Goal: Communication & Community: Answer question/provide support

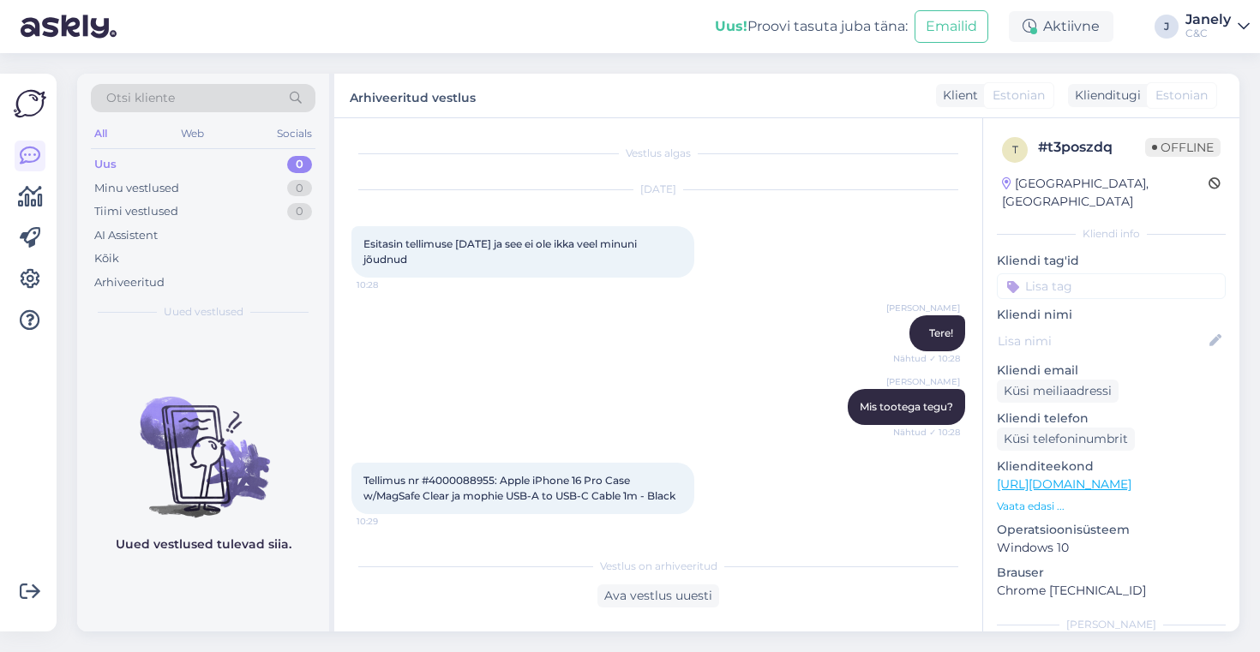
scroll to position [237, 0]
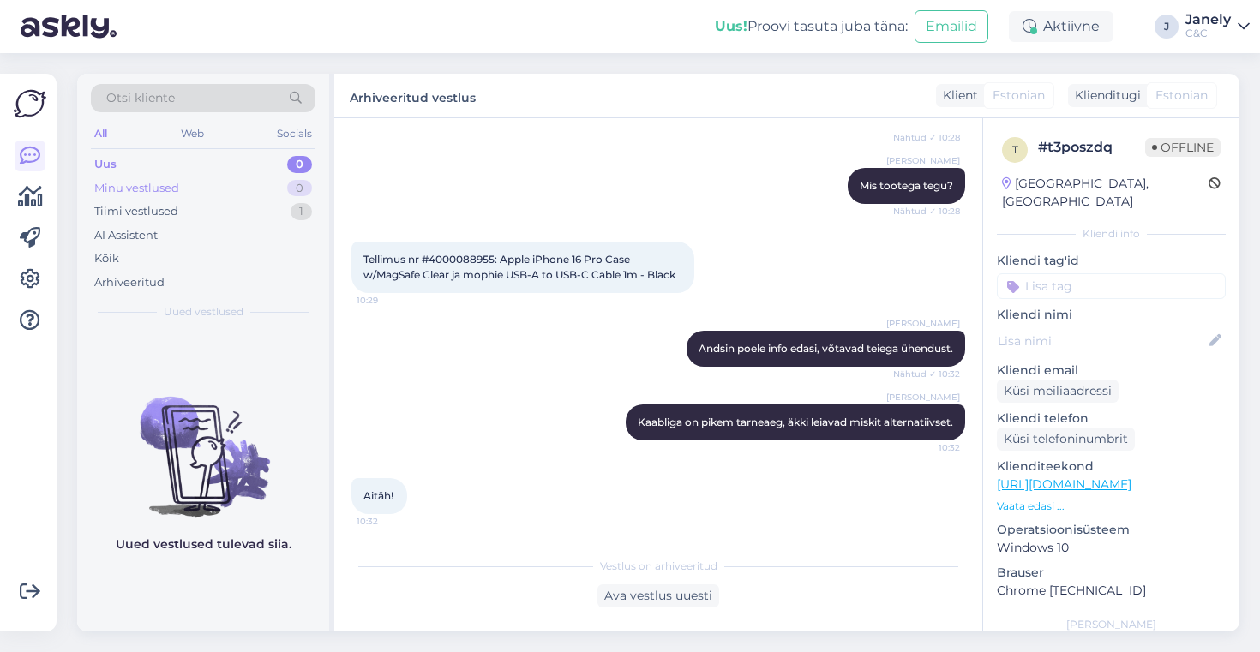
click at [266, 195] on div "Minu vestlused 0" at bounding box center [203, 189] width 225 height 24
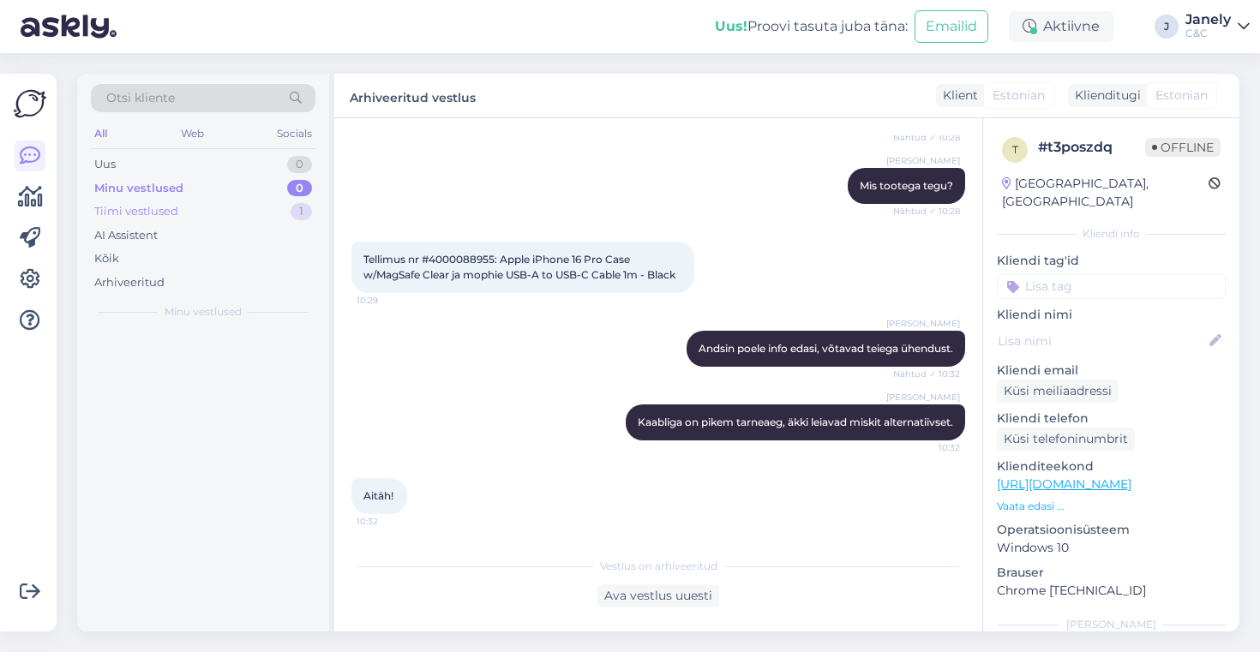
click at [266, 213] on div "Tiimi vestlused 1" at bounding box center [203, 212] width 225 height 24
click at [241, 362] on div "Tere, kas airpods pro 3 on ka ümbriseid müüa?" at bounding box center [220, 372] width 195 height 31
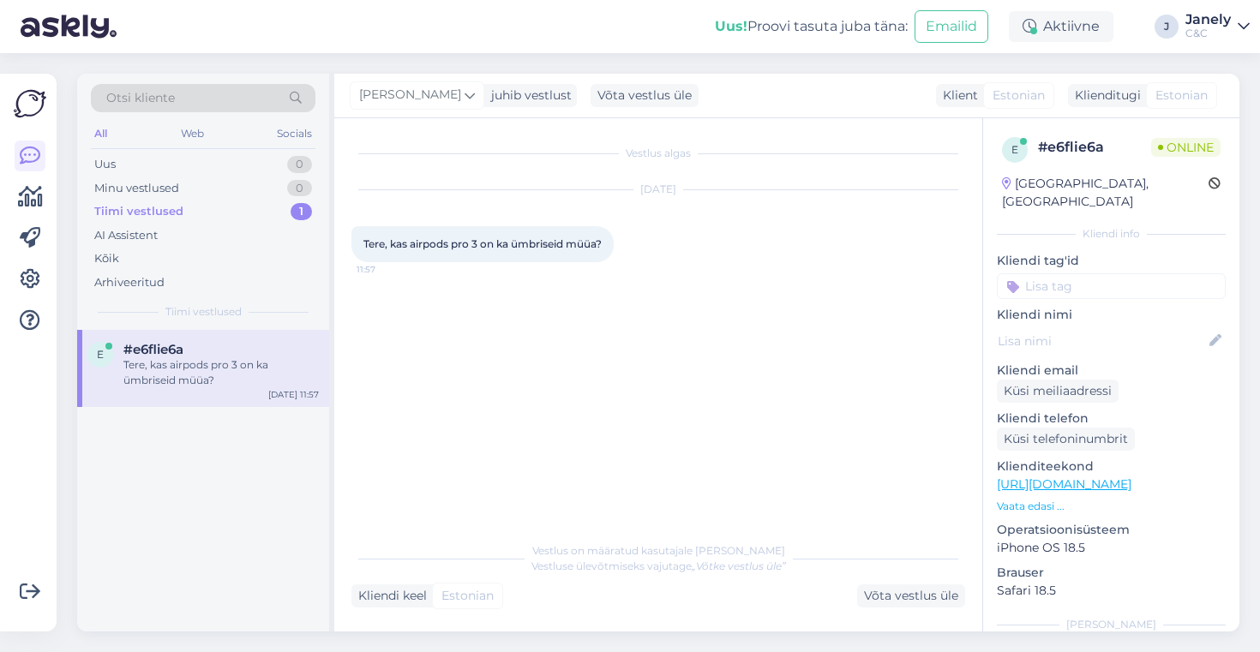
click at [261, 49] on div "Uus! Proovi tasuta [PERSON_NAME]: Emailid Aktiivne J Janely C&C" at bounding box center [630, 26] width 1260 height 53
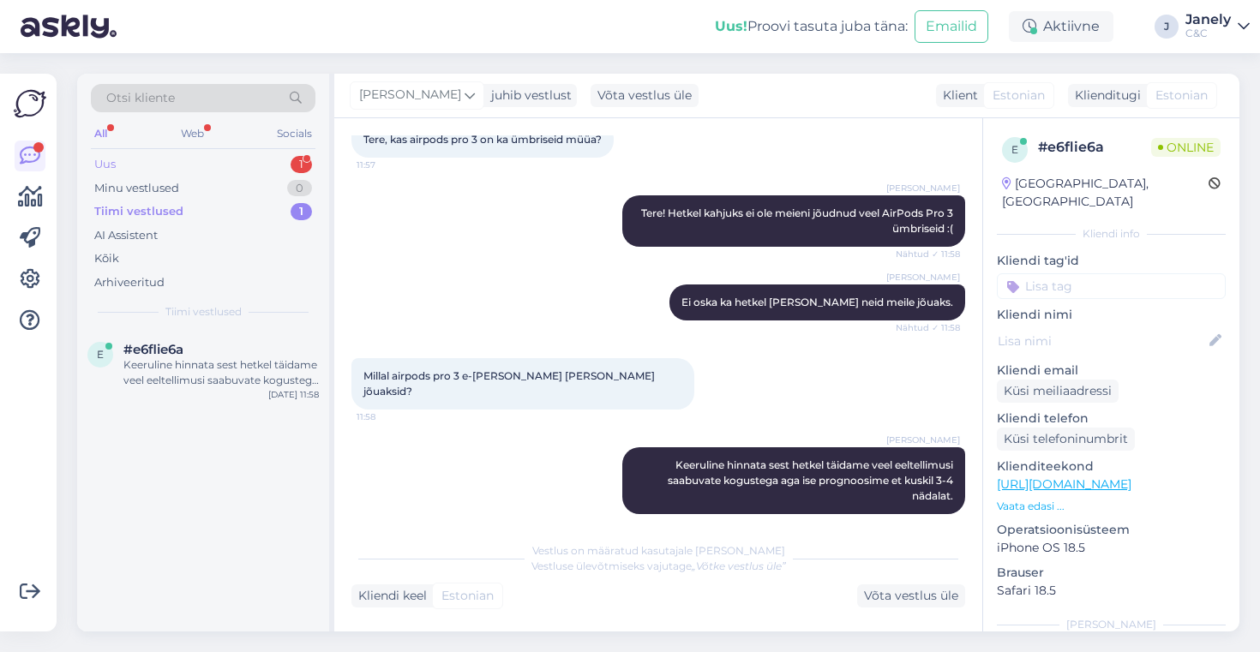
click at [235, 155] on div "Uus 1" at bounding box center [203, 165] width 225 height 24
click at [261, 363] on div "Teeme nii" at bounding box center [220, 364] width 195 height 15
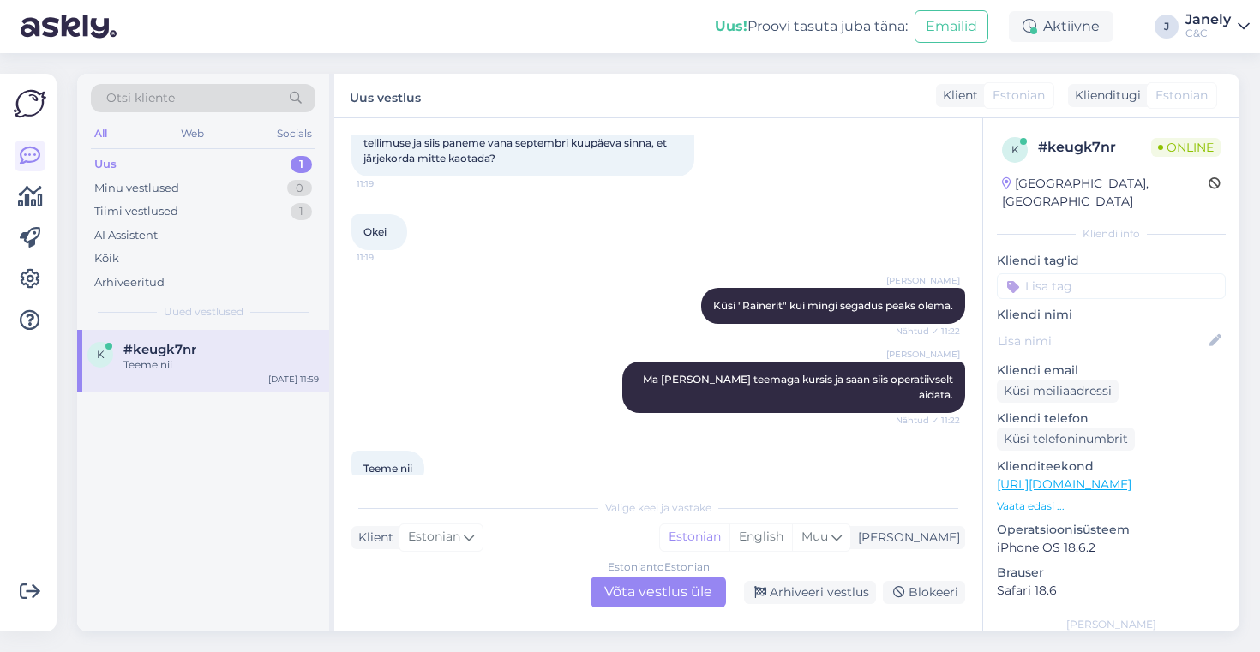
scroll to position [794, 0]
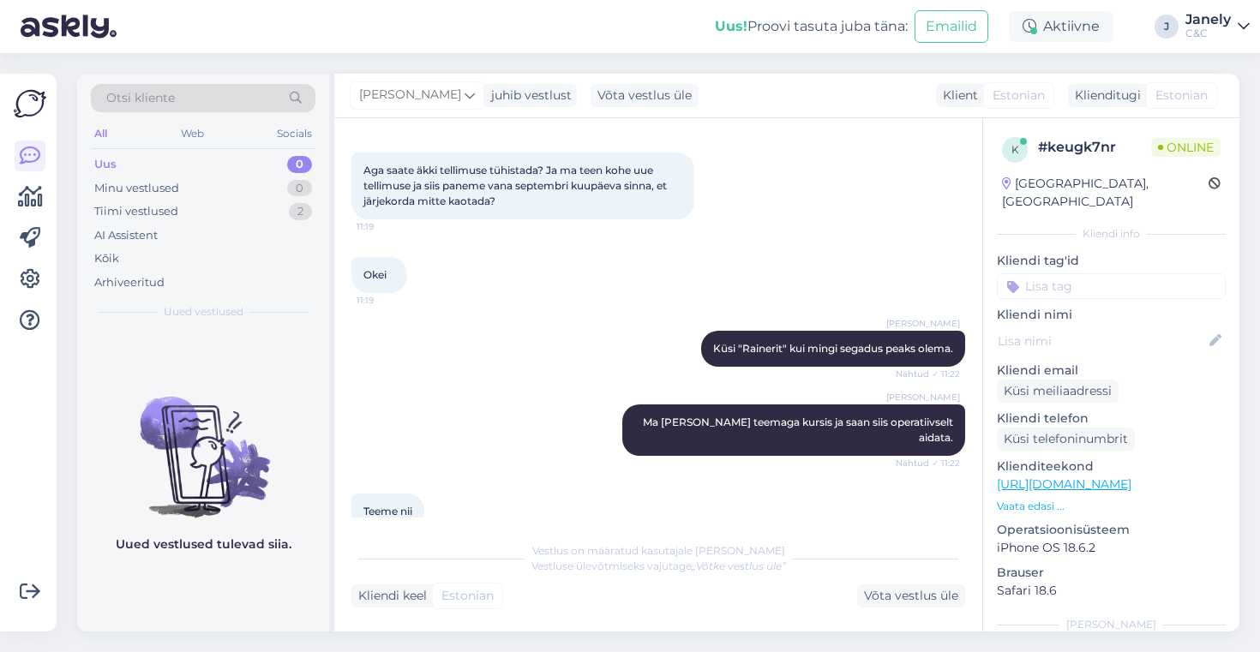
click at [591, 48] on div "Uus! Proovi tasuta [PERSON_NAME]: Emailid Aktiivne J Janely C&C" at bounding box center [630, 26] width 1260 height 53
click at [592, 59] on div "Otsi kliente All Web Socials Uus 0 Minu vestlused 0 Tiimi vestlused 2 AI Assist…" at bounding box center [663, 352] width 1193 height 599
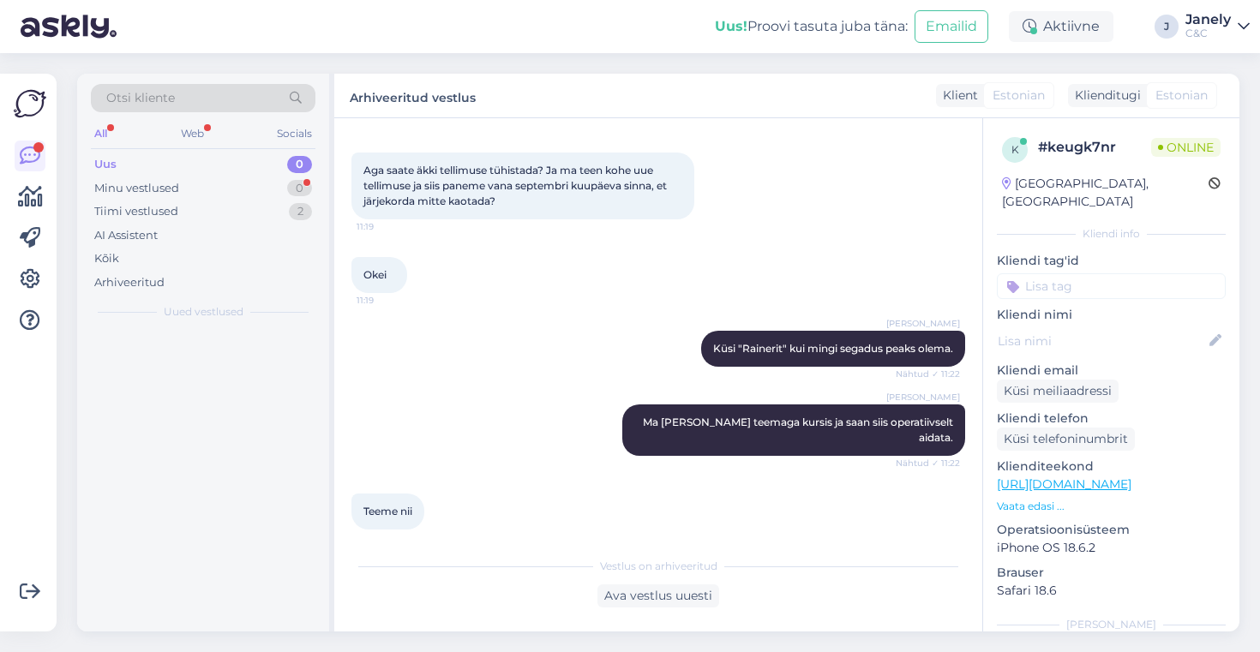
scroll to position [778, 0]
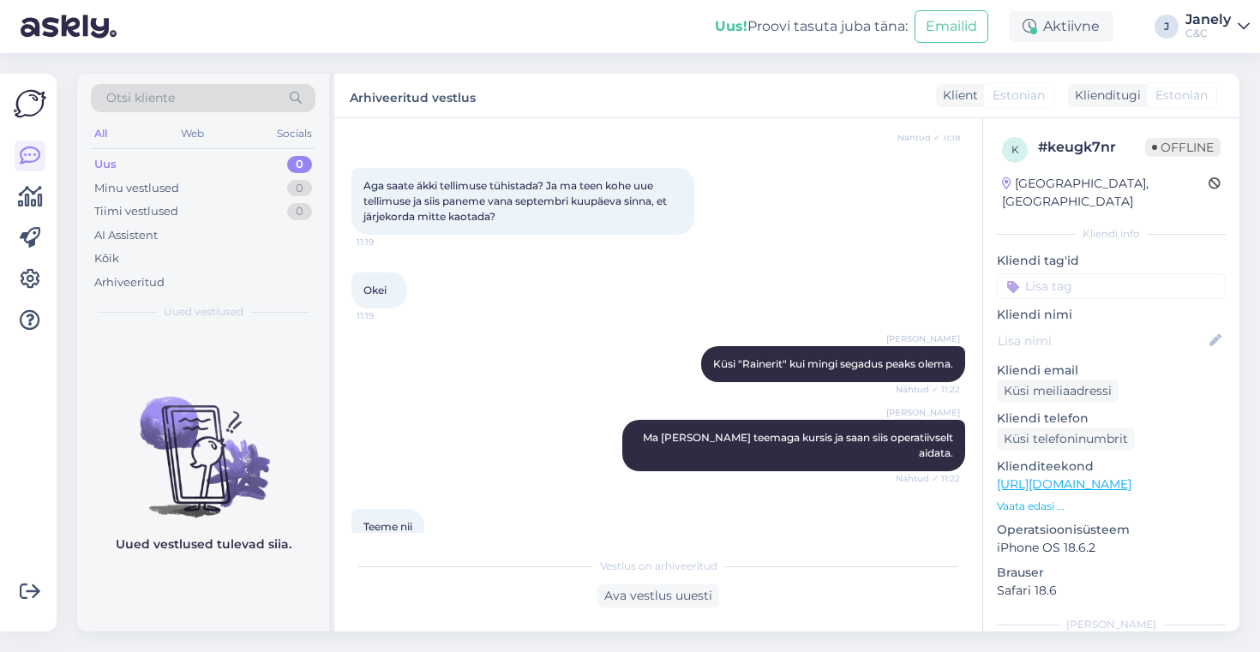
click at [567, 63] on div "Otsi kliente All Web Socials Uus 0 Minu vestlused 0 Tiimi vestlused 0 AI Assist…" at bounding box center [663, 352] width 1193 height 599
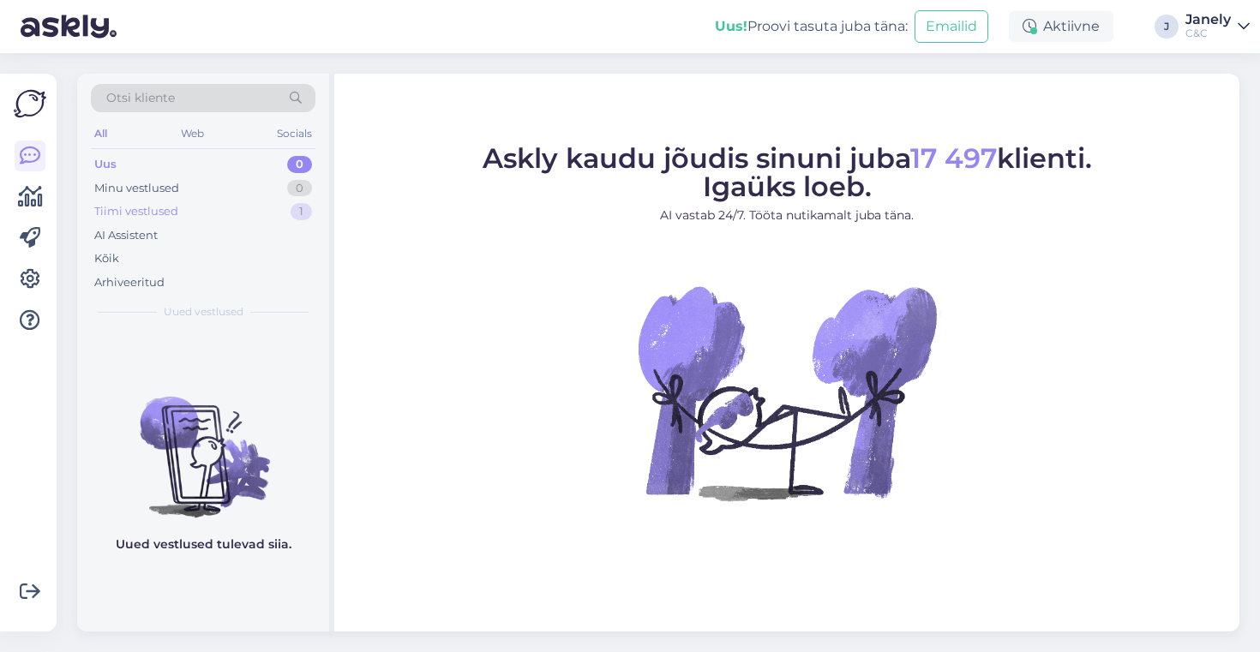
click at [244, 205] on div "Tiimi vestlused 1" at bounding box center [203, 212] width 225 height 24
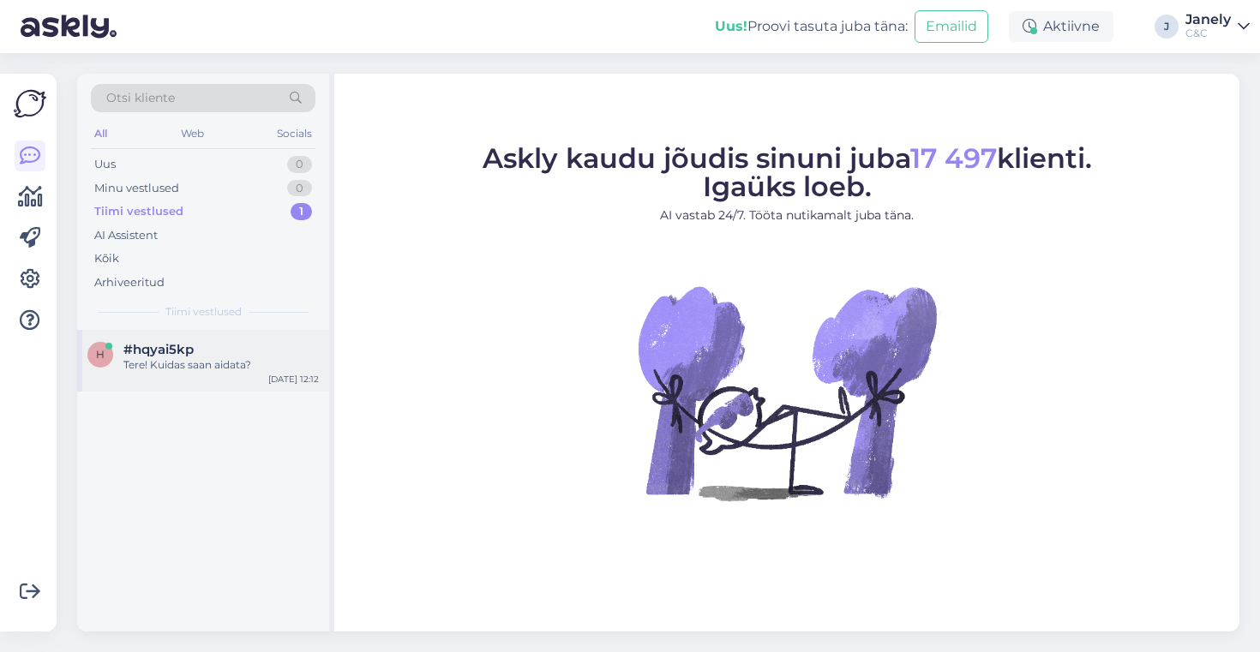
click at [263, 354] on div "#hqyai5kp" at bounding box center [220, 349] width 195 height 15
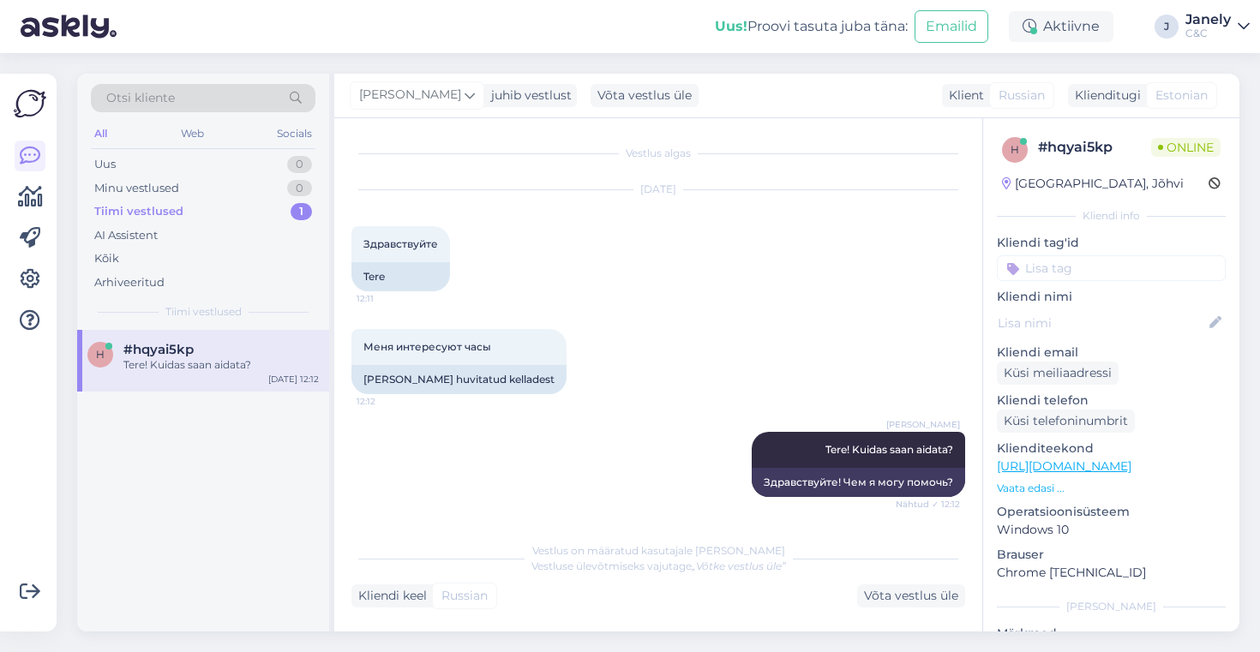
click at [508, 37] on div "Uus! Proovi tasuta juba täna: Emailid Aktiivne J Janely C&C" at bounding box center [630, 26] width 1260 height 53
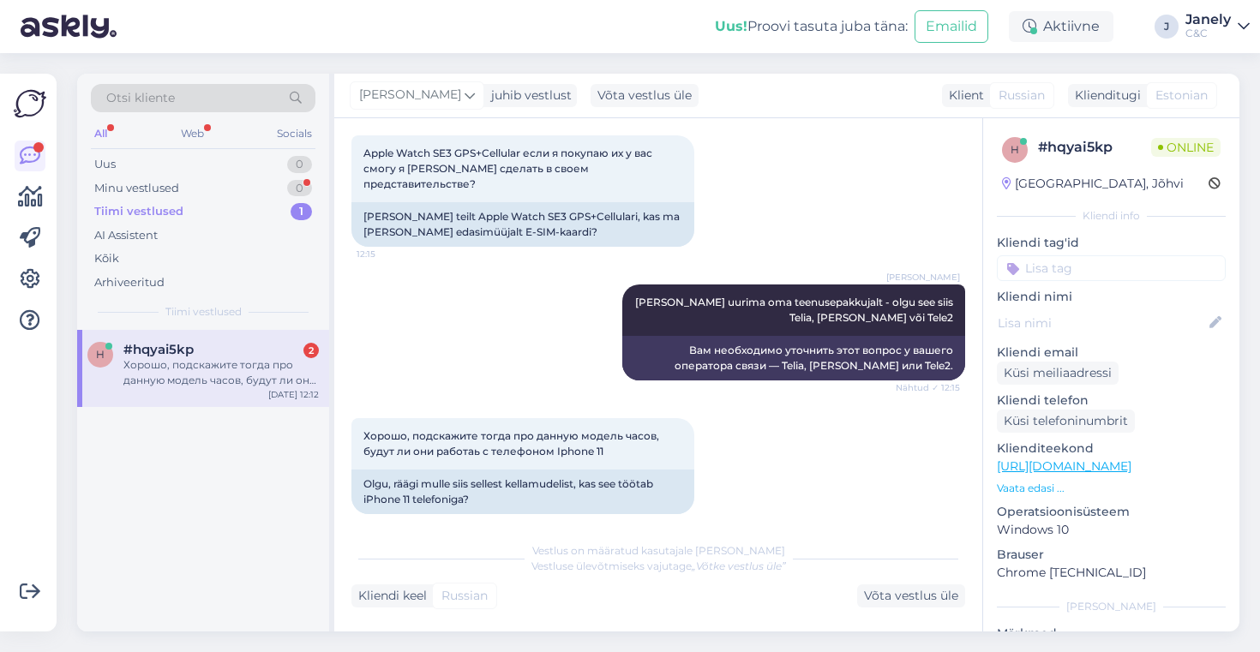
click at [207, 358] on div "Хорошо, подскажите тогда про данную модель часов, будут ли они работаь с телефо…" at bounding box center [220, 372] width 195 height 31
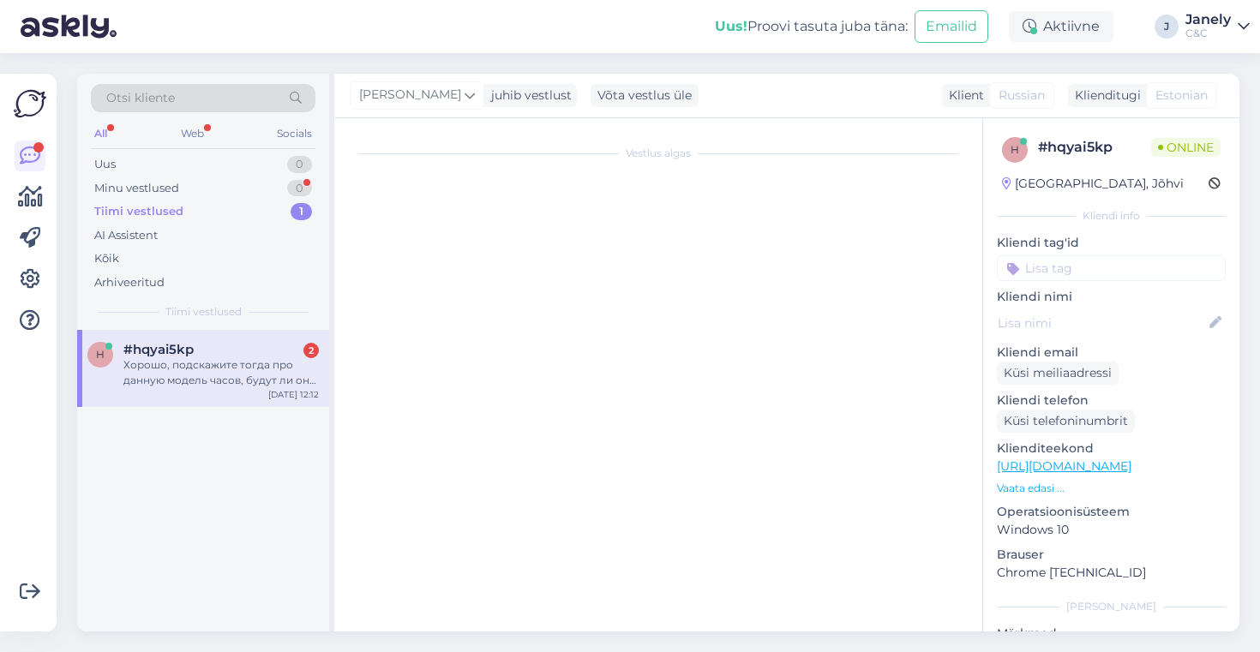
scroll to position [0, 0]
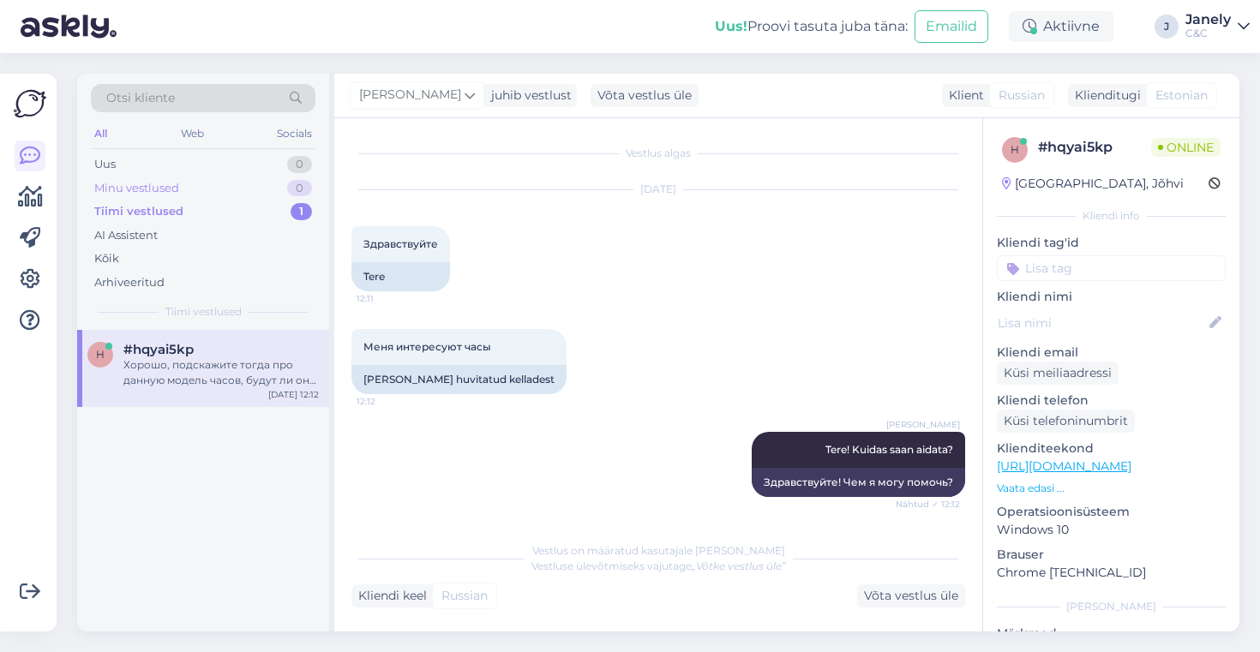
click at [240, 196] on div "Minu vestlused 0" at bounding box center [203, 189] width 225 height 24
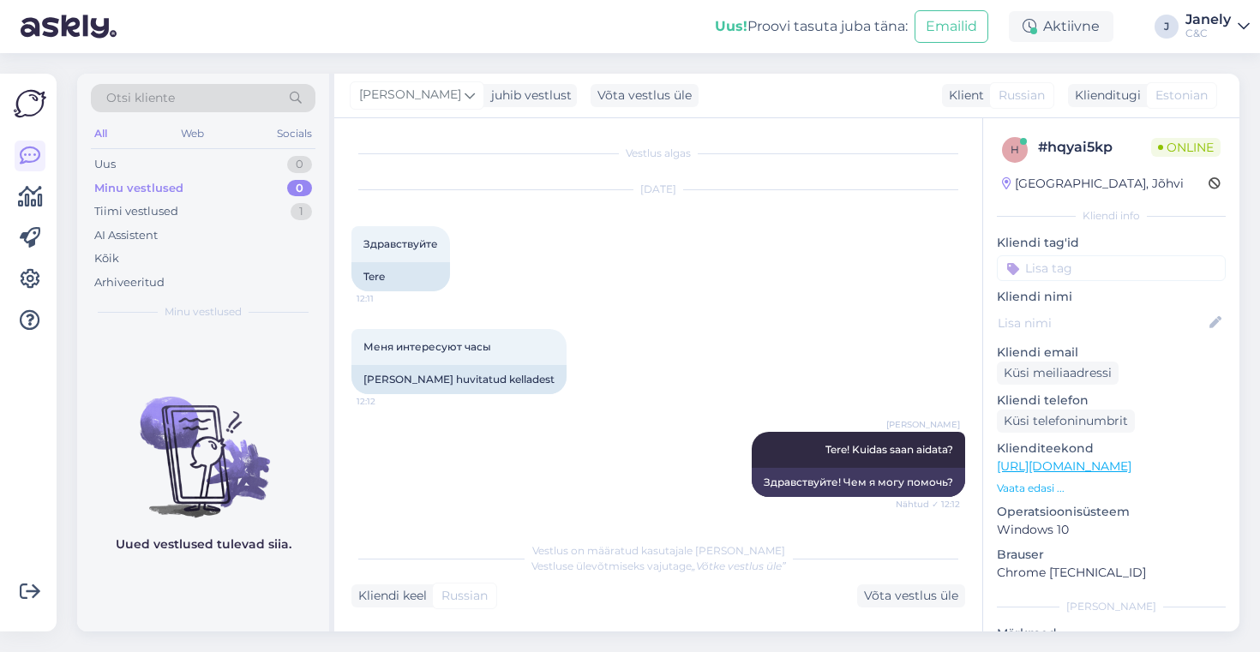
scroll to position [518, 0]
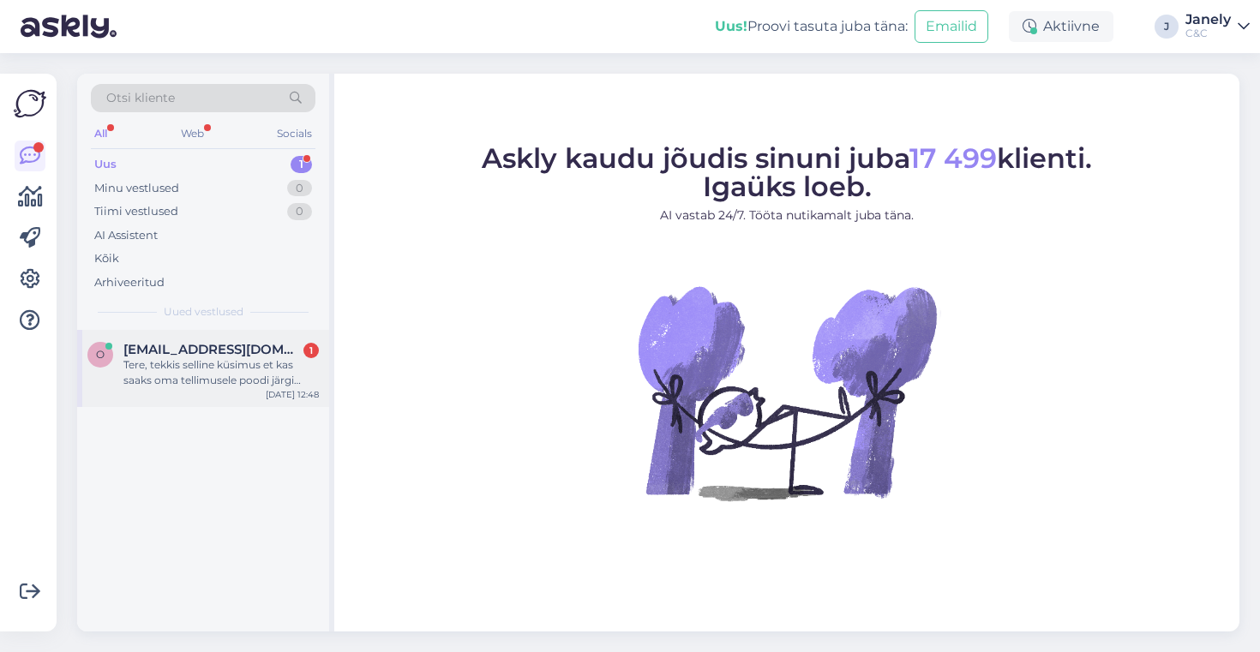
click at [254, 387] on div "Tere, tekkis selline küsimus et kas saaks oma tellimusele poodi järgi [PERSON_N…" at bounding box center [220, 372] width 195 height 31
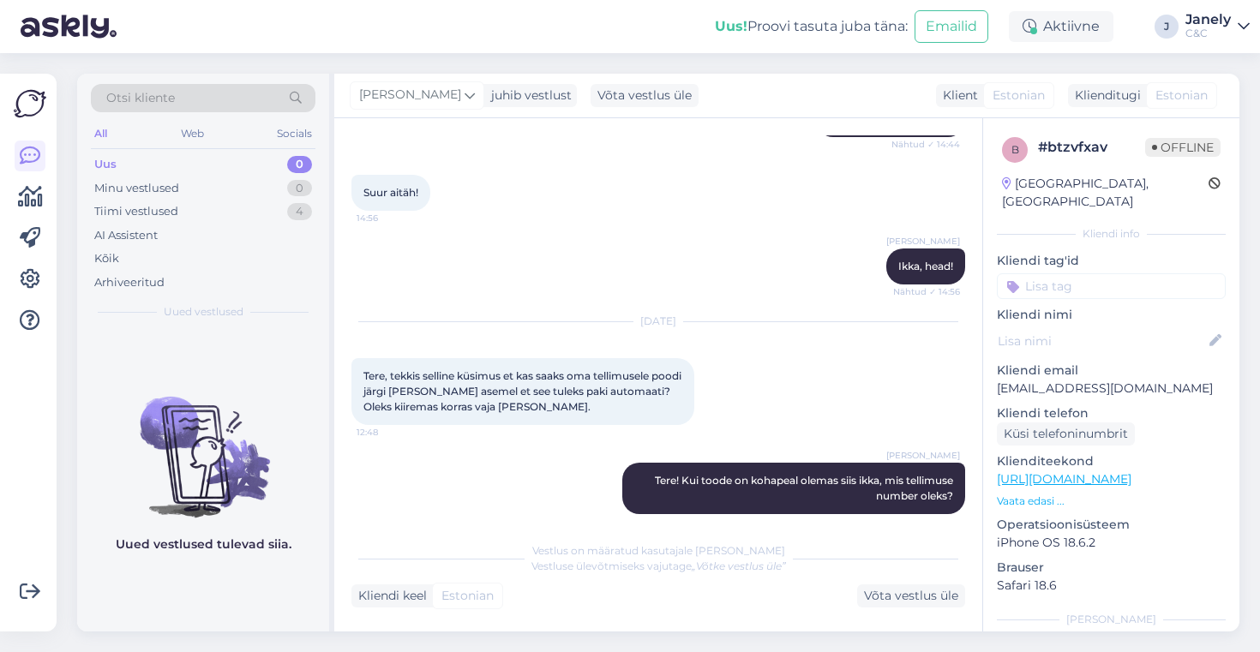
scroll to position [878, 0]
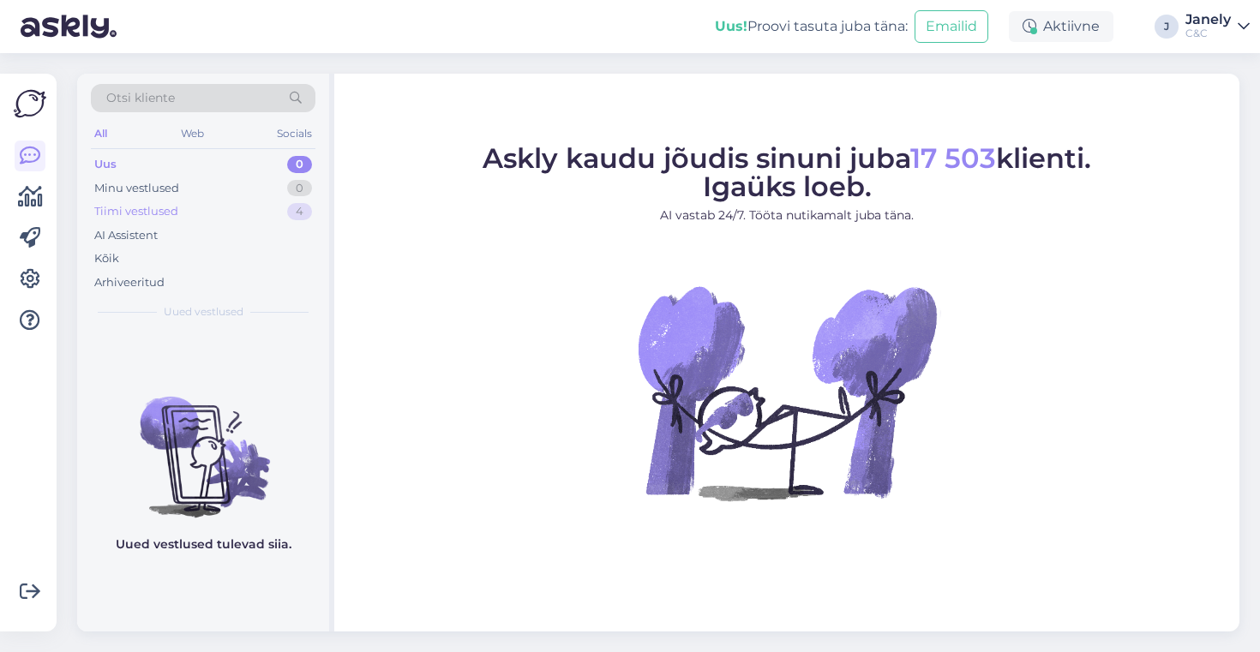
click at [250, 201] on div "Tiimi vestlused 4" at bounding box center [203, 212] width 225 height 24
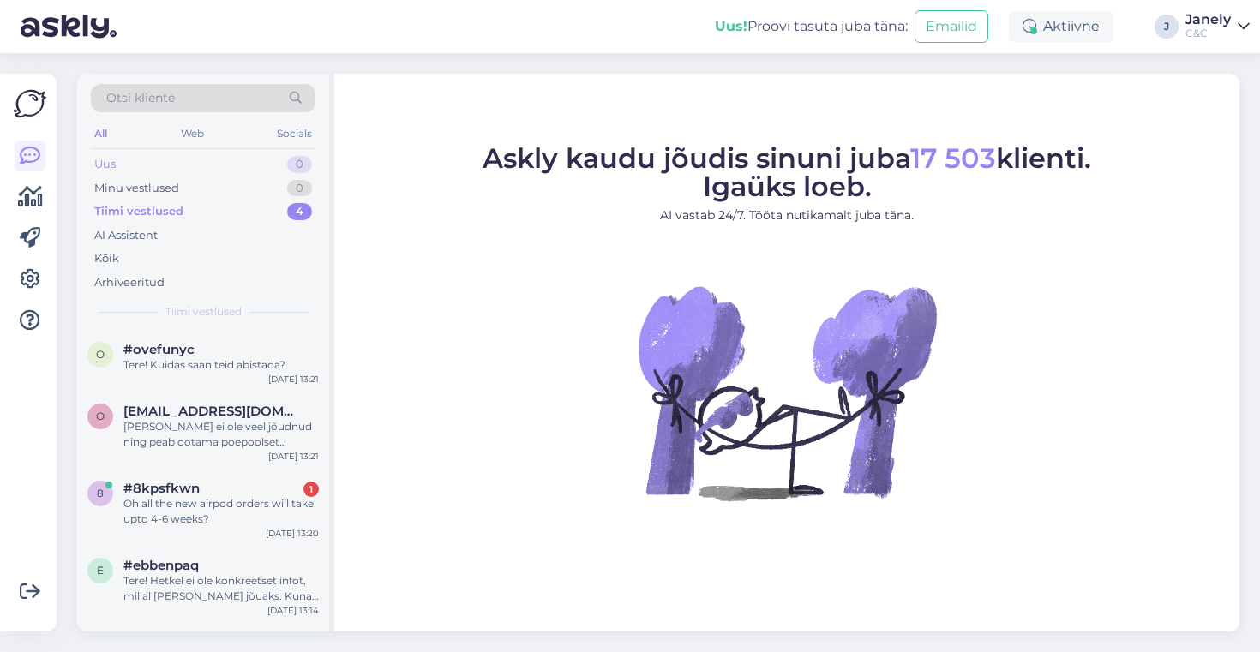
click at [207, 164] on div "Uus 0" at bounding box center [203, 165] width 225 height 24
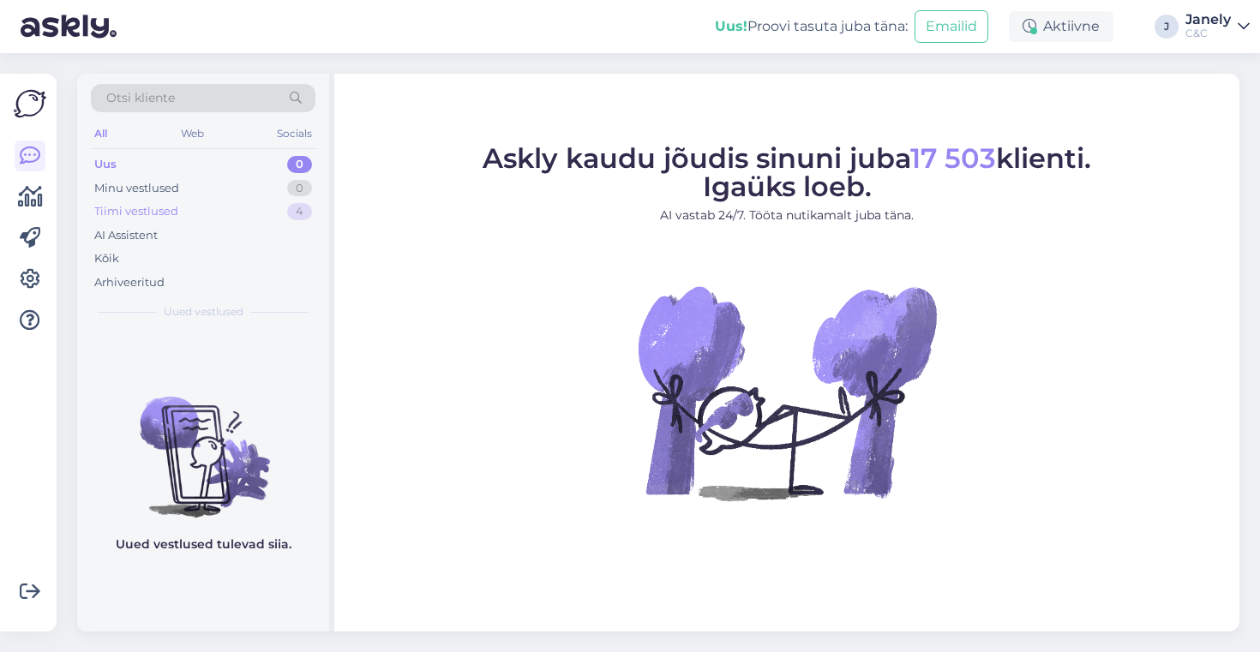
click at [238, 200] on div "Tiimi vestlused 4" at bounding box center [203, 212] width 225 height 24
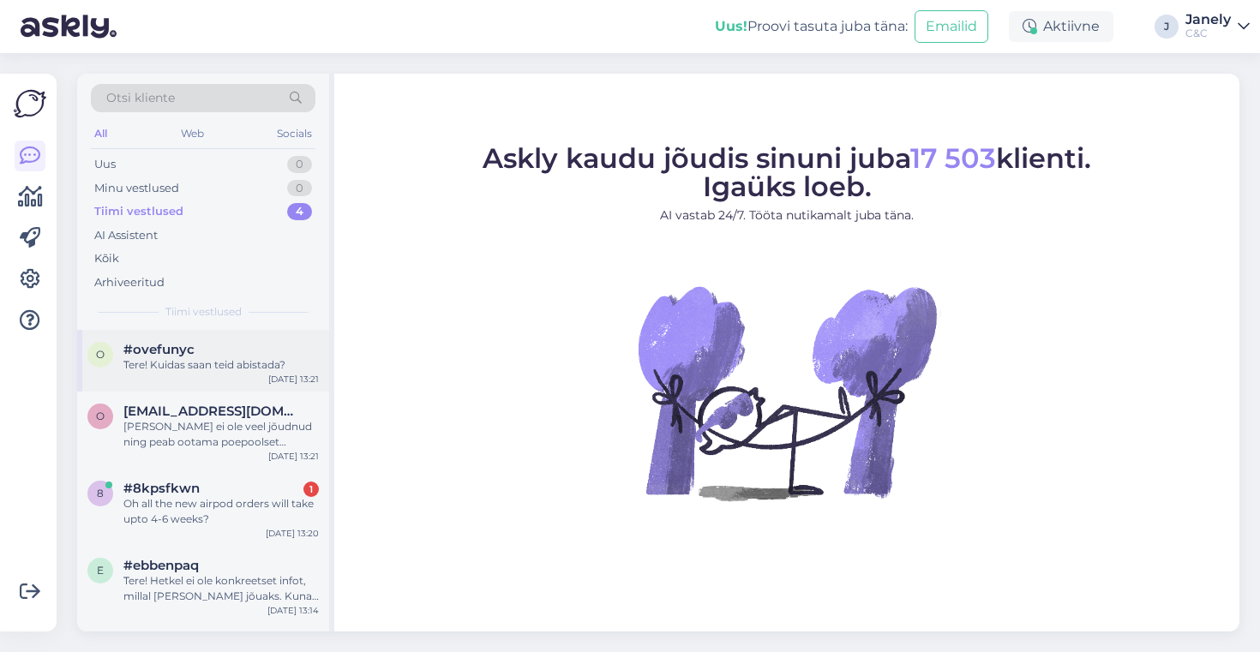
click at [276, 366] on div "Tere! Kuidas saan teid abistada?" at bounding box center [220, 364] width 195 height 15
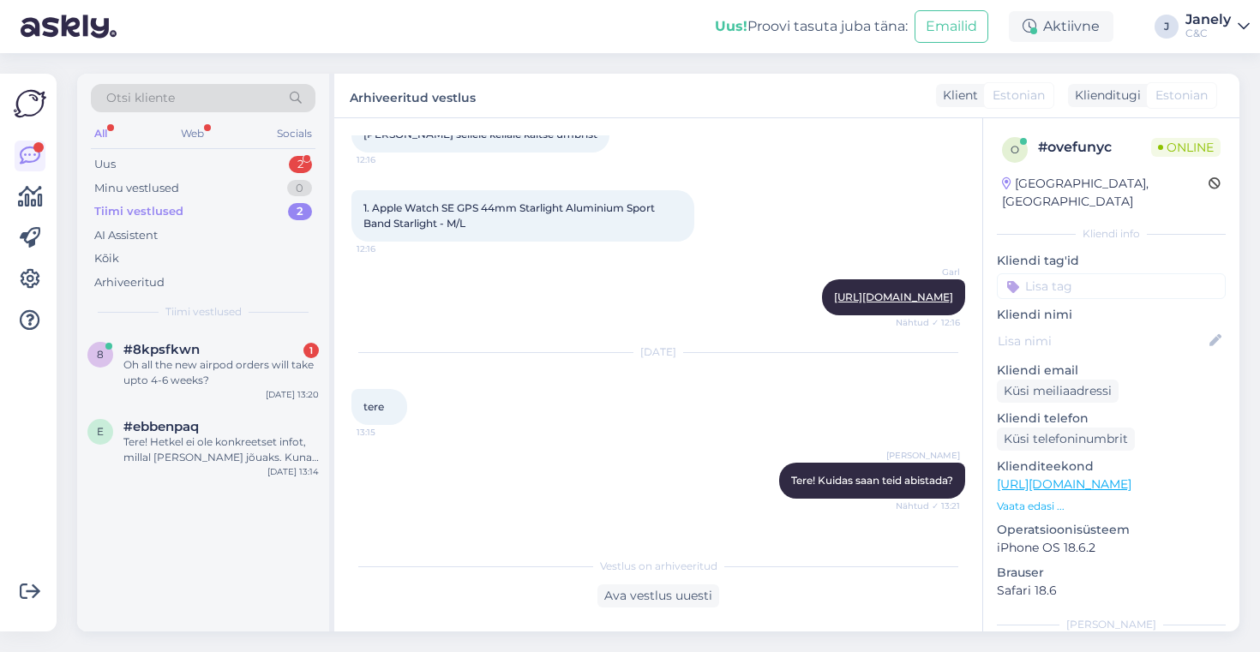
scroll to position [1018, 0]
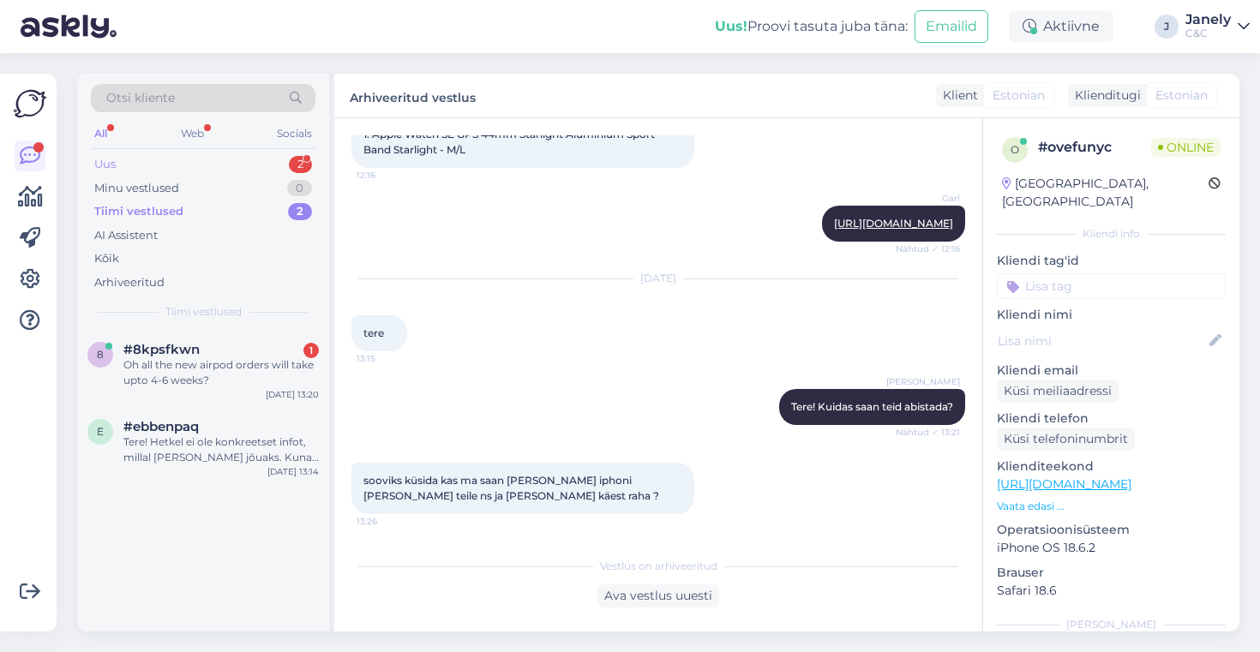
click at [254, 161] on div "Uus 2" at bounding box center [203, 165] width 225 height 24
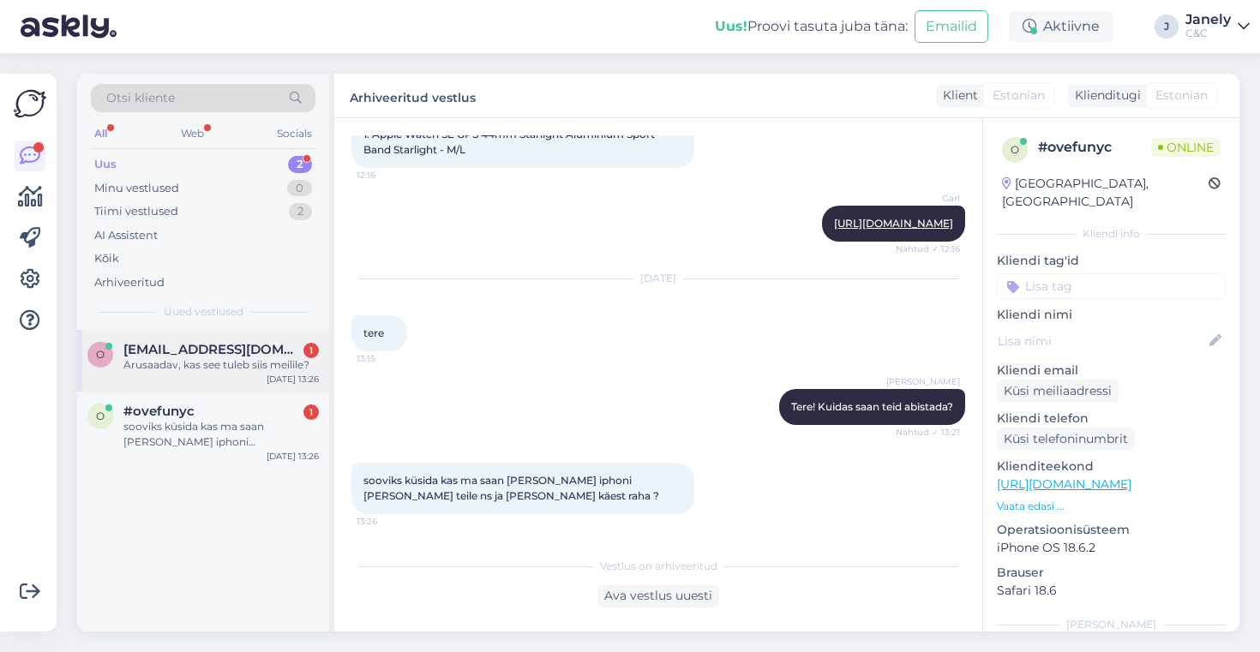
click at [262, 342] on span "oskar.magi@gmail.com" at bounding box center [212, 349] width 178 height 15
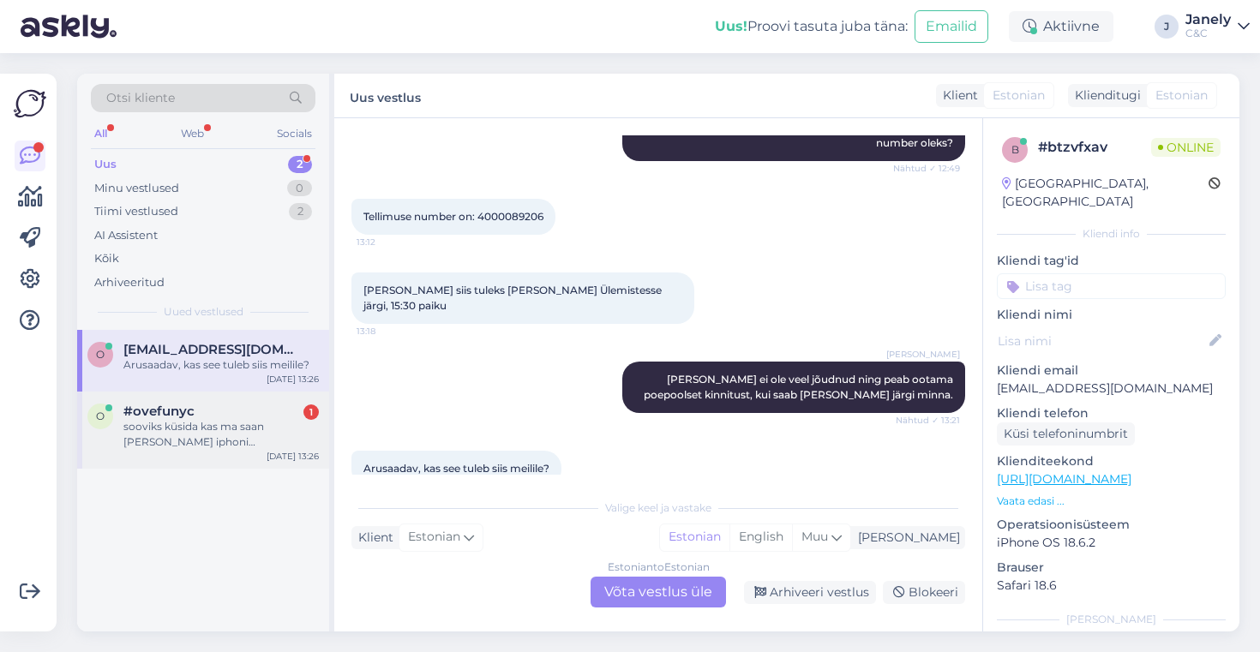
click at [276, 430] on div "sooviks küsida kas ma saan oma vana iphoni tuua ka teile ns ja saan teie käest …" at bounding box center [220, 434] width 195 height 31
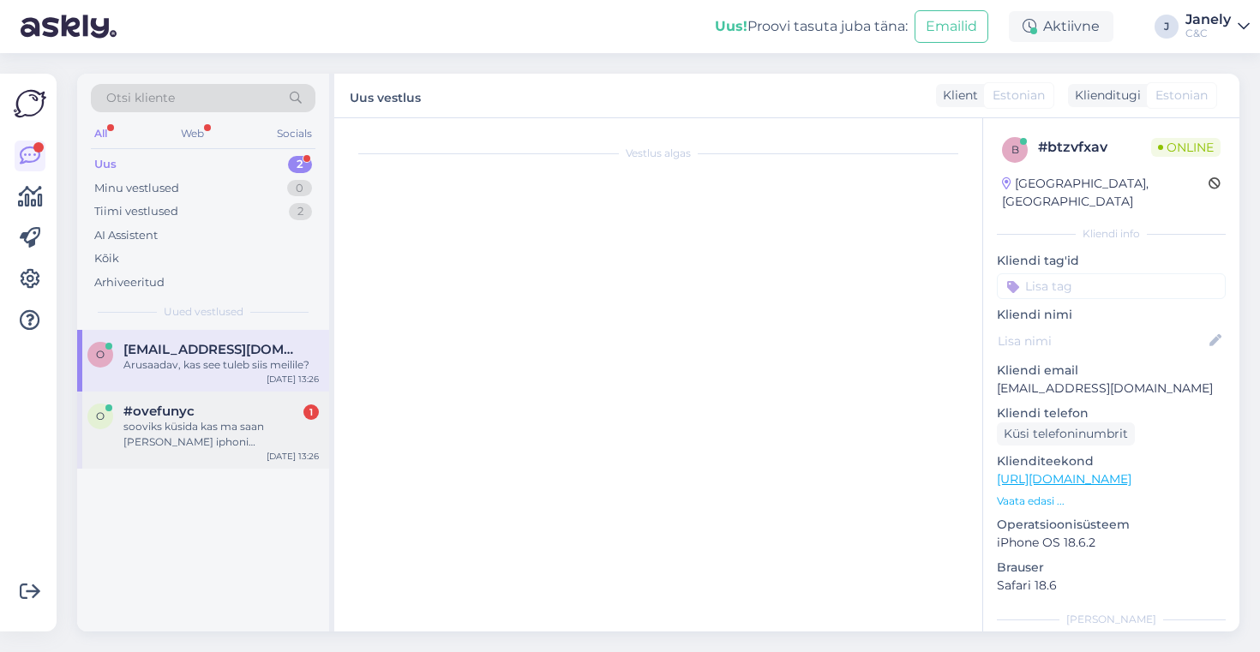
scroll to position [1077, 0]
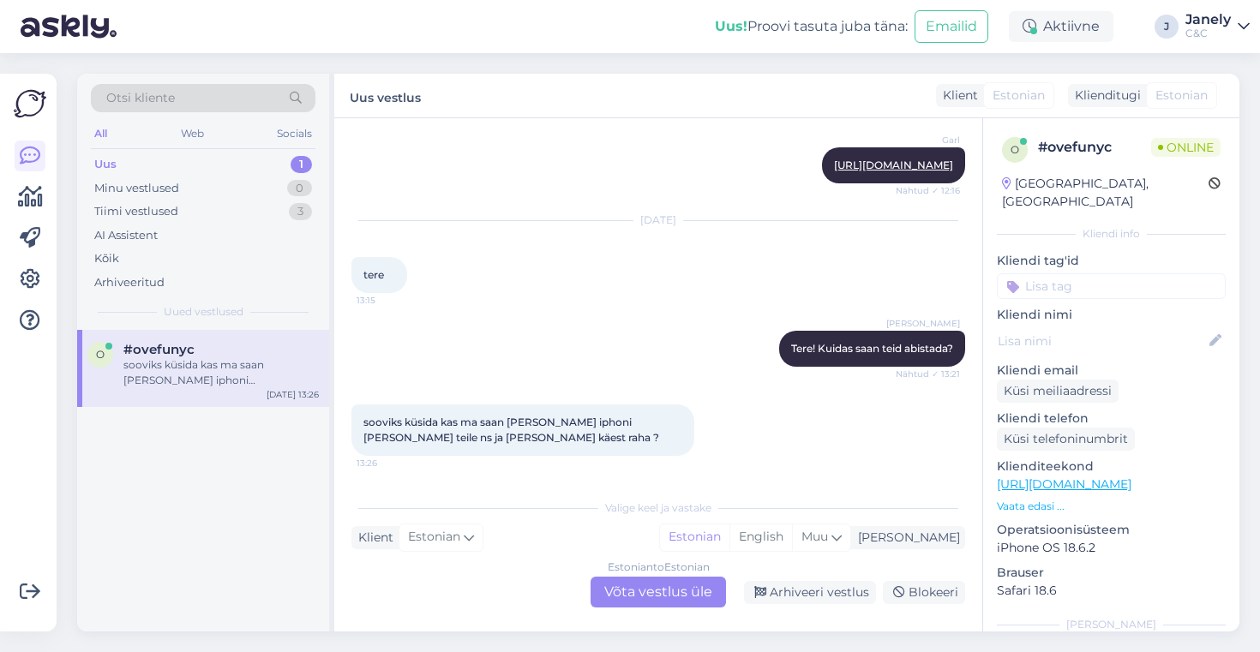
click at [598, 599] on div "Estonian to Estonian Võta vestlus üle" at bounding box center [658, 592] width 135 height 31
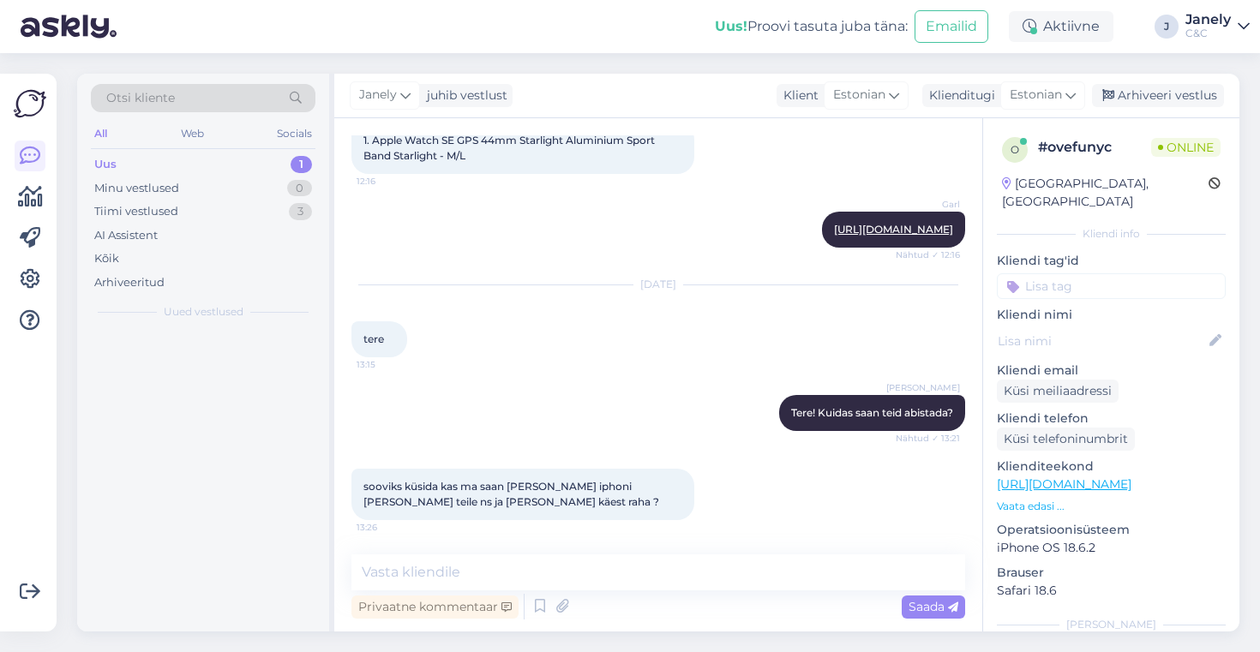
scroll to position [1012, 0]
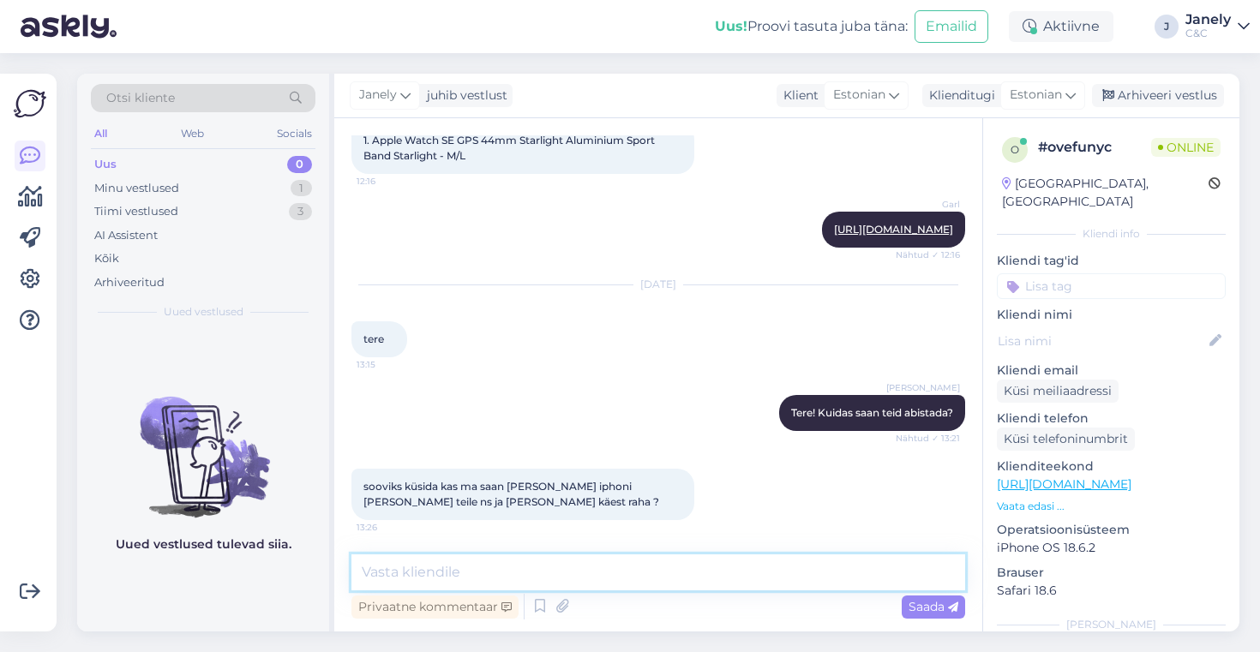
click at [537, 580] on textarea at bounding box center [658, 573] width 614 height 36
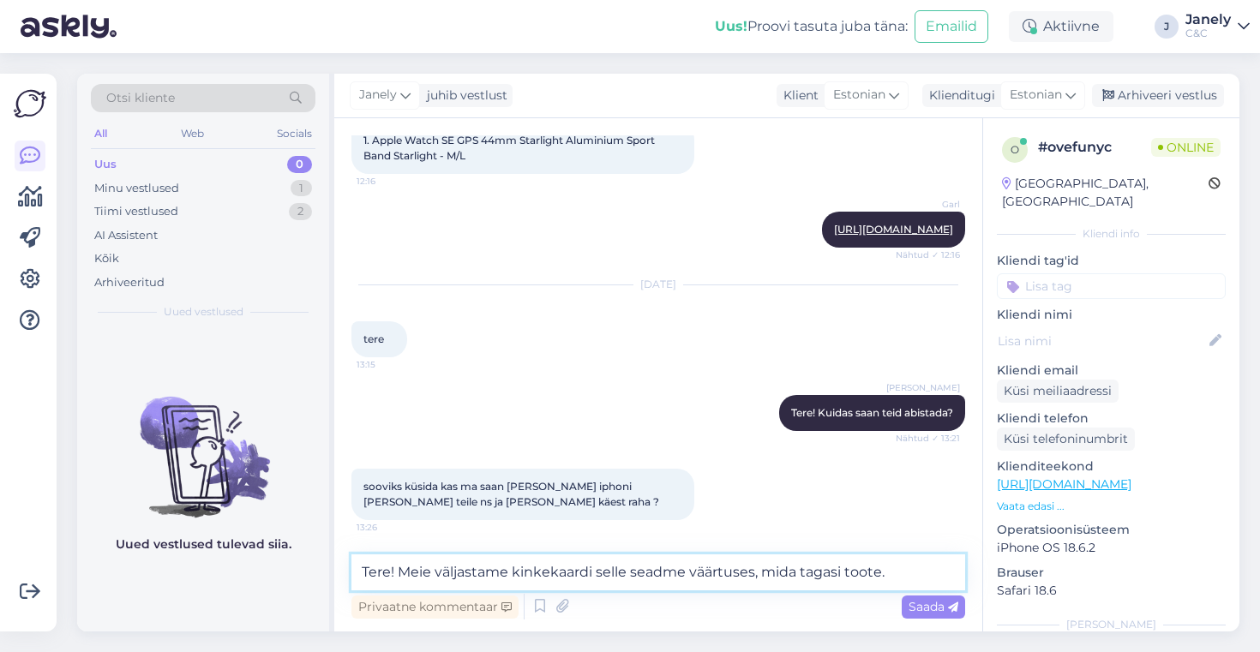
type textarea "Tere! Meie väljastame kinkekaardi selle seadme väärtuses, mida tagasi toote."
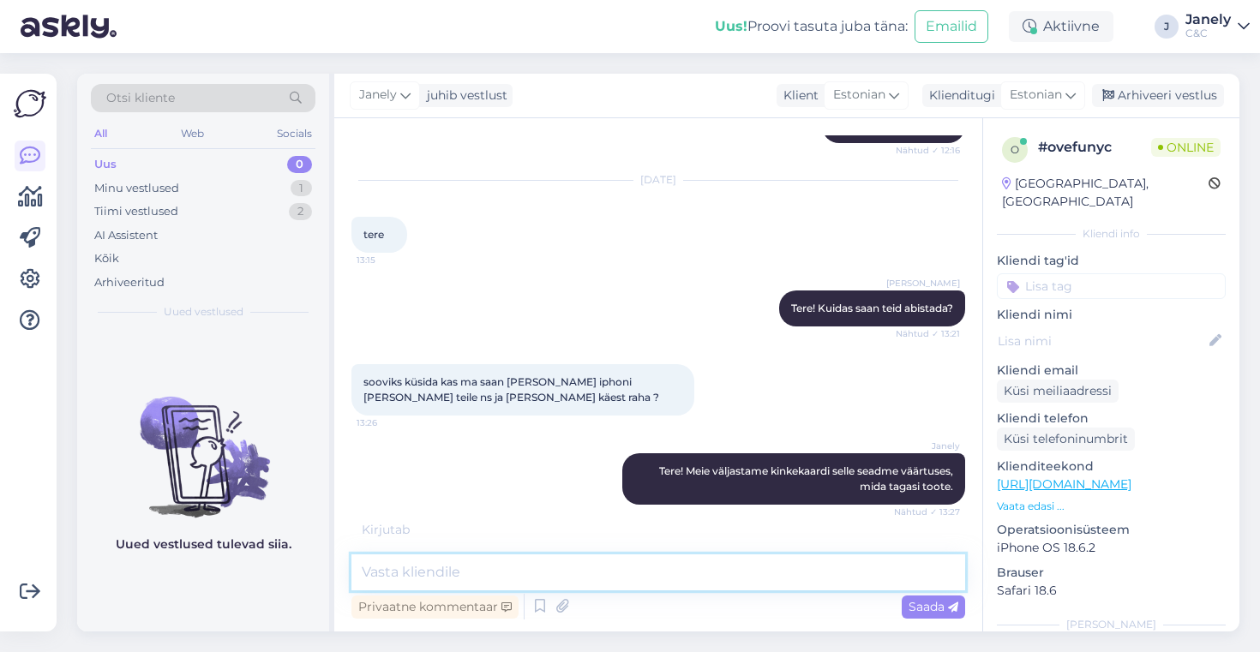
scroll to position [1175, 0]
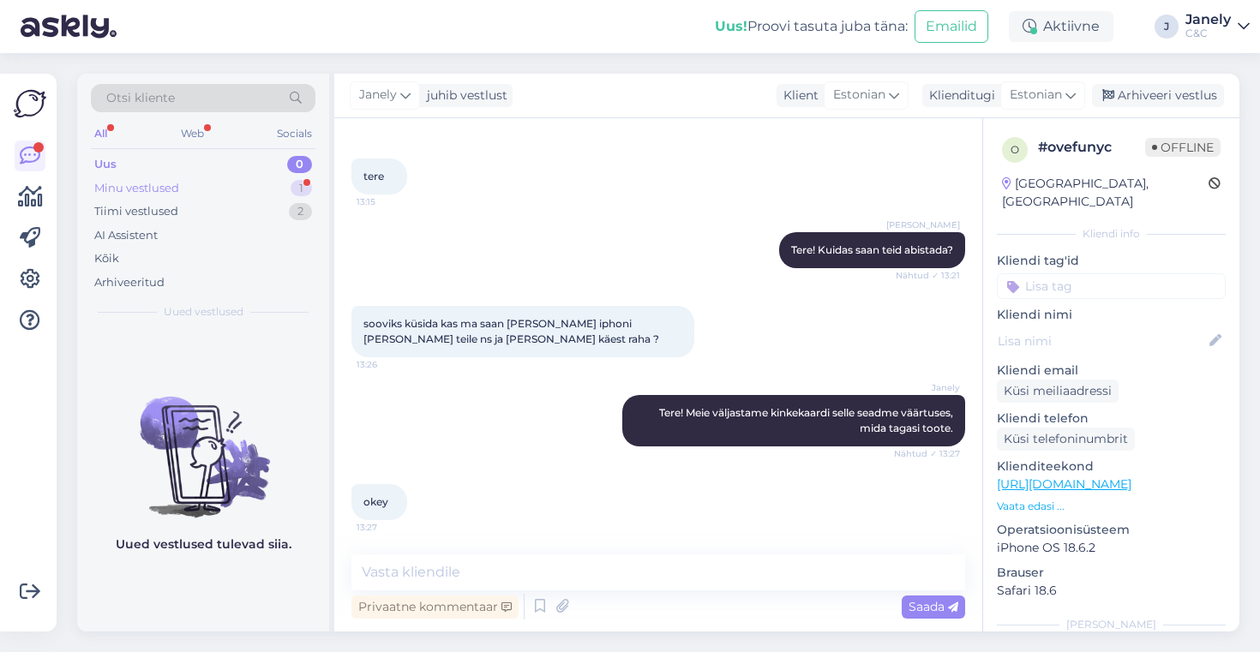
click at [215, 179] on div "Minu vestlused 1" at bounding box center [203, 189] width 225 height 24
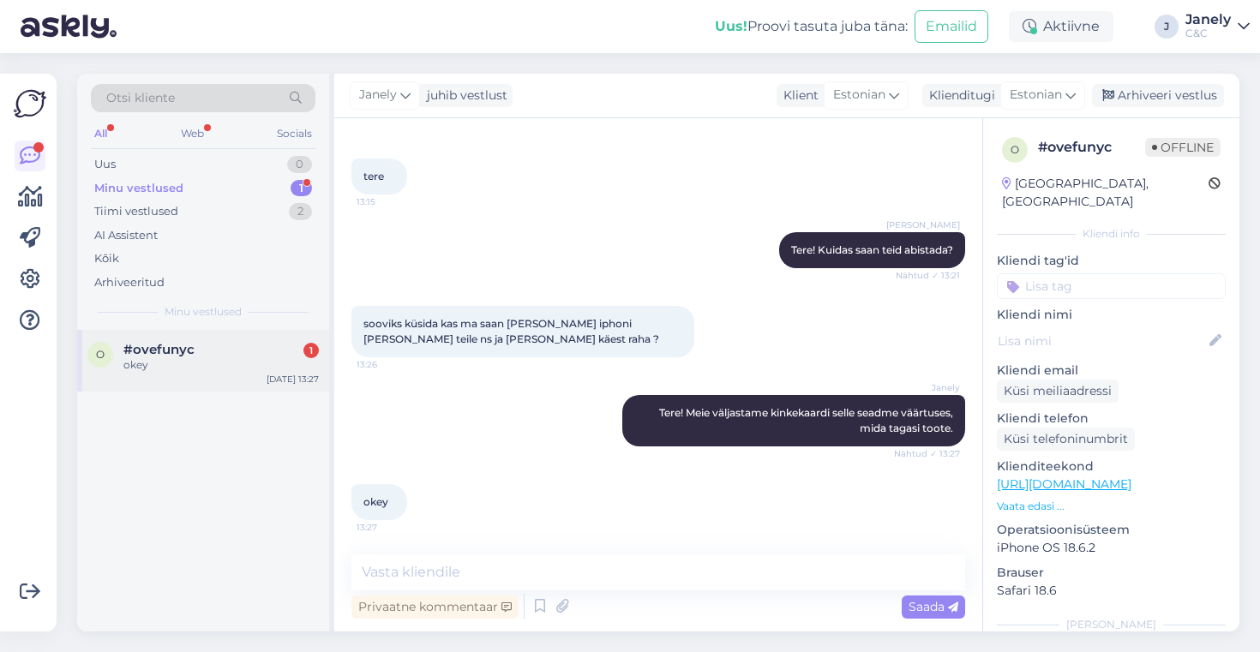
click at [258, 370] on div "okey" at bounding box center [220, 364] width 195 height 15
click at [249, 214] on div "Tiimi vestlused 2" at bounding box center [203, 212] width 225 height 24
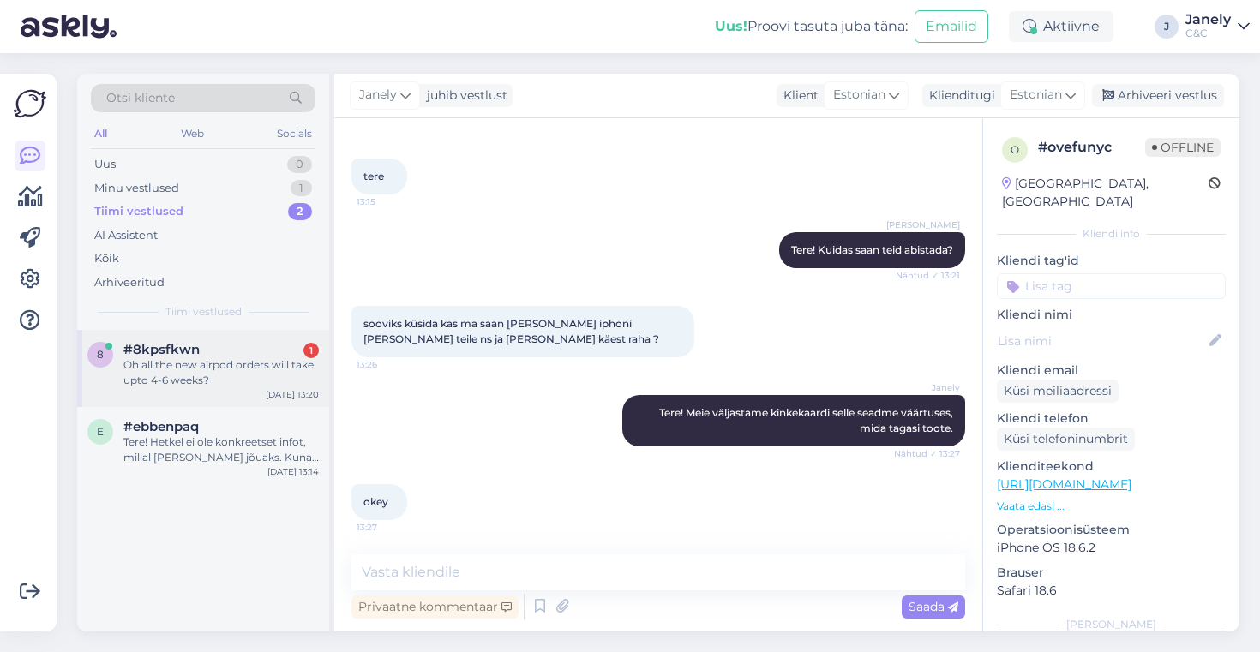
click at [268, 373] on div "Oh all the new airpod orders will take upto 4-6 weeks?" at bounding box center [220, 372] width 195 height 31
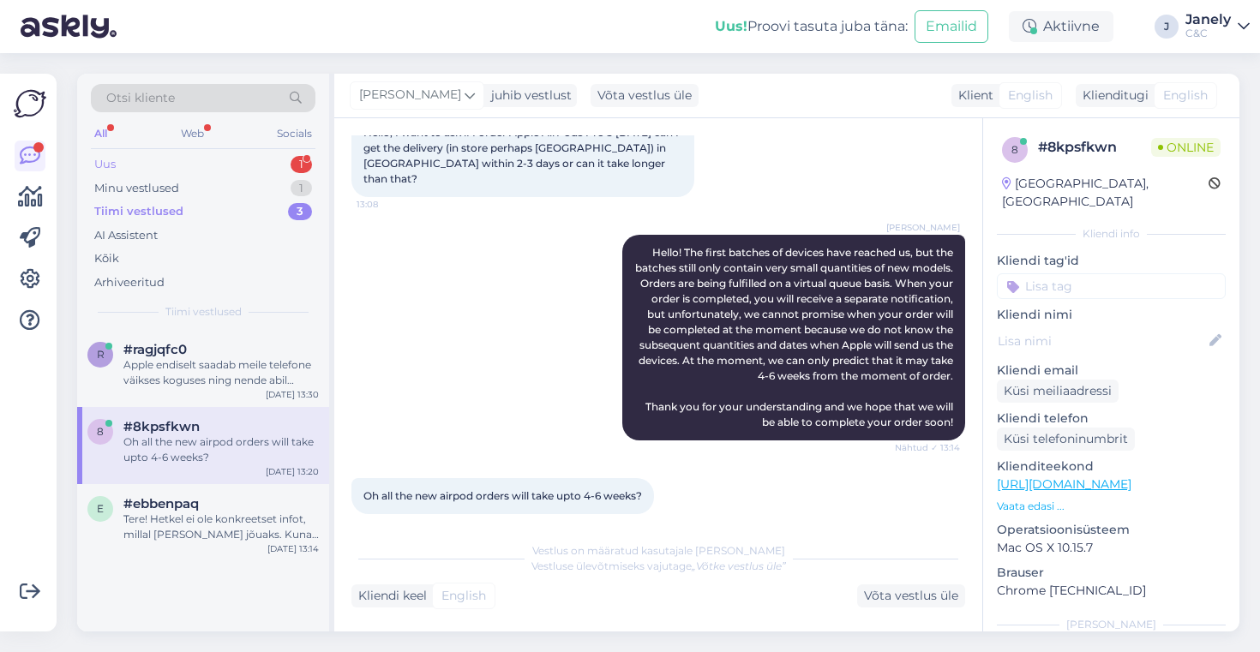
click at [177, 166] on div "Uus 1" at bounding box center [203, 165] width 225 height 24
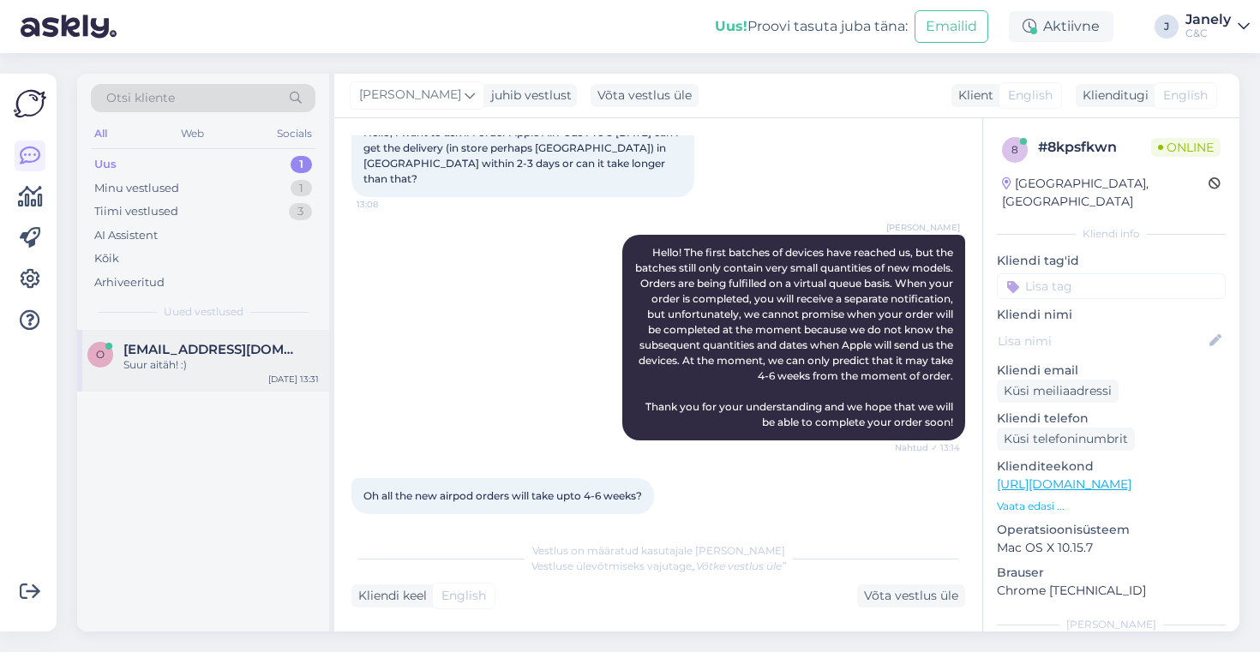
click at [244, 350] on span "oskar.magi@gmail.com" at bounding box center [212, 349] width 178 height 15
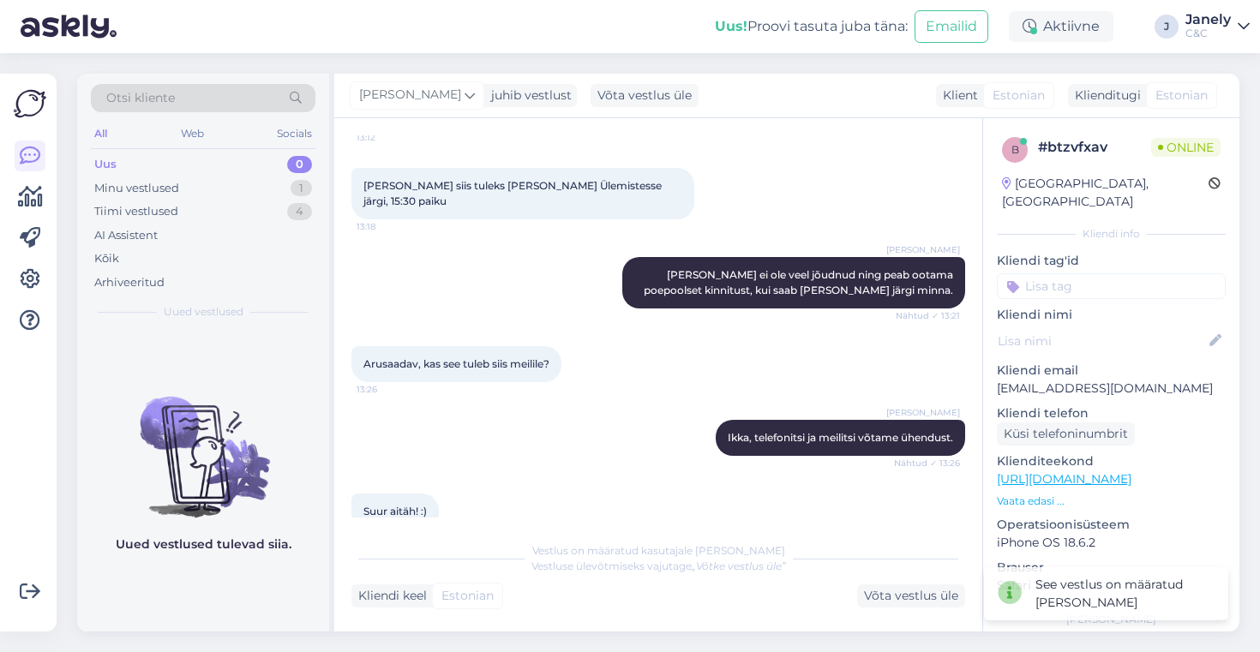
scroll to position [1084, 0]
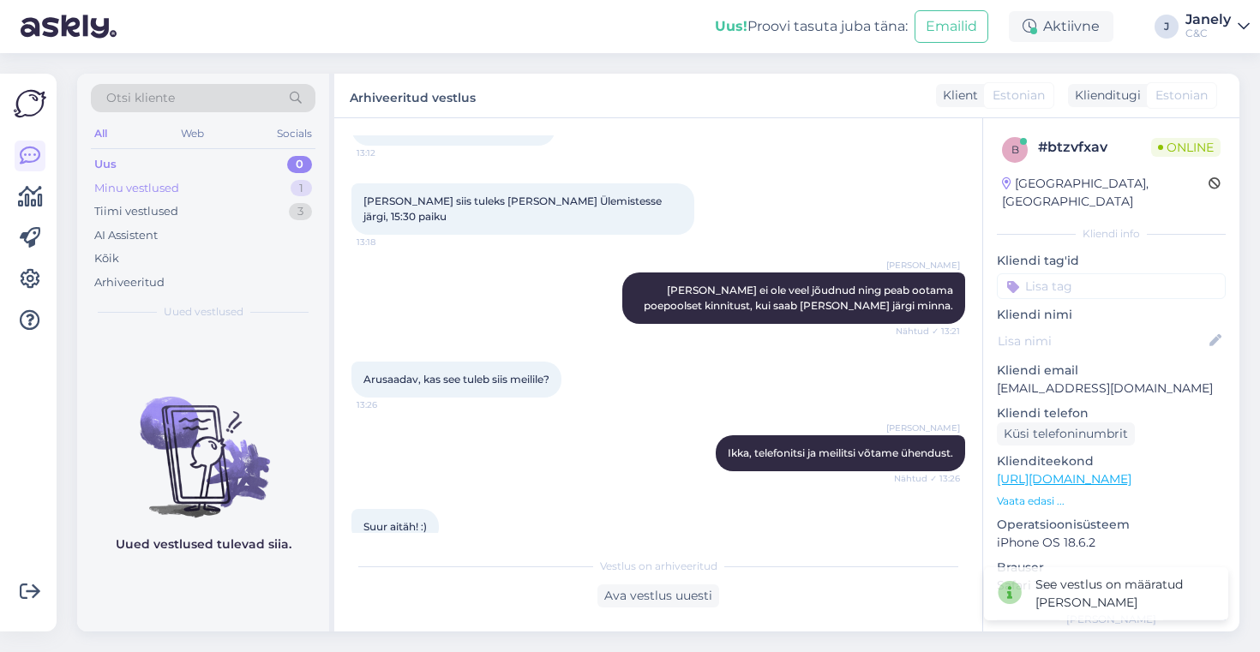
click at [215, 184] on div "Minu vestlused 1" at bounding box center [203, 189] width 225 height 24
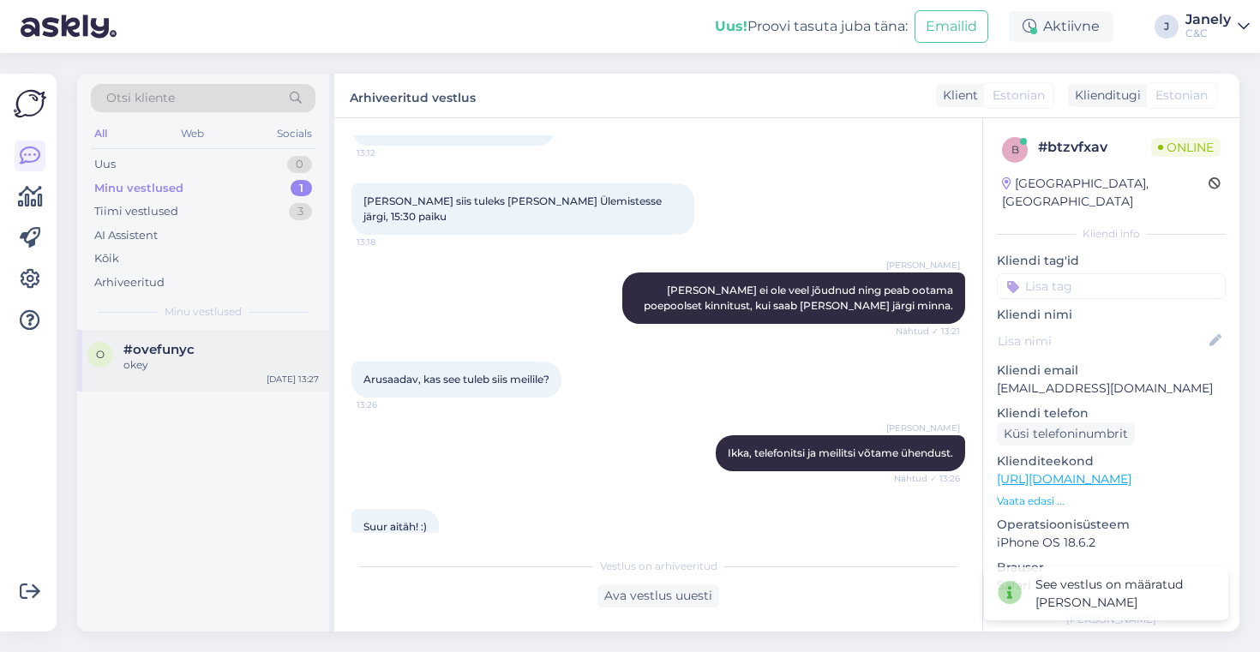
click at [243, 341] on div "o #ovefunyc okey Oct 7 13:27" at bounding box center [203, 361] width 252 height 62
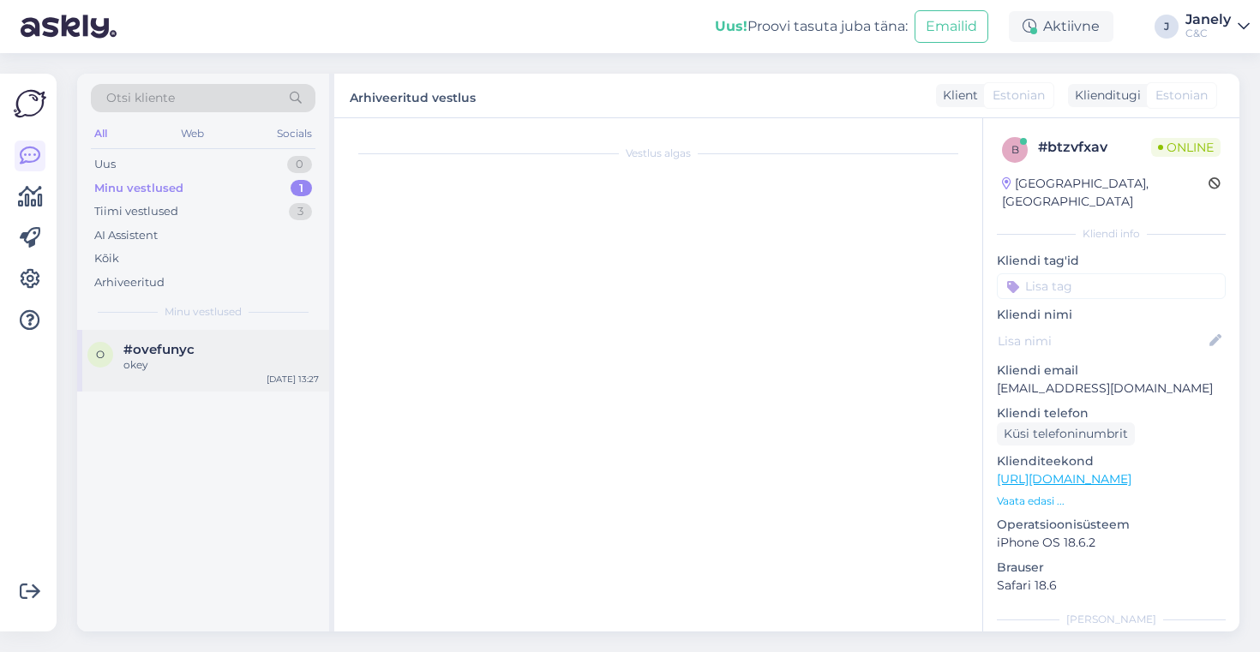
scroll to position [1175, 0]
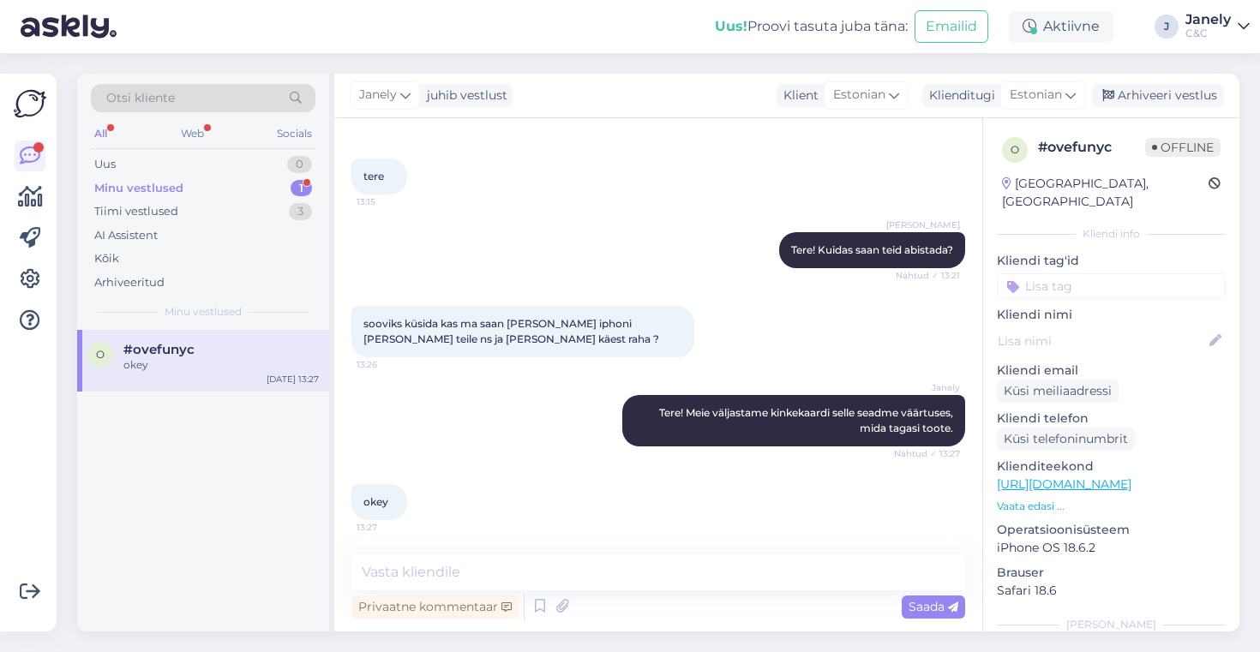
click at [186, 187] on div "Minu vestlused 1" at bounding box center [203, 189] width 225 height 24
click at [272, 403] on div "o #ovefunyc okey Oct 7 13:27" at bounding box center [203, 481] width 252 height 302
click at [239, 339] on div "o #ovefunyc okey Oct 7 13:27" at bounding box center [203, 361] width 252 height 62
click at [1147, 98] on div "Arhiveeri vestlus" at bounding box center [1158, 95] width 132 height 23
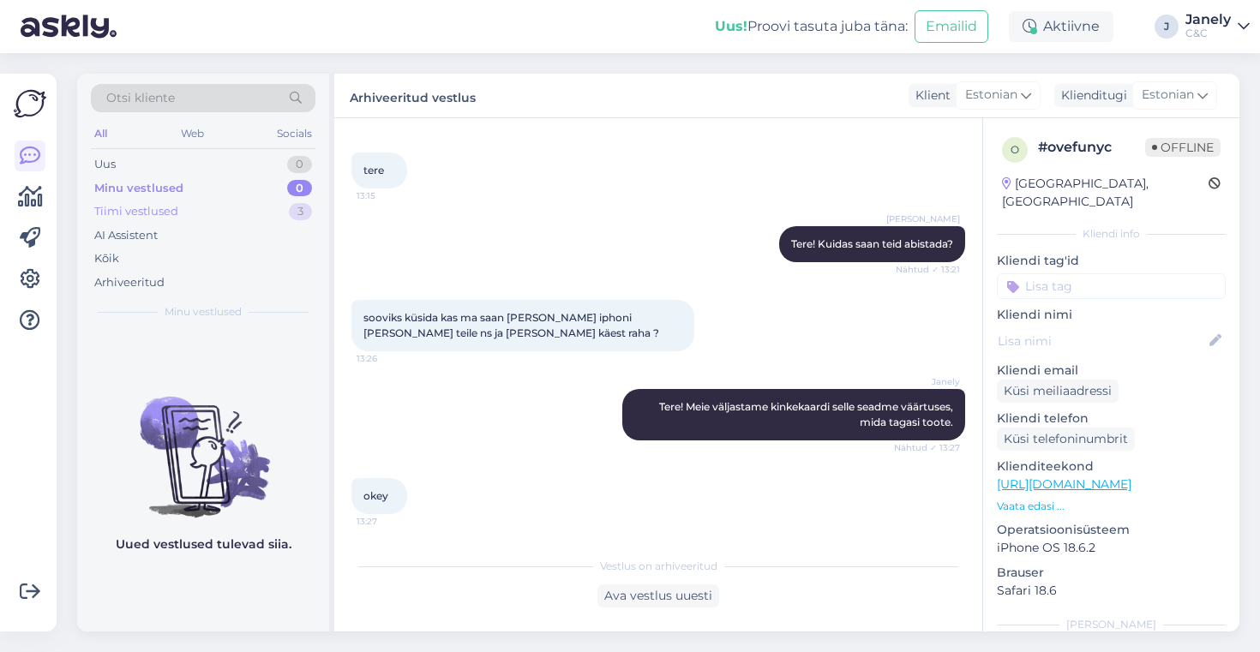
click at [255, 215] on div "Tiimi vestlused 3" at bounding box center [203, 212] width 225 height 24
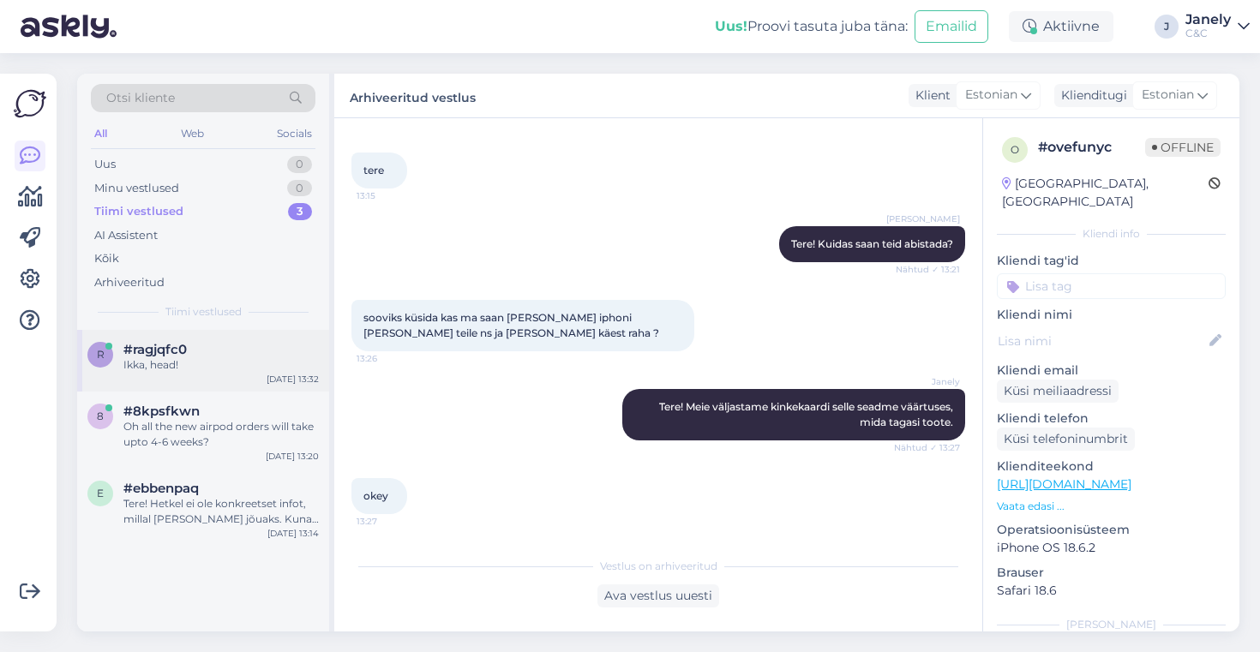
click at [261, 380] on div "r #ragjqfc0 Ikka, head! Oct 7 13:32" at bounding box center [203, 361] width 252 height 62
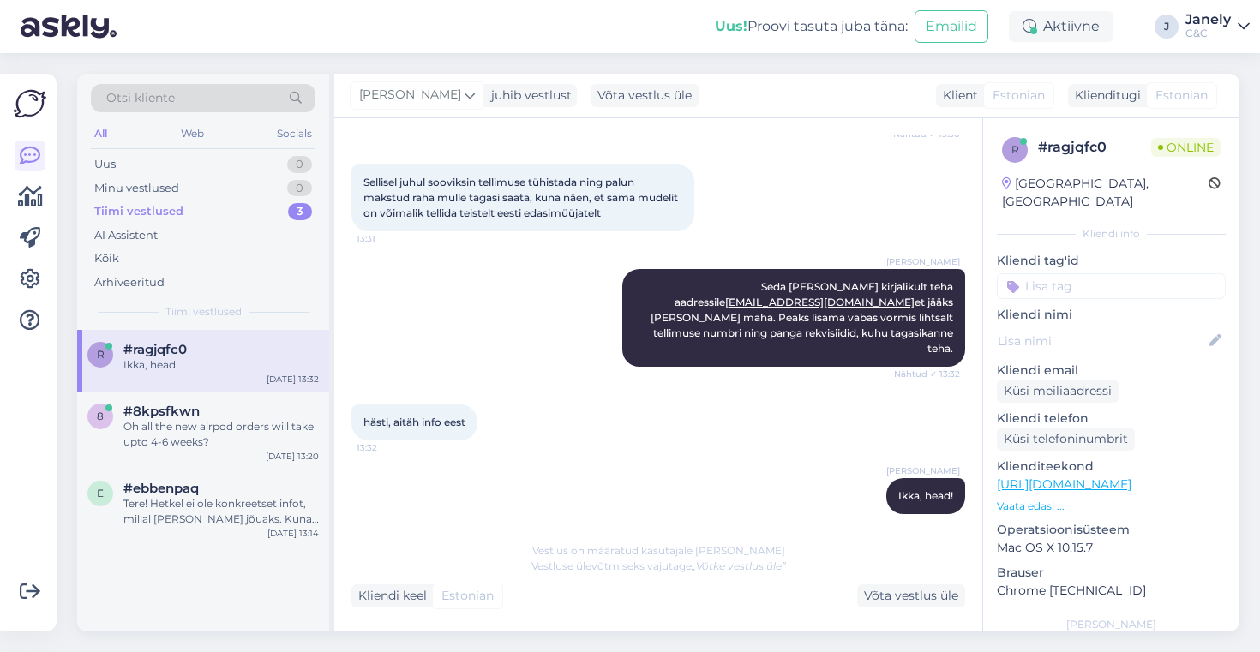
scroll to position [1853, 0]
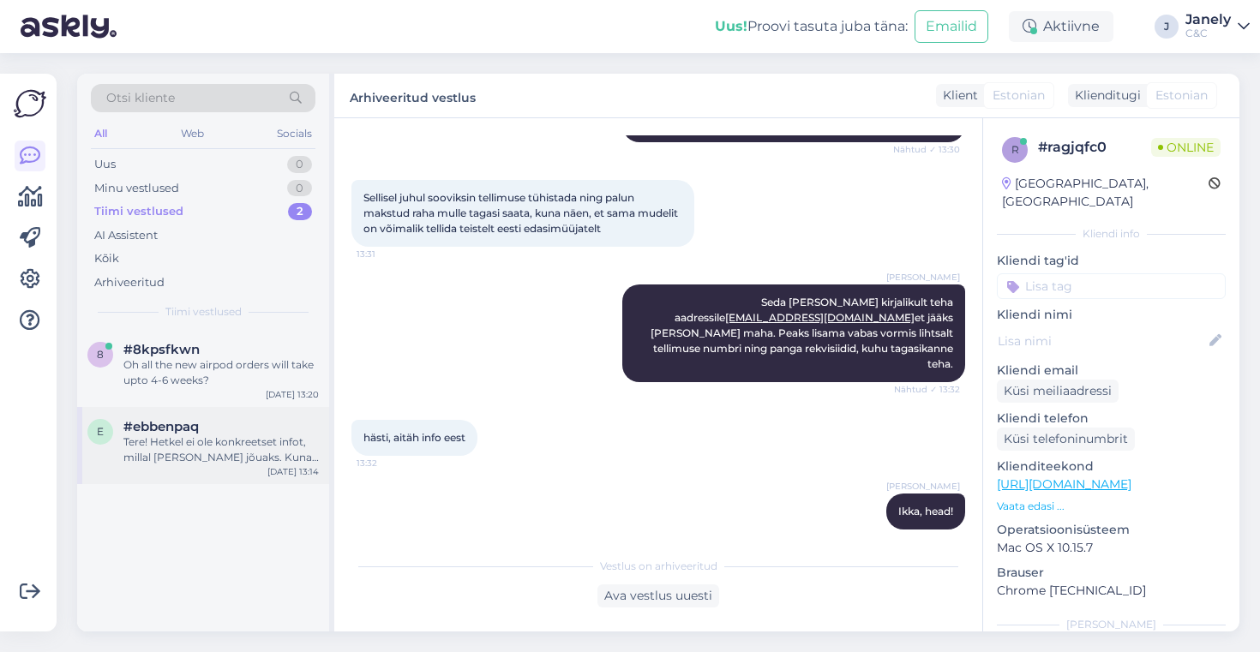
click at [270, 428] on div "#ebbenpaq" at bounding box center [220, 426] width 195 height 15
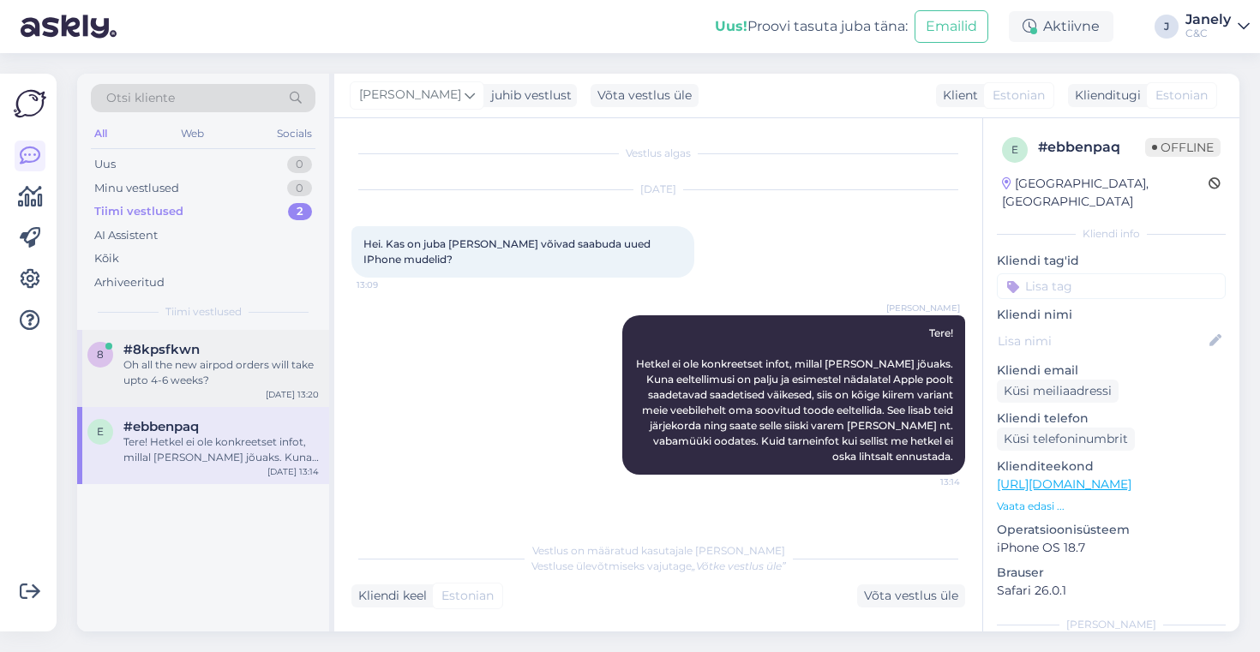
click at [268, 375] on div "Oh all the new airpod orders will take upto 4-6 weeks?" at bounding box center [220, 372] width 195 height 31
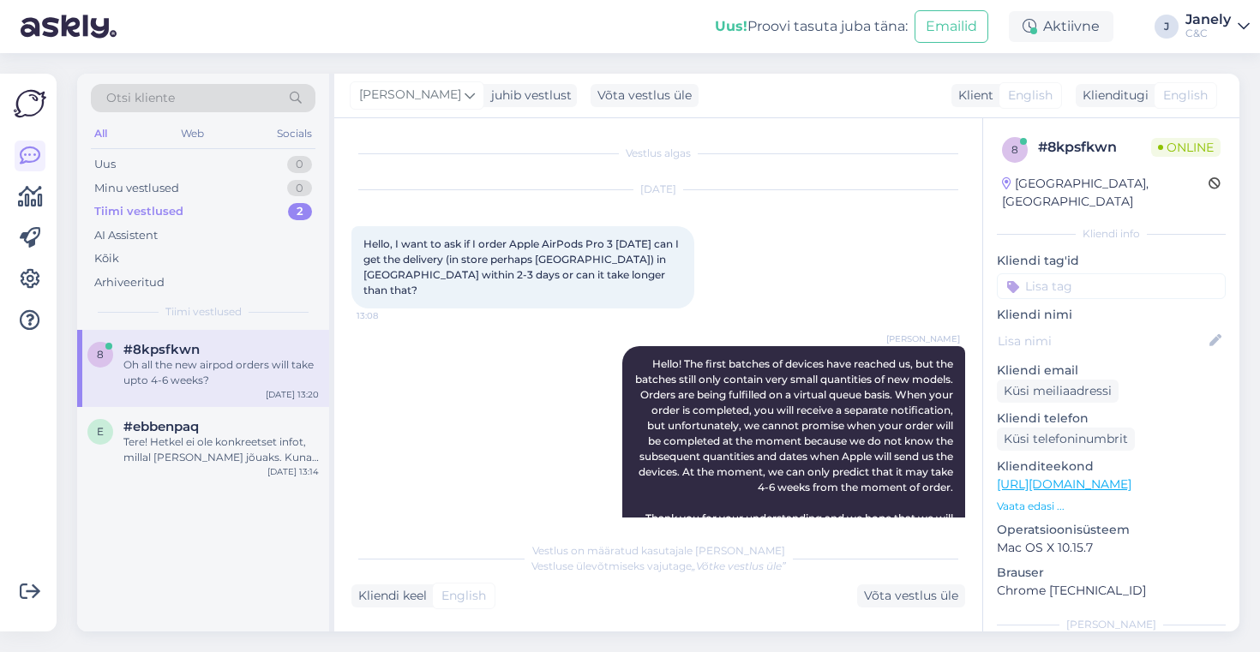
scroll to position [111, 0]
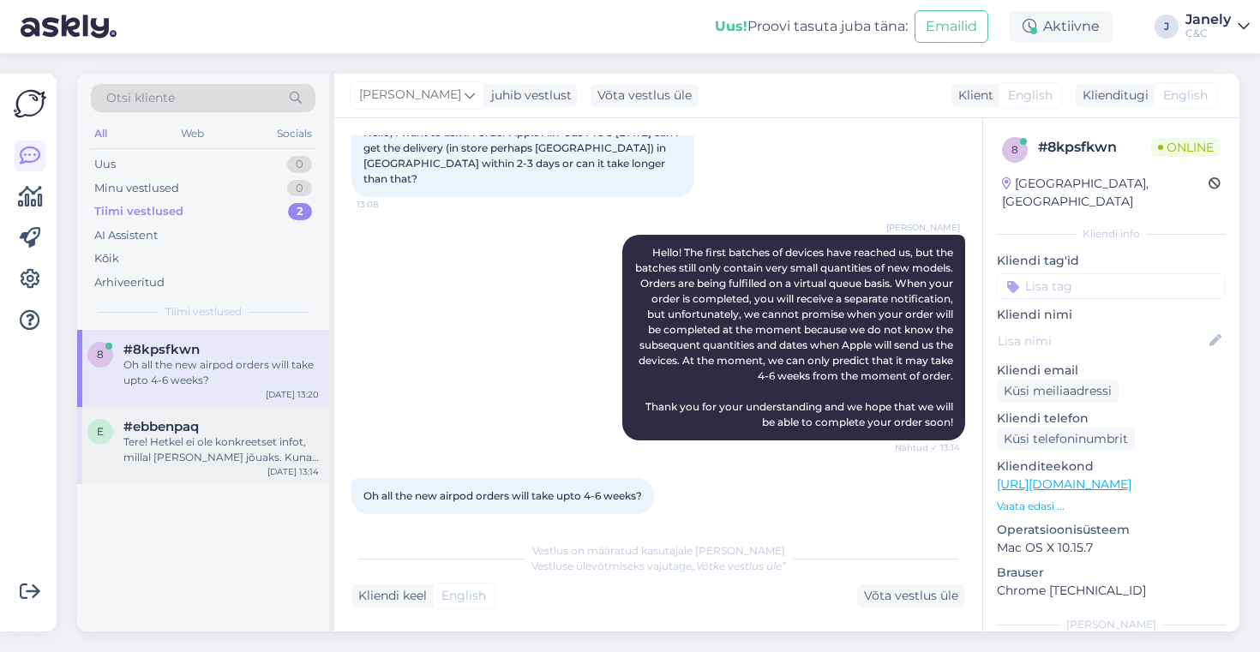
click at [262, 450] on div "Tere! Hetkel ei ole konkreetset infot, millal [PERSON_NAME] jõuaks. Kuna eeltel…" at bounding box center [220, 450] width 195 height 31
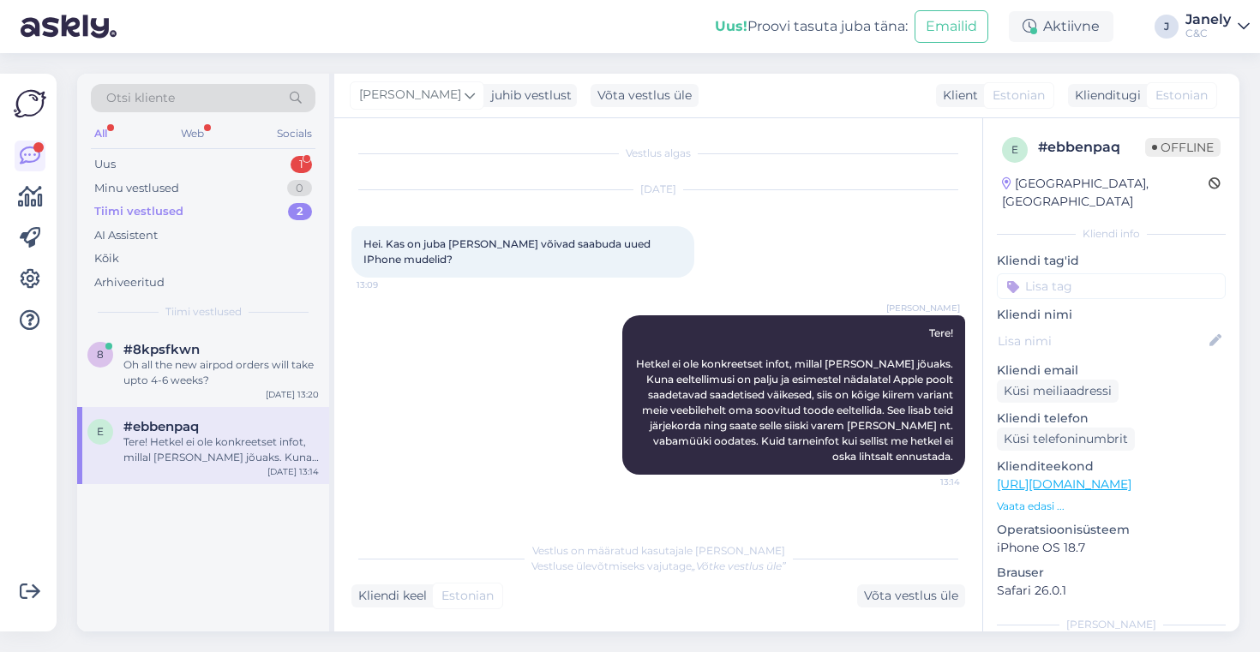
click at [377, 30] on div "Uus! Proovi tasuta [PERSON_NAME]: Emailid Aktiivne J Janely C&C" at bounding box center [630, 26] width 1260 height 53
click at [234, 156] on div "Uus 1" at bounding box center [203, 165] width 225 height 24
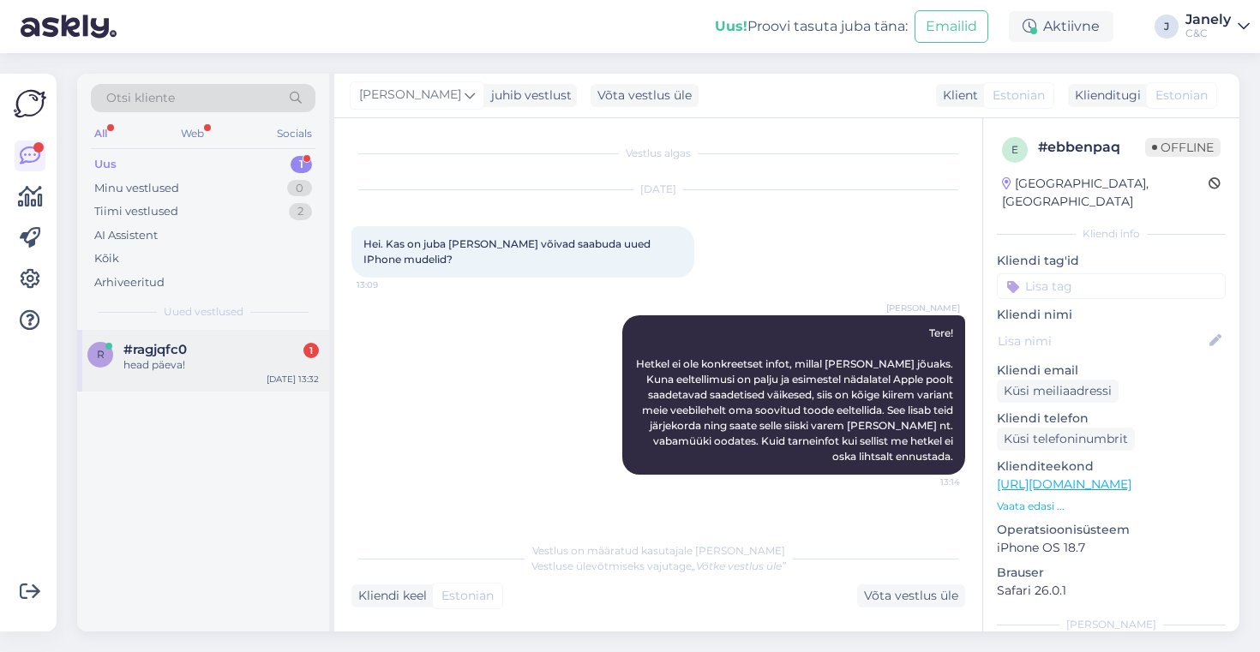
click at [282, 358] on div "head päeva!" at bounding box center [220, 364] width 195 height 15
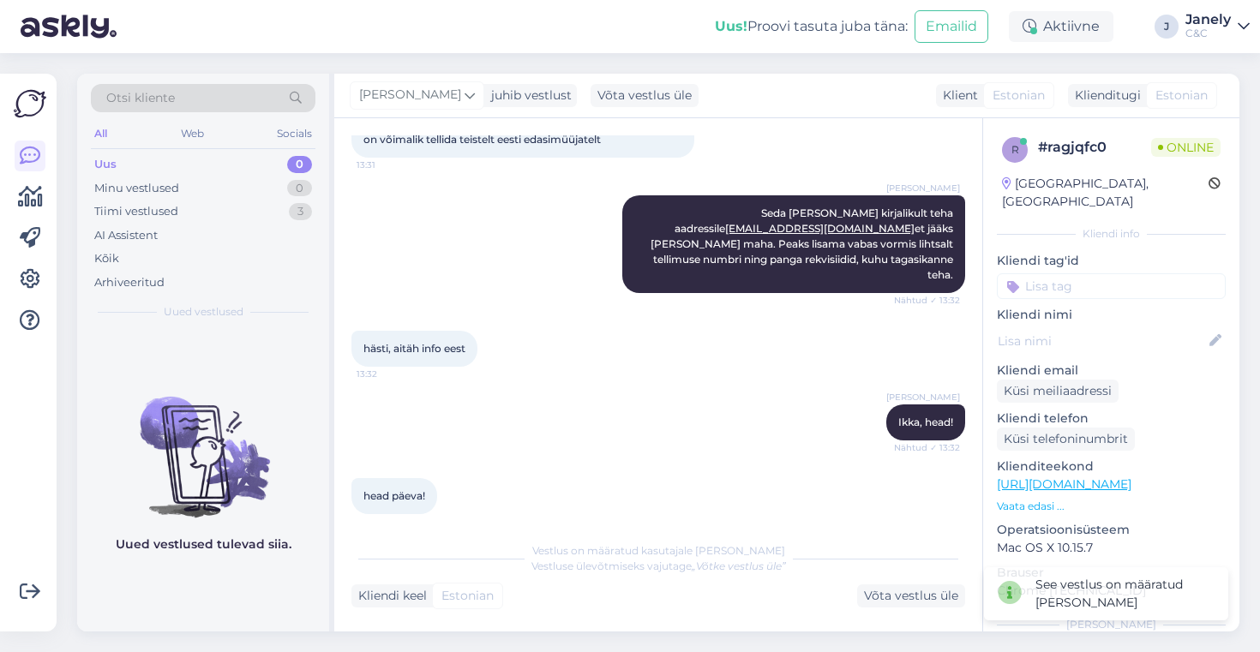
scroll to position [1927, 0]
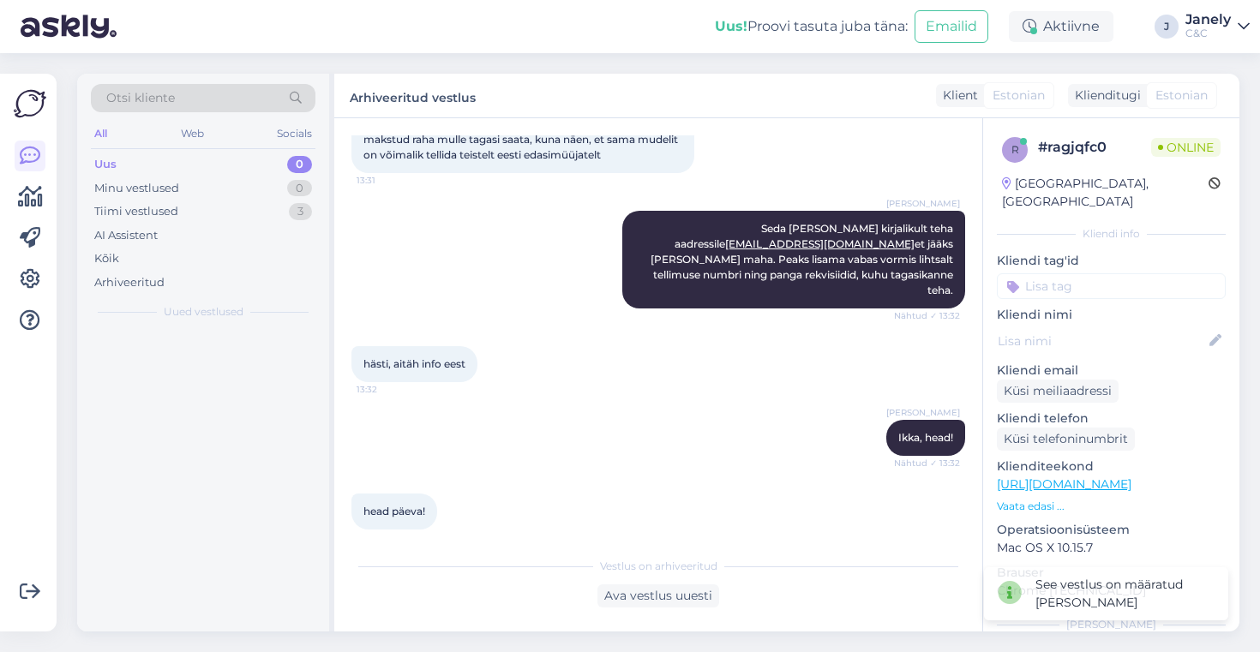
click at [340, 39] on div "Uus! Proovi tasuta [PERSON_NAME]: Emailid Aktiivne J Janely C&C" at bounding box center [630, 26] width 1260 height 53
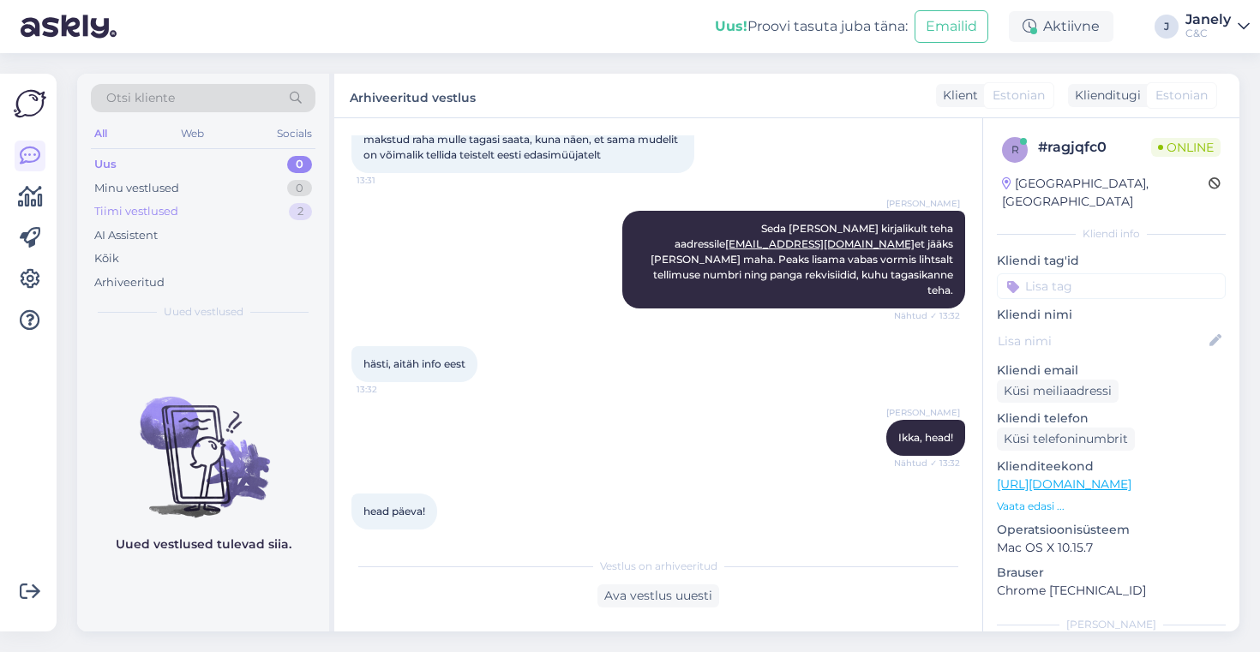
click at [152, 215] on div "Tiimi vestlused" at bounding box center [136, 211] width 84 height 17
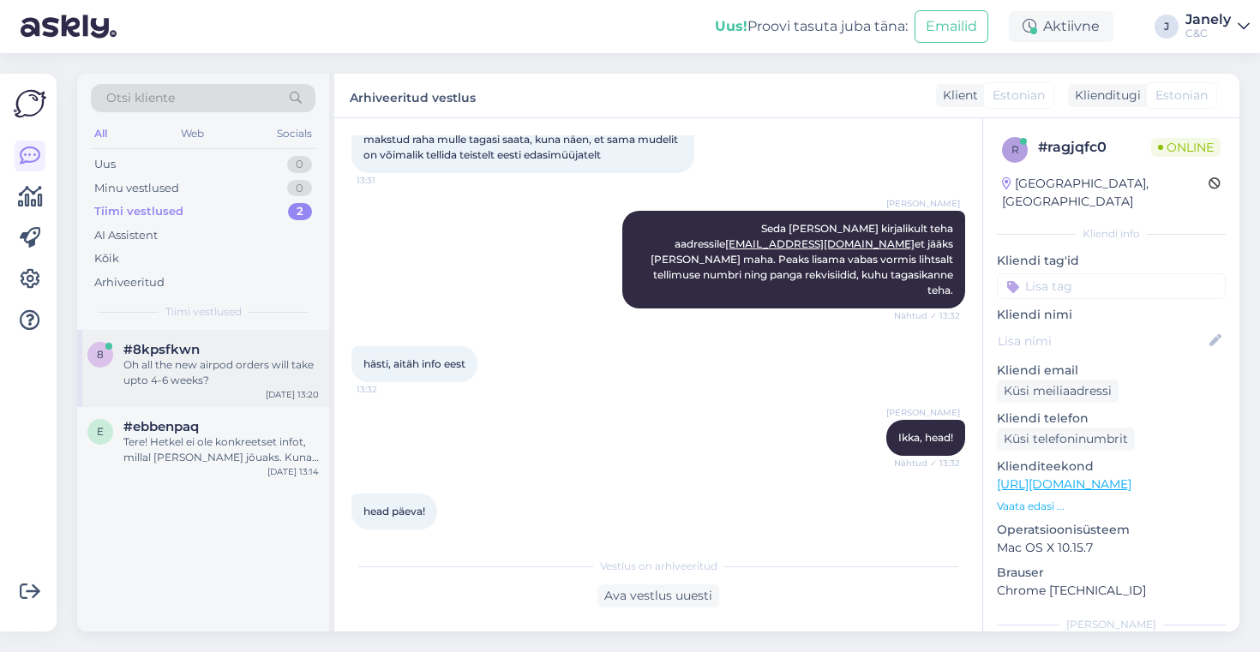
click at [176, 394] on div "8 #8kpsfkwn Oh all the new airpod orders will take upto 4-6 weeks? Oct 7 13:20" at bounding box center [203, 368] width 252 height 77
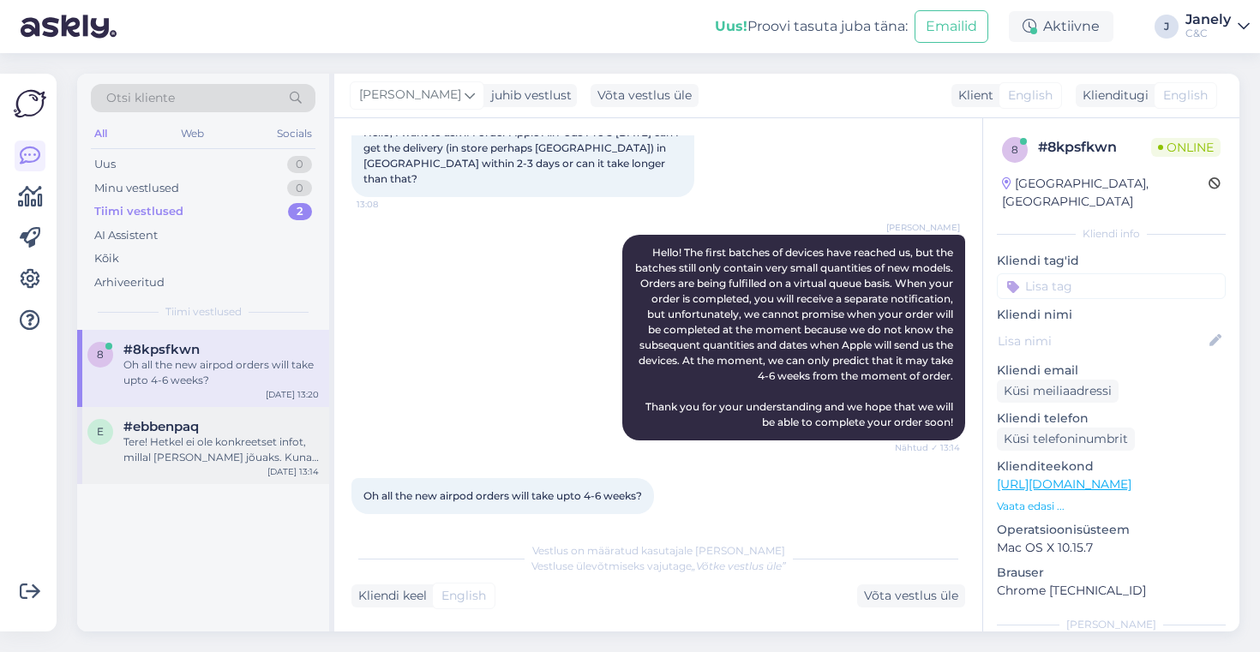
click at [225, 424] on div "#ebbenpaq" at bounding box center [220, 426] width 195 height 15
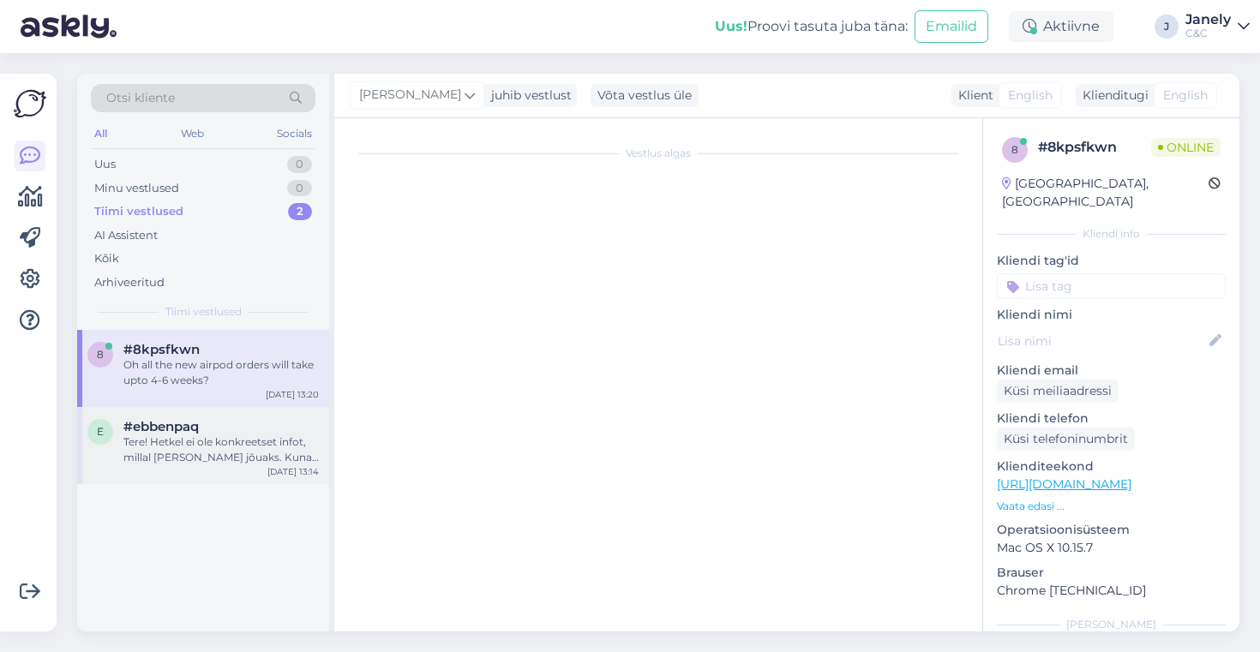
scroll to position [0, 0]
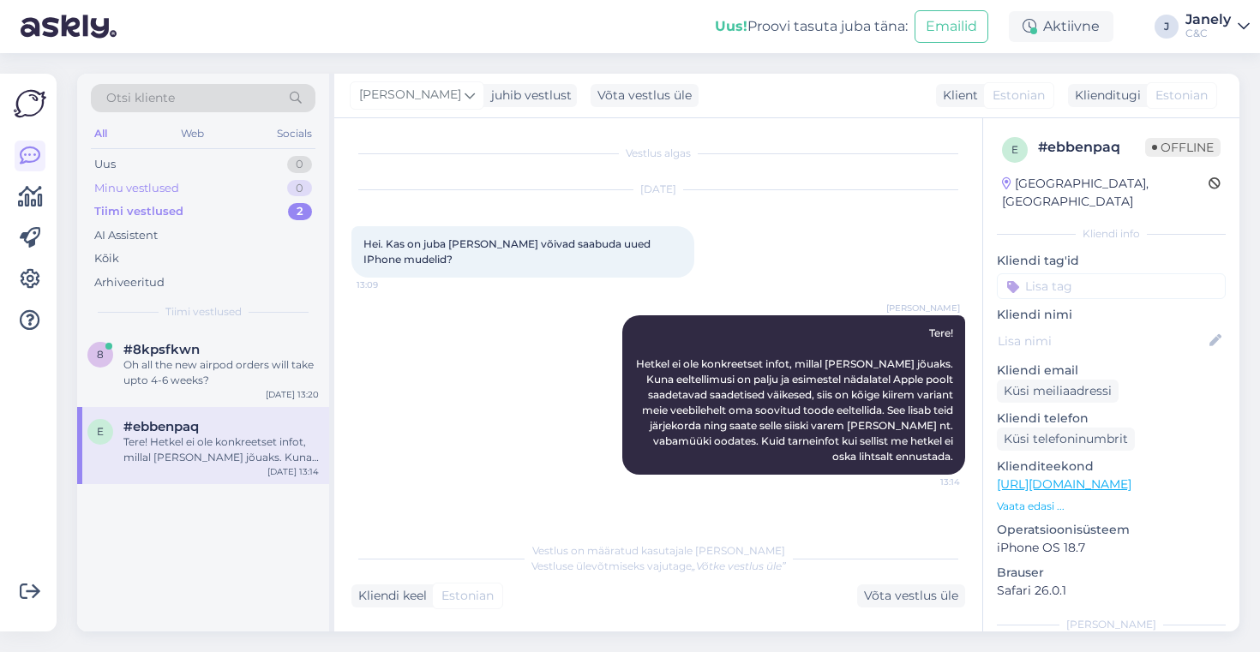
click at [215, 177] on div "Minu vestlused 0" at bounding box center [203, 189] width 225 height 24
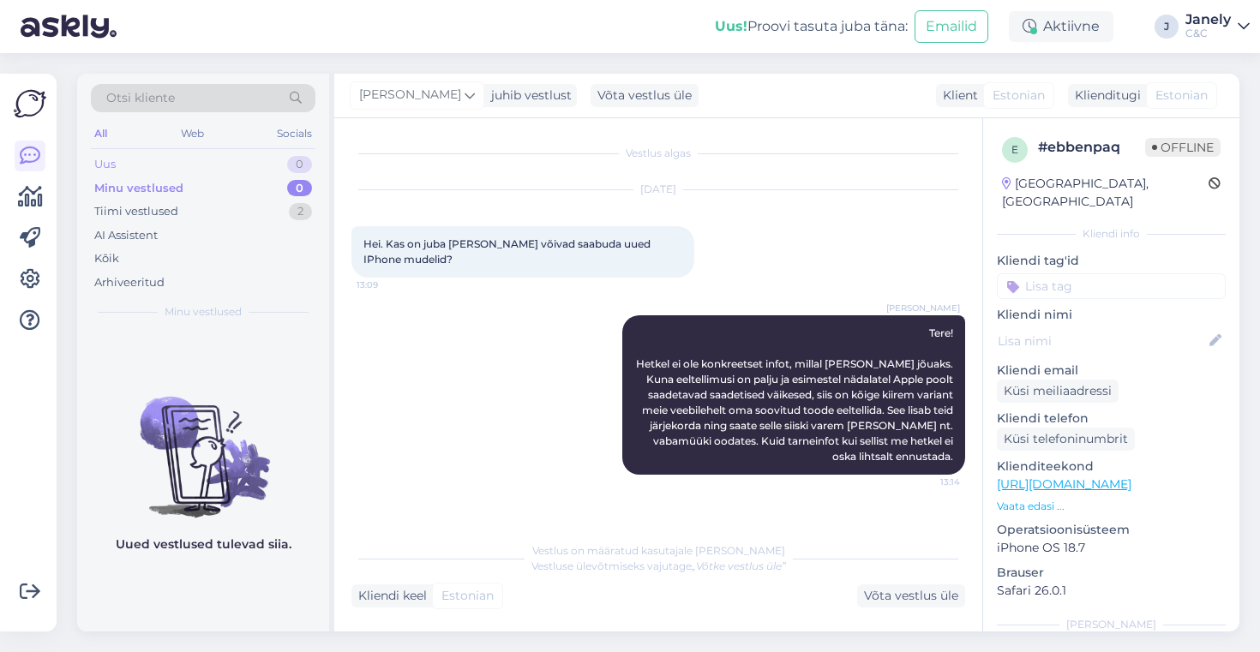
click at [232, 165] on div "Uus 0" at bounding box center [203, 165] width 225 height 24
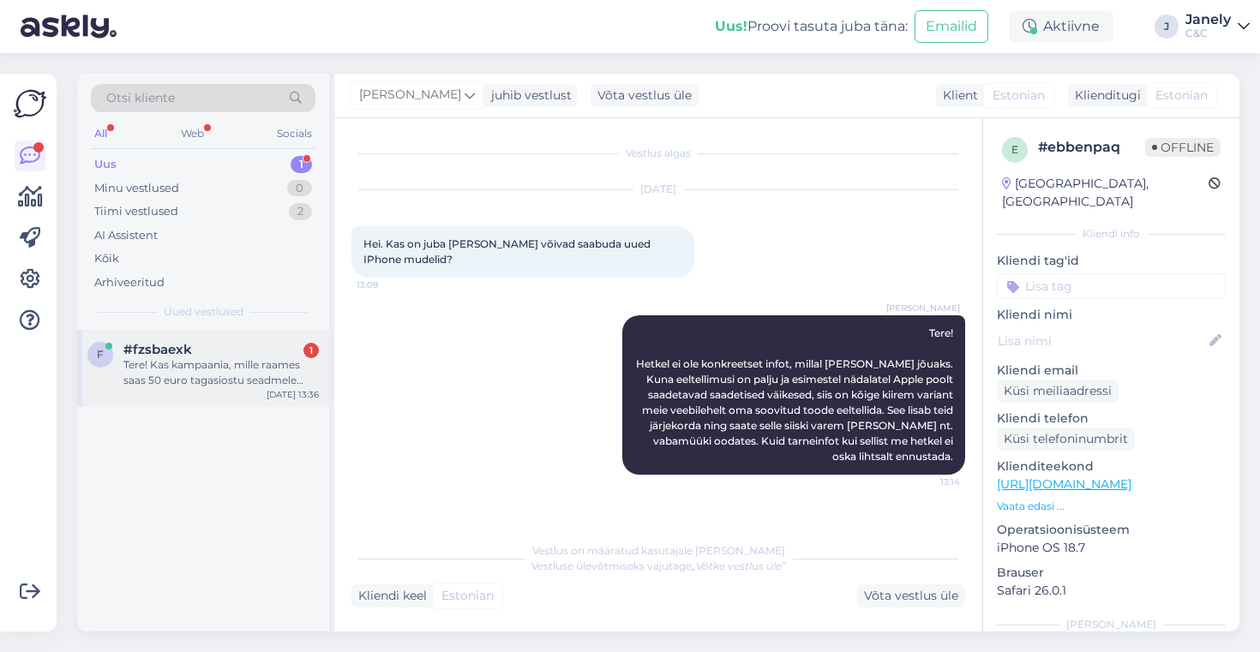
click at [213, 359] on div "Tere! Kas kampaania, mille raames saas 50 euro tagasiostu seadmele laieneb vaid…" at bounding box center [220, 372] width 195 height 31
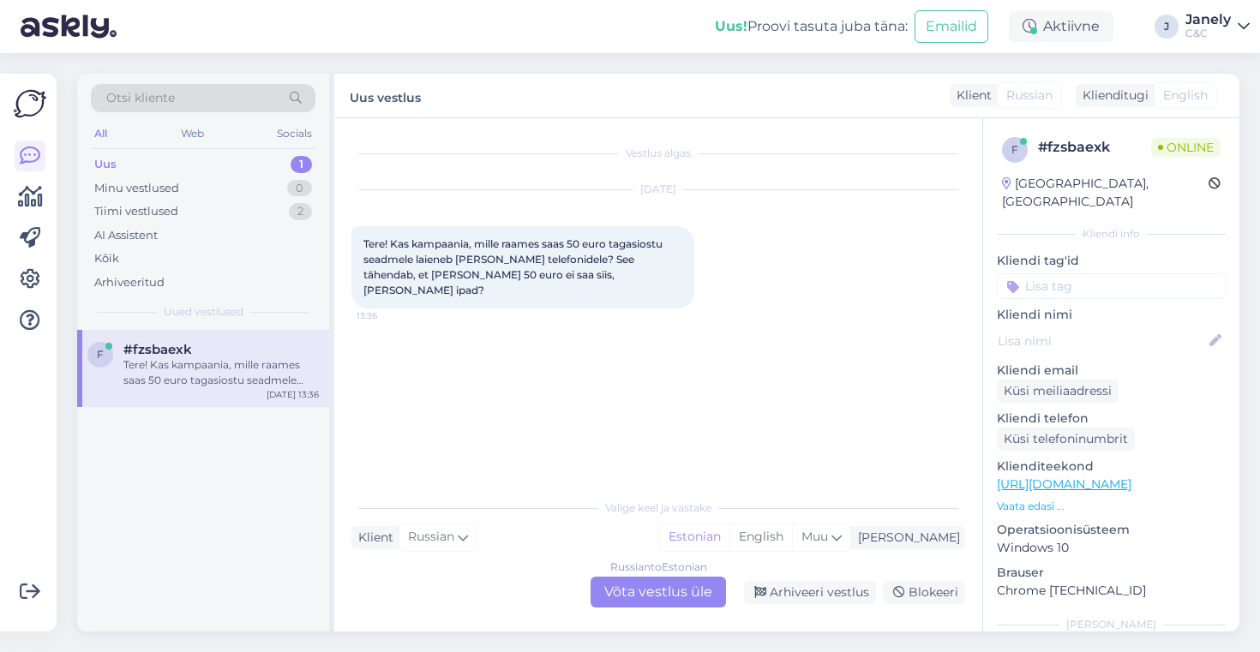
click at [642, 583] on div "Russian to Estonian Võta vestlus üle" at bounding box center [658, 592] width 135 height 31
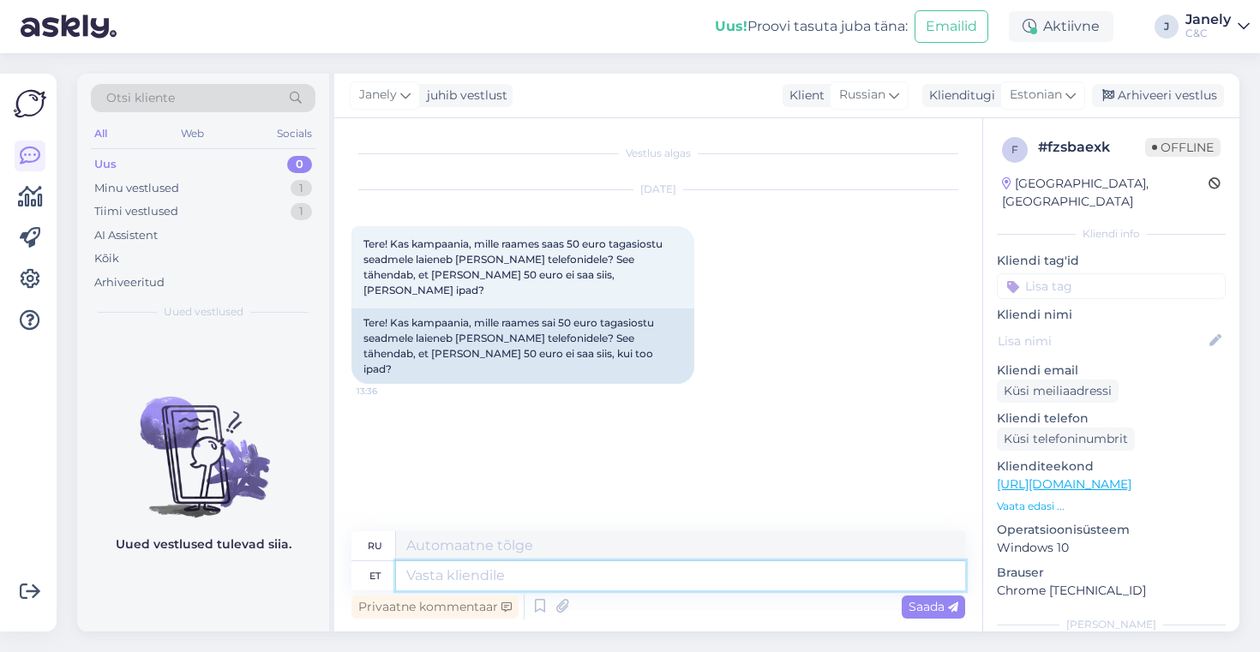
click at [474, 578] on textarea at bounding box center [680, 576] width 569 height 29
type textarea "Tere!"
type textarea "Привет!"
type textarea "Tere! See"
type textarea "Привет! Это"
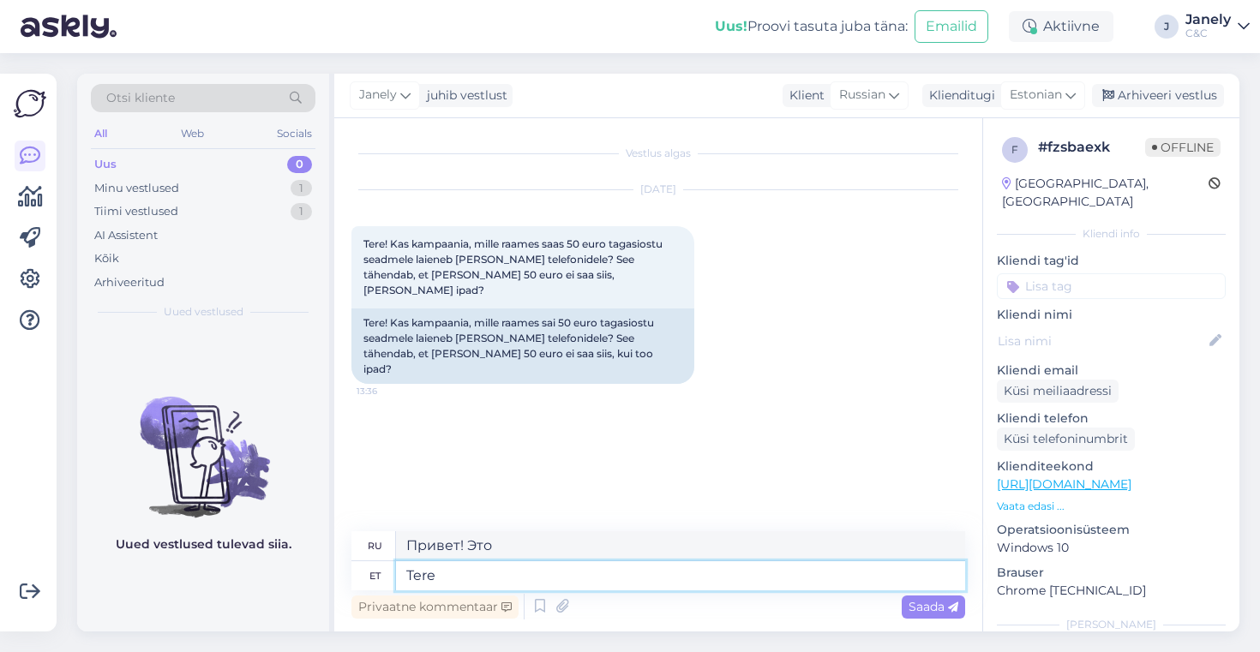
type textarea "Ter"
type textarea "Привет!"
type textarea "T"
click at [884, 74] on div "Janely juhib vestlust Klient Russian Klienditugi Estonian Arhiveeri vestlus" at bounding box center [786, 96] width 905 height 45
click at [884, 84] on div "Russian" at bounding box center [869, 94] width 79 height 27
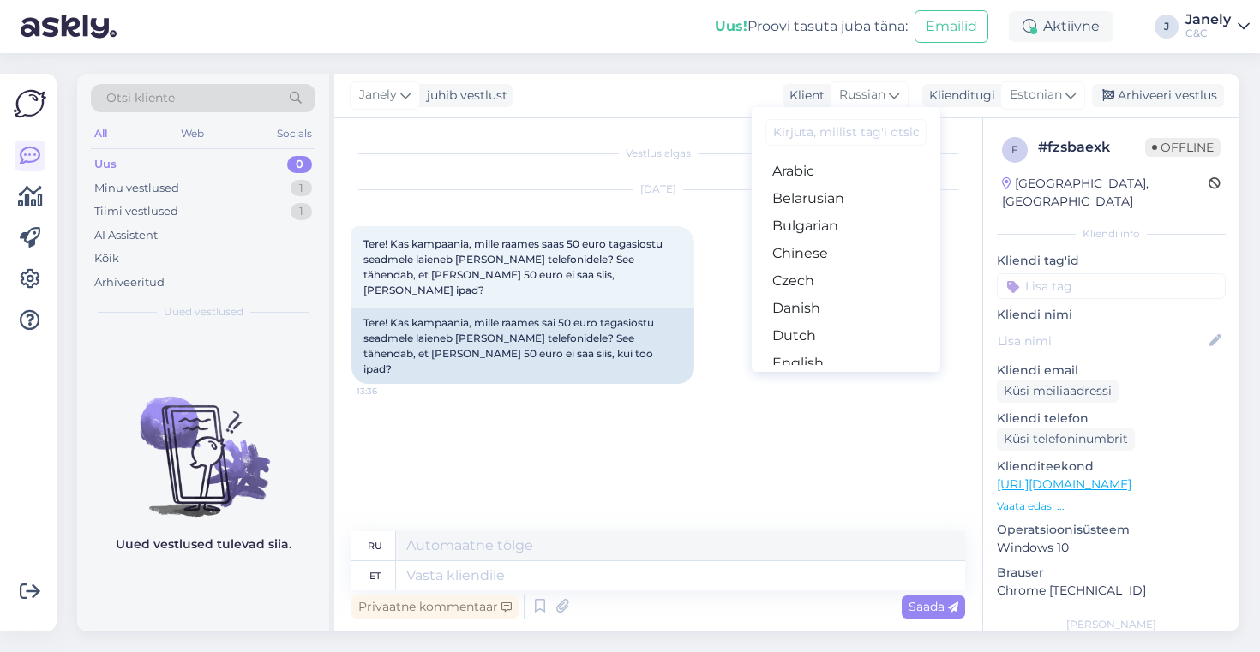
click at [841, 128] on input at bounding box center [846, 132] width 161 height 27
type input "e"
click at [465, 580] on textarea at bounding box center [680, 576] width 569 height 29
click at [867, 89] on span "Russian" at bounding box center [862, 95] width 46 height 19
click at [848, 128] on input at bounding box center [846, 132] width 161 height 27
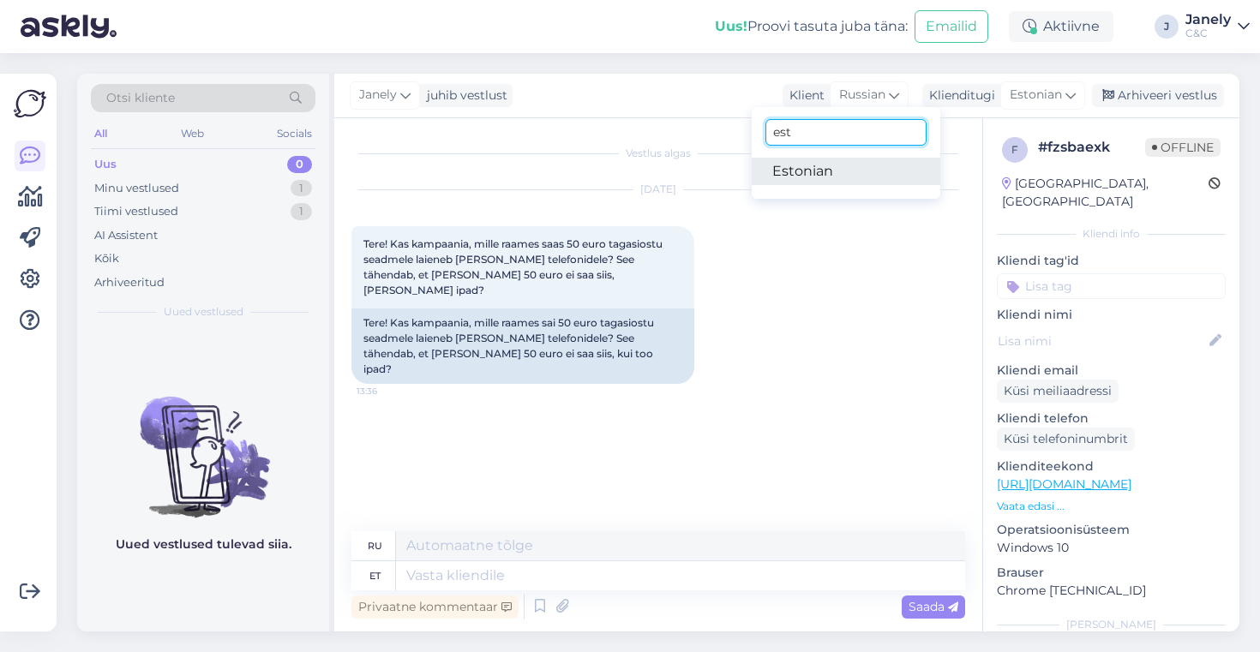
type input "est"
click at [832, 164] on link "Estonian" at bounding box center [846, 171] width 189 height 27
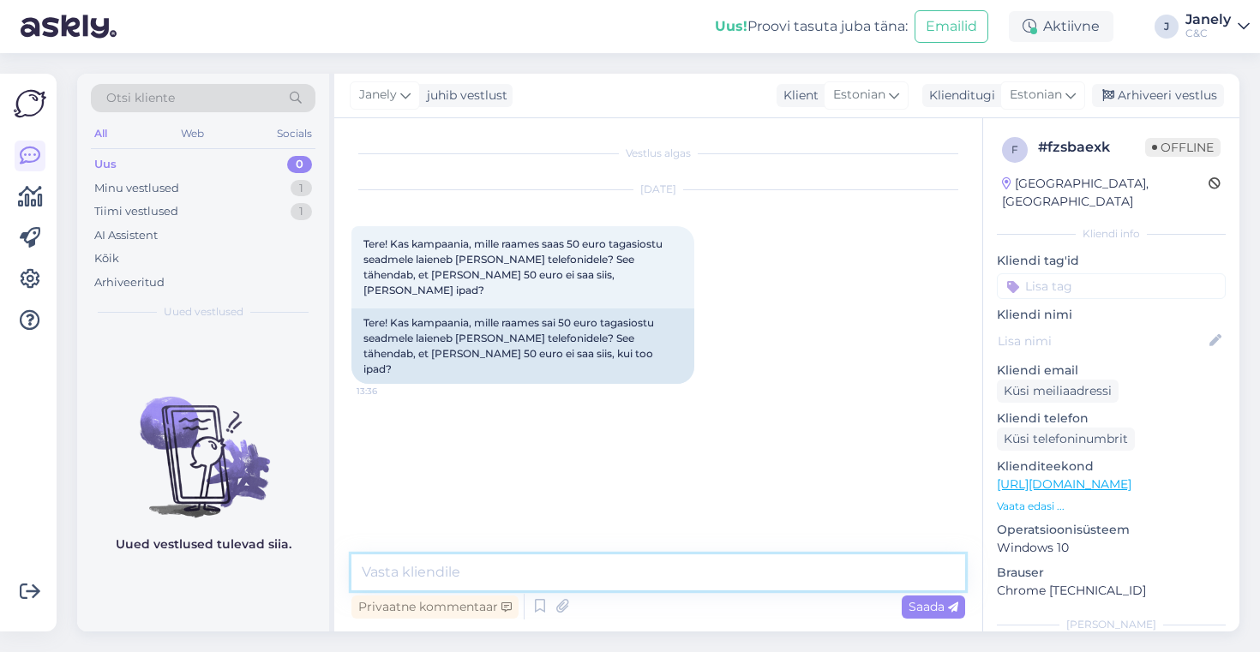
click at [452, 566] on textarea at bounding box center [658, 573] width 614 height 36
drag, startPoint x: 744, startPoint y: 575, endPoint x: 525, endPoint y: 579, distance: 219.5
click at [522, 579] on textarea "Tere! Kampaania kehtib kõikidele Apple seadmetele" at bounding box center [658, 573] width 614 height 36
type textarea "Tere! Kampaania kehtib jah ainult tagasitoodud telefonile."
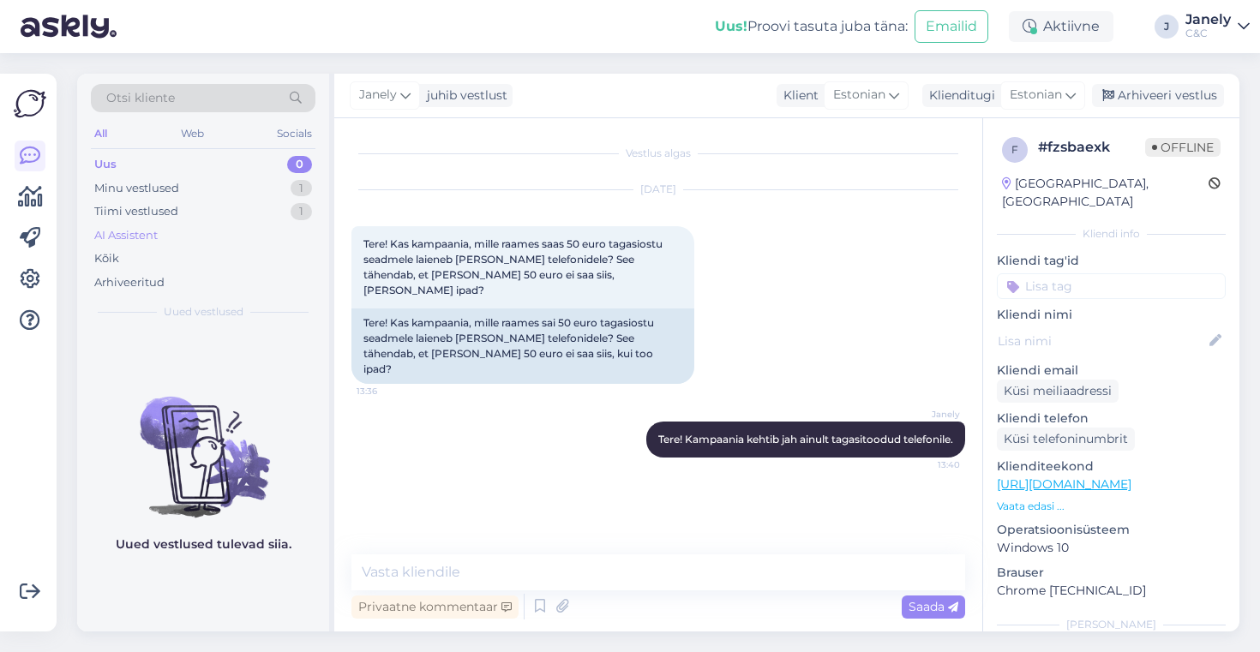
click at [245, 225] on div "AI Assistent" at bounding box center [203, 236] width 225 height 24
click at [239, 189] on div "Minu vestlused 1" at bounding box center [203, 189] width 225 height 24
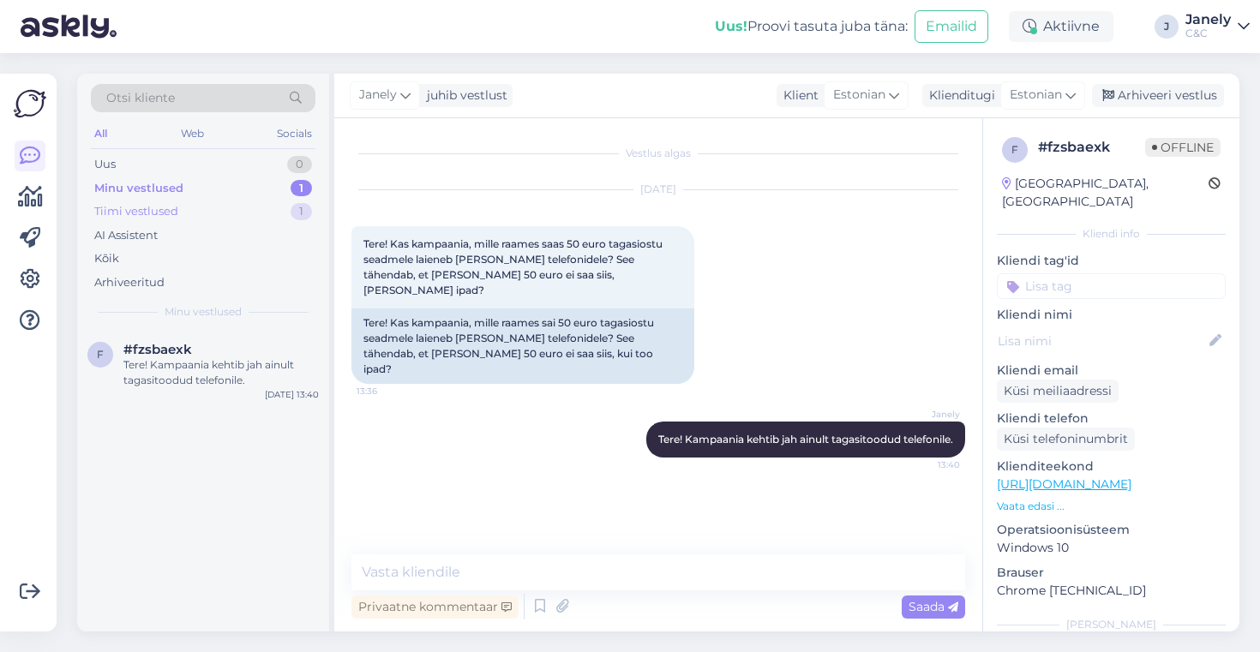
click at [230, 205] on div "Tiimi vestlused 1" at bounding box center [203, 212] width 225 height 24
click at [288, 363] on div "We receive new headphones every week, and when we reach you on the pre-order li…" at bounding box center [220, 372] width 195 height 31
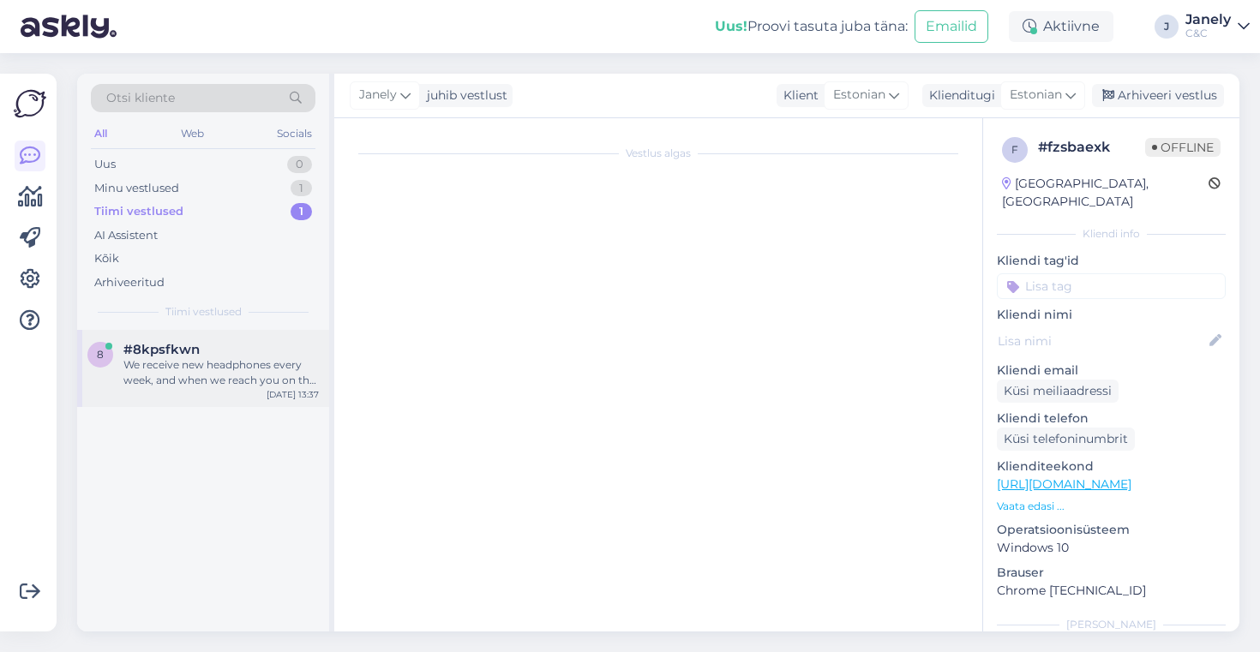
scroll to position [216, 0]
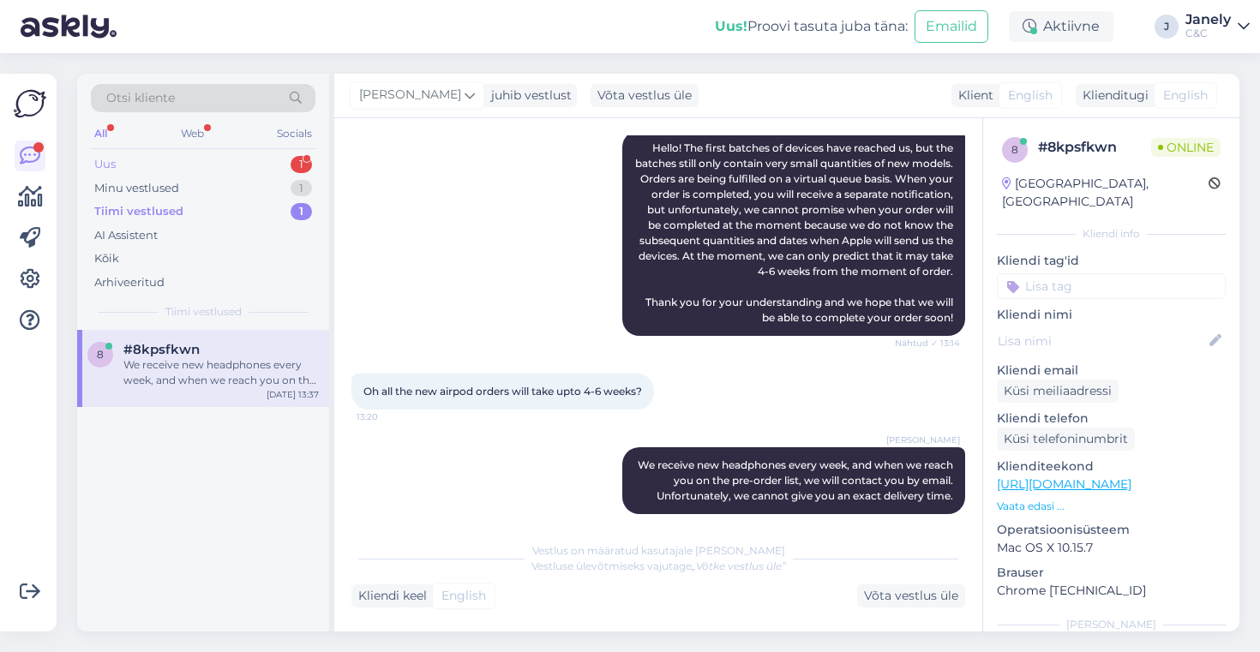
click at [196, 161] on div "Uus 1" at bounding box center [203, 165] width 225 height 24
click at [263, 363] on div "Tere! Kas tagasiostu kampaania (Teie poolt lisa 50 eur) kehtib ainult iPhone-de…" at bounding box center [220, 372] width 195 height 31
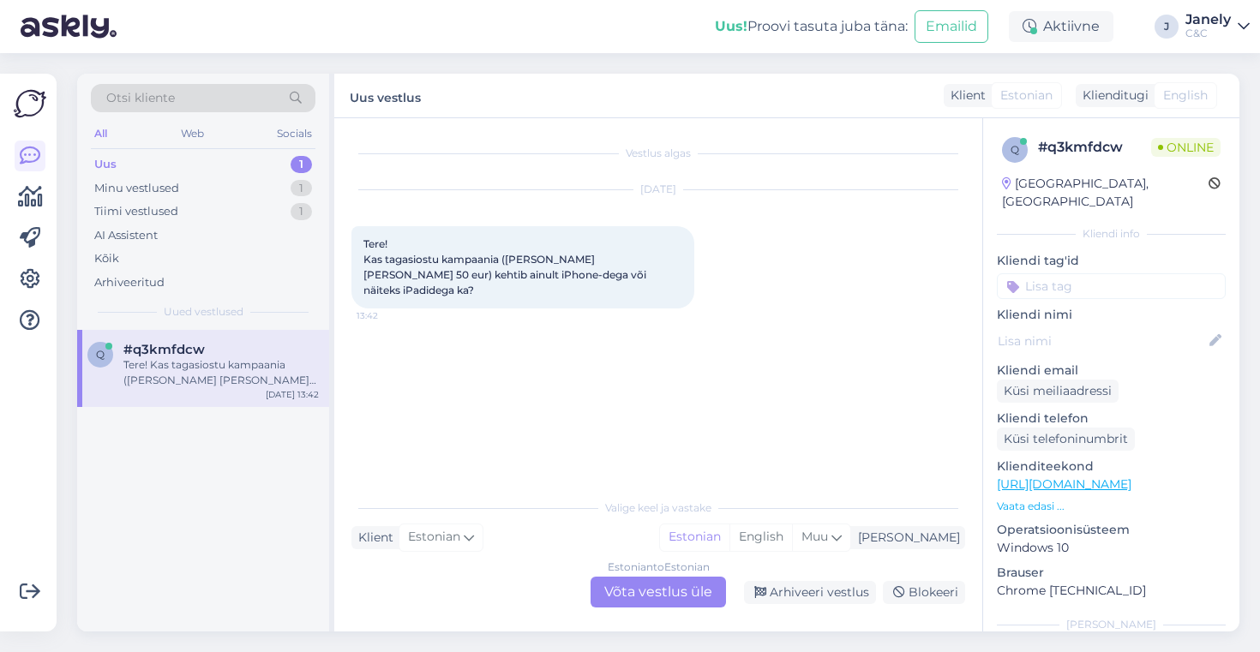
click at [626, 589] on div "Estonian to Estonian Võta vestlus üle" at bounding box center [658, 592] width 135 height 31
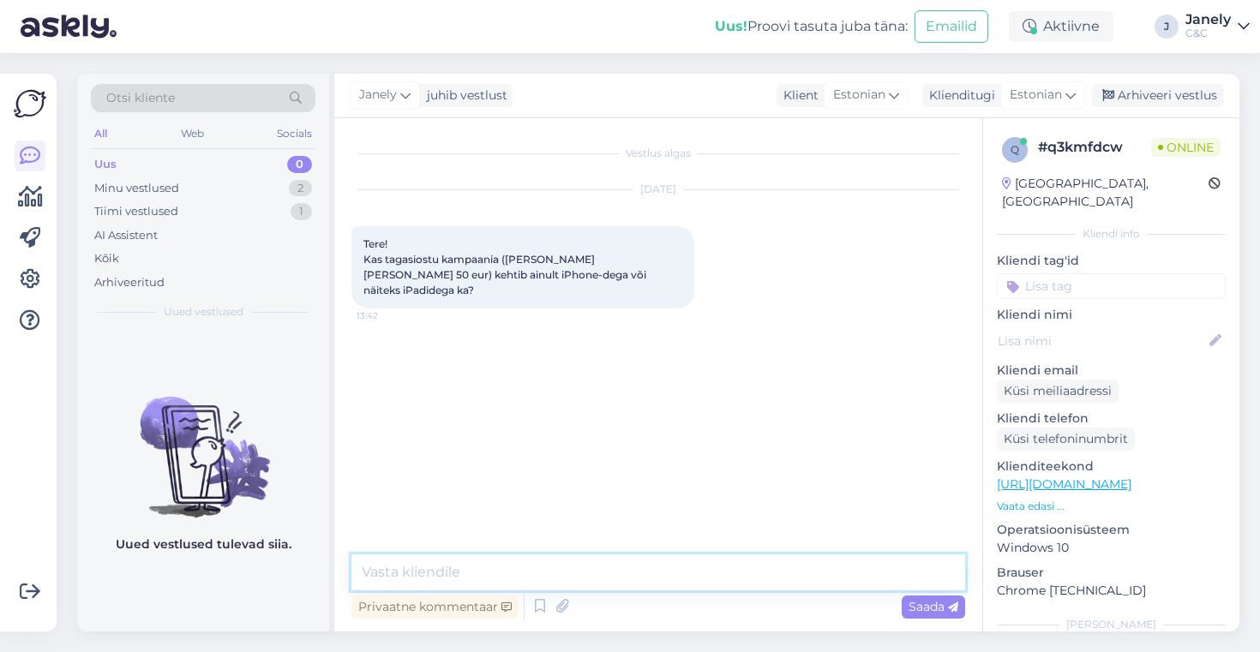
click at [548, 566] on textarea at bounding box center [658, 573] width 614 height 36
type textarea "Tere! Ainult iPhoned"
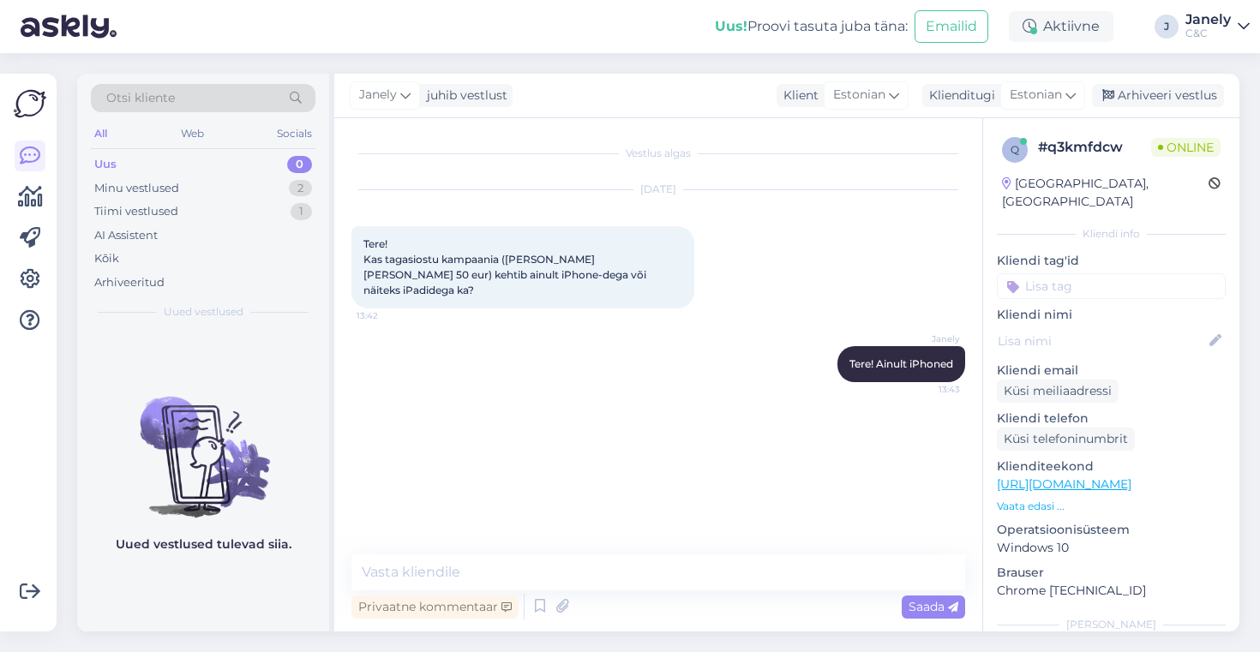
click at [537, 35] on div "Uus! Proovi tasuta [PERSON_NAME]: Emailid Aktiivne J Janely C&C" at bounding box center [630, 26] width 1260 height 53
click at [593, 46] on div "Uus! Proovi tasuta [PERSON_NAME]: Emailid Aktiivne J Janely C&C" at bounding box center [630, 26] width 1260 height 53
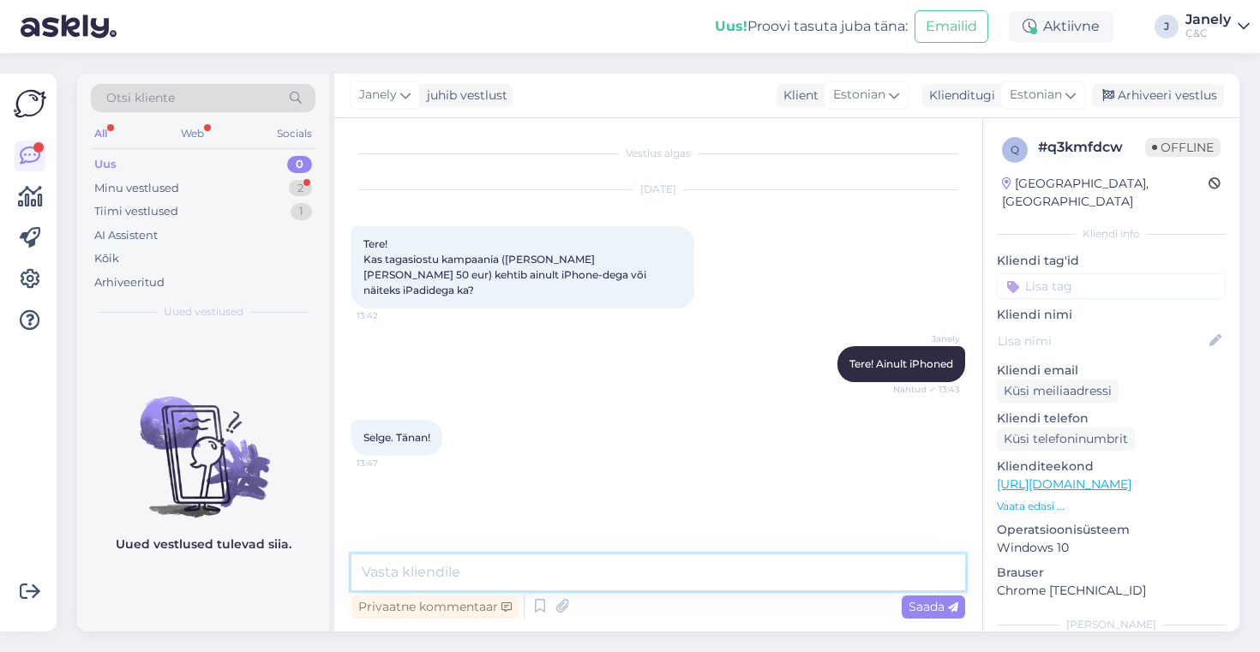
click at [445, 568] on textarea at bounding box center [658, 573] width 614 height 36
type textarea "Aga palun! :)"
type textarea "Kõike head"
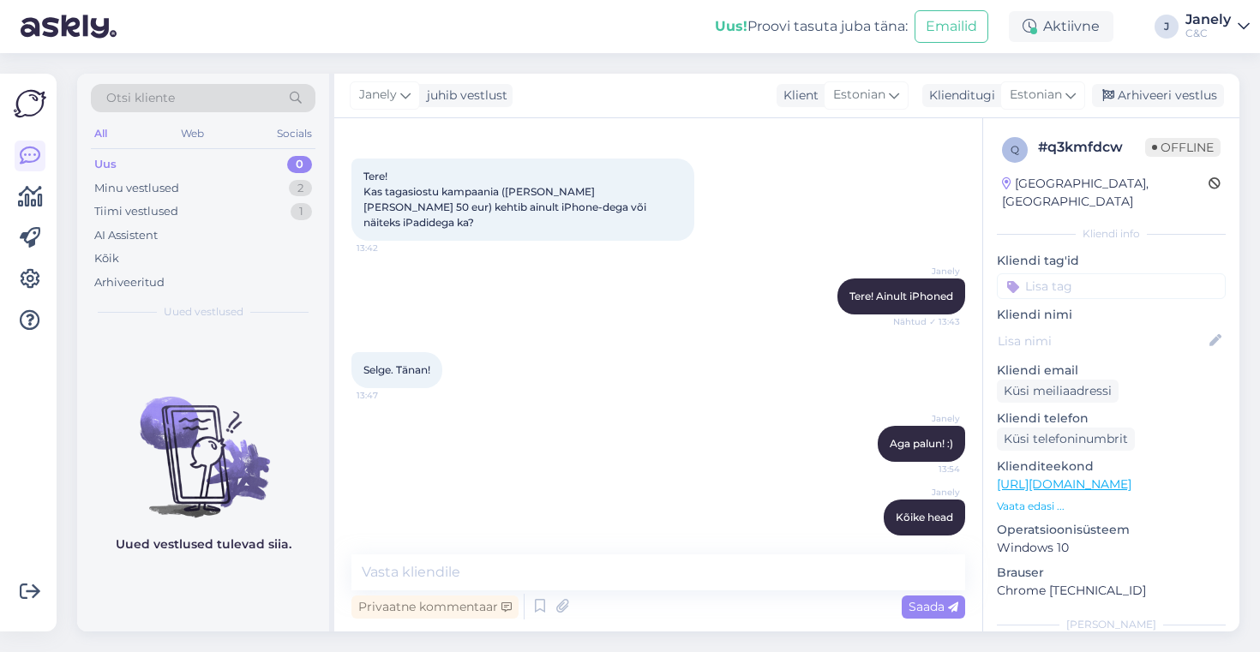
click at [1173, 148] on span "Offline" at bounding box center [1182, 147] width 75 height 19
click at [1151, 93] on div "Arhiveeri vestlus" at bounding box center [1158, 95] width 132 height 23
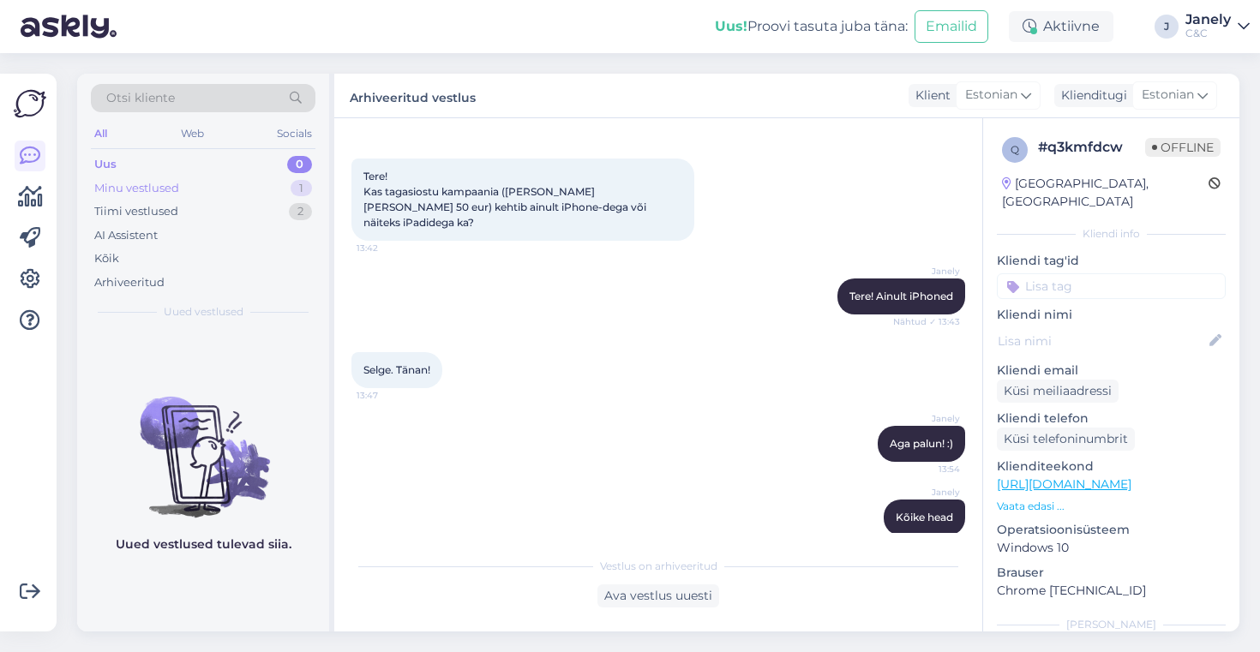
click at [223, 182] on div "Minu vestlused 1" at bounding box center [203, 189] width 225 height 24
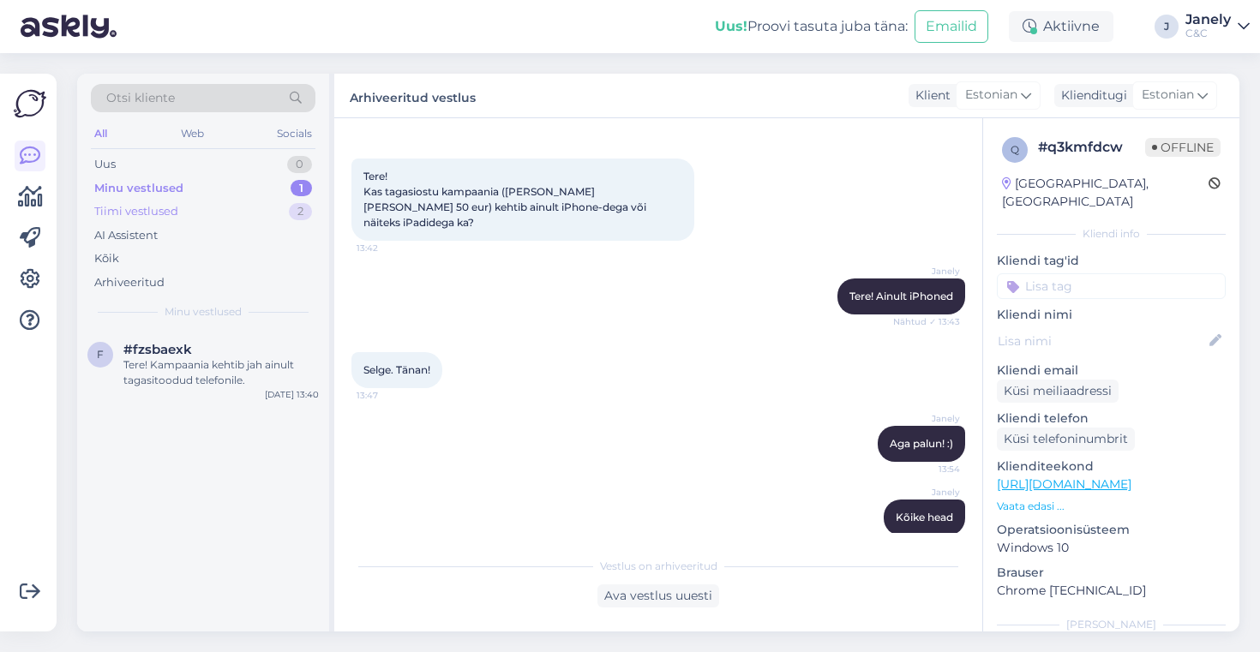
click at [229, 218] on div "Tiimi vestlused 2" at bounding box center [203, 212] width 225 height 24
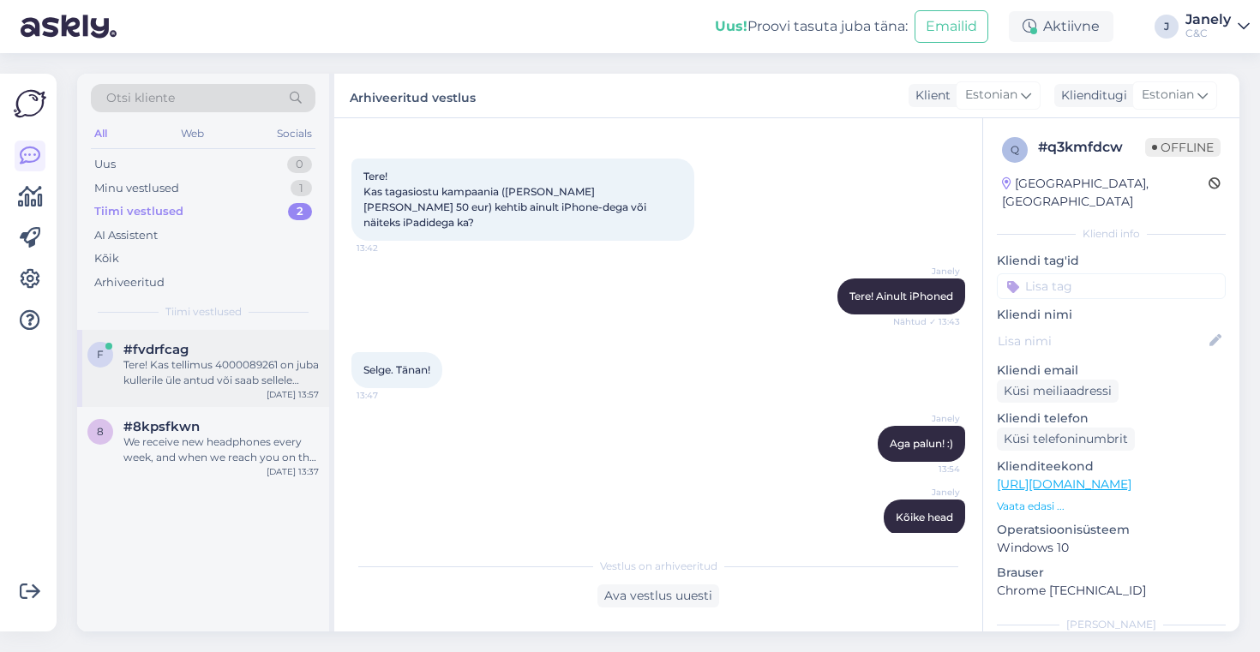
click at [215, 371] on div "Tere! Kas tellimus 4000089261 on juba kullerile üle antud või saab sellele kuhu…" at bounding box center [220, 372] width 195 height 31
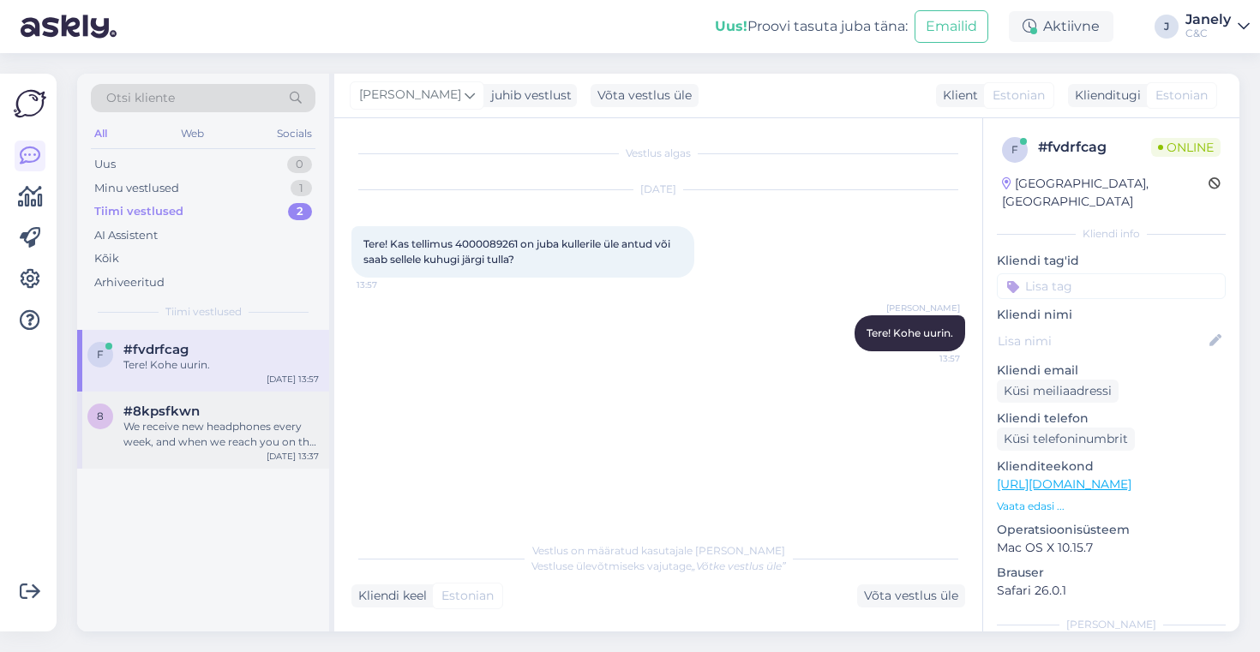
click at [253, 425] on div "We receive new headphones every week, and when we reach you on the pre-order li…" at bounding box center [220, 434] width 195 height 31
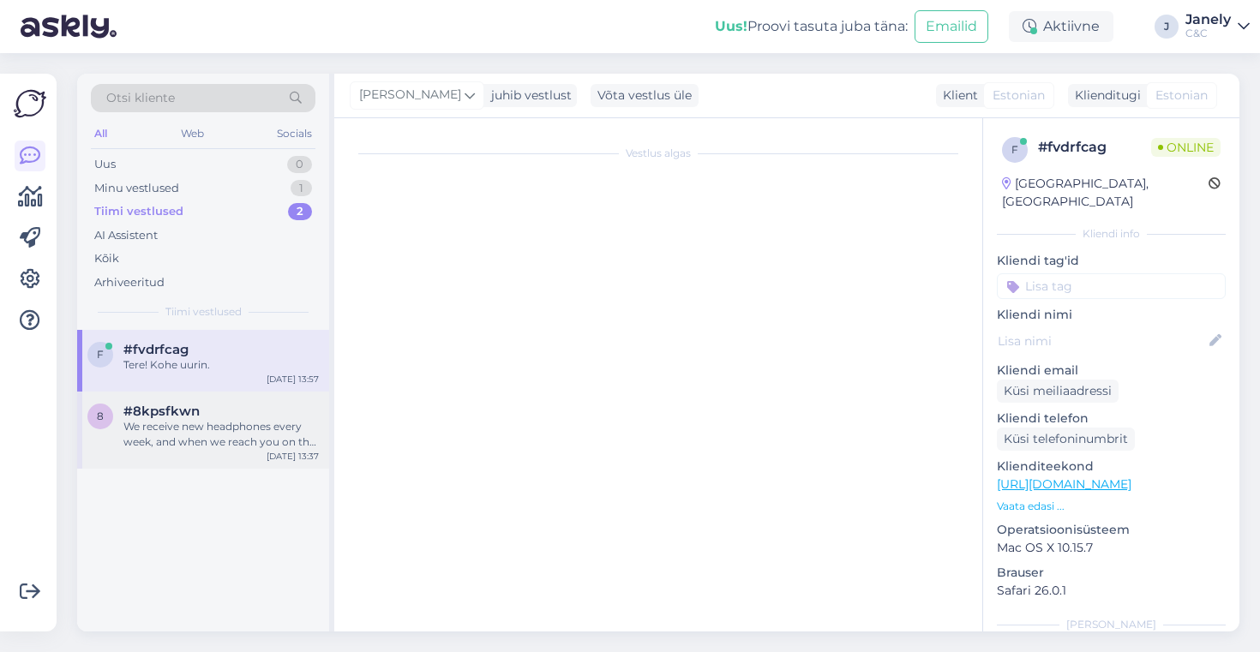
scroll to position [216, 0]
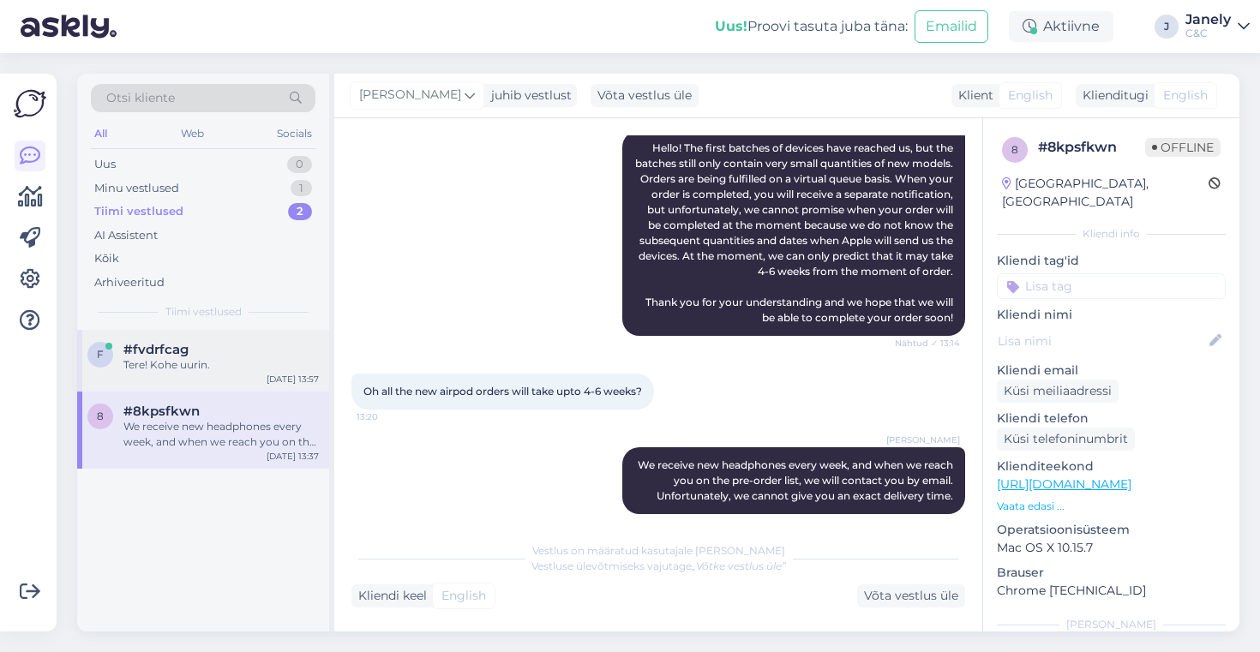
click at [265, 374] on div "f #fvdrfcag Tere! Kohe uurin. Oct 7 13:57" at bounding box center [203, 361] width 252 height 62
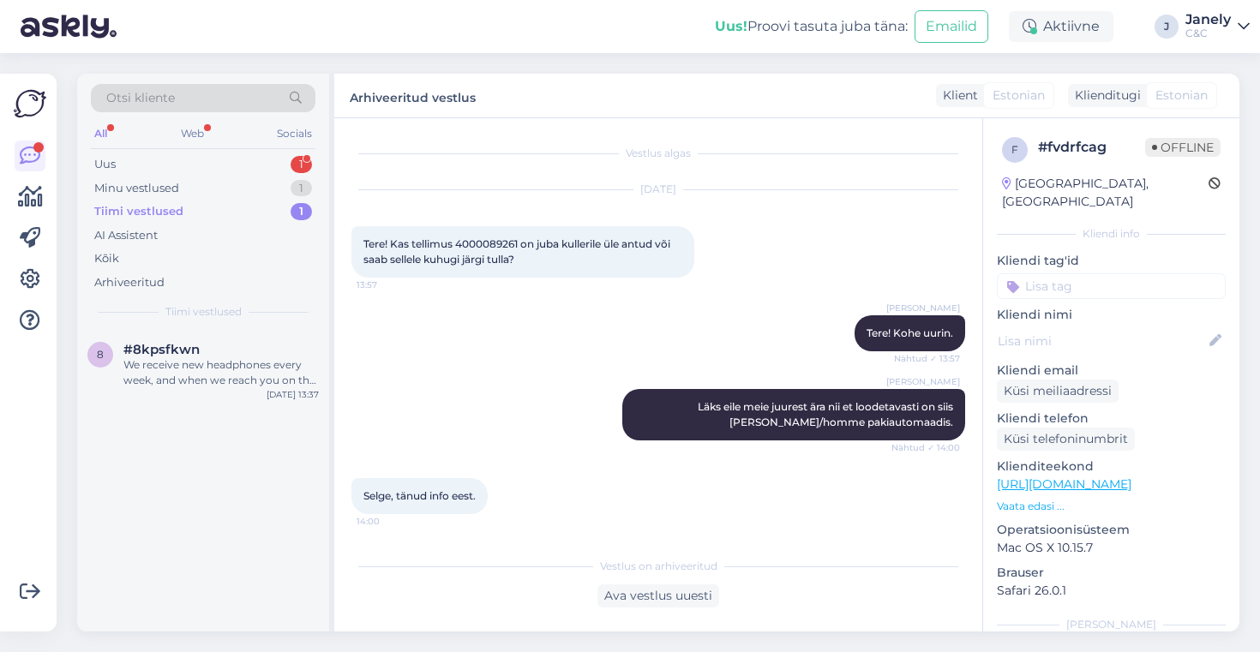
scroll to position [0, 0]
click at [266, 145] on div "All Web Socials" at bounding box center [203, 136] width 225 height 27
click at [254, 162] on div "Uus 1" at bounding box center [203, 165] width 225 height 24
click at [255, 364] on div "Hi" at bounding box center [220, 364] width 195 height 15
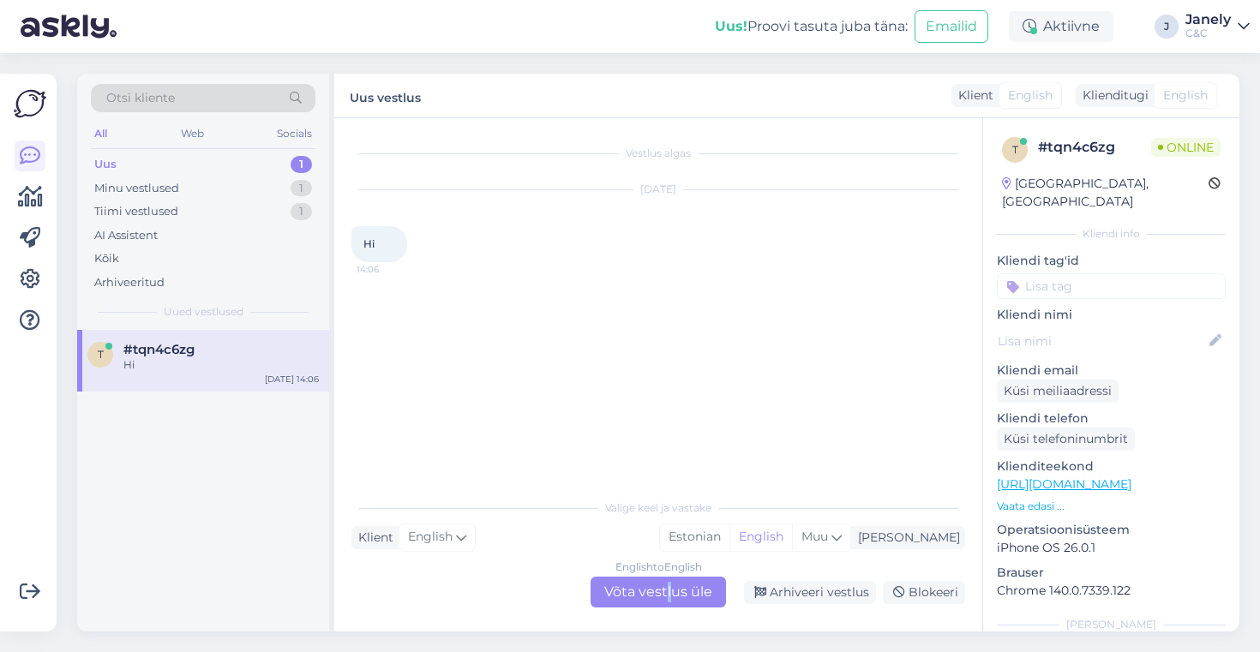
click at [669, 586] on div "English to English Võta vestlus üle" at bounding box center [658, 592] width 135 height 31
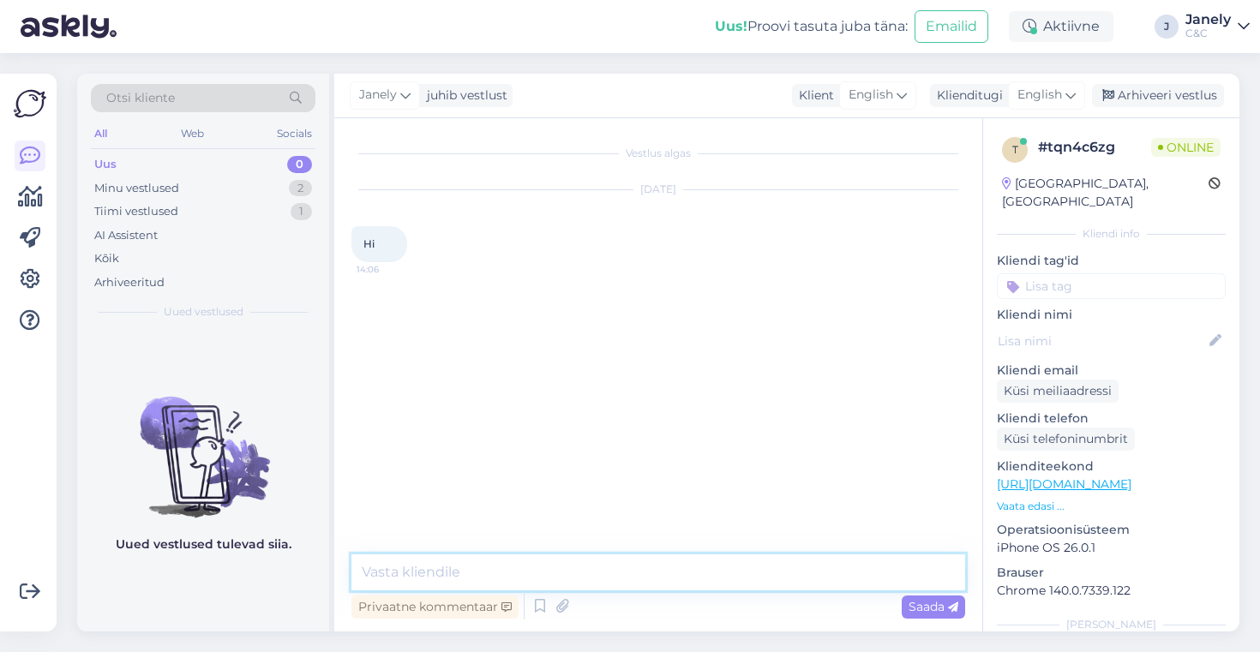
click at [541, 580] on textarea at bounding box center [658, 573] width 614 height 36
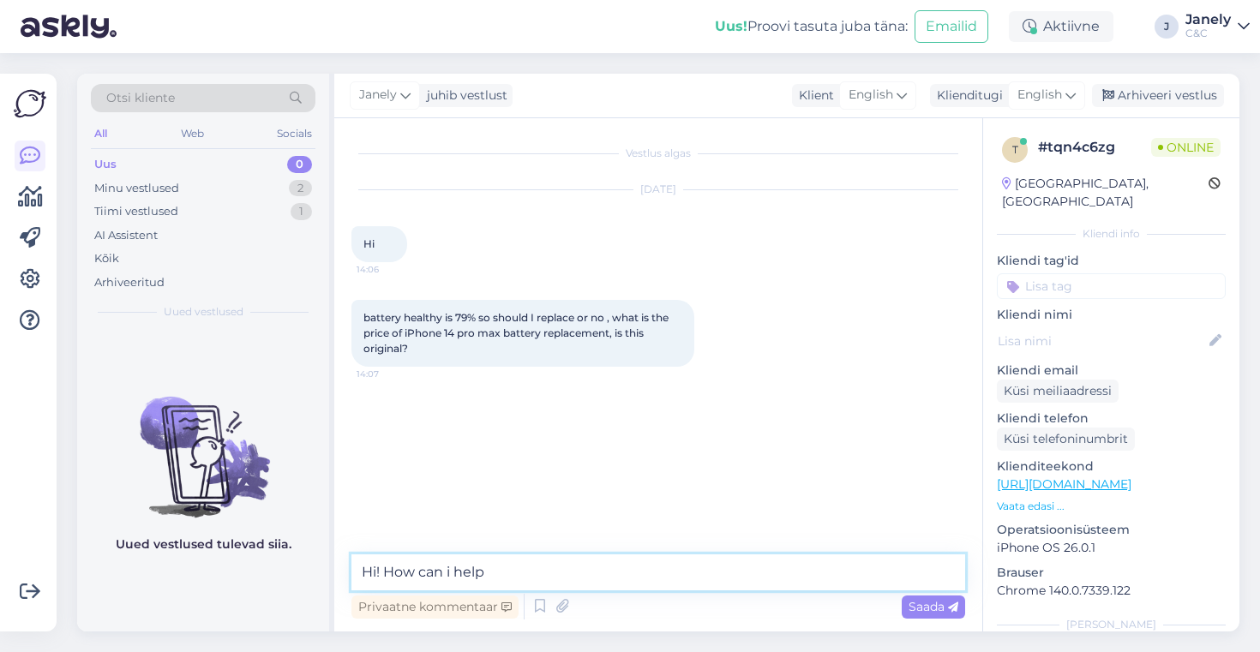
type textarea "Hi! How can i help?"
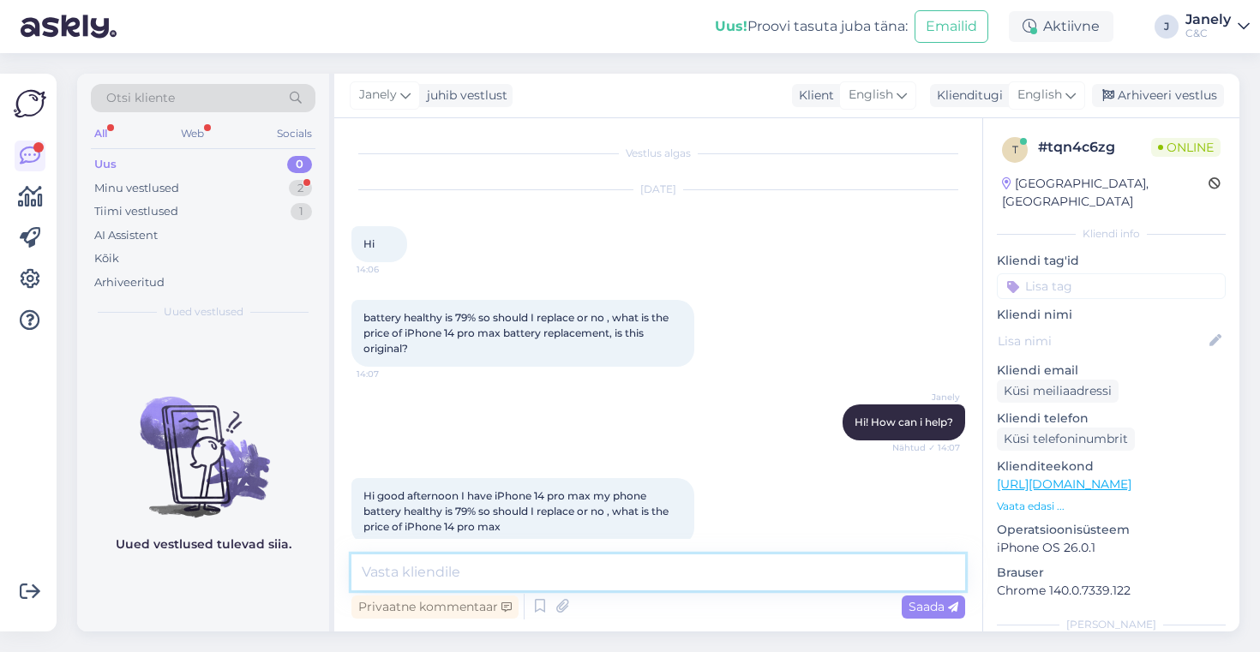
scroll to position [25, 0]
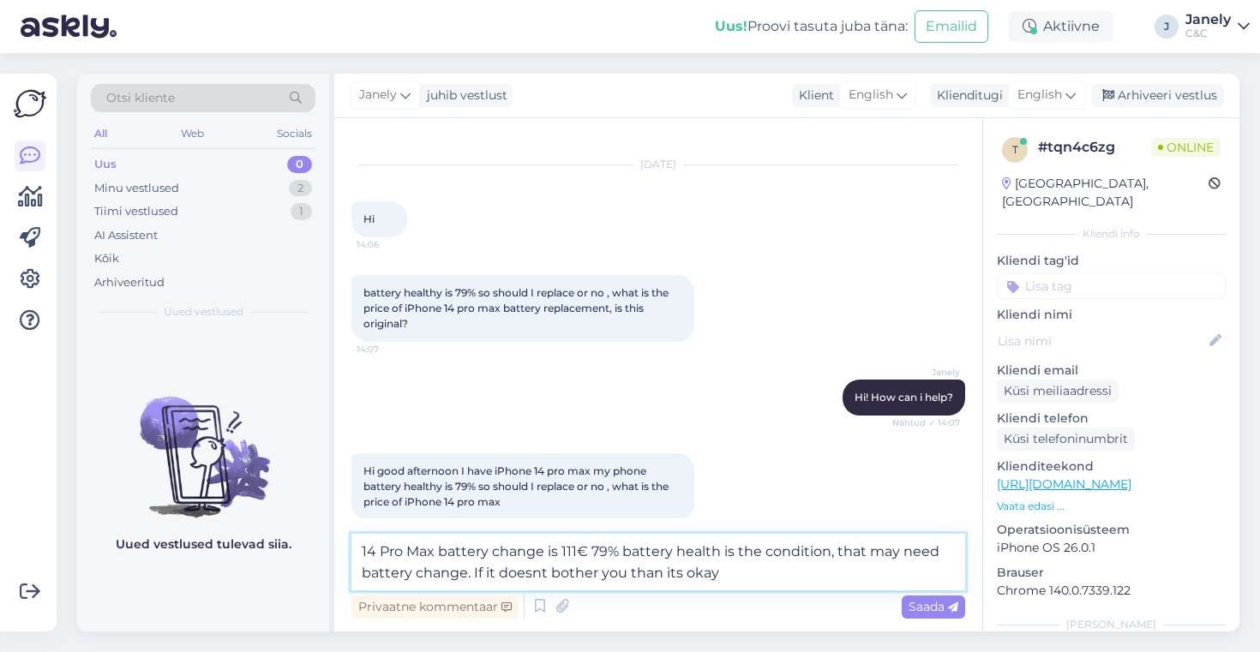
type textarea "14 Pro Max battery change is 111€ 79% battery health is the condition, that may…"
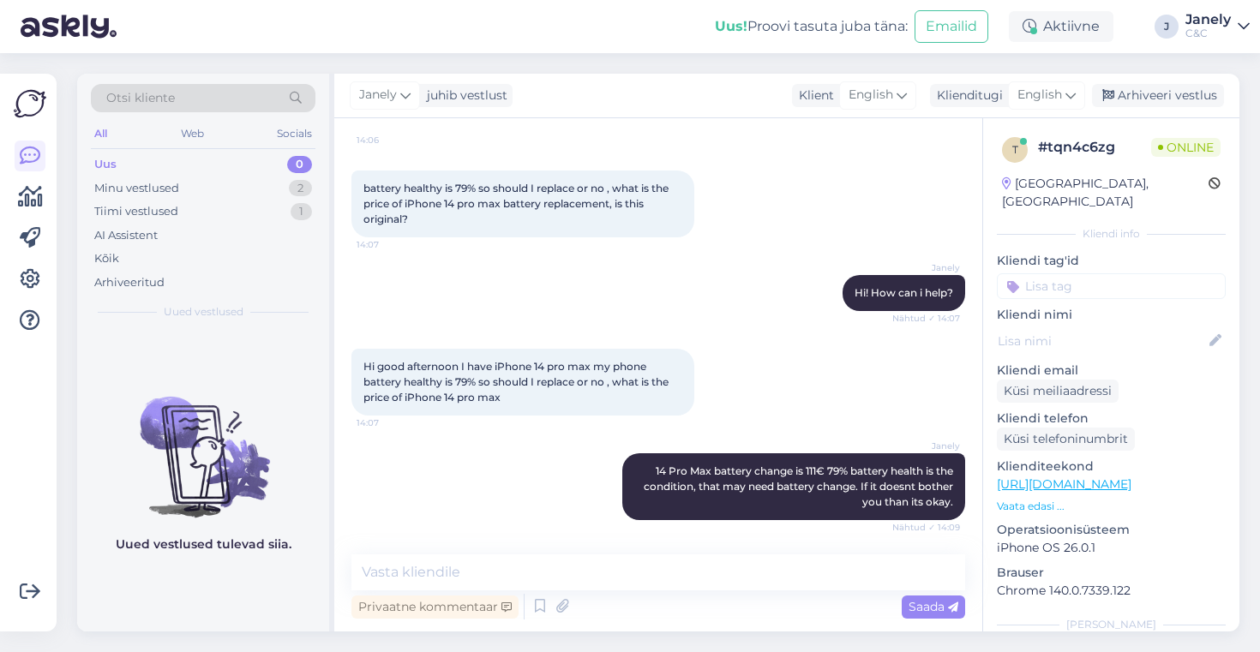
scroll to position [203, 0]
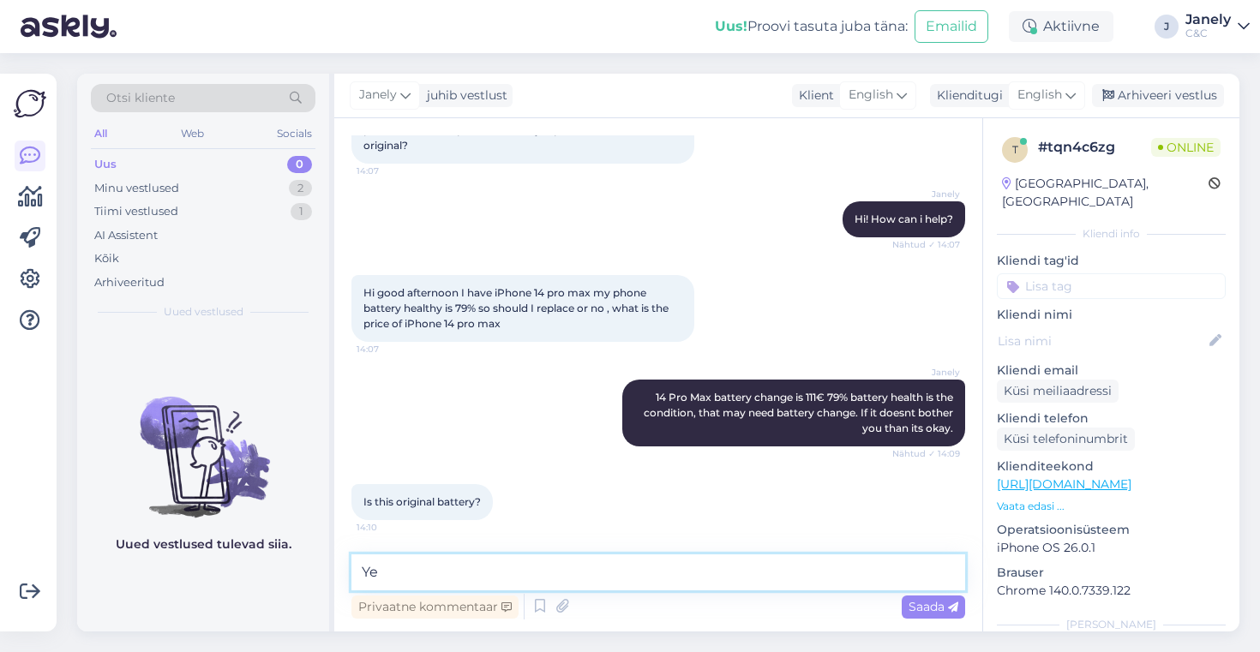
type textarea "Yes"
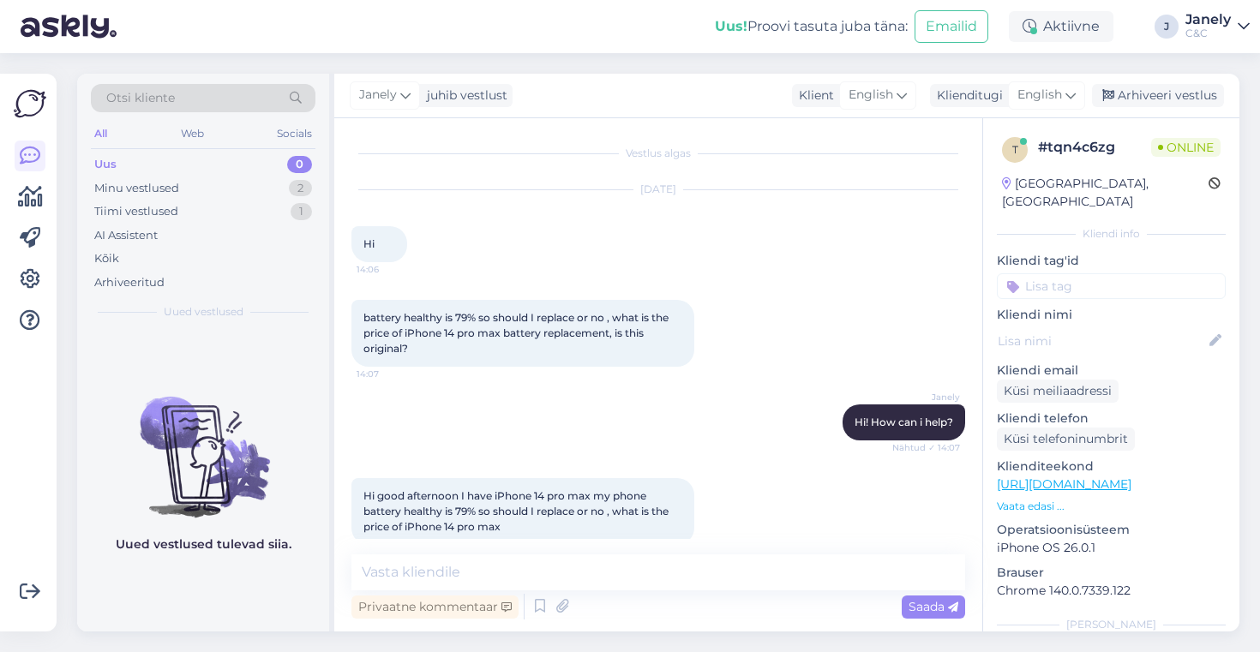
scroll to position [351, 0]
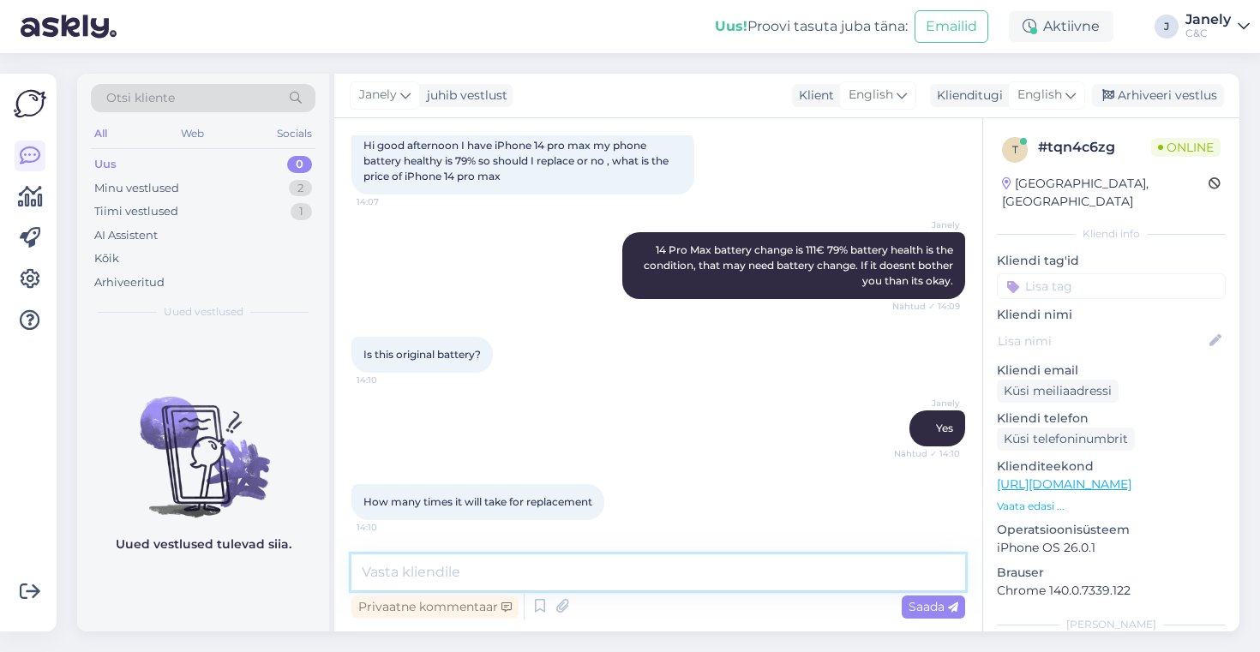
click at [560, 570] on textarea at bounding box center [658, 573] width 614 height 36
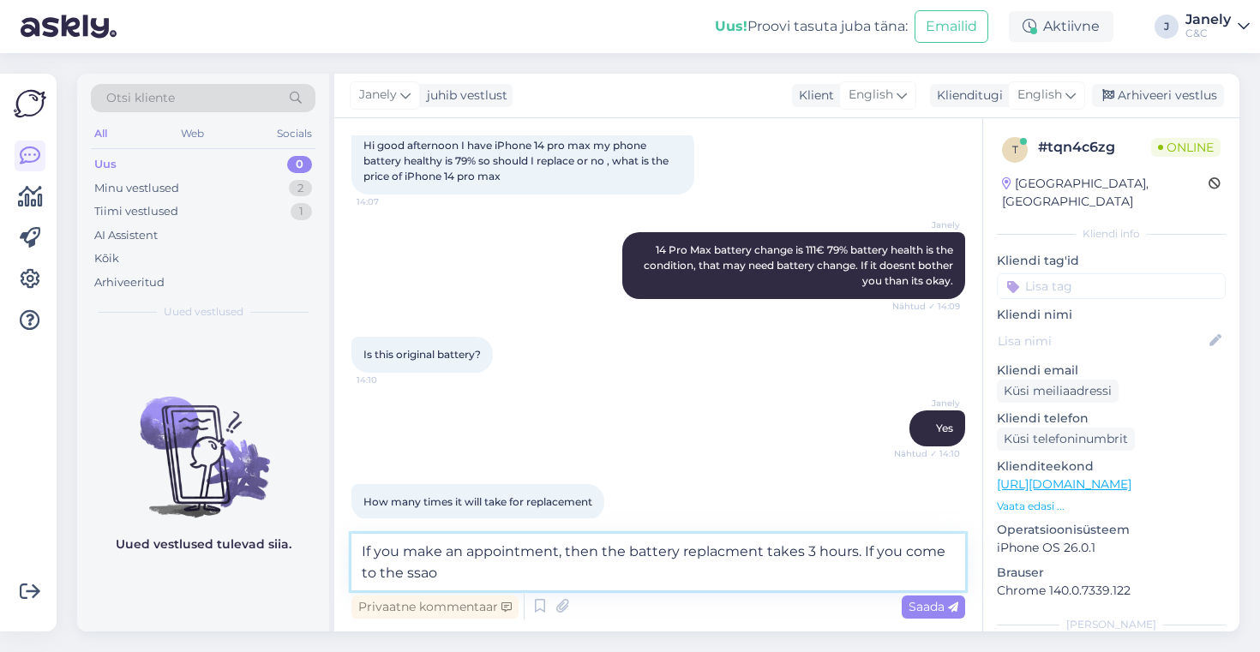
scroll to position [445, 0]
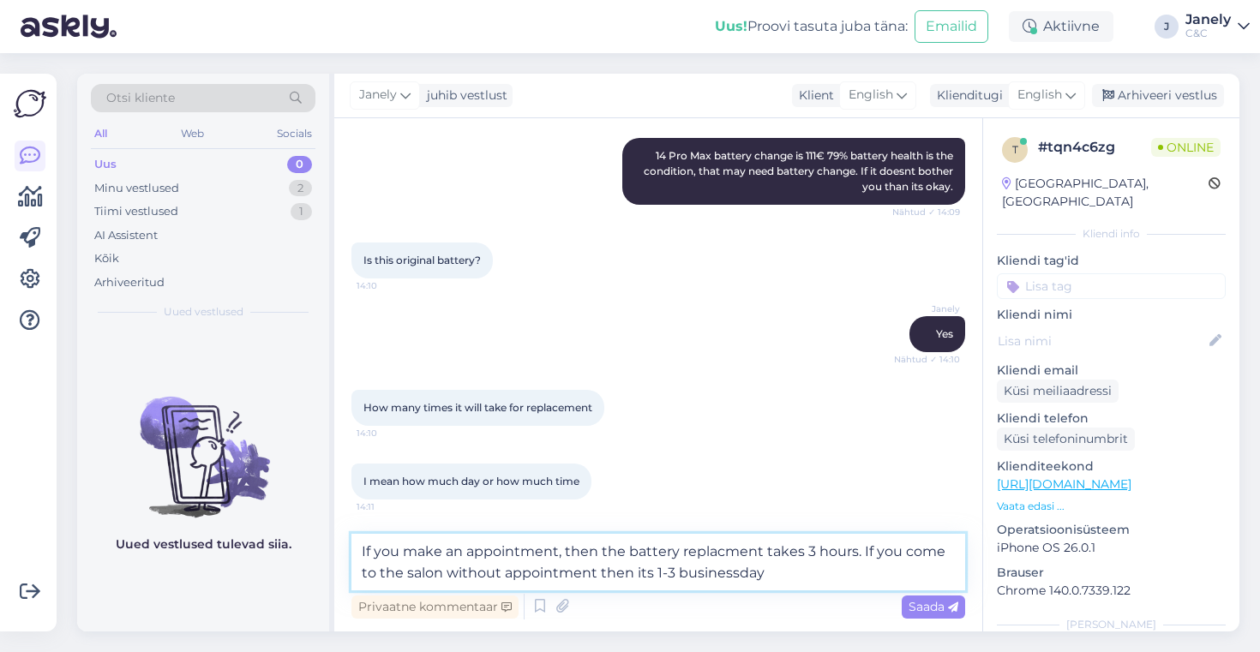
type textarea "If you make an appointment, then the battery replacment takes 3 hours. If you c…"
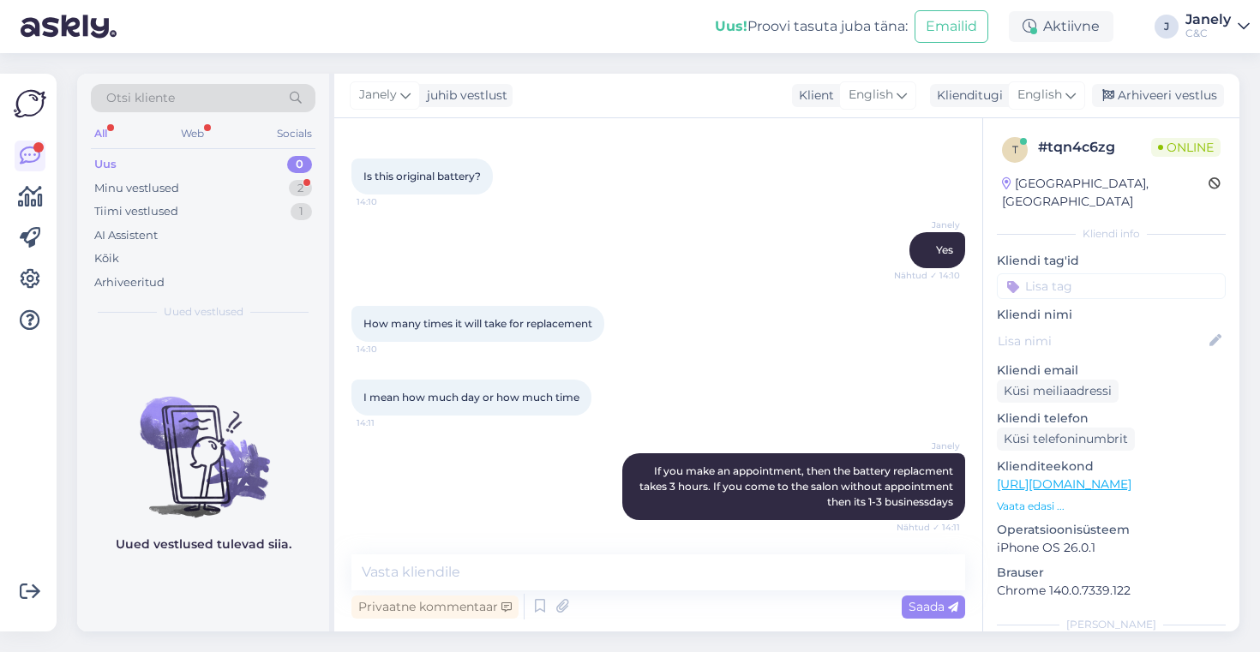
scroll to position [603, 0]
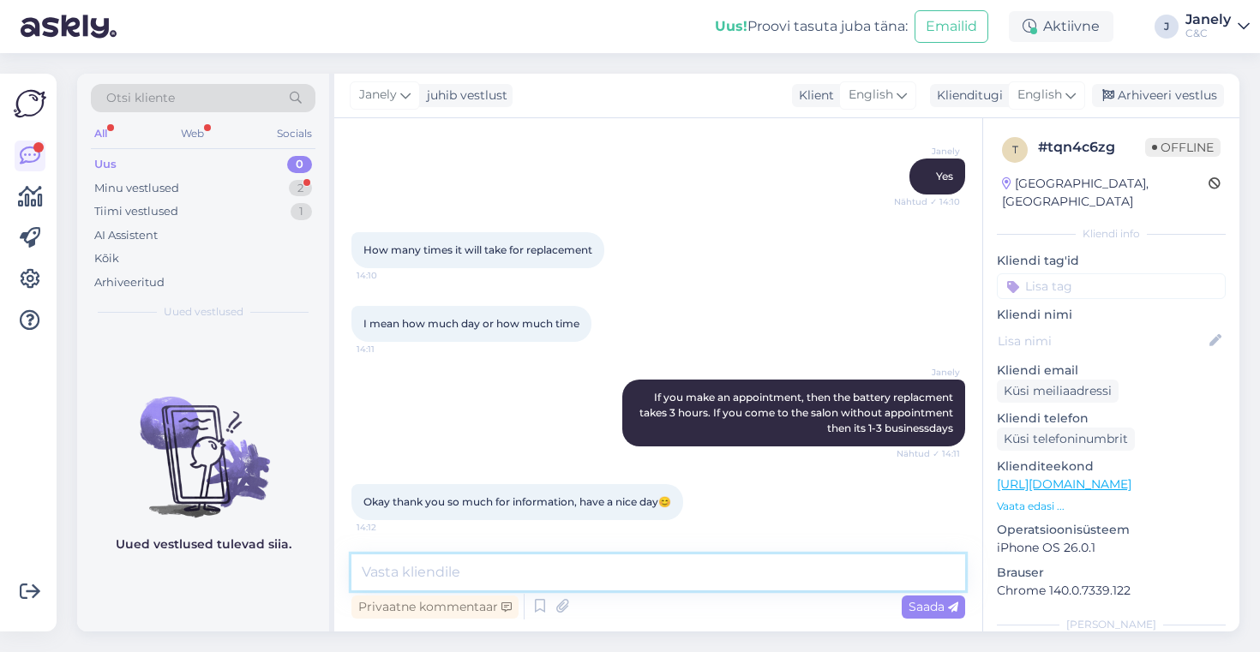
click at [451, 586] on textarea at bounding box center [658, 573] width 614 height 36
type textarea "Youre welcome! Have a nice day also! :)"
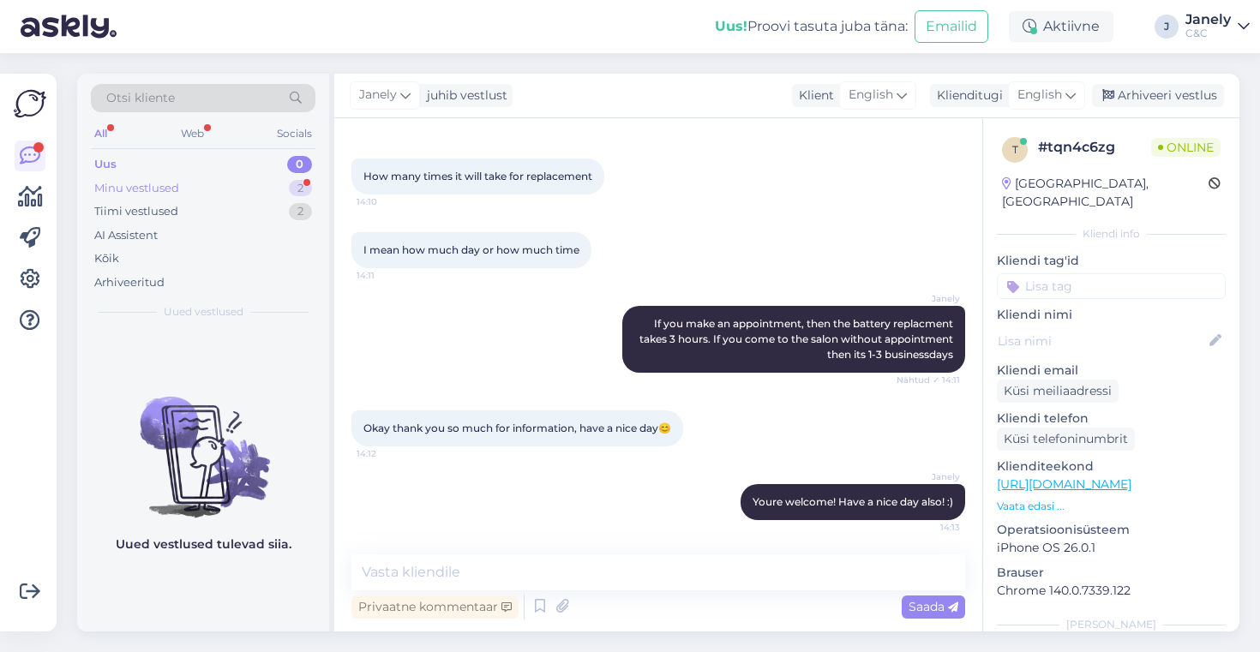
click at [273, 184] on div "Minu vestlused 2" at bounding box center [203, 189] width 225 height 24
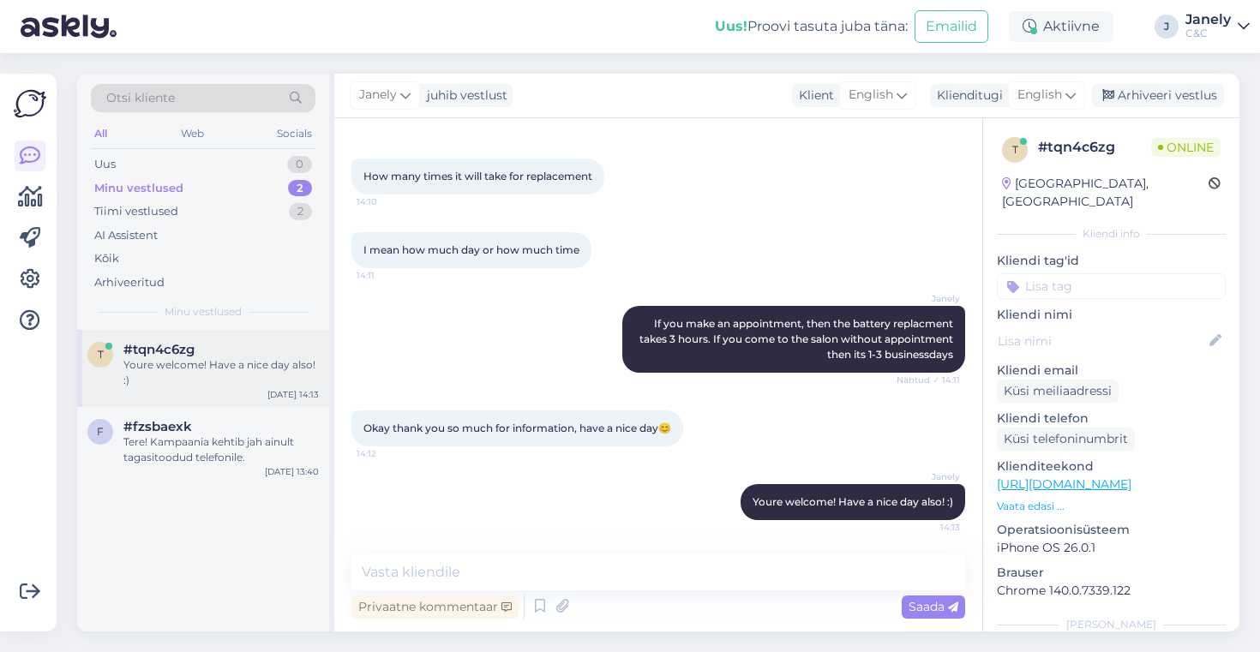
click at [267, 375] on div "Youre welcome! Have a nice day also! :)" at bounding box center [220, 372] width 195 height 31
click at [1178, 87] on div "Arhiveeri vestlus" at bounding box center [1158, 95] width 132 height 23
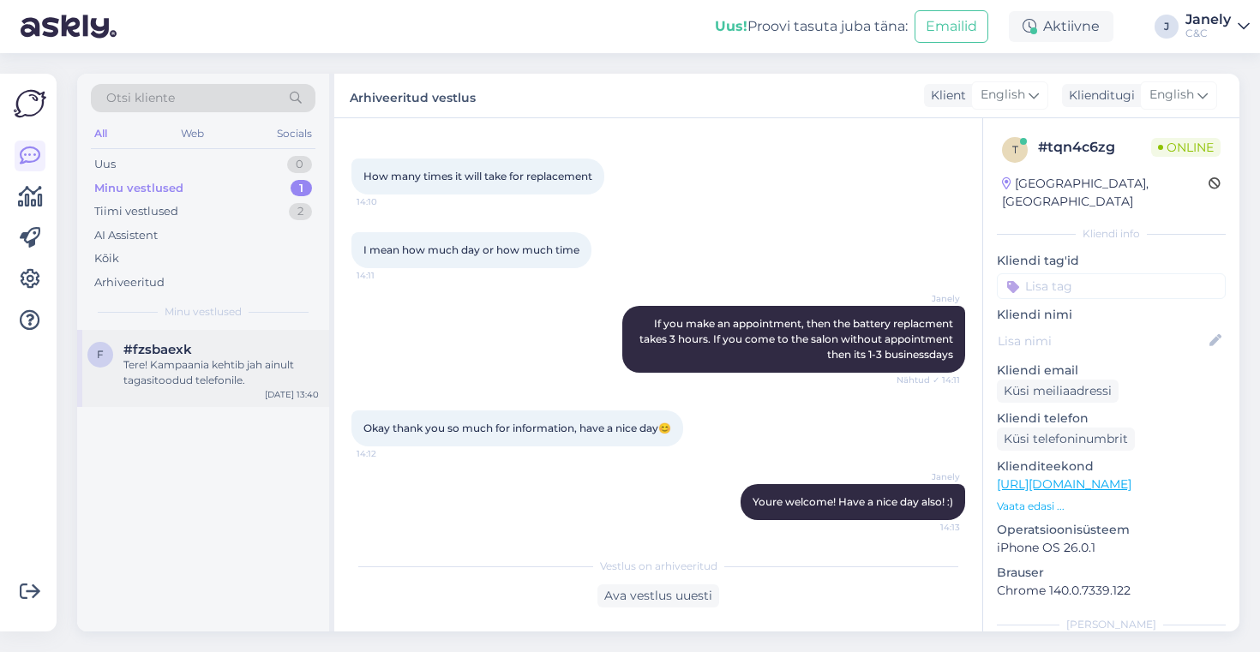
click at [244, 363] on div "Tere! Kampaania kehtib jah ainult tagasitoodud telefonile." at bounding box center [220, 372] width 195 height 31
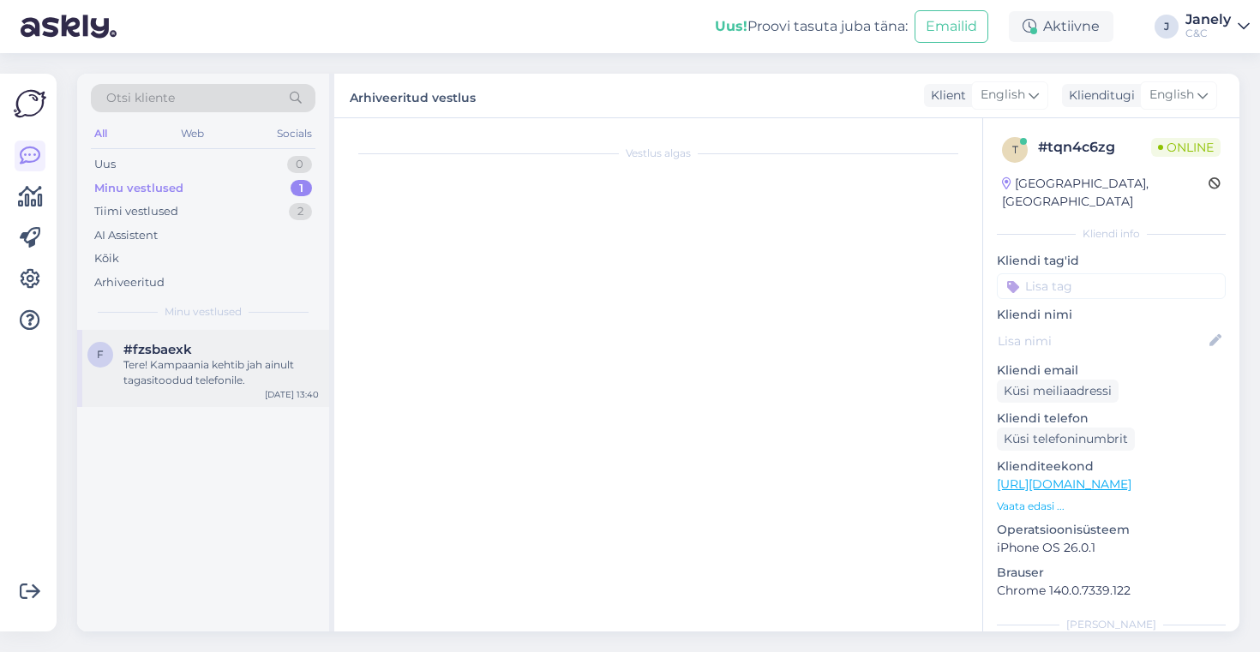
scroll to position [0, 0]
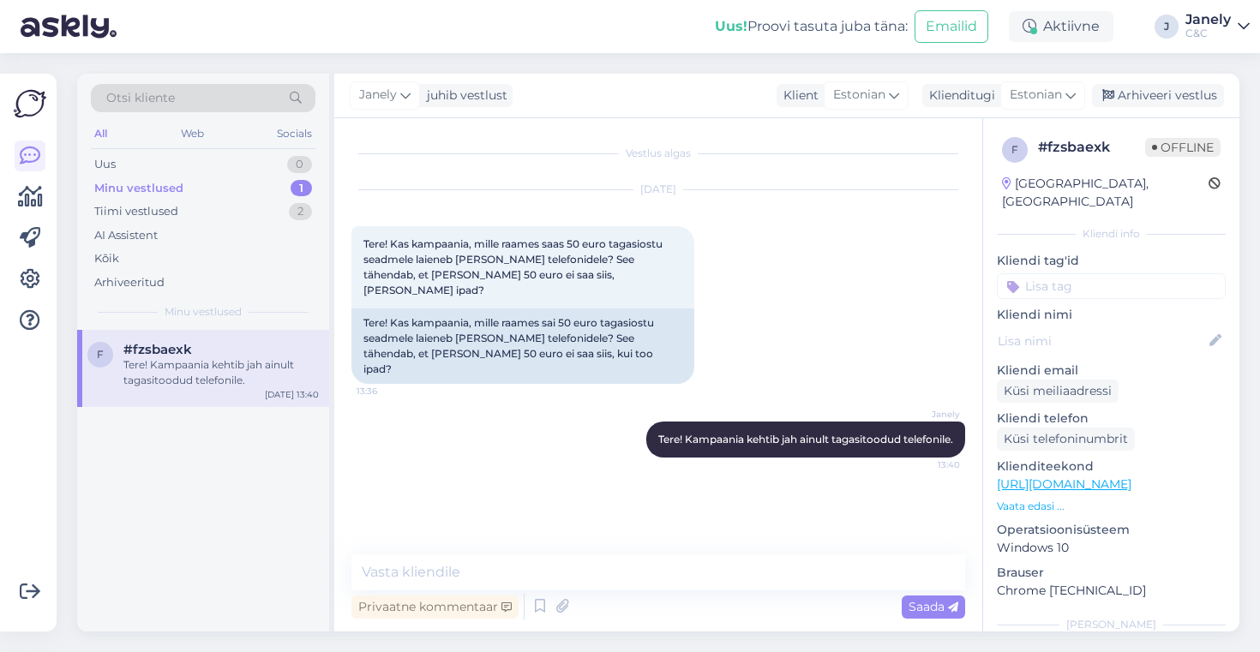
click at [1156, 107] on div "Janely juhib vestlust Klient Estonian est Estonian Klienditugi Estonian Arhivee…" at bounding box center [786, 96] width 905 height 45
click at [1154, 97] on div "Arhiveeri vestlus" at bounding box center [1158, 95] width 132 height 23
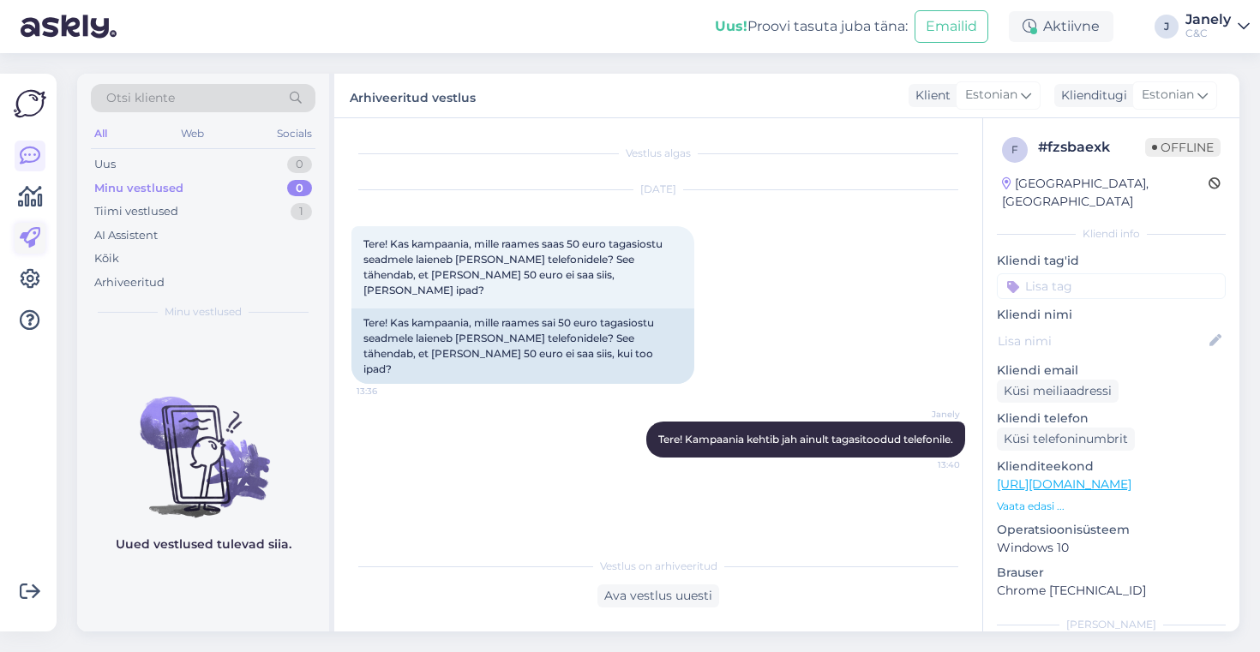
click at [38, 225] on link at bounding box center [30, 238] width 31 height 31
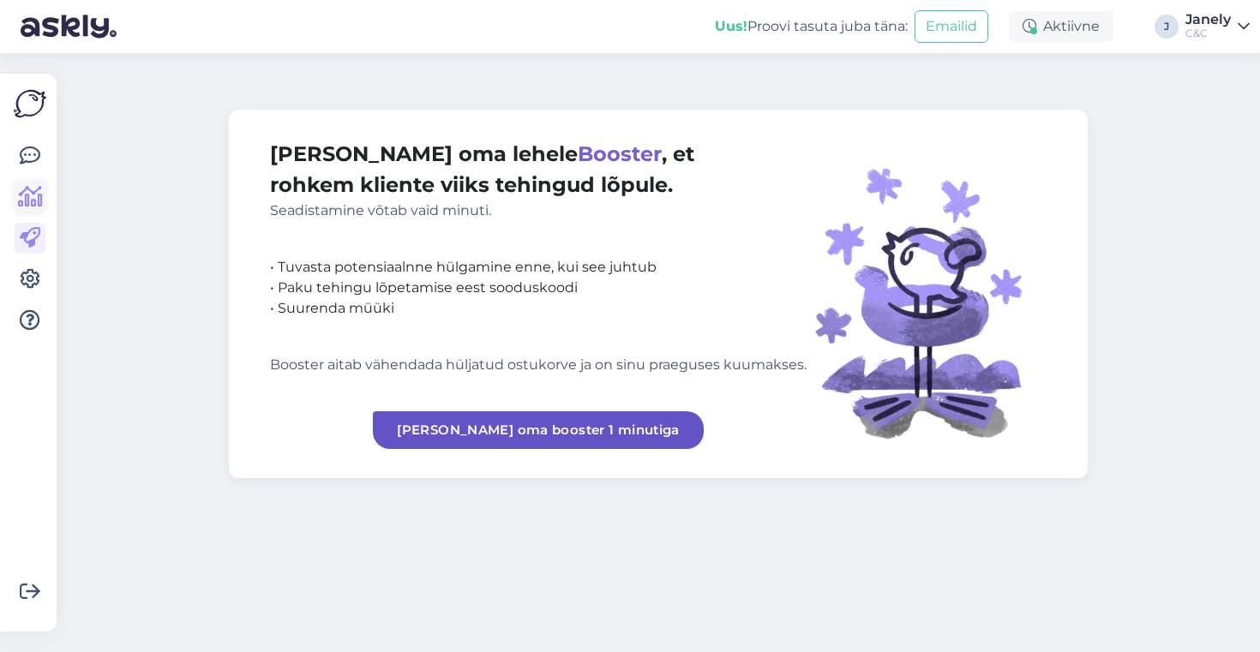
click at [35, 203] on icon at bounding box center [30, 197] width 25 height 21
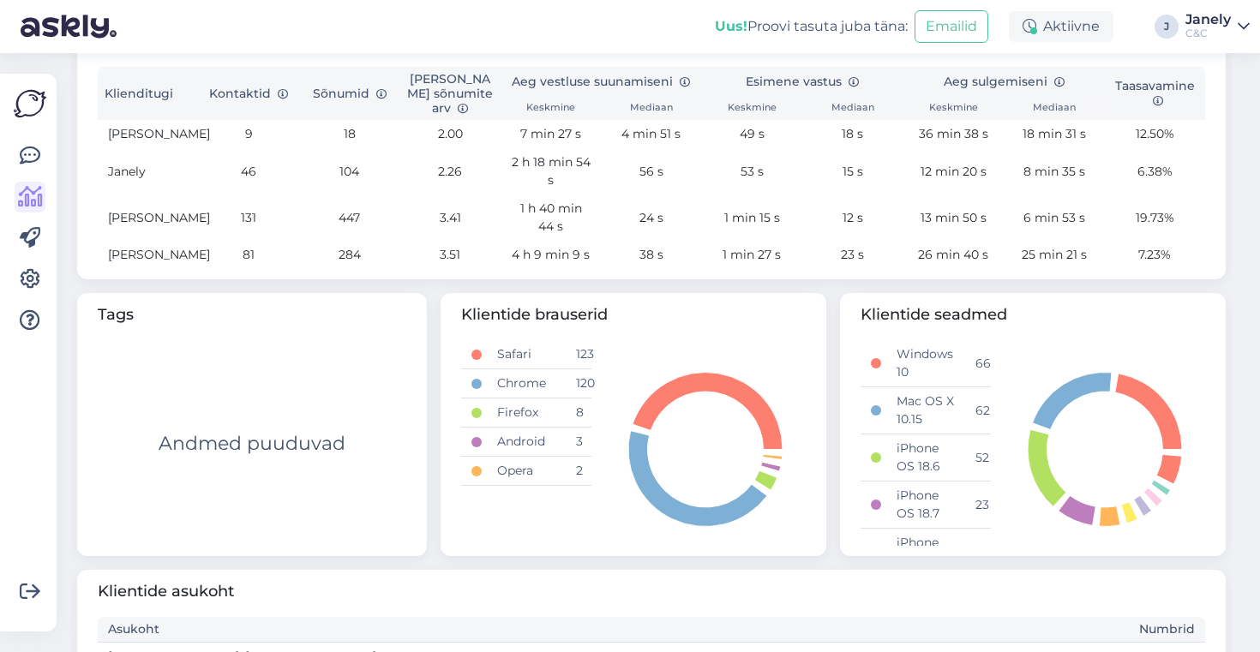
scroll to position [636, 0]
click at [17, 108] on img at bounding box center [30, 103] width 33 height 33
click at [29, 153] on icon at bounding box center [30, 156] width 21 height 21
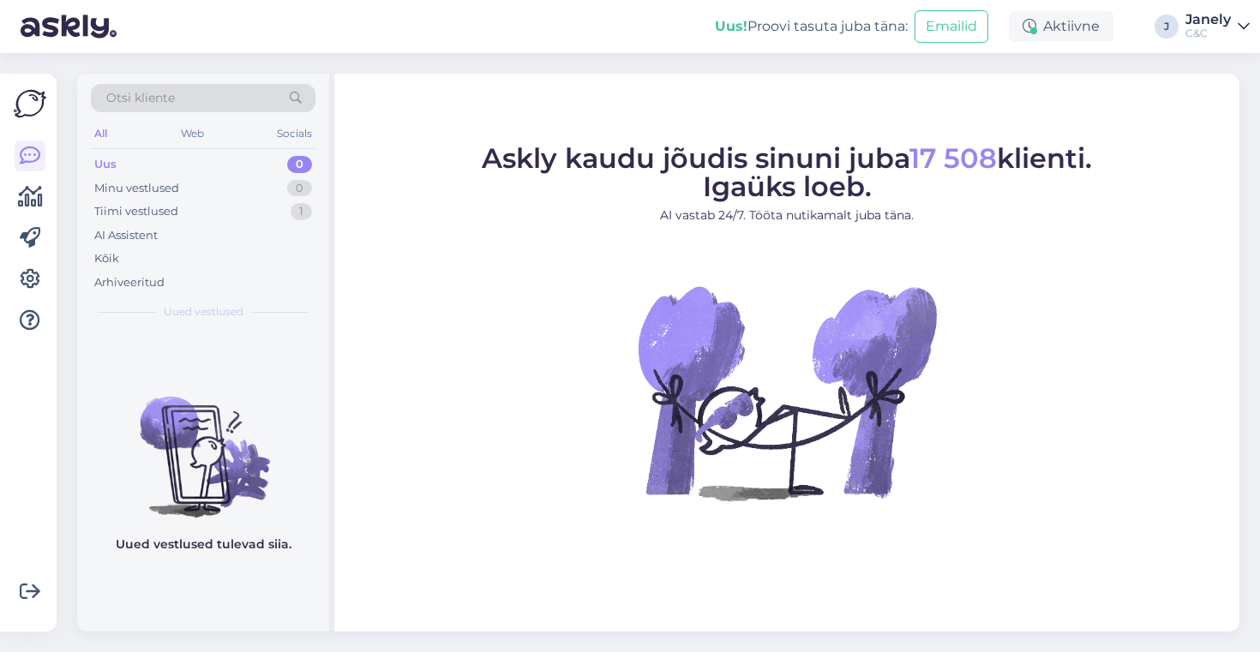
click at [185, 53] on div "Otsi kliente All Web Socials Uus 0 Minu vestlused 0 Tiimi vestlused 1 AI Assist…" at bounding box center [663, 352] width 1193 height 599
click at [485, 59] on div "Otsi kliente All Web Socials Uus 0 Minu vestlused 0 Tiimi vestlused 1 AI Assist…" at bounding box center [663, 352] width 1193 height 599
click at [250, 182] on div "Minu vestlused 0" at bounding box center [203, 189] width 225 height 24
click at [254, 225] on div "AI Assistent" at bounding box center [203, 236] width 225 height 24
click at [247, 182] on div "Minu vestlused 0" at bounding box center [203, 189] width 225 height 24
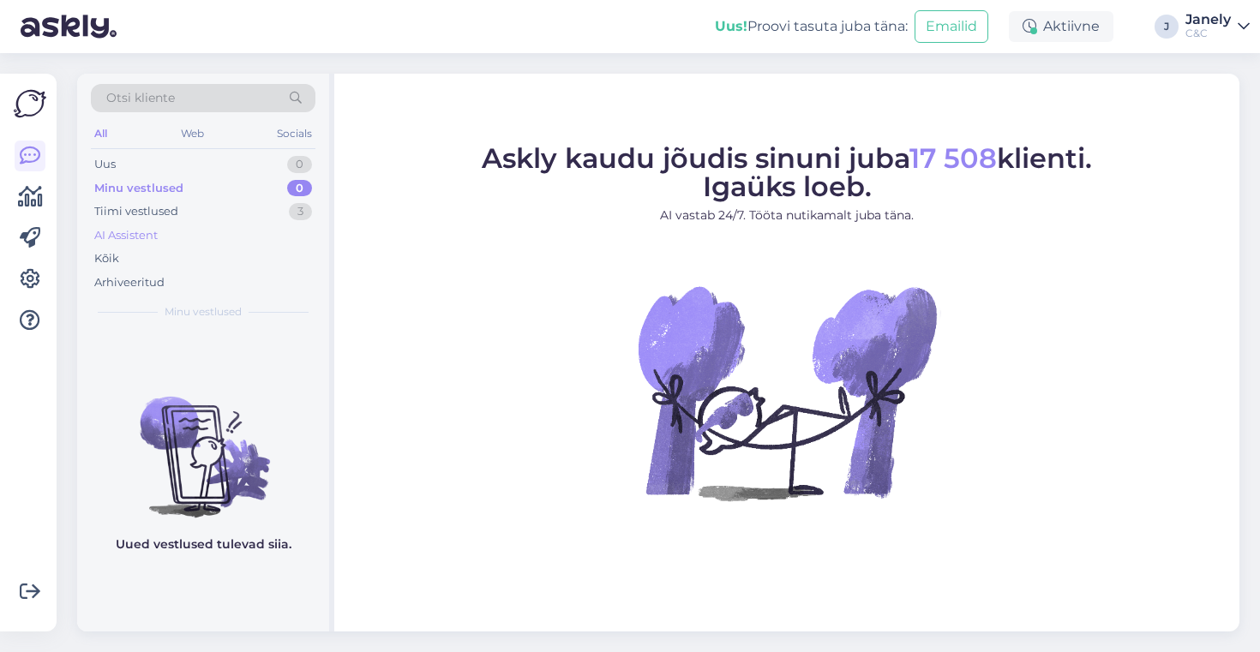
click at [247, 224] on div "AI Assistent" at bounding box center [203, 236] width 225 height 24
click at [225, 210] on div "Tiimi vestlused 3" at bounding box center [203, 212] width 225 height 24
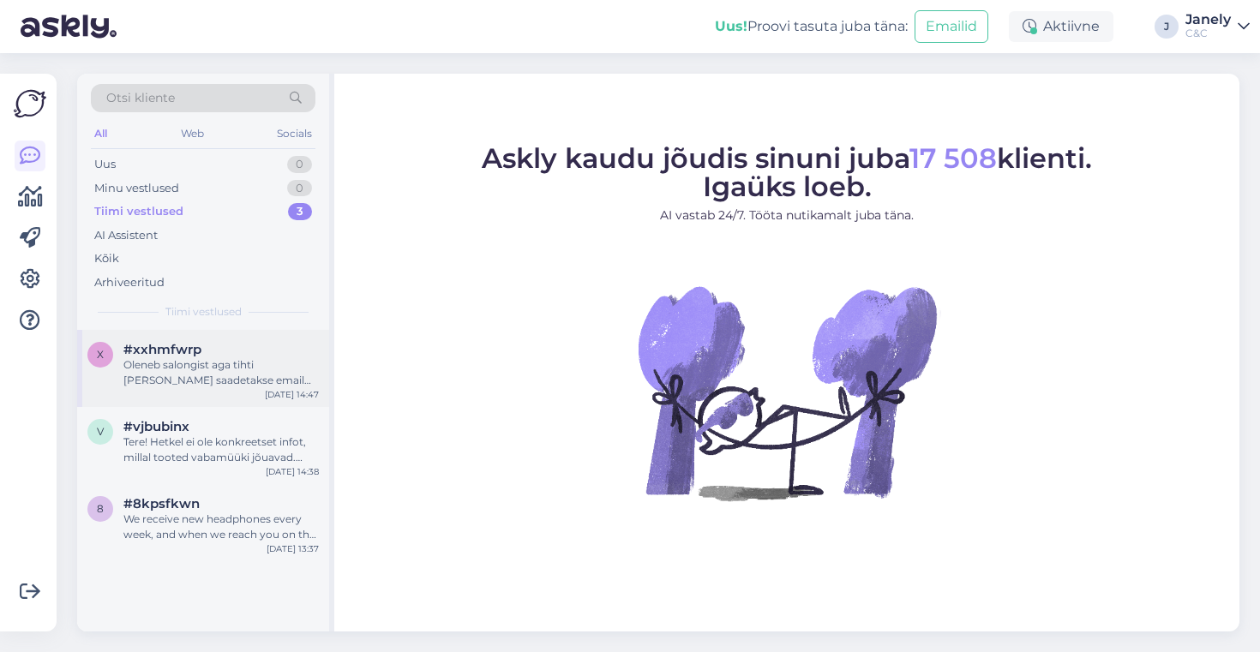
click at [245, 355] on div "#xxhmfwrp" at bounding box center [220, 349] width 195 height 15
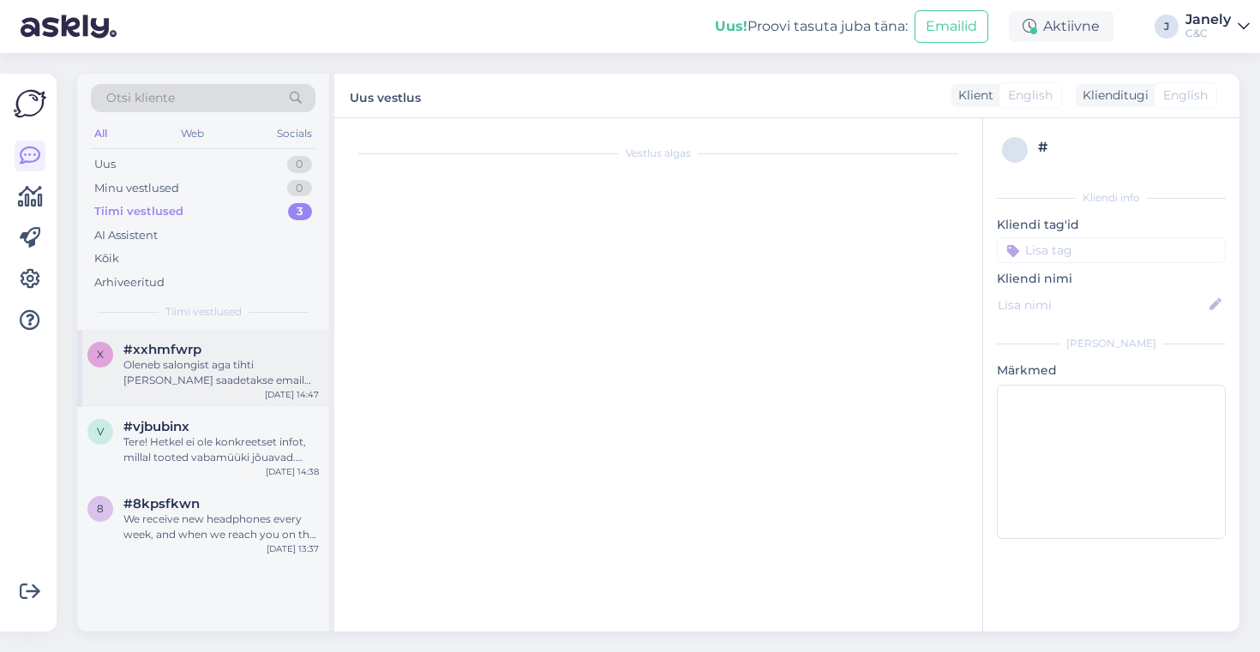
scroll to position [514, 0]
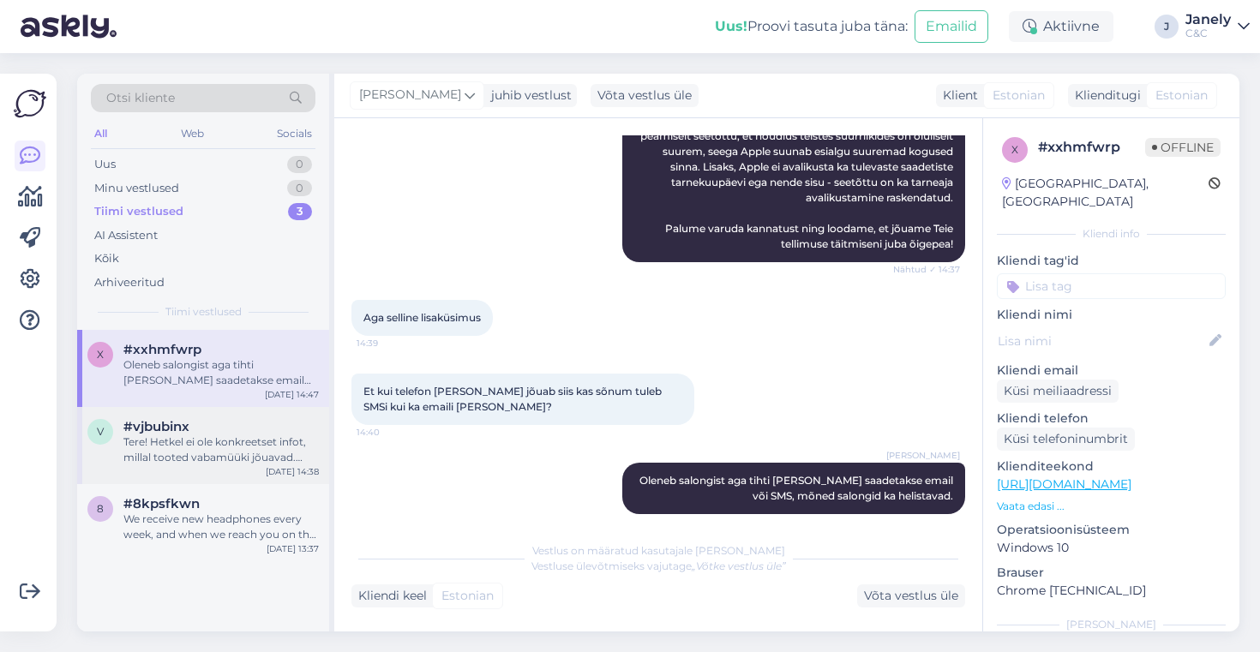
click at [225, 436] on div "Tere! Hetkel ei ole konkreetset infot, millal tooted vabamüüki jõuavad. Kuna ee…" at bounding box center [220, 450] width 195 height 31
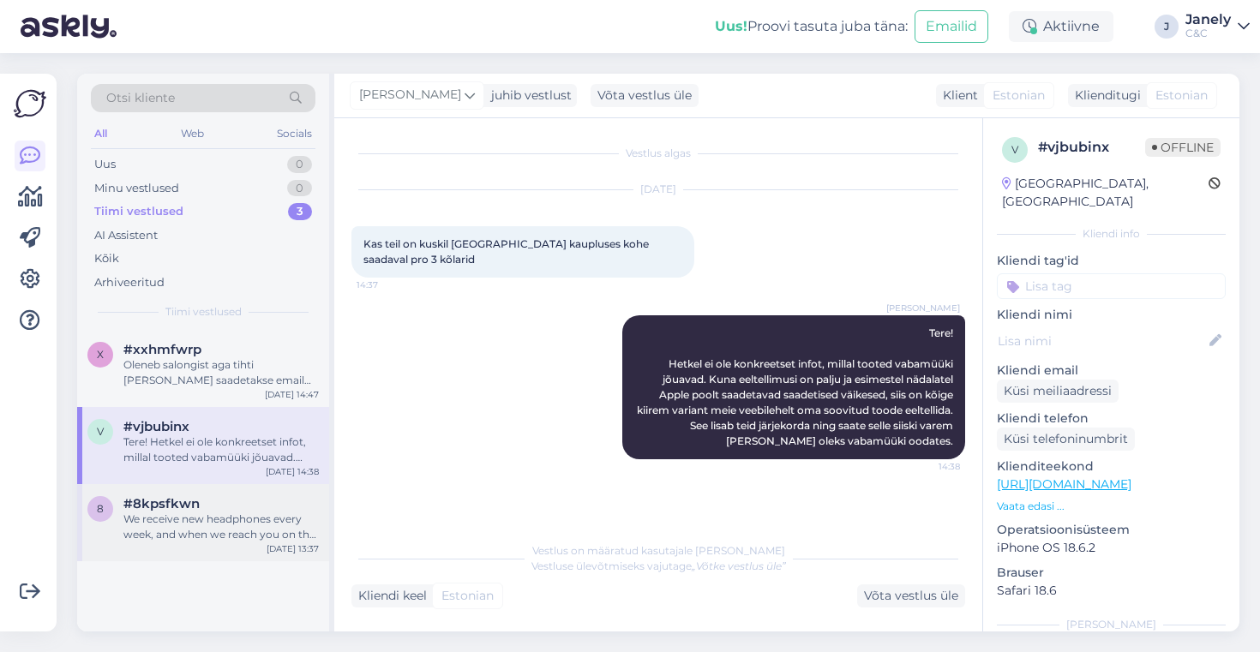
click at [214, 495] on div "8 #8kpsfkwn We receive new headphones every week, and when we reach you on the …" at bounding box center [203, 522] width 252 height 77
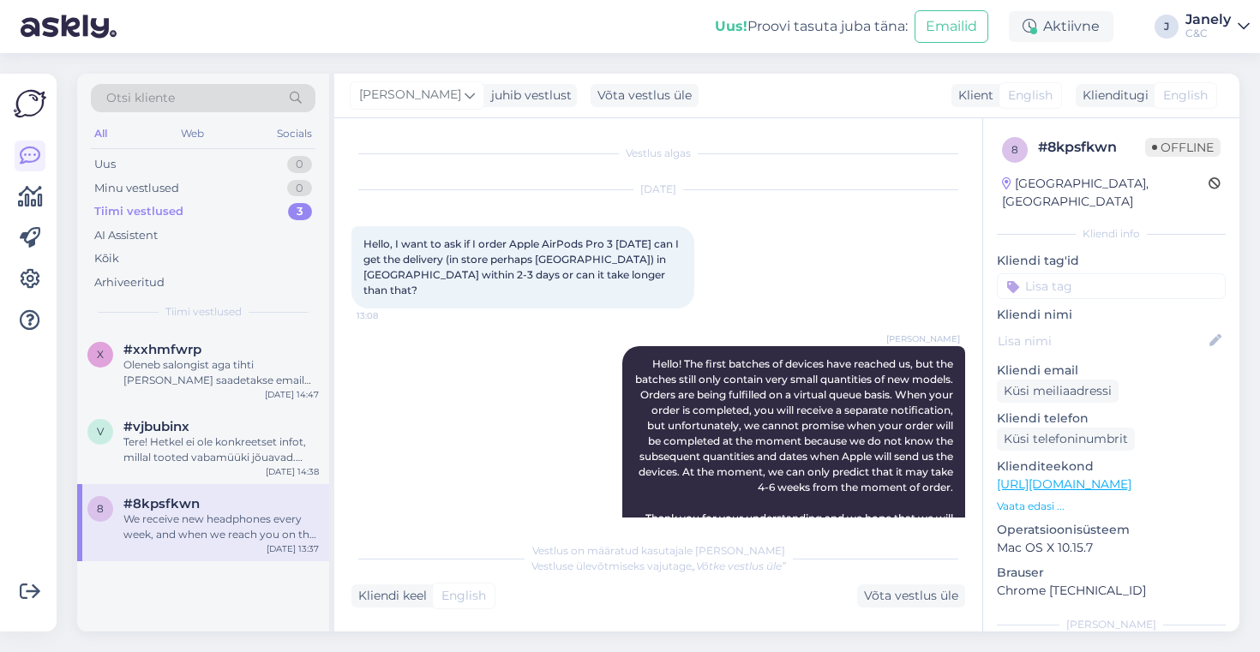
scroll to position [216, 0]
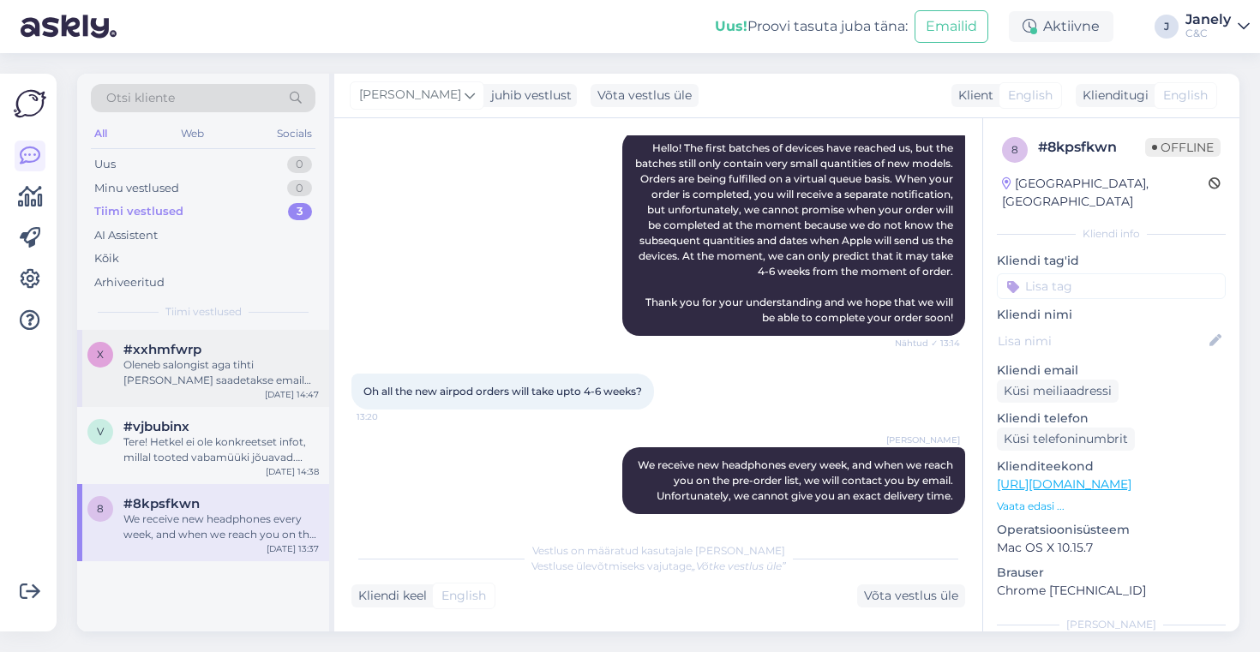
click at [213, 387] on div "Oleneb salongist aga tihti [PERSON_NAME] saadetakse email või SMS, mõned salong…" at bounding box center [220, 372] width 195 height 31
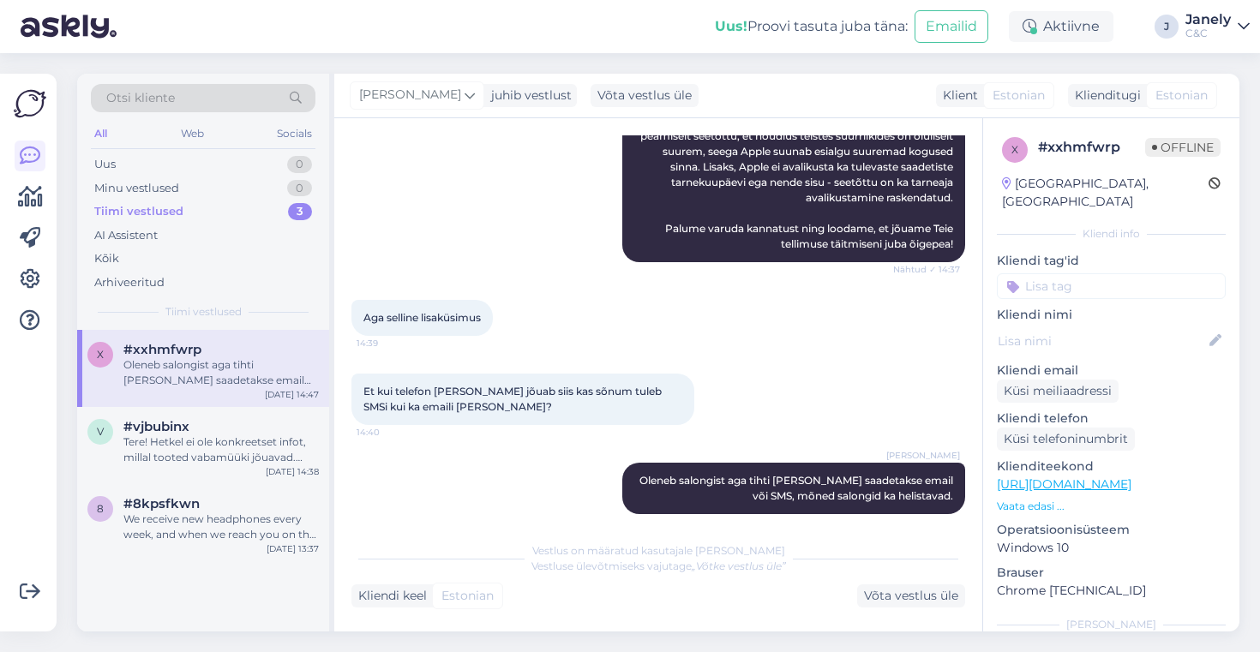
click at [462, 33] on div "Uus! Proovi tasuta [PERSON_NAME]: Emailid Aktiivne J Janely C&C" at bounding box center [630, 26] width 1260 height 53
click at [478, 13] on div "Uus! Proovi tasuta [PERSON_NAME]: Emailid Aktiivne J Janely C&C" at bounding box center [630, 26] width 1260 height 53
click at [394, 22] on div "Uus! Proovi tasuta [PERSON_NAME]: Emailid Aktiivne J Janely C&C" at bounding box center [630, 26] width 1260 height 53
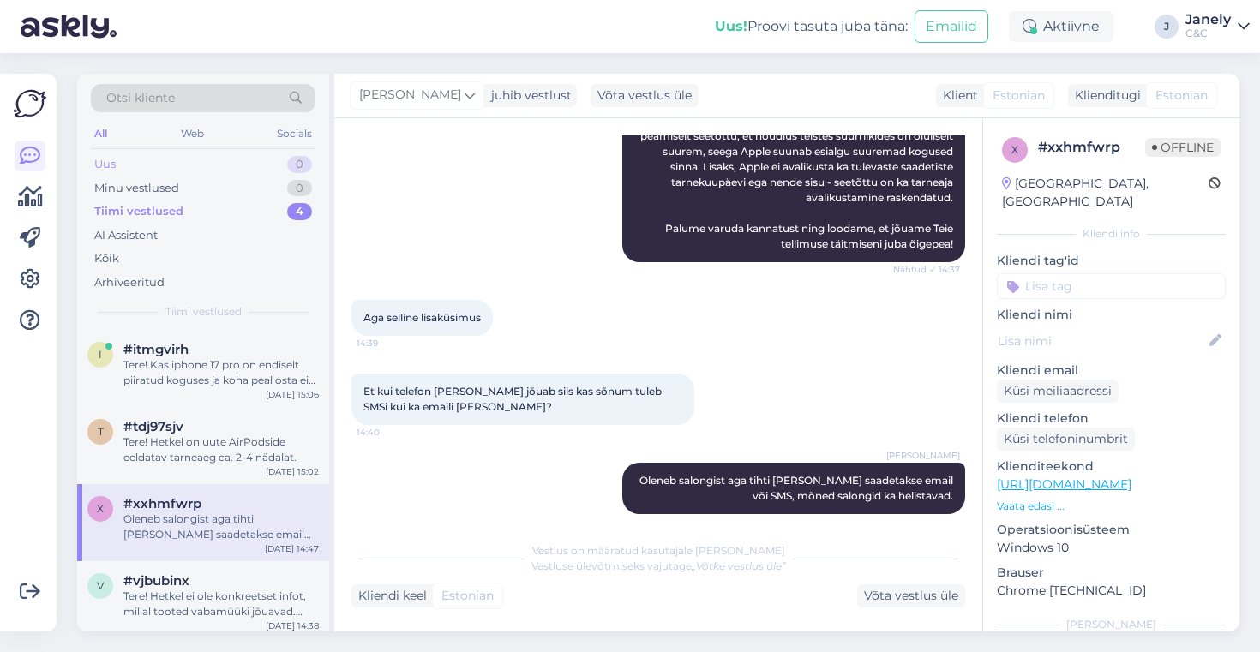
click at [228, 163] on div "Uus 0" at bounding box center [203, 165] width 225 height 24
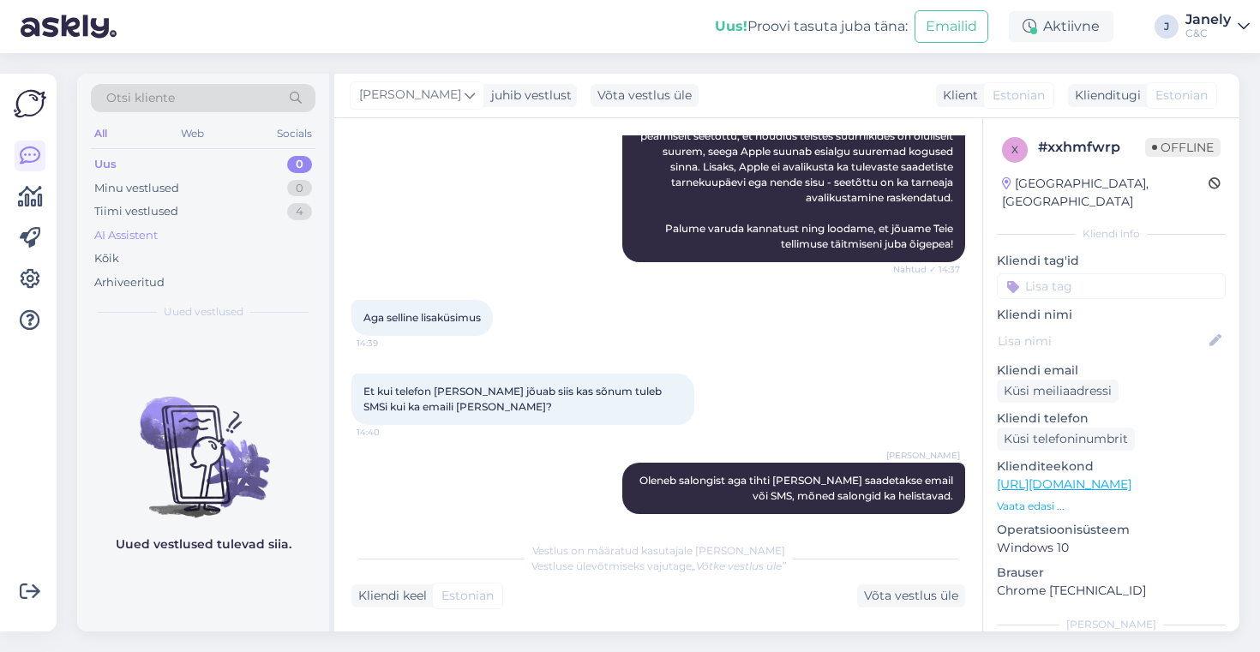
click at [247, 236] on div "AI Assistent" at bounding box center [203, 236] width 225 height 24
click at [193, 214] on div "Tiimi vestlused 4" at bounding box center [203, 212] width 225 height 24
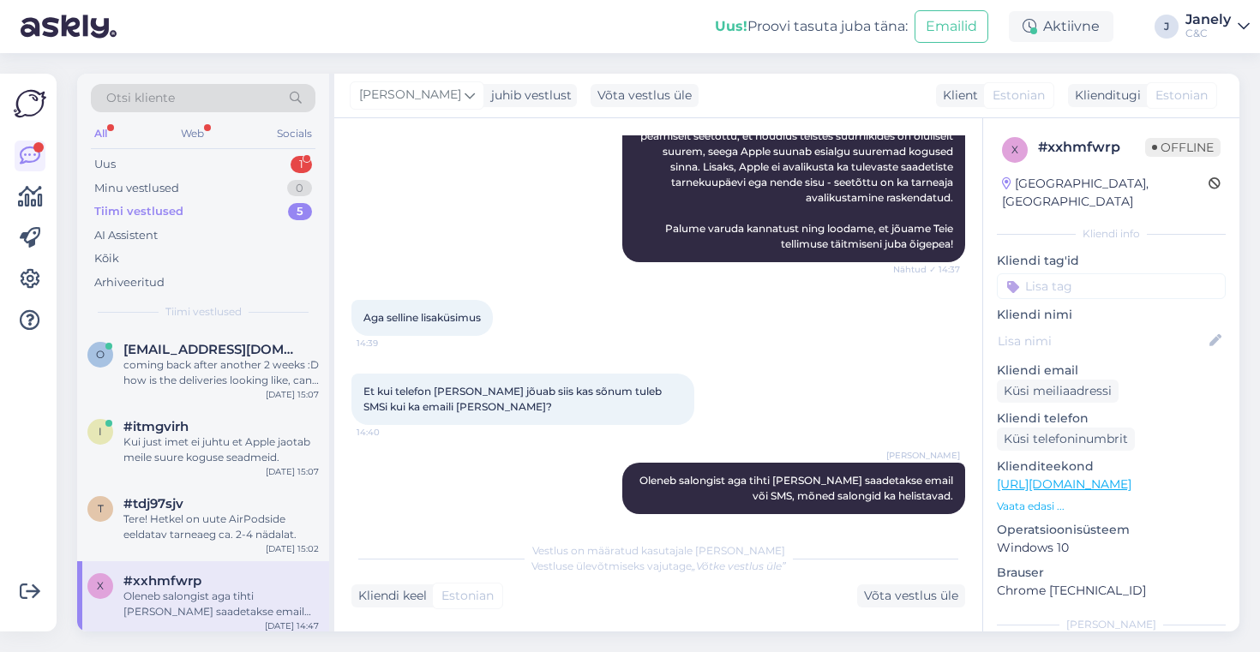
click at [176, 147] on div "All Web Socials" at bounding box center [203, 136] width 225 height 27
click at [178, 159] on div "Uus 1" at bounding box center [203, 165] width 225 height 24
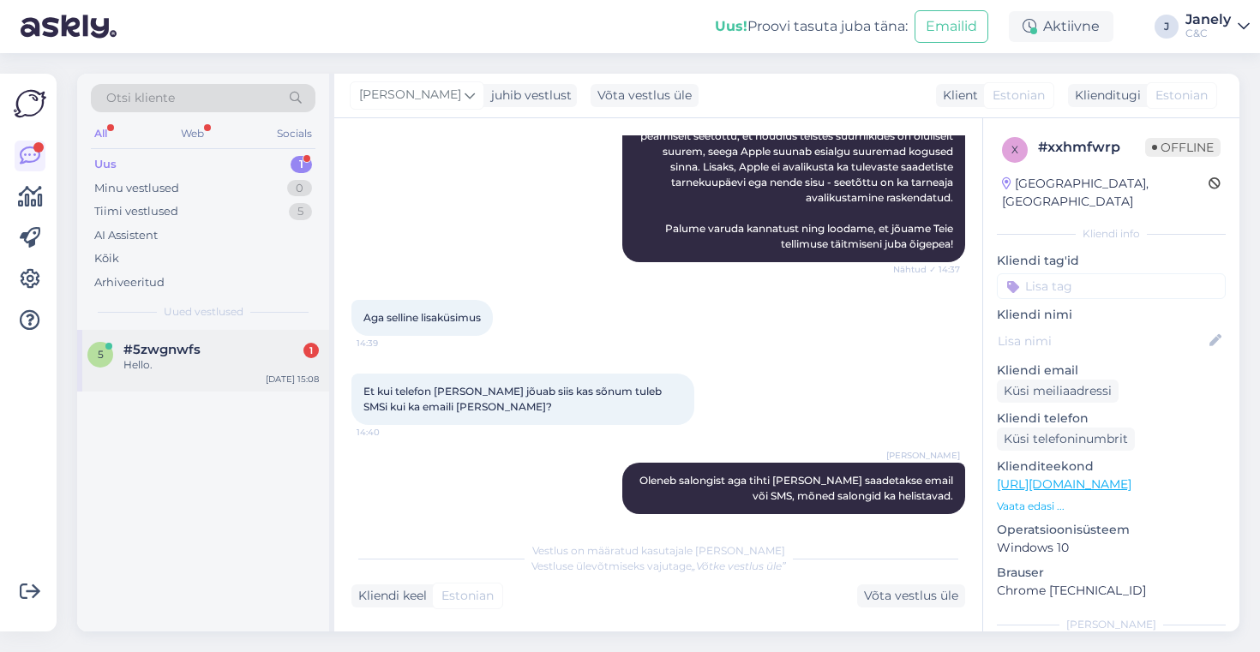
click at [219, 345] on div "#5zwgnwfs 1" at bounding box center [220, 349] width 195 height 15
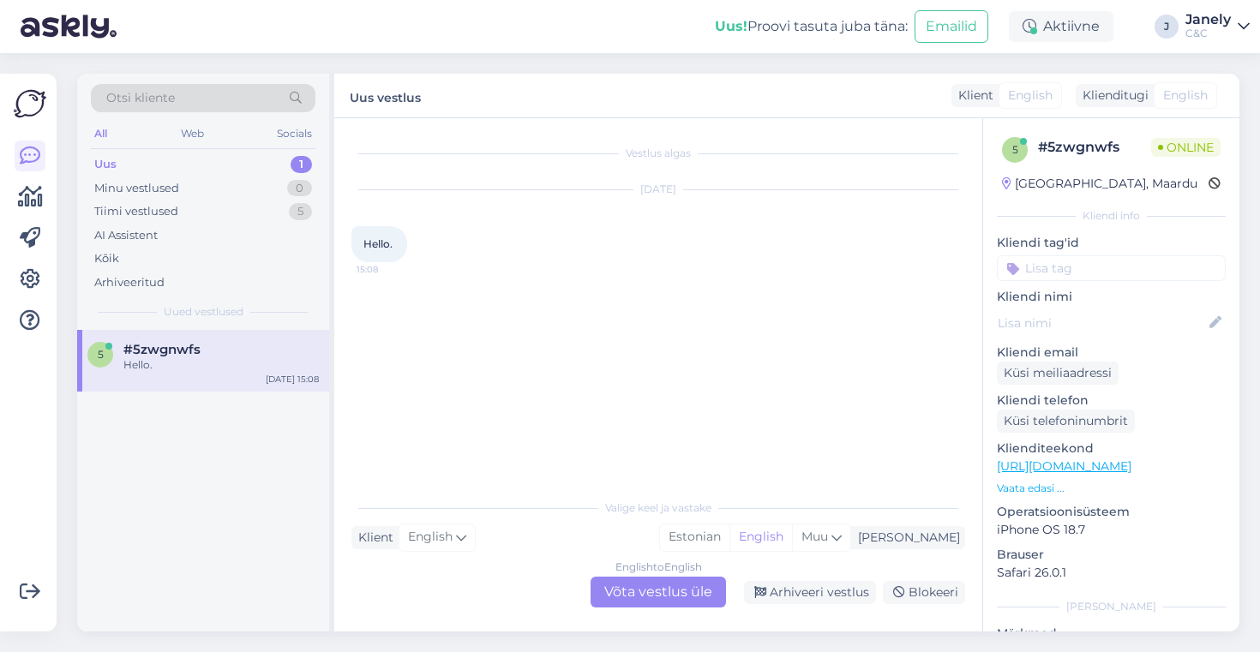
click at [622, 590] on div "English to English Võta vestlus üle" at bounding box center [658, 592] width 135 height 31
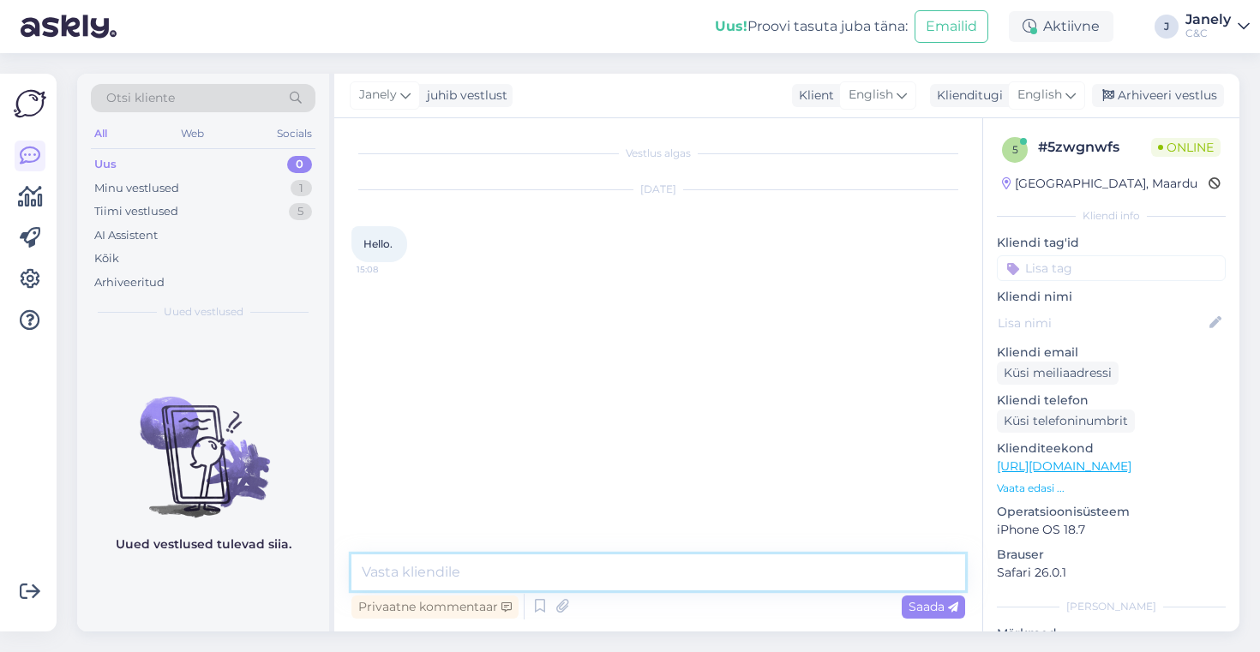
click at [522, 566] on textarea at bounding box center [658, 573] width 614 height 36
type textarea "Hello! How can i help?"
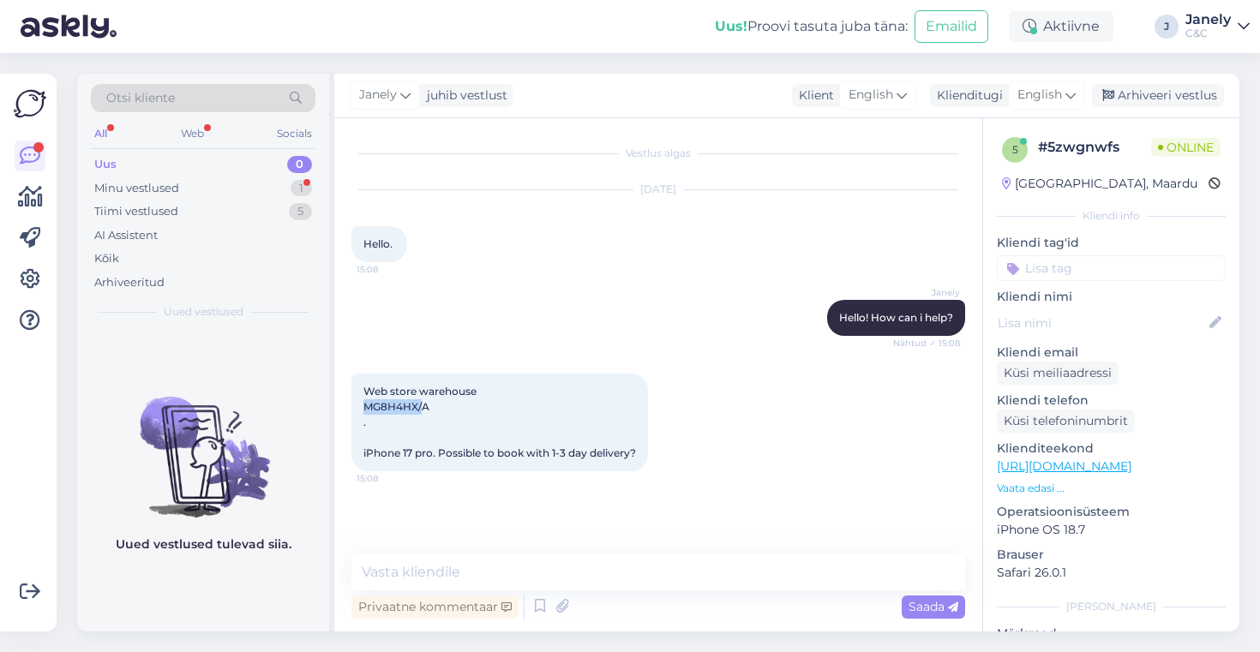
drag, startPoint x: 424, startPoint y: 406, endPoint x: 365, endPoint y: 406, distance: 59.2
click at [365, 406] on span "Web store warehouse MG8H4HX/A . iPhone 17 pro. Possible to book with 1-3 day de…" at bounding box center [499, 422] width 273 height 75
drag, startPoint x: 363, startPoint y: 406, endPoint x: 438, endPoint y: 407, distance: 74.6
click at [438, 407] on div "Web store warehouse MG8H4HX/A . iPhone 17 pro. Possible to book with 1-3 day de…" at bounding box center [499, 423] width 297 height 98
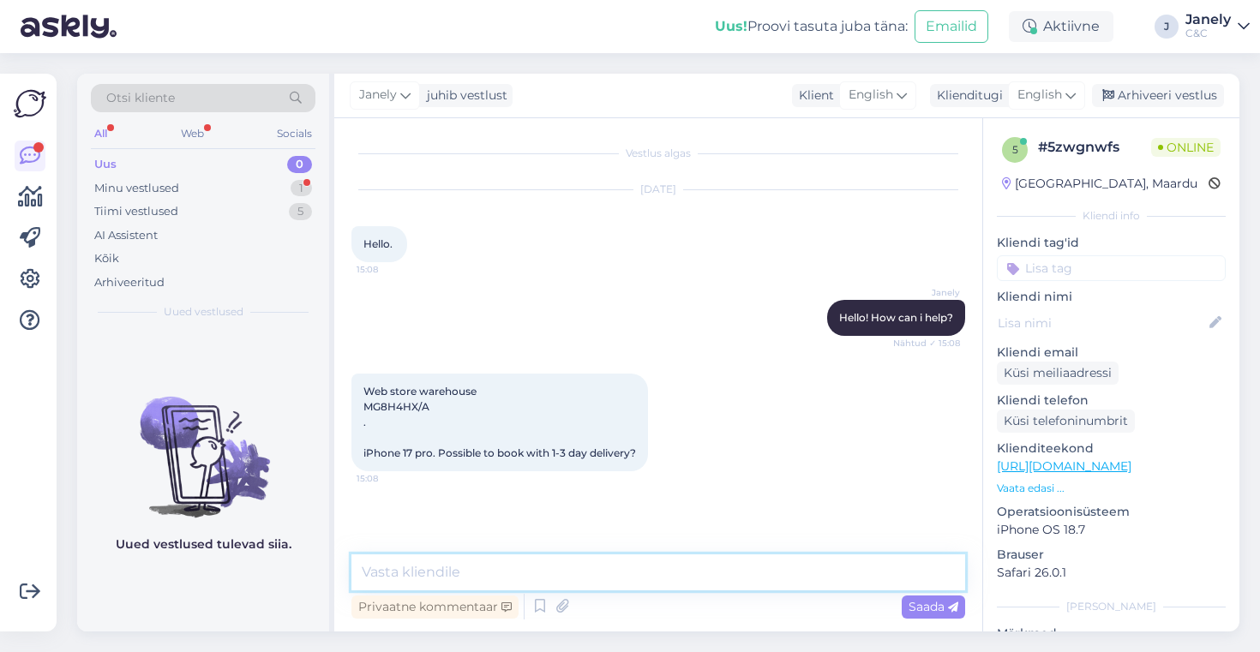
click at [446, 577] on textarea at bounding box center [658, 573] width 614 height 36
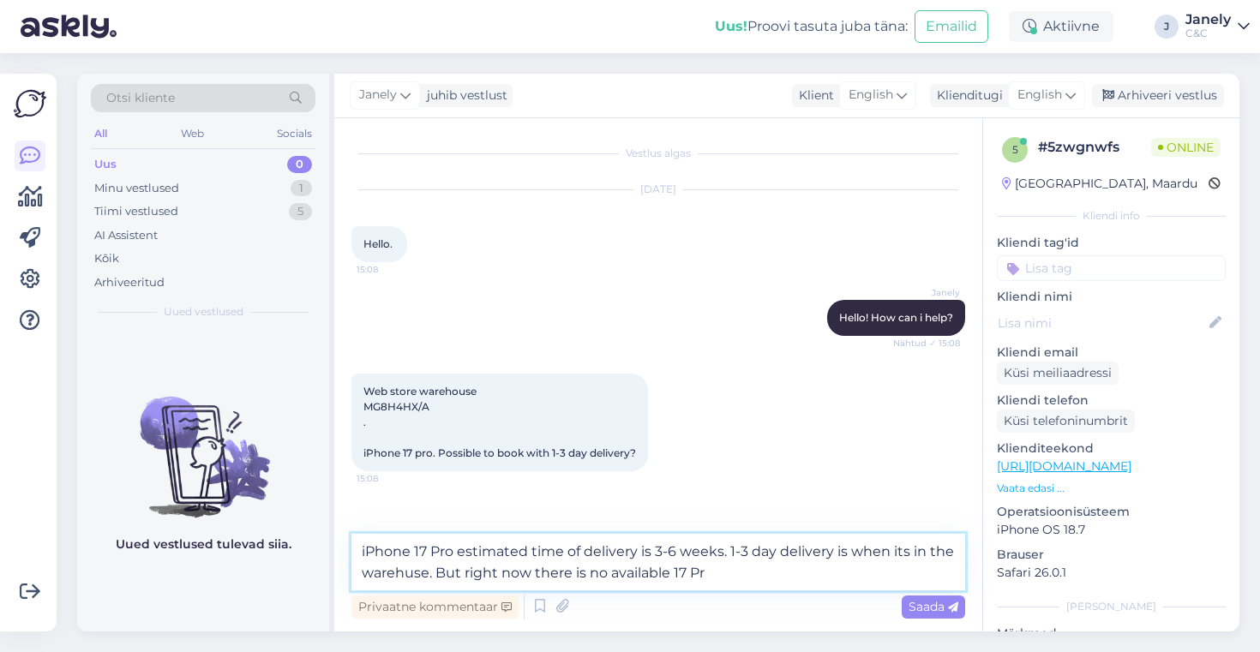
type textarea "iPhone 17 Pro estimated time of delivery is 3-6 weeks. 1-3 day delivery is when…"
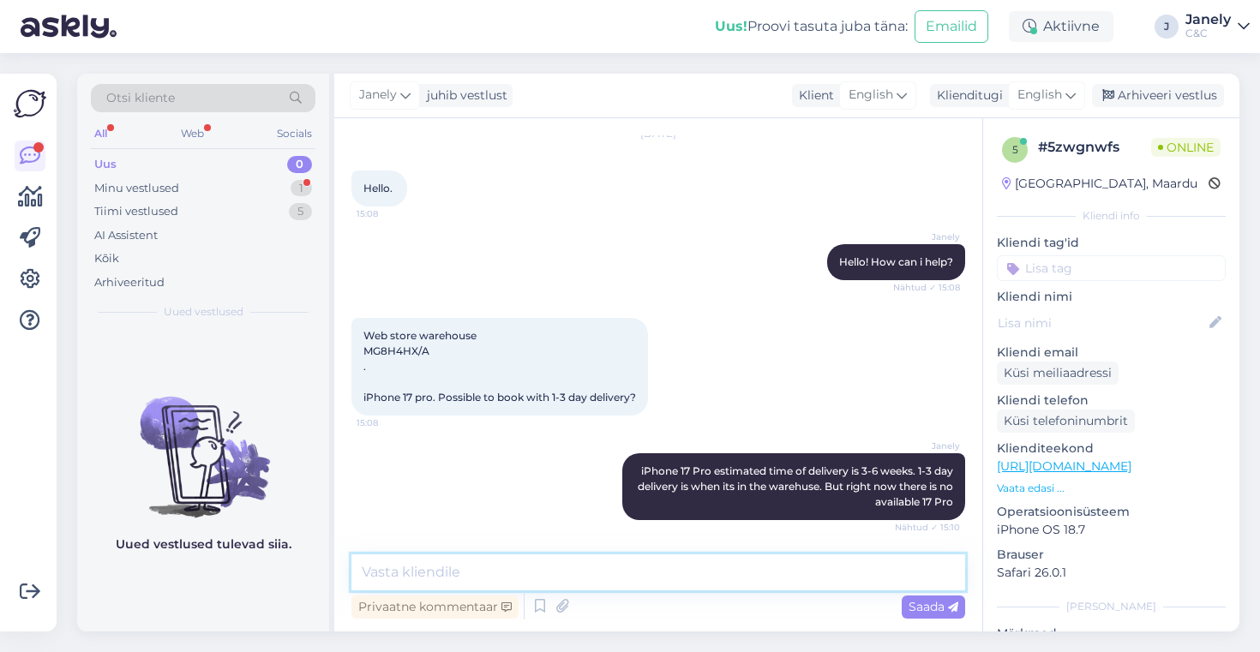
scroll to position [145, 0]
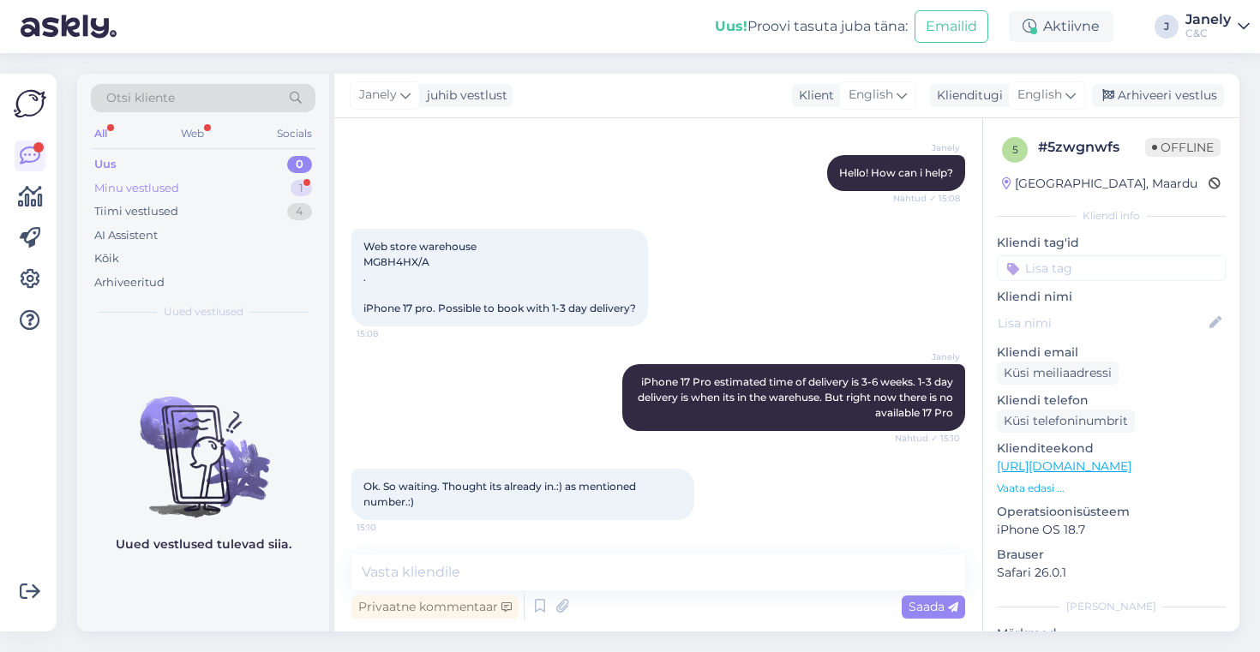
click at [267, 188] on div "Minu vestlused 1" at bounding box center [203, 189] width 225 height 24
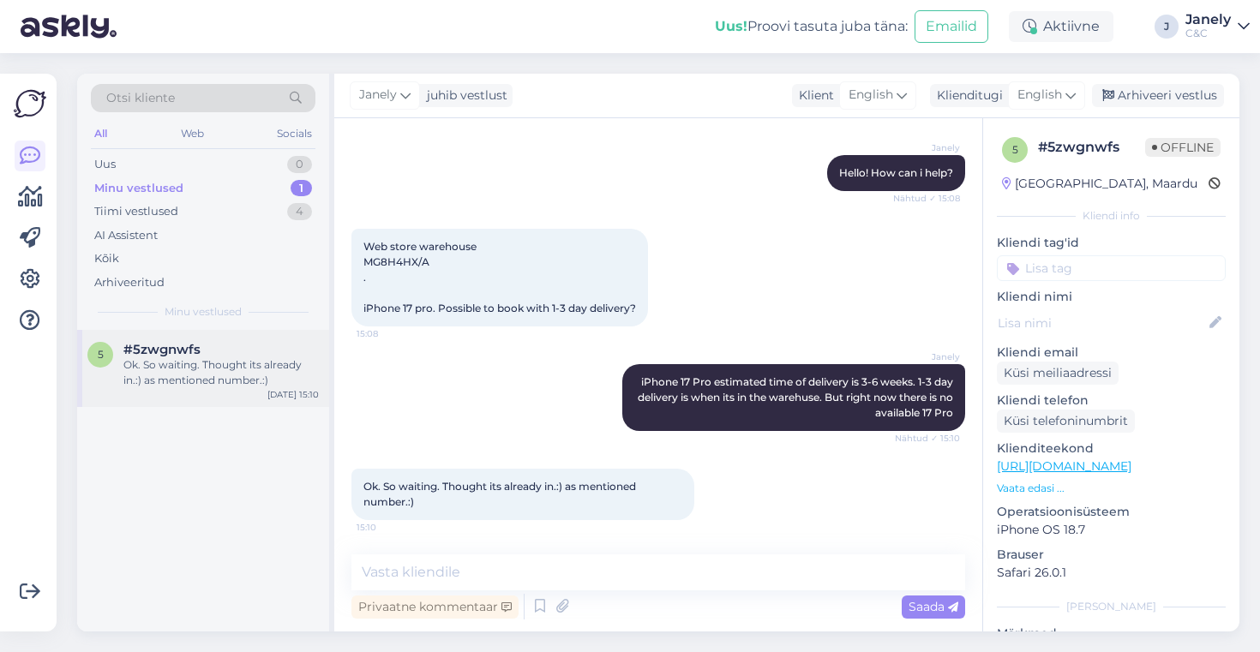
click at [257, 390] on div "5 #5zwgnwfs Ok. So waiting. Thought its already in.:) as mentioned number.:) [D…" at bounding box center [203, 368] width 252 height 77
click at [233, 160] on div "Uus 2" at bounding box center [203, 165] width 225 height 24
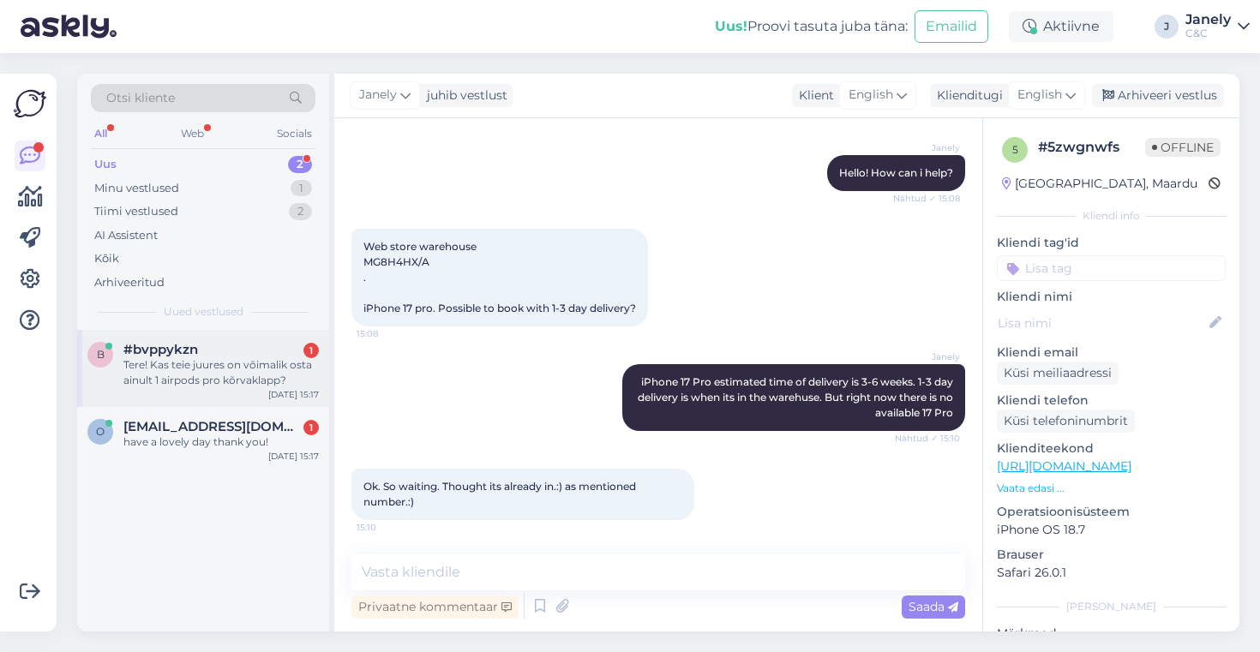
click at [249, 383] on div "Tere! Kas teie juures on võimalik osta ainult 1 airpods pro kõrvaklapp?" at bounding box center [220, 372] width 195 height 31
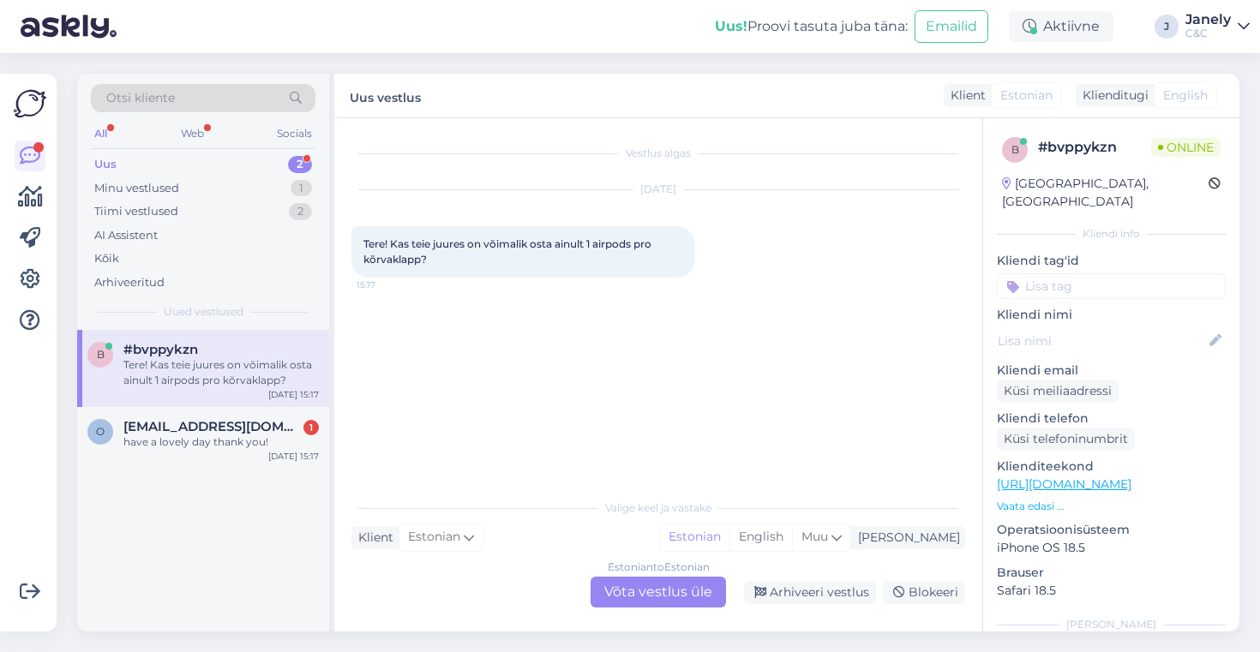
click at [628, 603] on div "Estonian to Estonian Võta vestlus üle" at bounding box center [658, 592] width 135 height 31
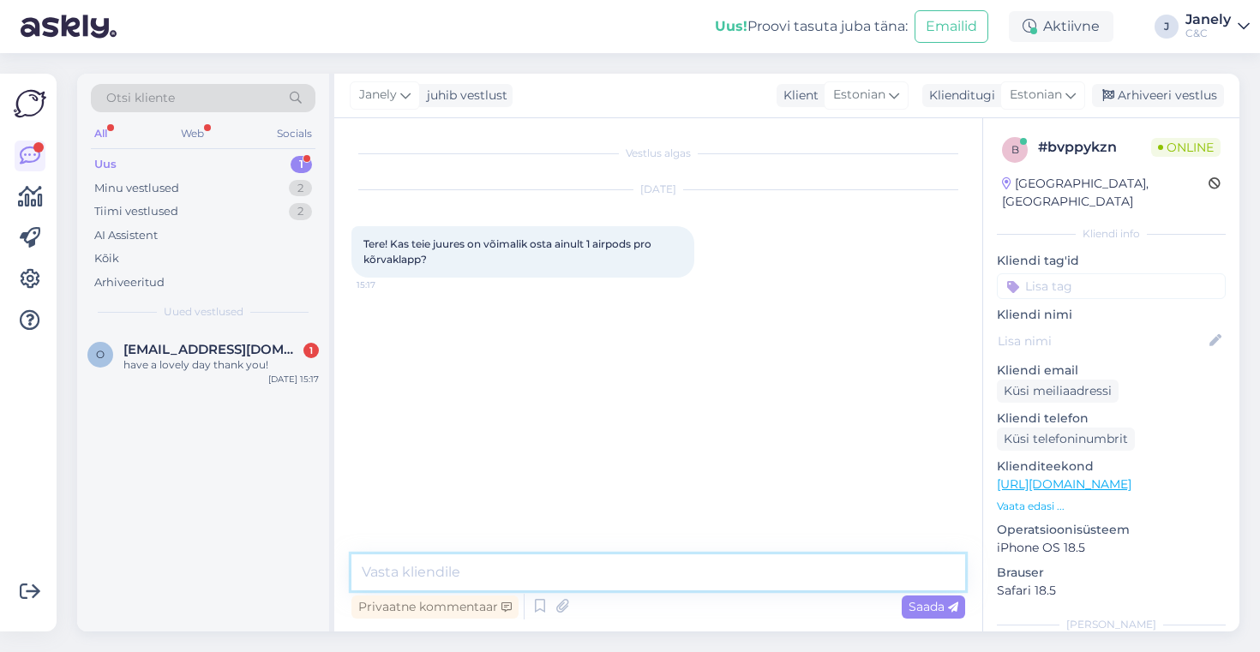
click at [419, 566] on textarea at bounding box center [658, 573] width 614 height 36
type textarea "Tere! On võimalik osta."
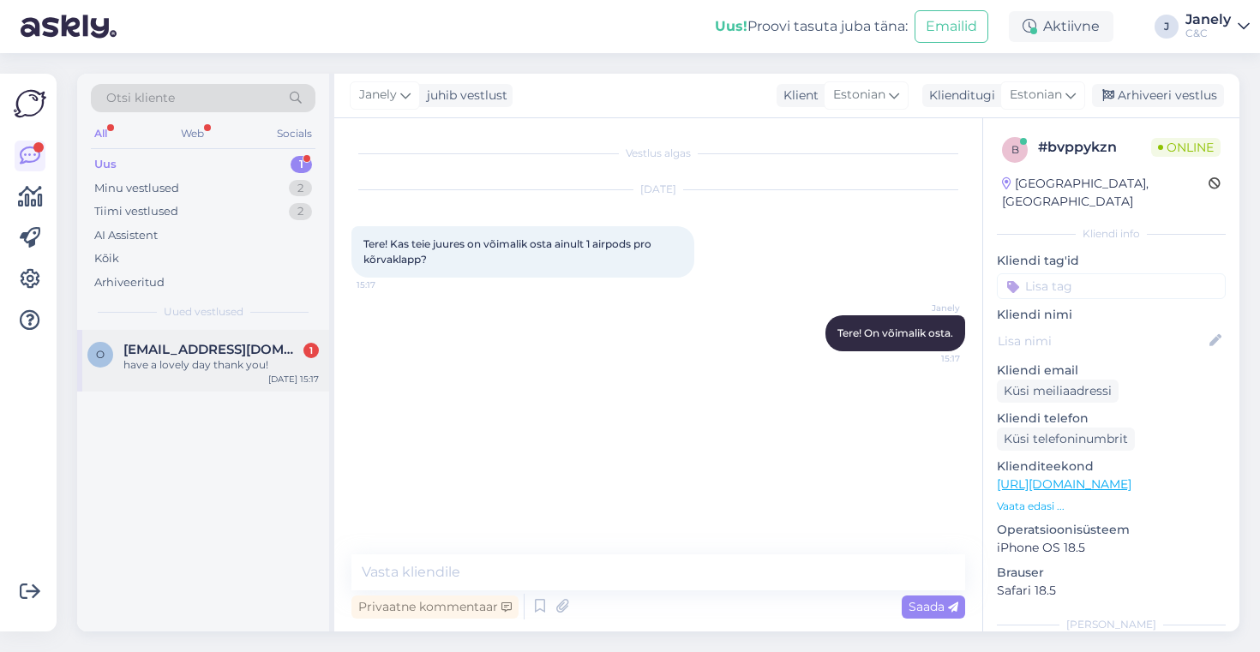
click at [234, 386] on div "o [EMAIL_ADDRESS][DOMAIN_NAME] 1 have a lovely day thank you! [DATE] 15:17" at bounding box center [203, 361] width 252 height 62
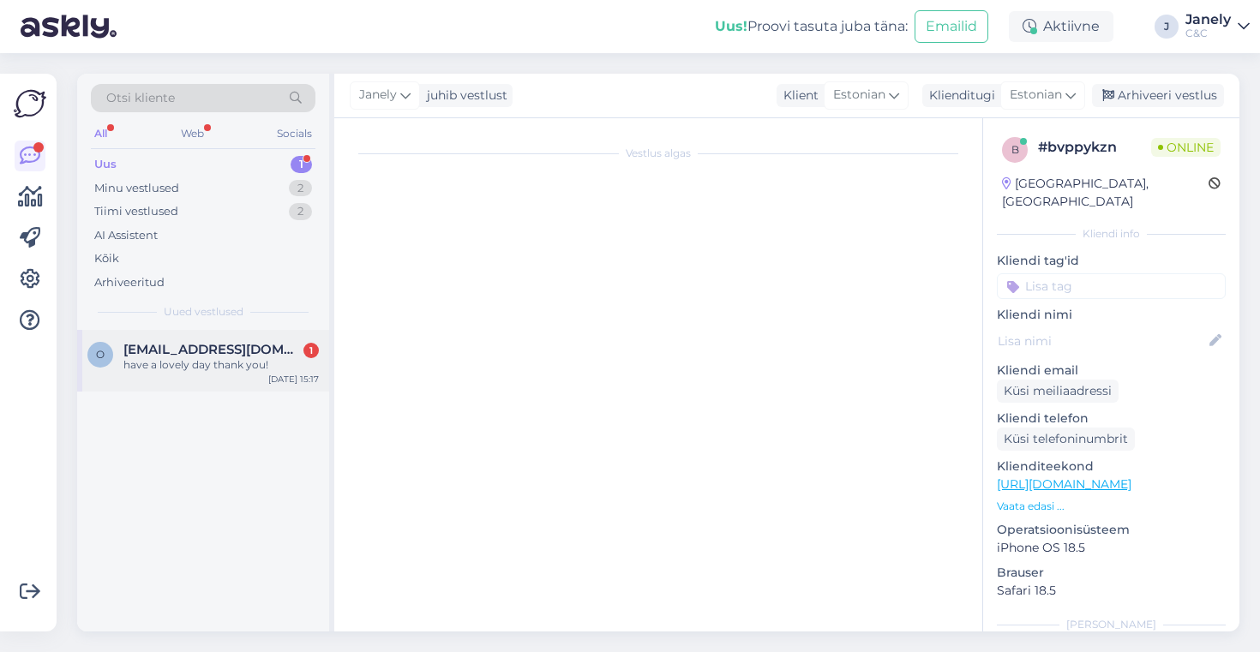
scroll to position [3822, 0]
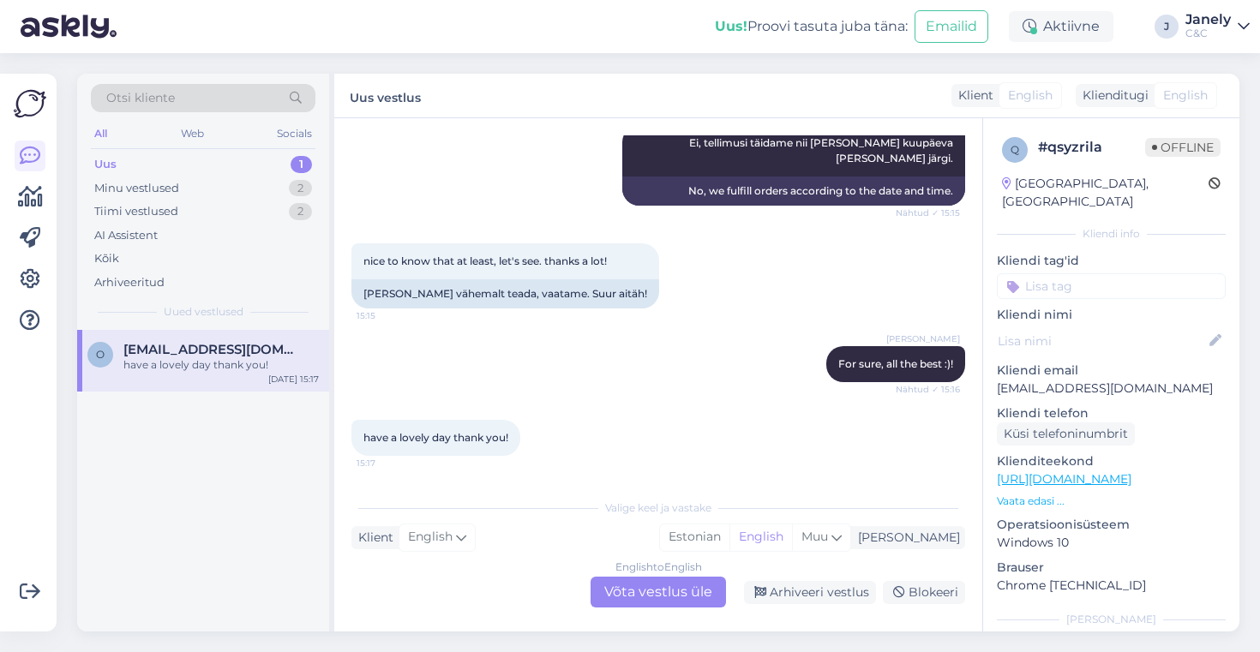
click at [672, 599] on div "English to English Võta vestlus üle" at bounding box center [658, 592] width 135 height 31
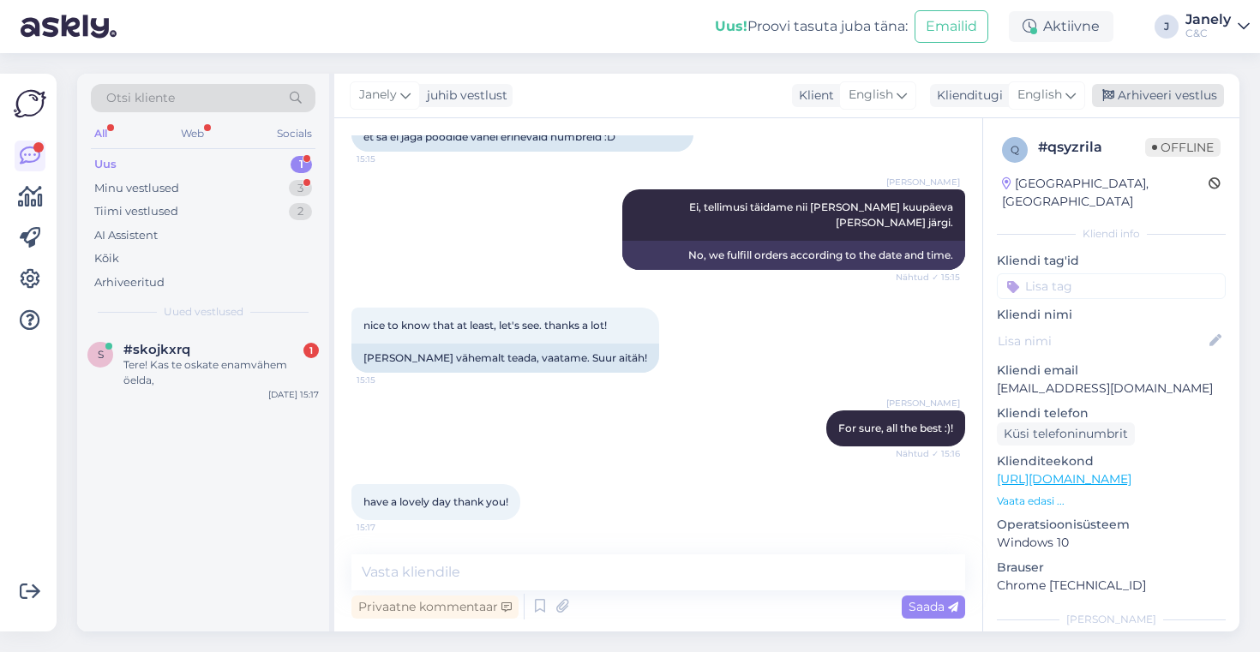
click at [1134, 95] on div "Arhiveeri vestlus" at bounding box center [1158, 95] width 132 height 23
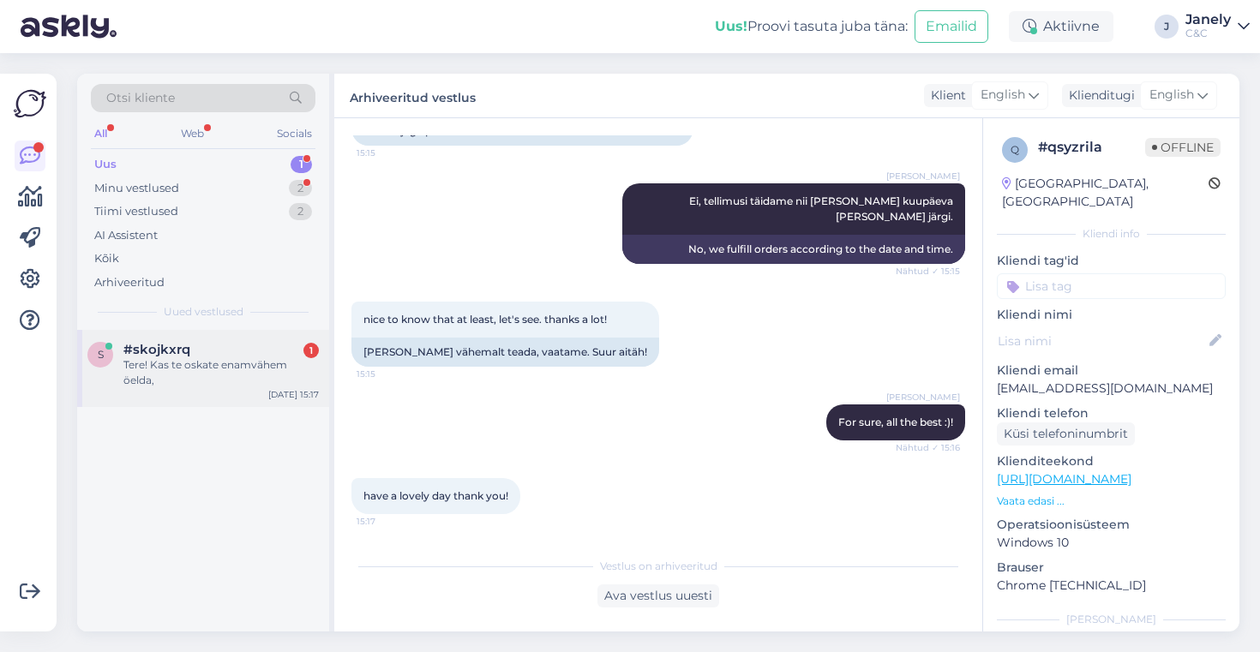
click at [276, 402] on div "s #skojkxrq 1 Tere! Kas te oskate enamvähem öelda, [DATE] 15:17" at bounding box center [203, 368] width 252 height 77
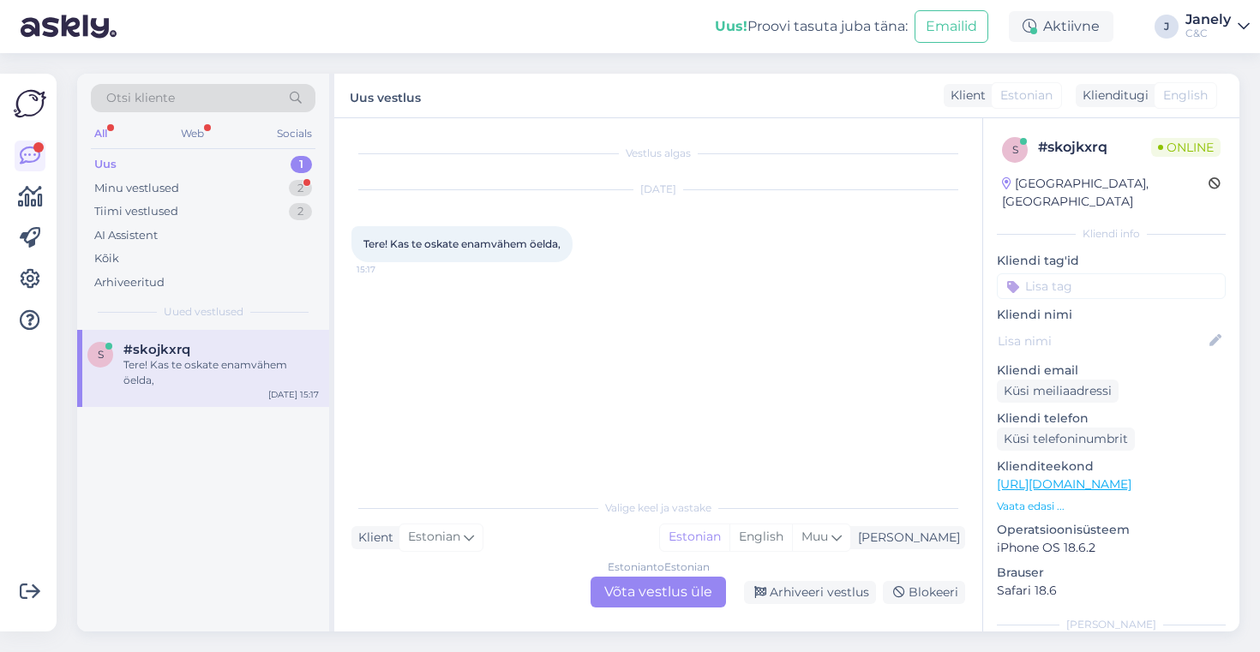
click at [622, 586] on div "Estonian to Estonian Võta vestlus üle" at bounding box center [658, 592] width 135 height 31
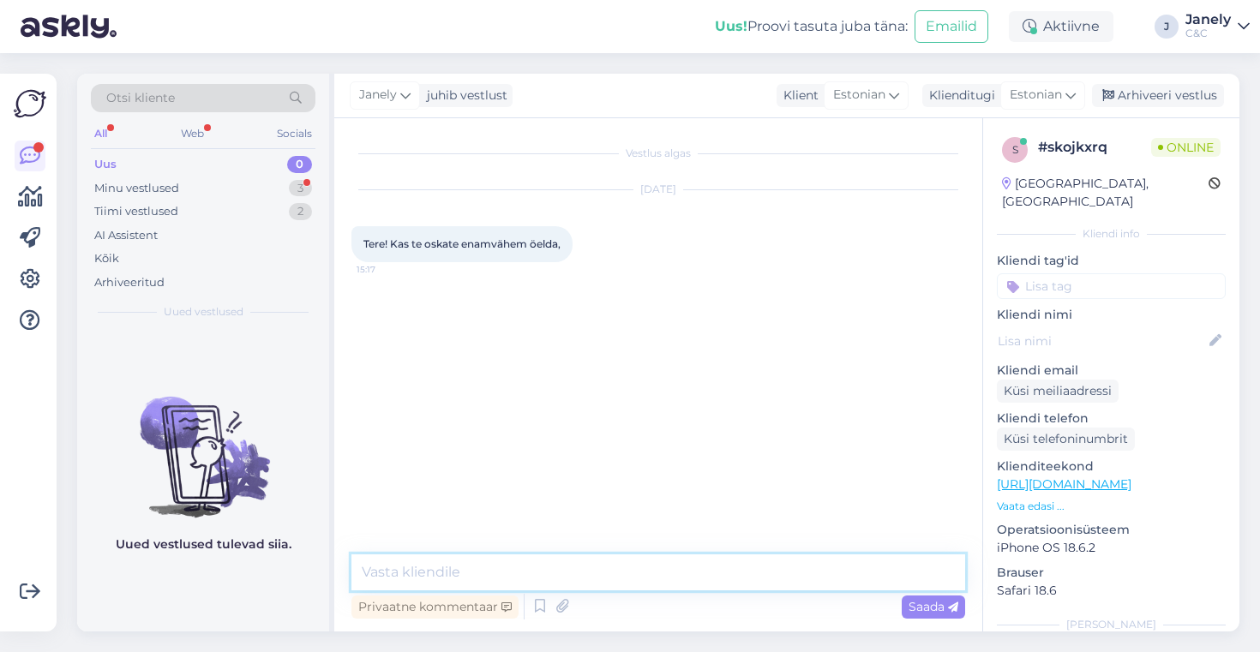
click at [525, 567] on textarea at bounding box center [658, 573] width 614 height 36
click at [525, 568] on textarea at bounding box center [658, 573] width 614 height 36
type textarea "Tere! Kuidas saan abiks oll?"
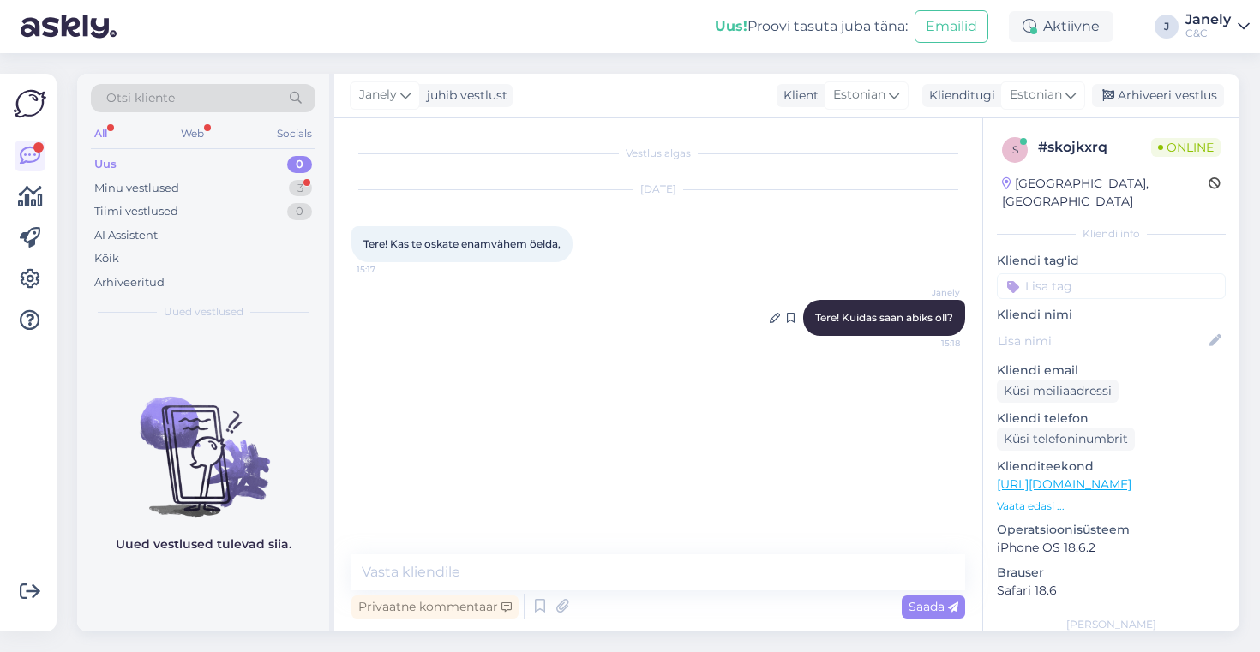
click at [933, 321] on span "Tere! Kuidas saan abiks oll?" at bounding box center [884, 317] width 138 height 13
click at [772, 320] on icon at bounding box center [775, 318] width 10 height 10
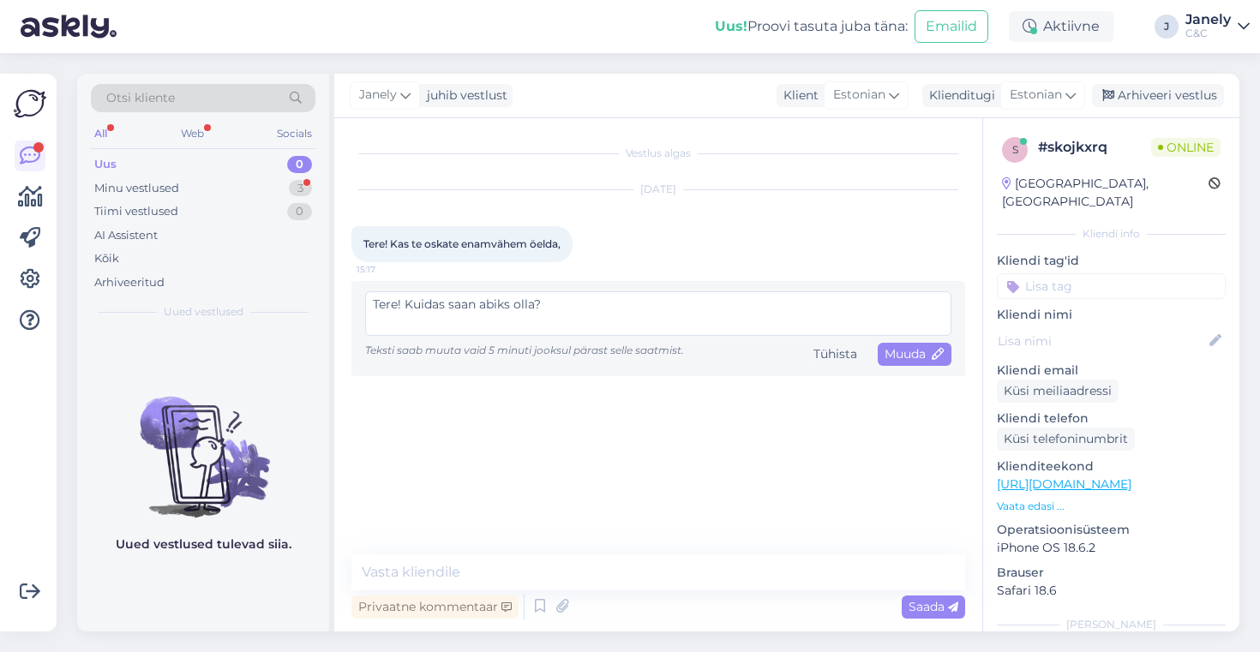
scroll to position [13, 0]
type textarea "Tere! Kuidas saan abiks olla?"
click at [905, 363] on div "Muuda" at bounding box center [915, 354] width 74 height 23
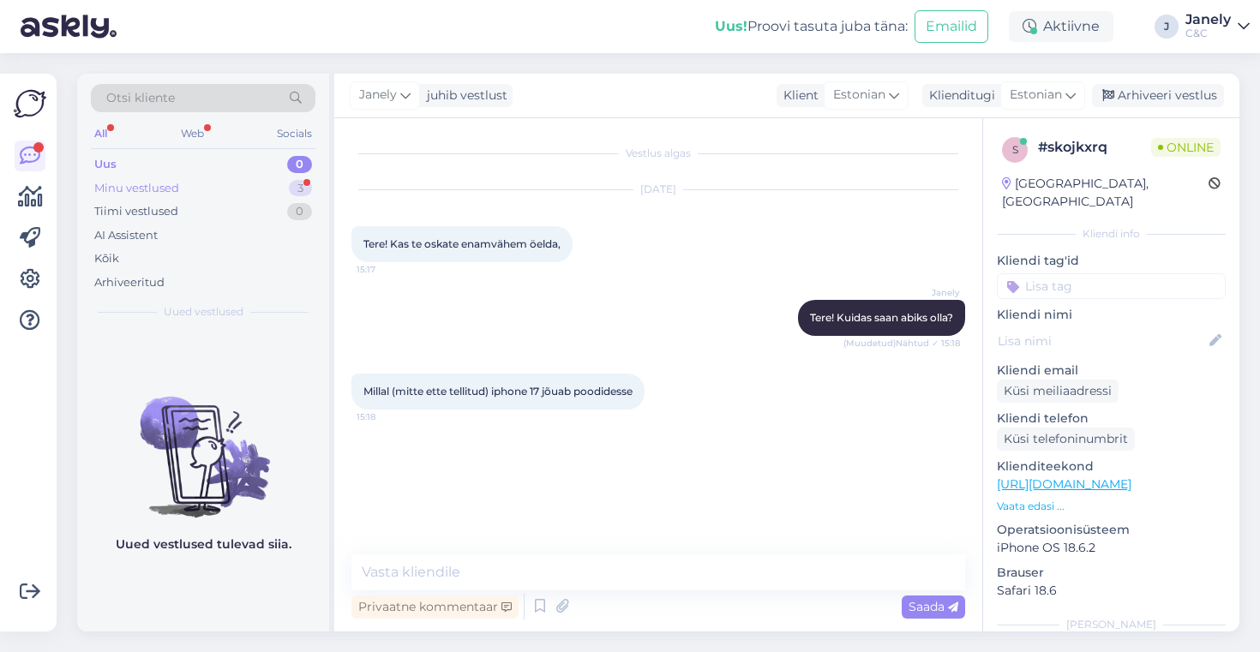
click at [231, 184] on div "Minu vestlused 3" at bounding box center [203, 189] width 225 height 24
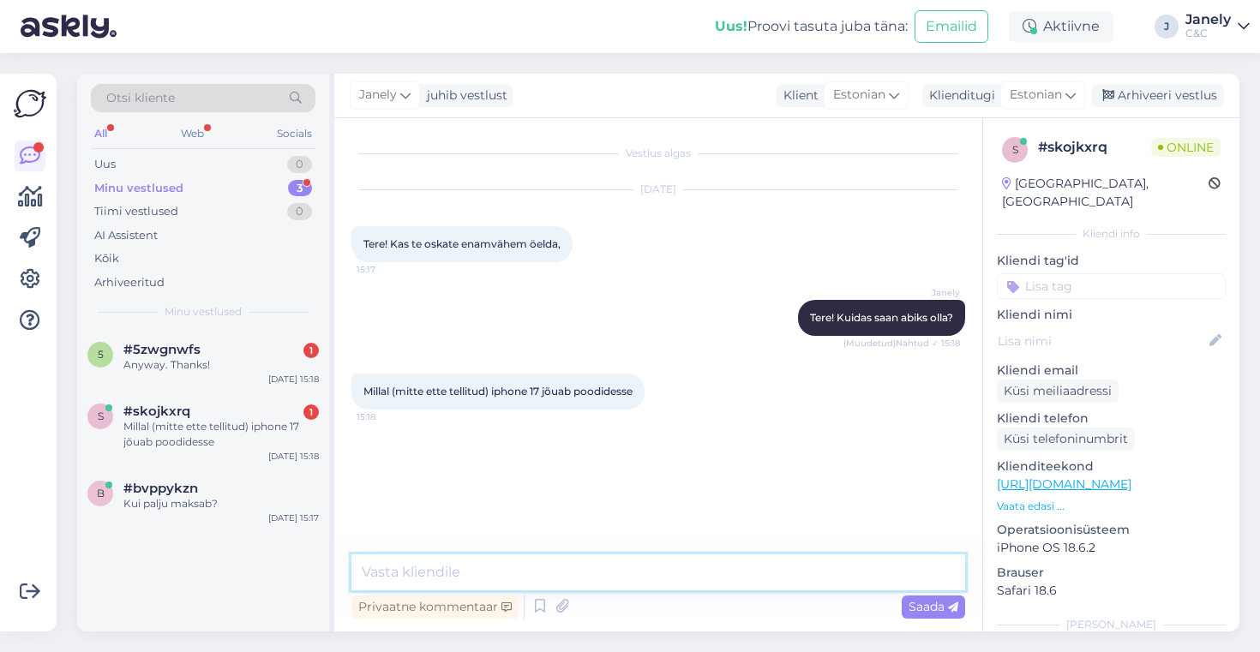
click at [437, 586] on textarea at bounding box center [658, 573] width 614 height 36
type textarea "V"
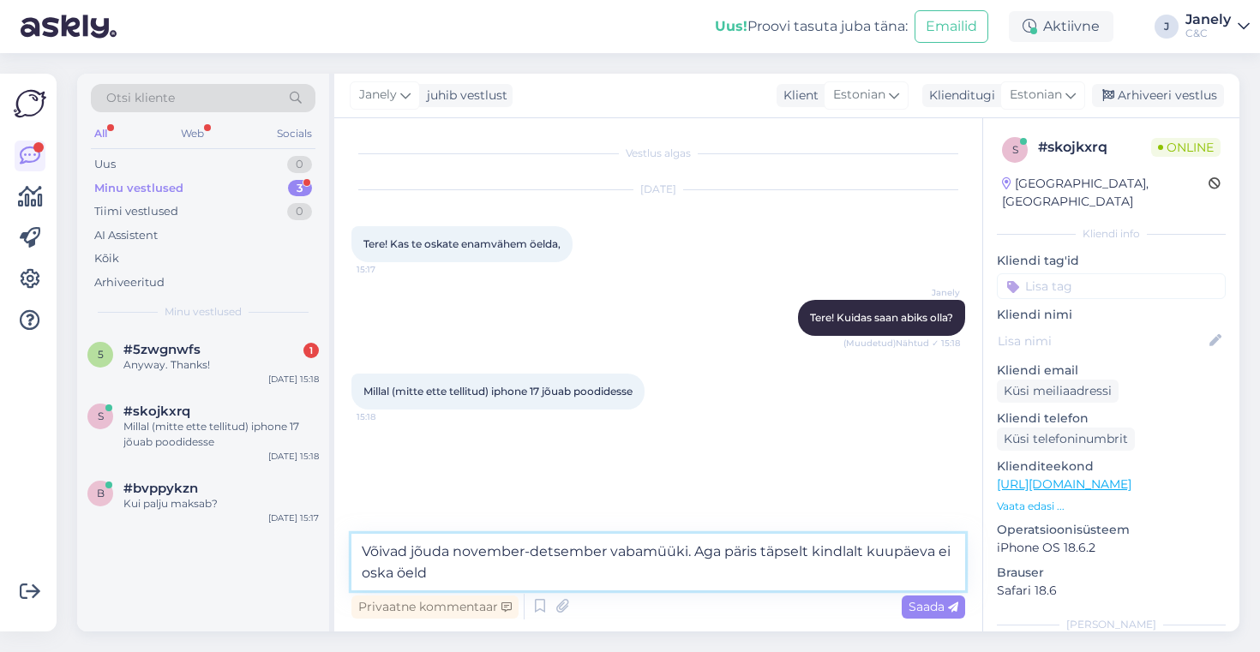
type textarea "Võivad jõuda november-detsember vabamüüki. Aga päris täpselt kindlalt kuupäeva …"
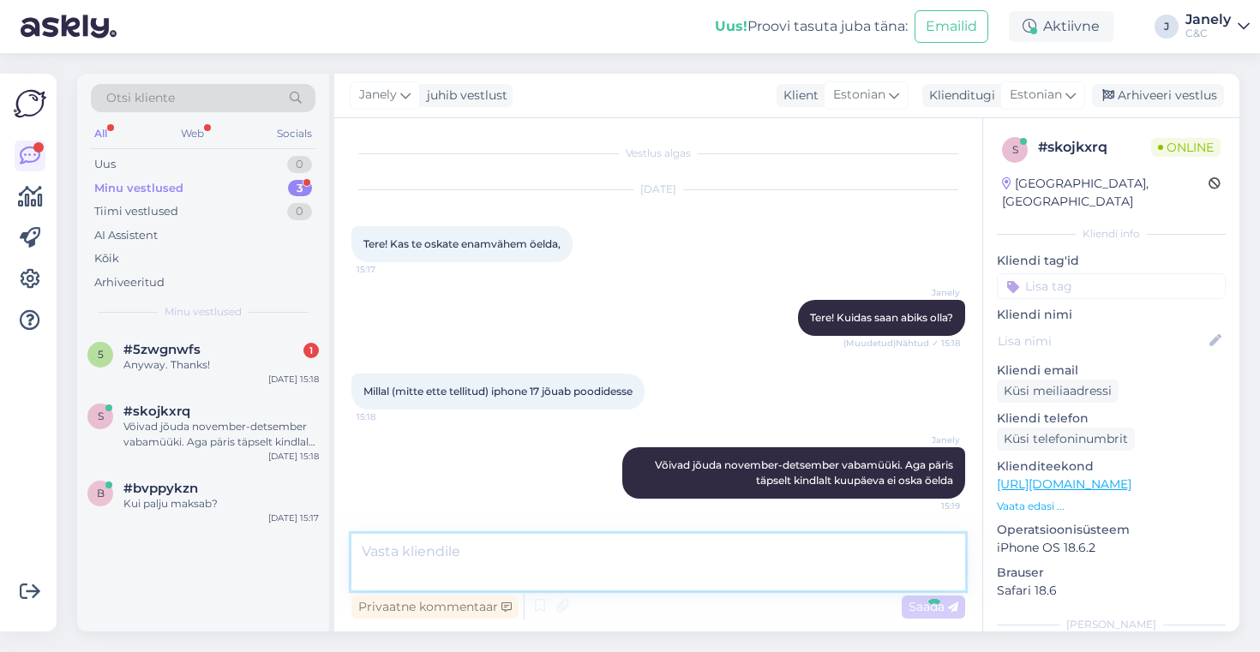
scroll to position [0, 0]
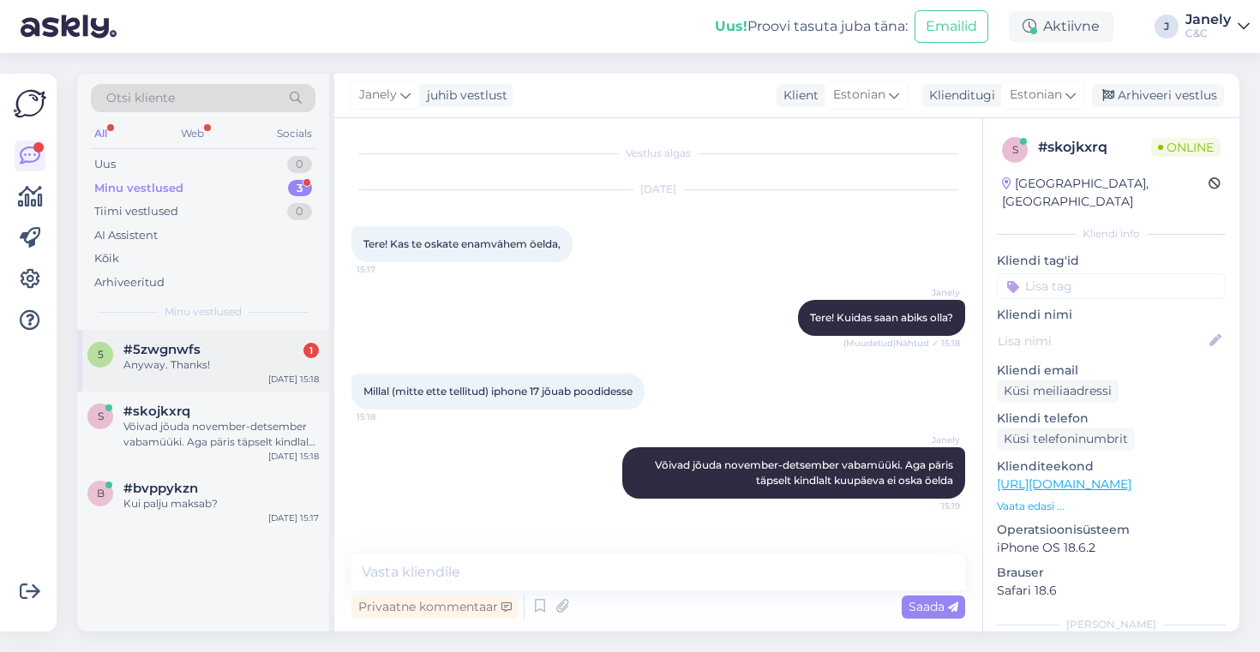
click at [216, 383] on div "5 #5zwgnwfs 1 Anyway. Thanks! [DATE] 15:18" at bounding box center [203, 361] width 252 height 62
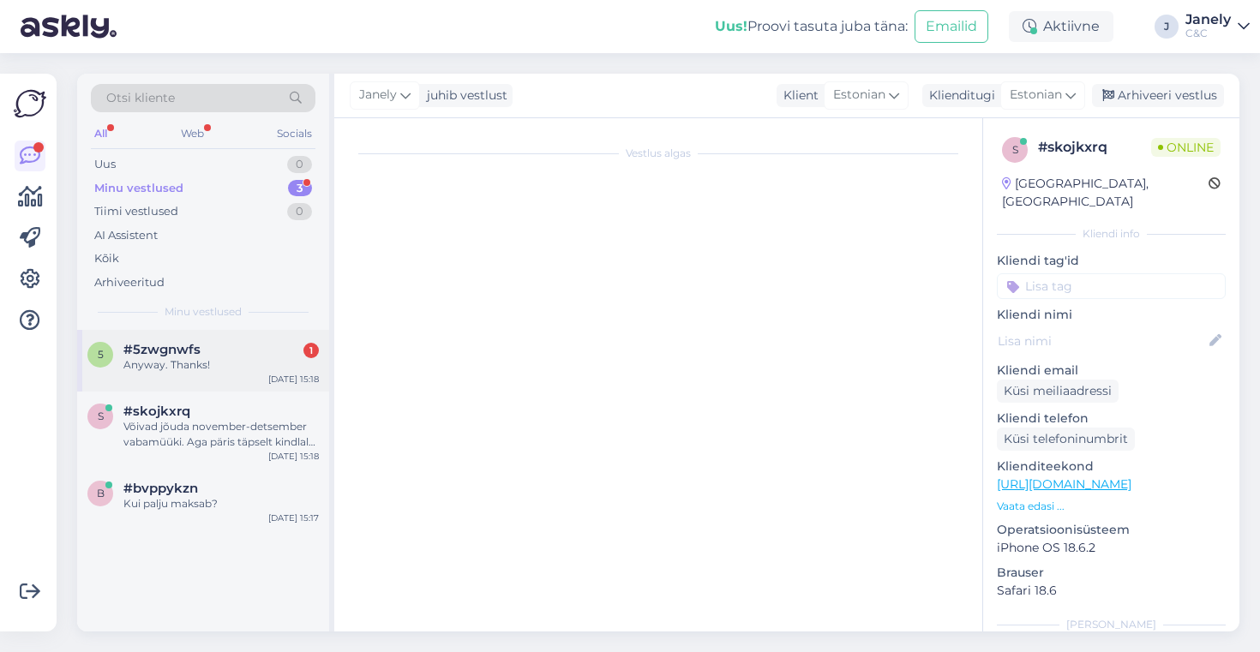
scroll to position [292, 0]
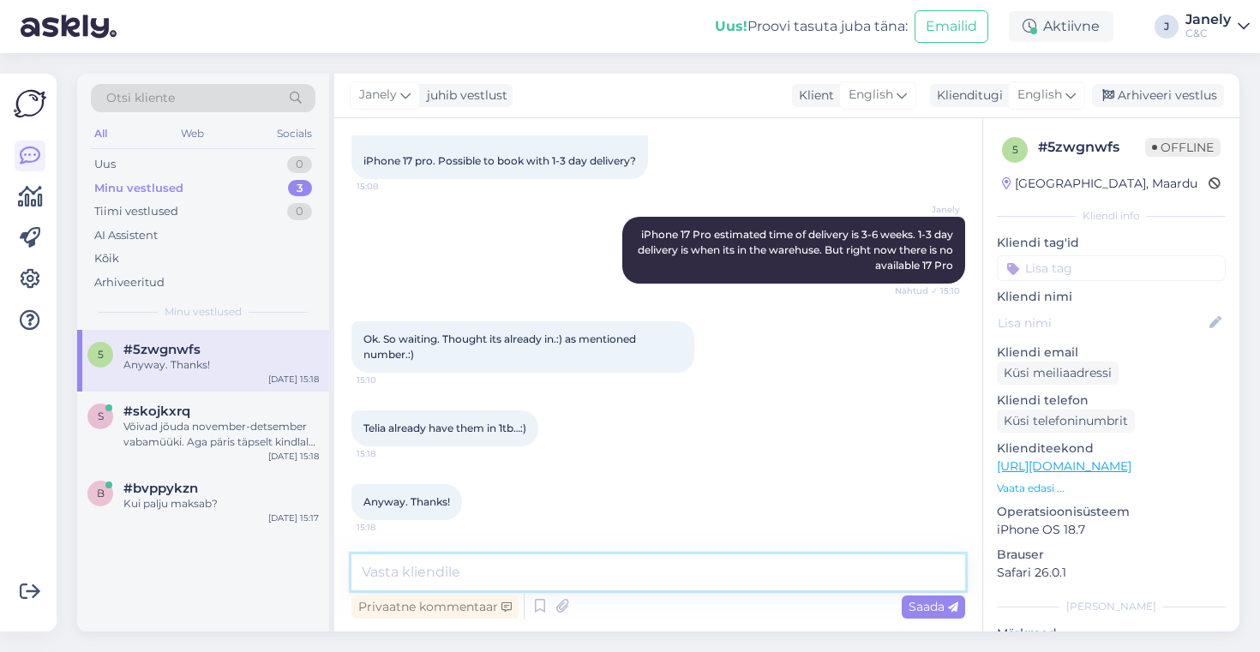
click at [593, 586] on textarea at bounding box center [658, 573] width 614 height 36
type textarea "Youre welcome"
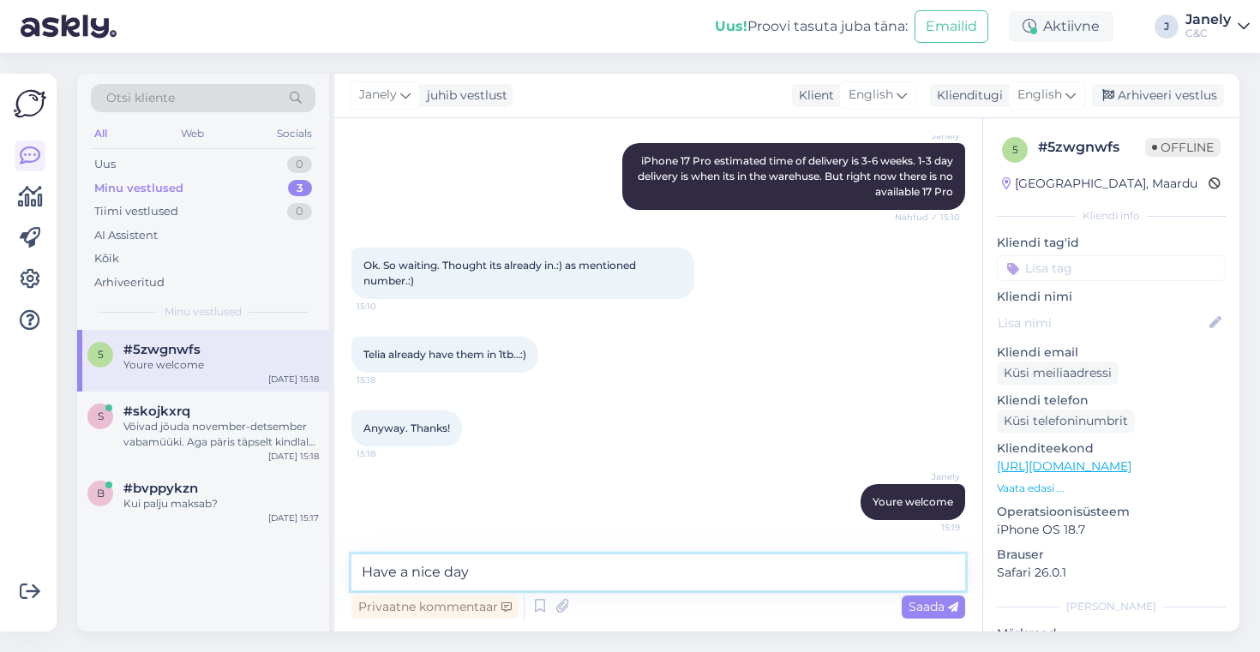
type textarea "Have a nice day!"
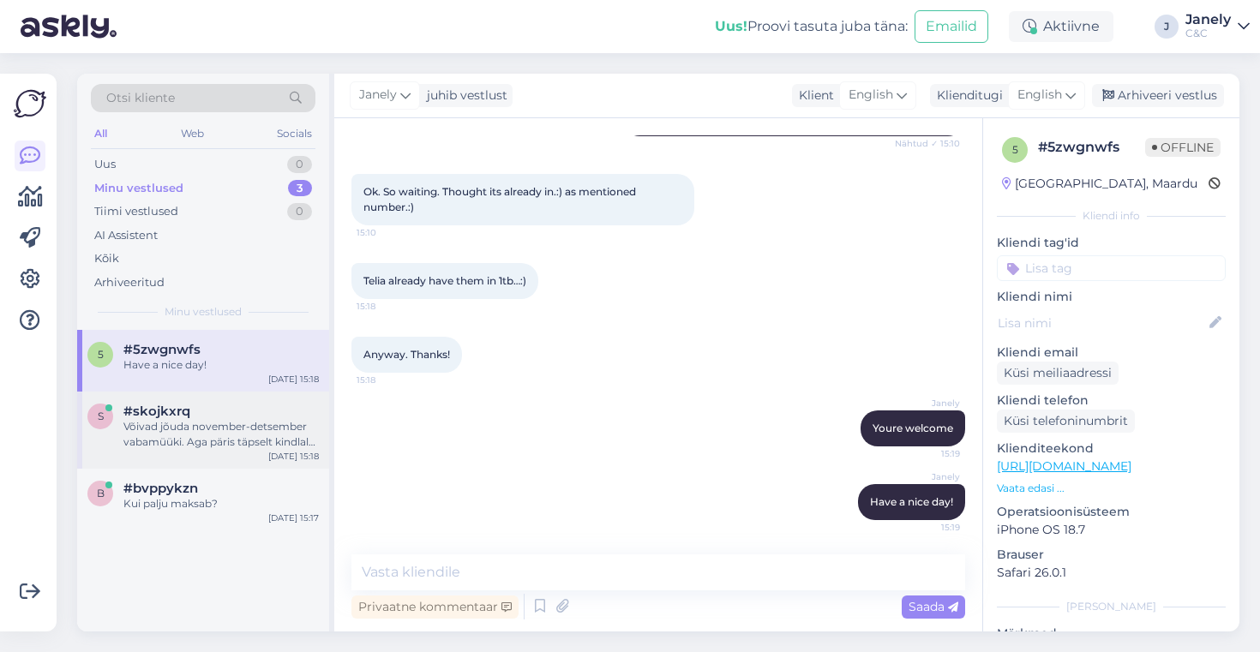
click at [273, 417] on div "#skojkxrq" at bounding box center [220, 411] width 195 height 15
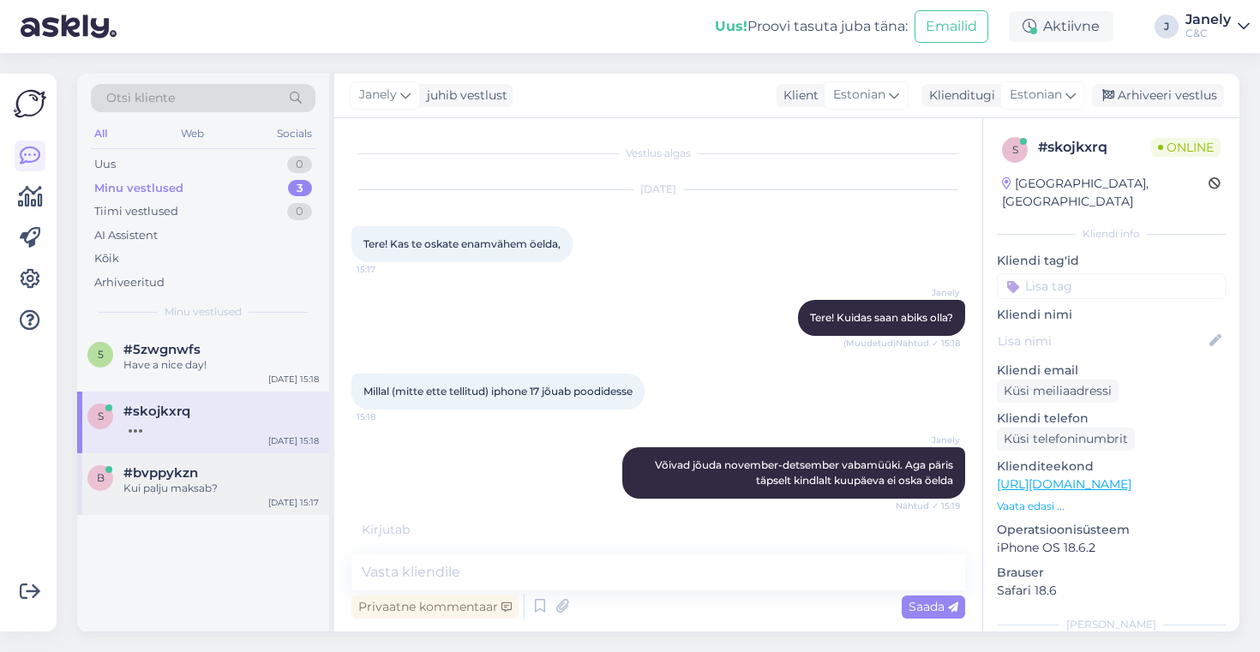
scroll to position [68, 0]
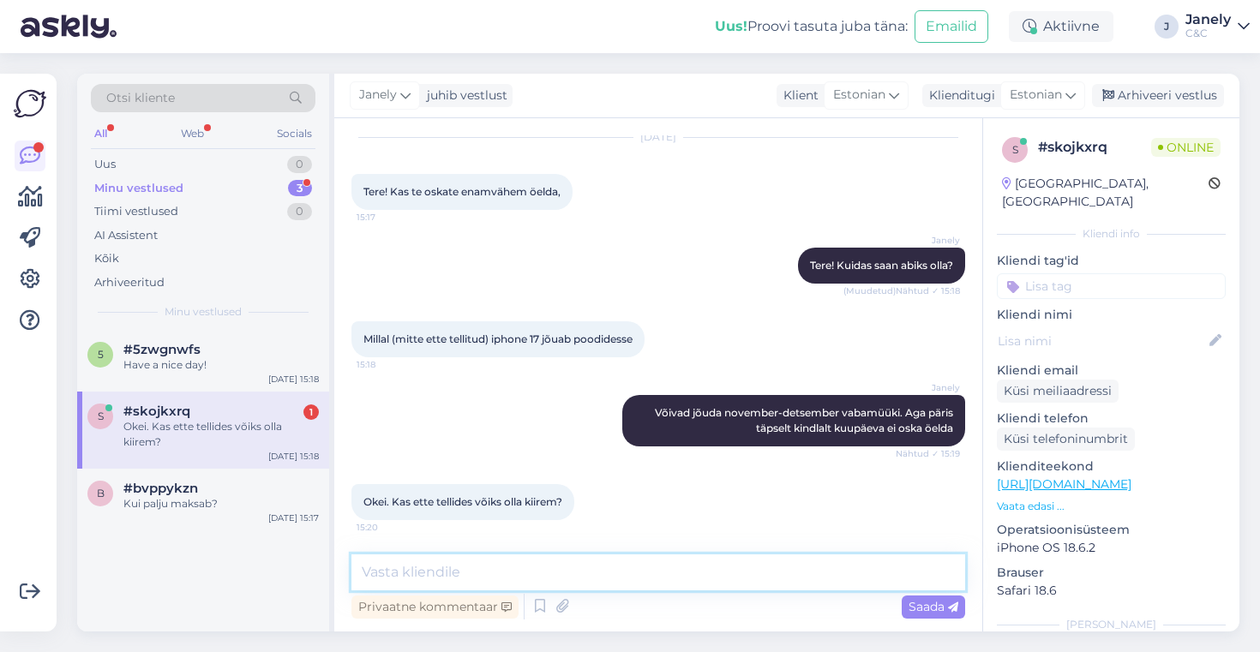
click at [472, 573] on textarea at bounding box center [658, 573] width 614 height 36
type textarea "Õ"
type textarea "J"
type textarea "Võib, et tulla kiiremini jah."
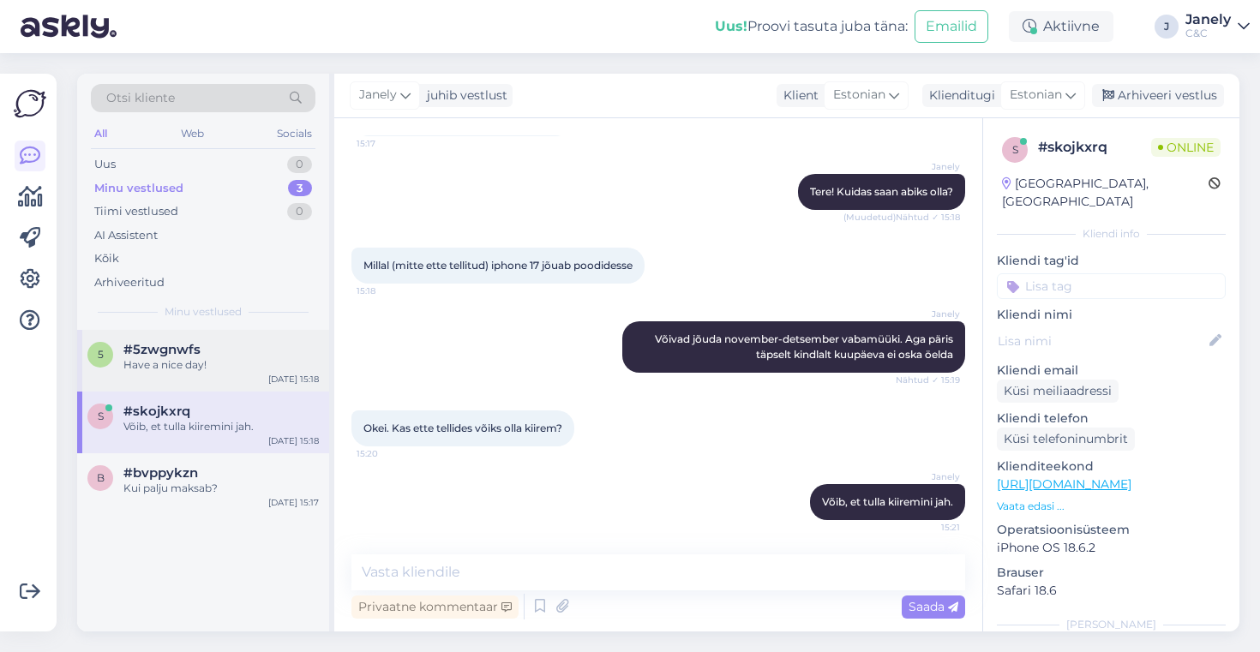
click at [214, 363] on div "Have a nice day!" at bounding box center [220, 364] width 195 height 15
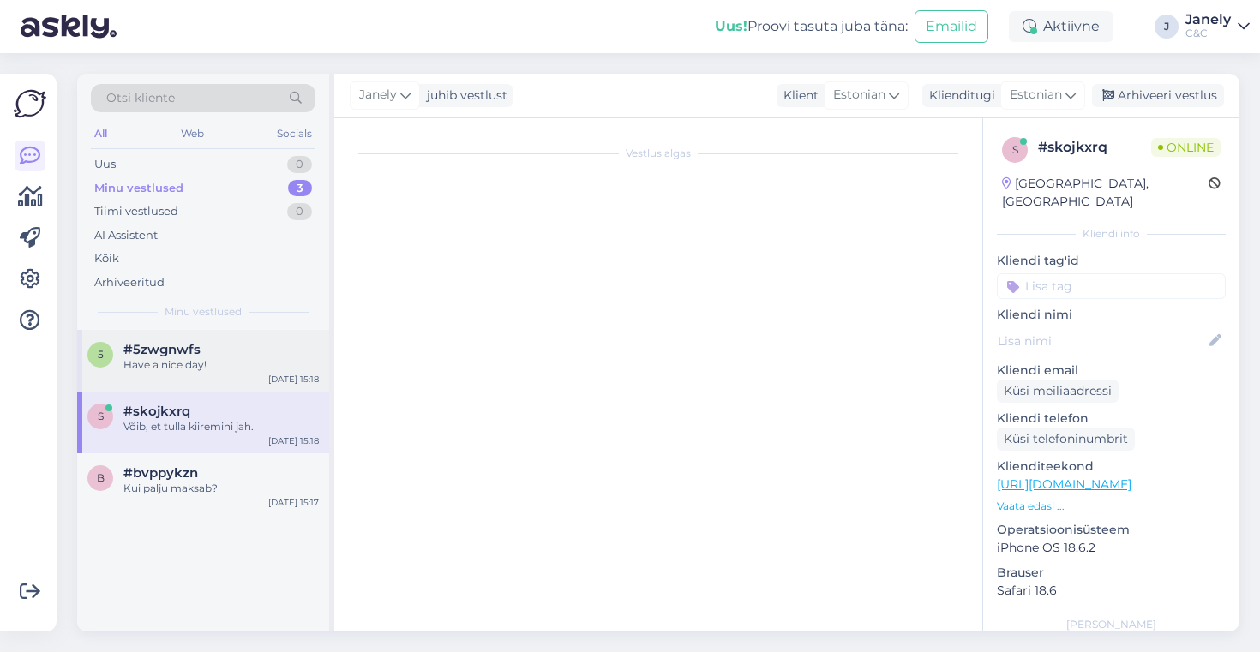
scroll to position [440, 0]
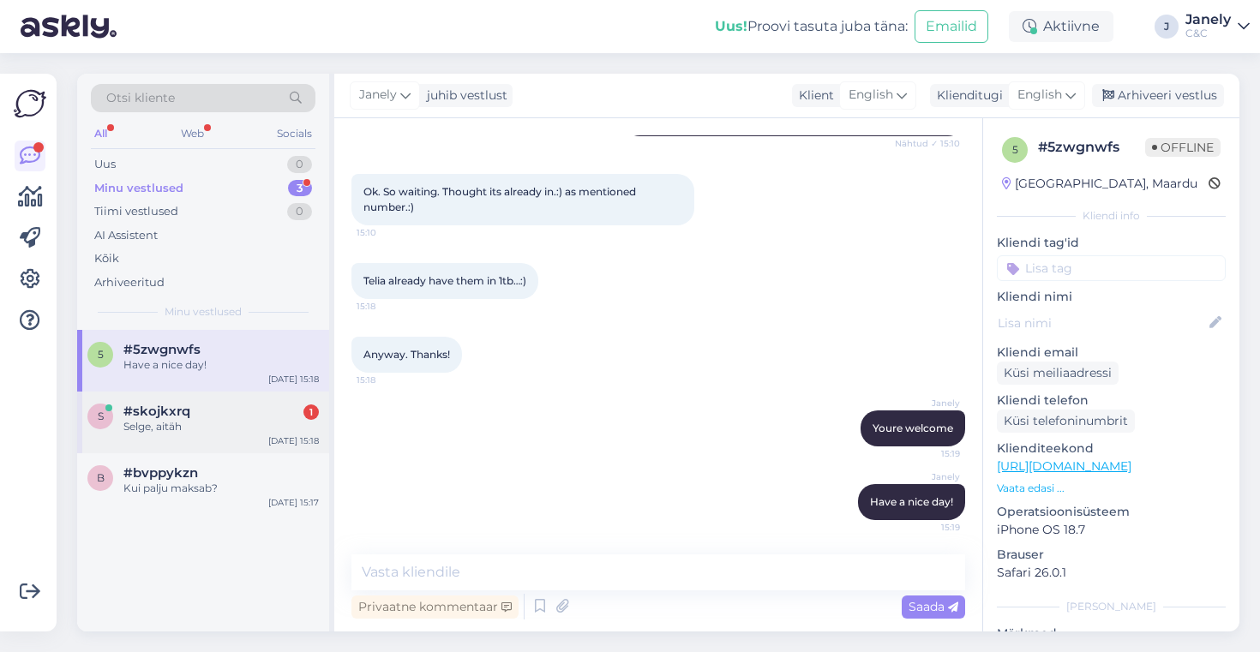
click at [226, 435] on div "s #skojkxrq 1 Selge, aitäh [DATE] 15:18" at bounding box center [203, 423] width 252 height 62
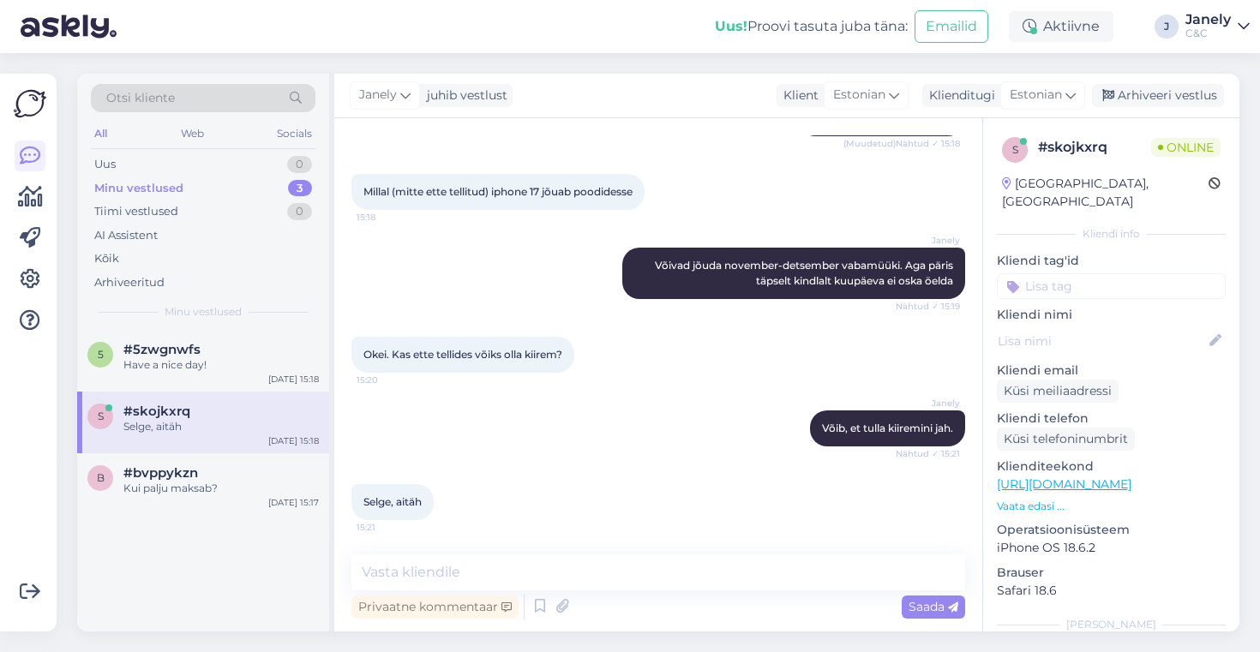
click at [561, 75] on div "[PERSON_NAME] vestlust Klient [DEMOGRAPHIC_DATA] Klienditugi Estonian Arhiveeri…" at bounding box center [786, 96] width 905 height 45
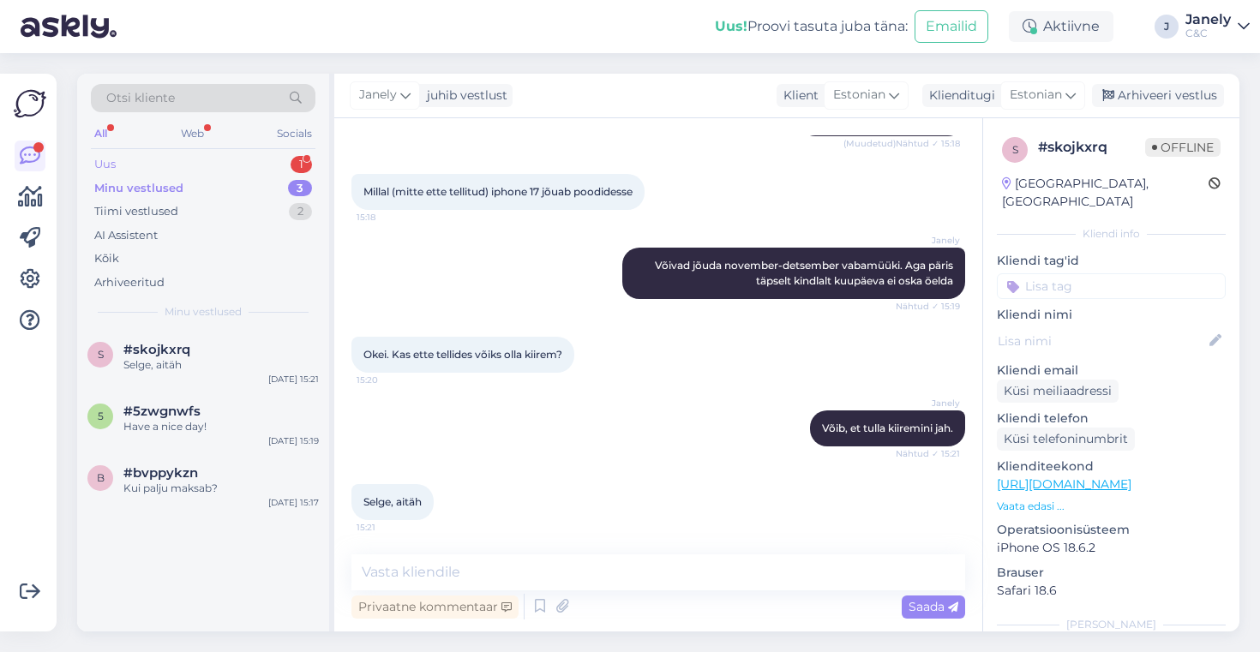
click at [265, 161] on div "Uus 1" at bounding box center [203, 165] width 225 height 24
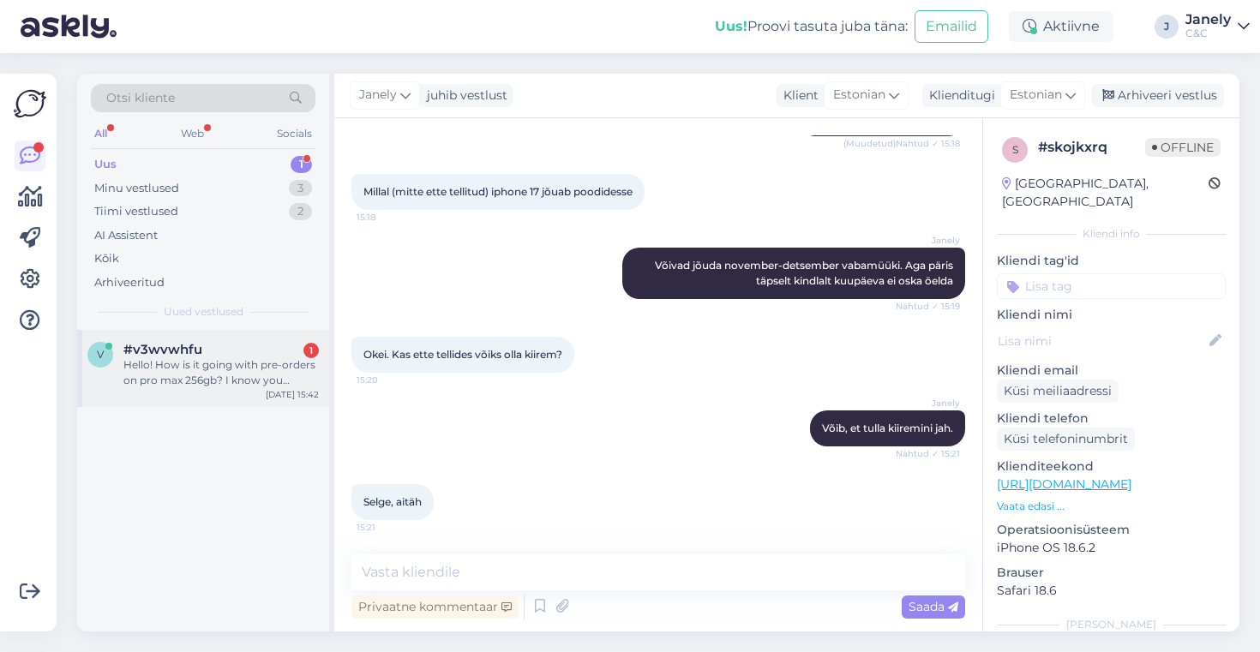
click at [262, 336] on div "v #v3wvwhfu 1 Hello! How is it going with pre-orders on pro max 256gb? I know y…" at bounding box center [203, 368] width 252 height 77
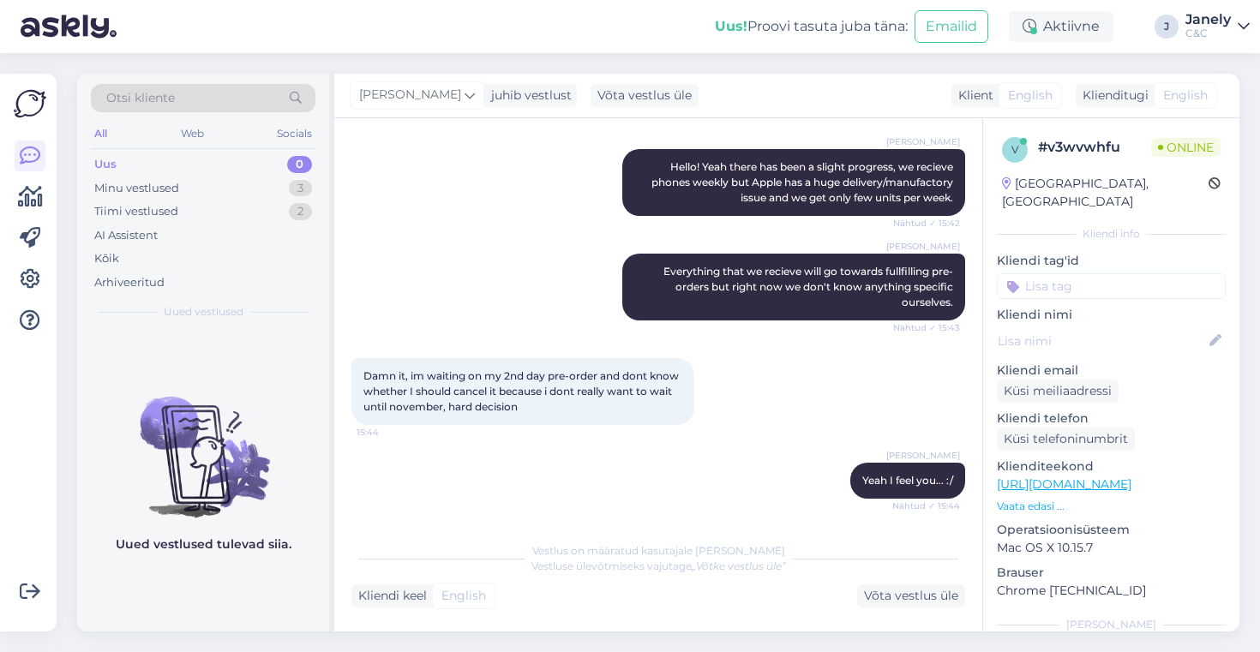
scroll to position [271, 0]
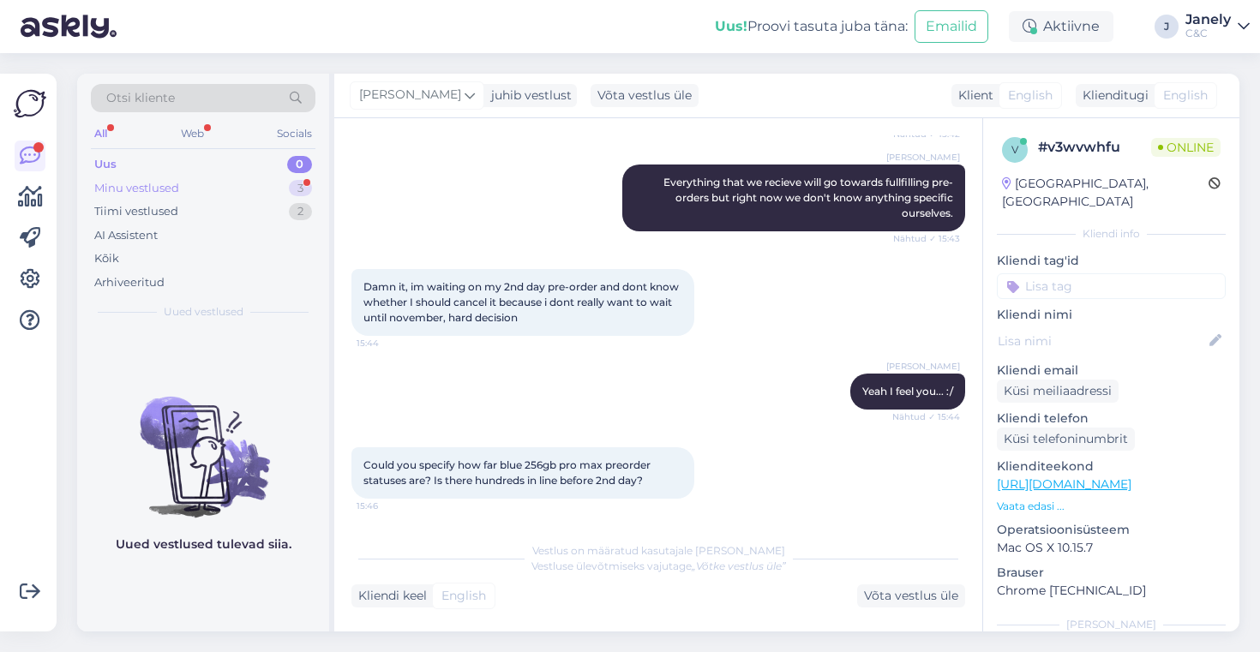
click at [198, 189] on div "Minu vestlused 3" at bounding box center [203, 189] width 225 height 24
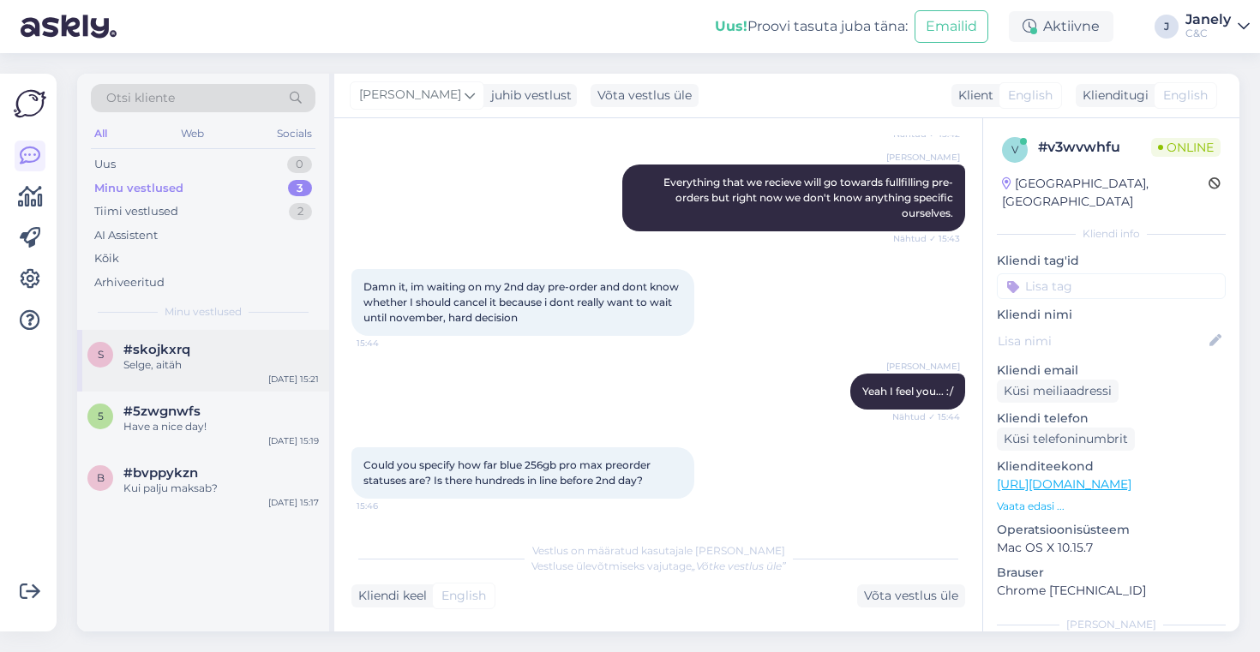
click at [224, 385] on div "s #skojkxrq Selge, aitäh [DATE] 15:21" at bounding box center [203, 361] width 252 height 62
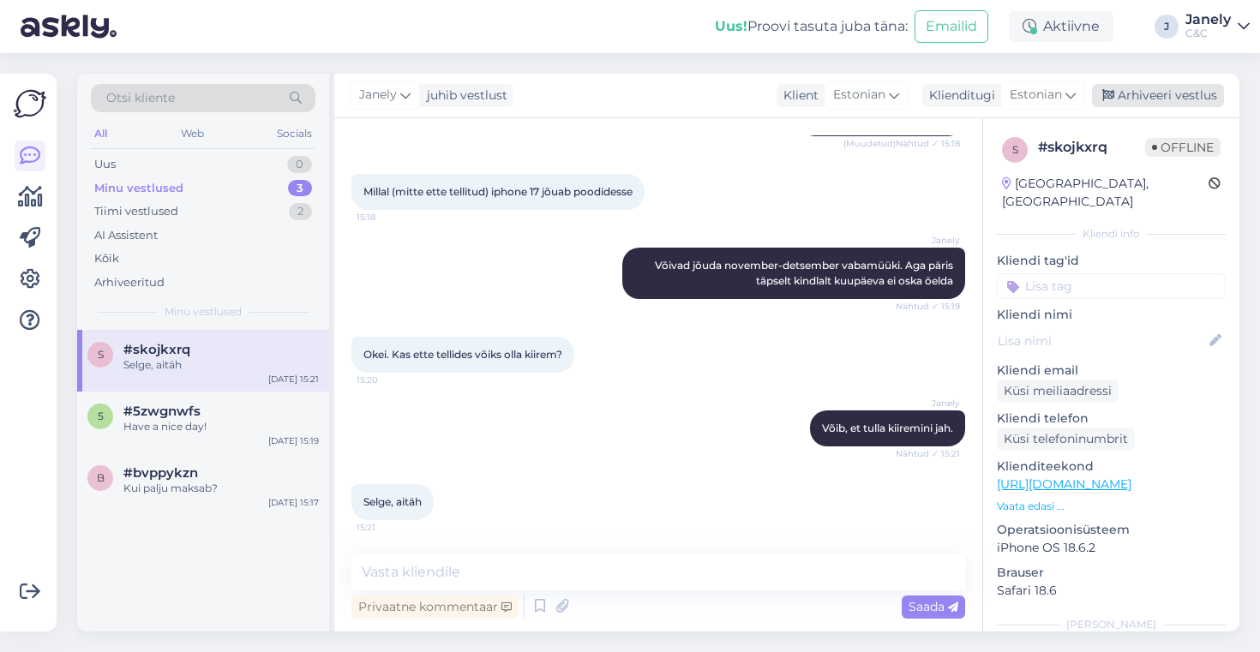
click at [1151, 99] on div "Arhiveeri vestlus" at bounding box center [1158, 95] width 132 height 23
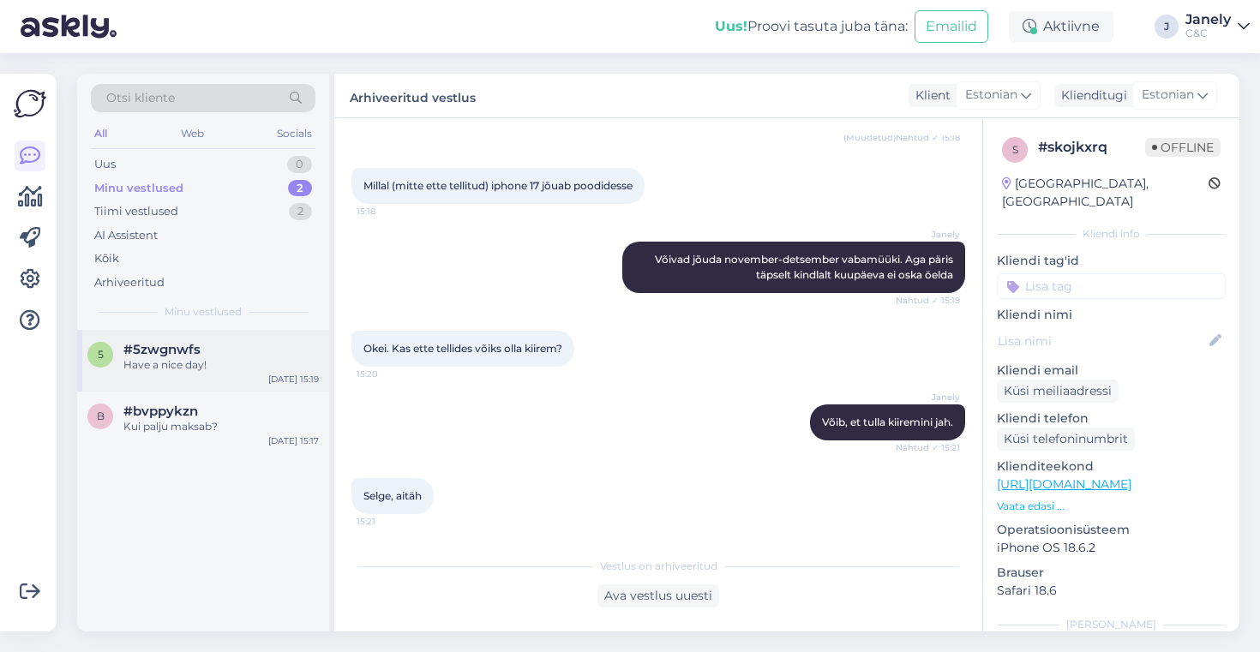
click at [255, 373] on div "5 #5zwgnwfs Have a nice day! [DATE] 15:19" at bounding box center [203, 361] width 252 height 62
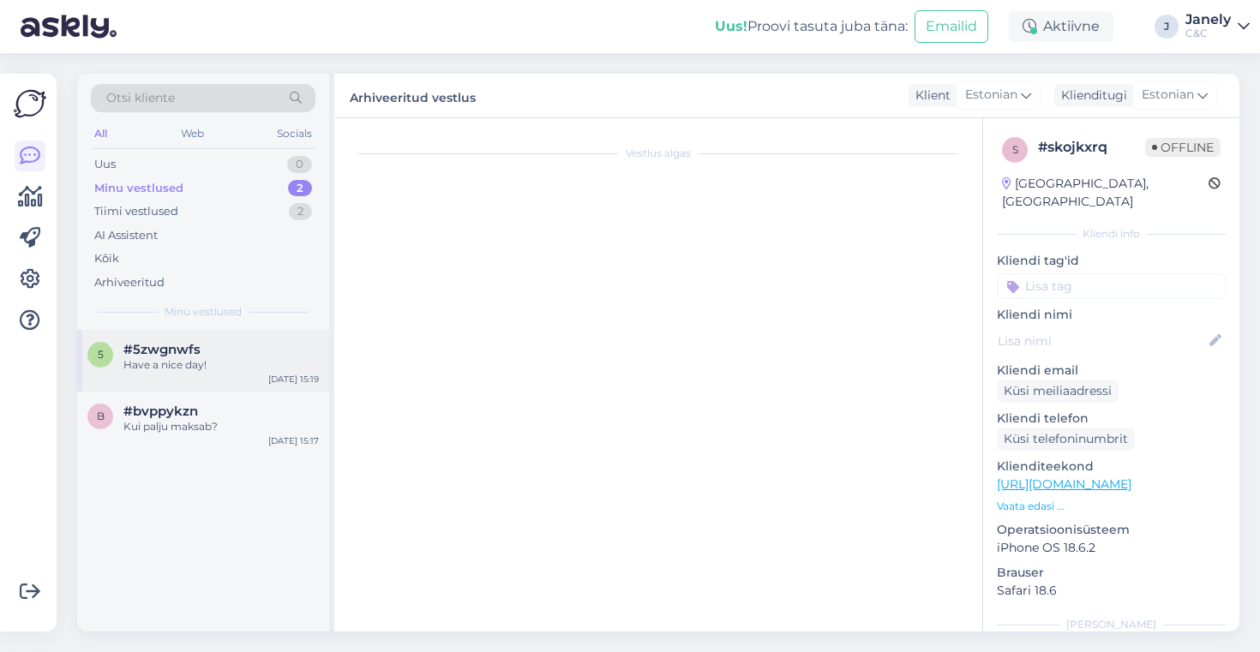
scroll to position [440, 0]
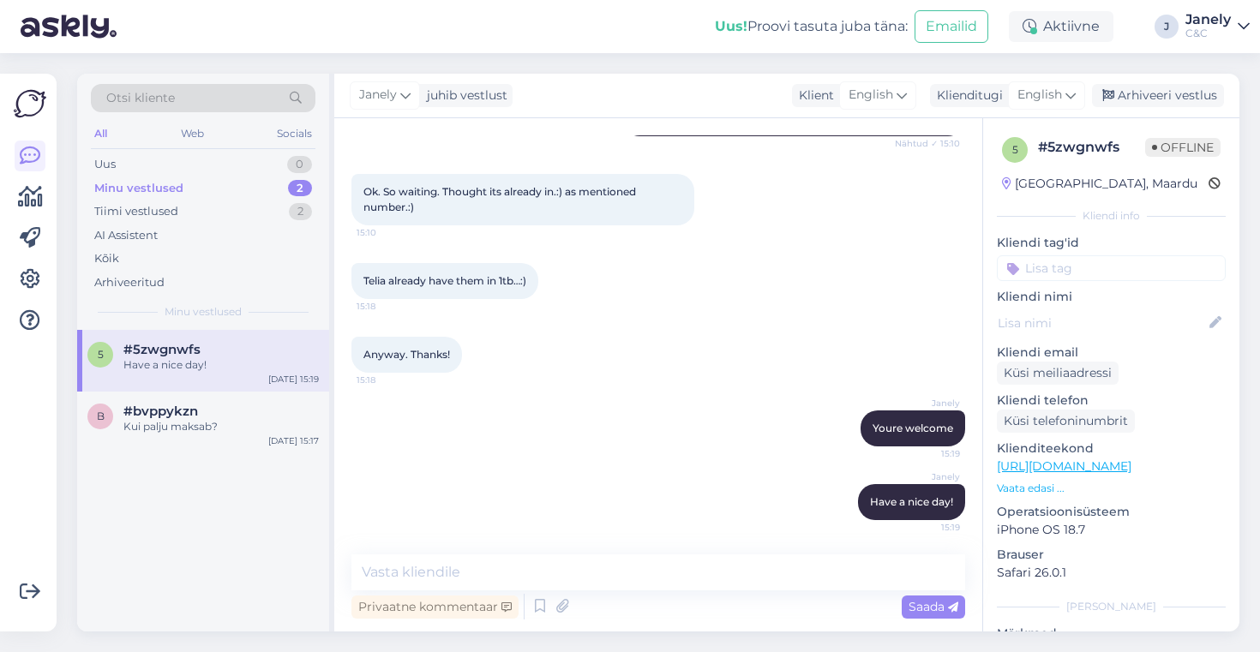
click at [1167, 112] on div "[PERSON_NAME] juhib vestlust Klient English Klienditugi English Arhiveeri vestl…" at bounding box center [786, 96] width 905 height 45
click at [1168, 86] on div "Arhiveeri vestlus" at bounding box center [1158, 95] width 132 height 23
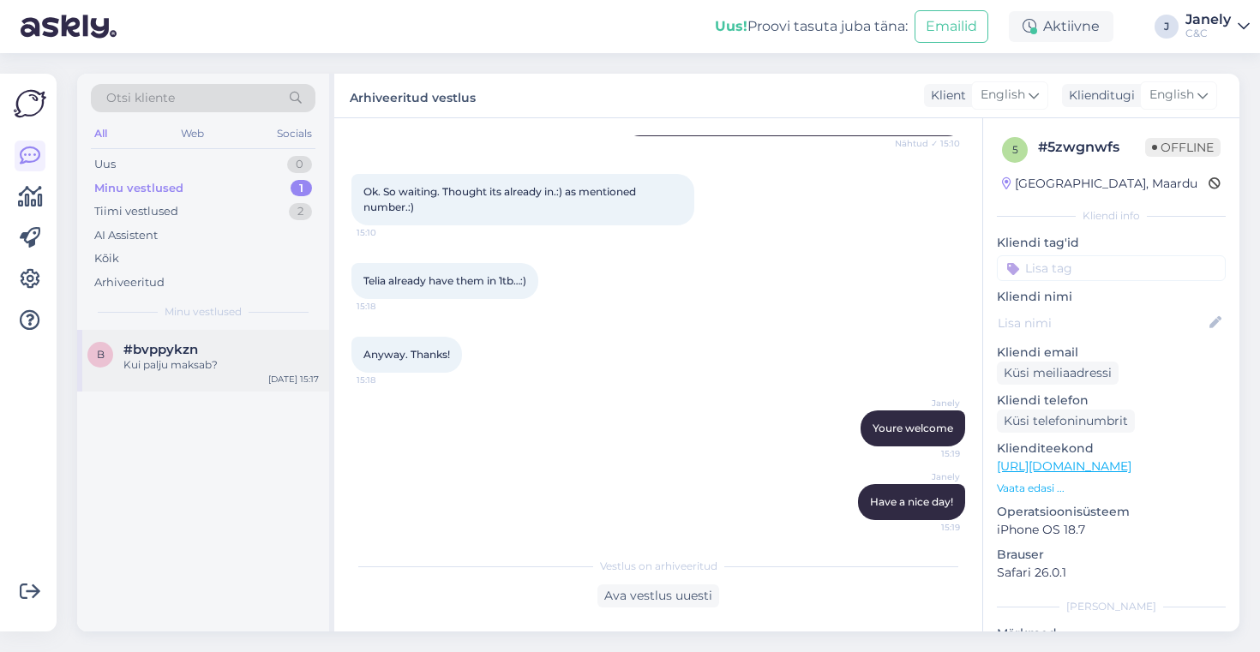
click at [276, 354] on div "#bvppykzn" at bounding box center [220, 349] width 195 height 15
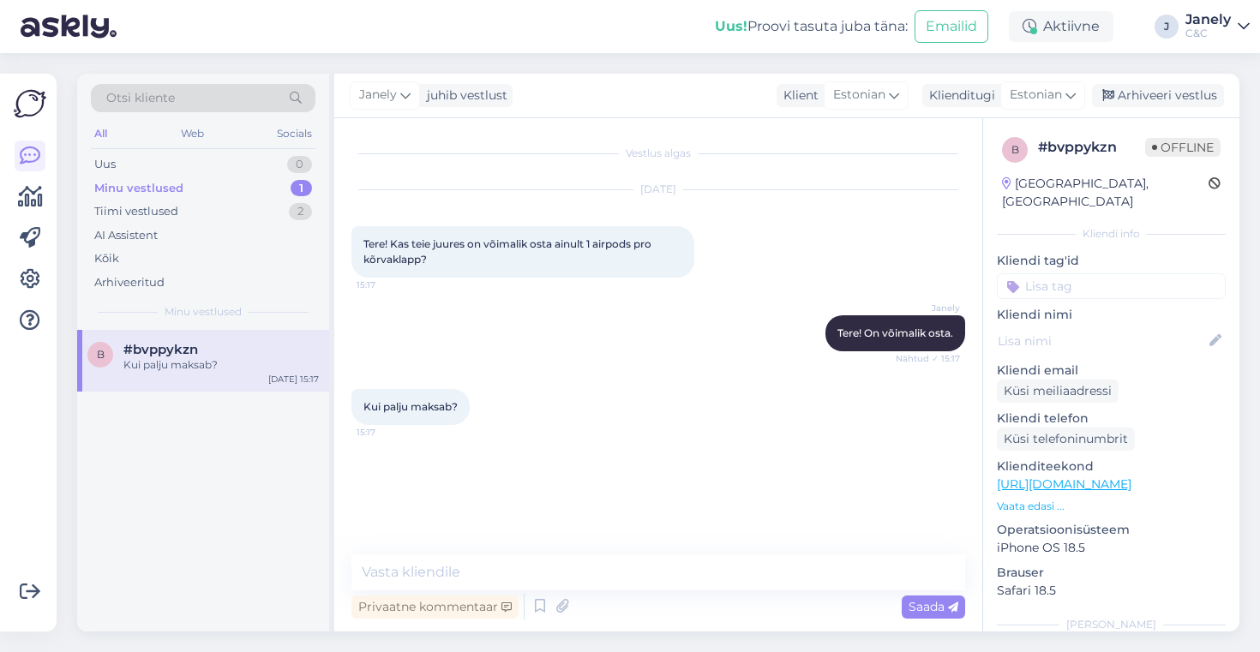
scroll to position [0, 0]
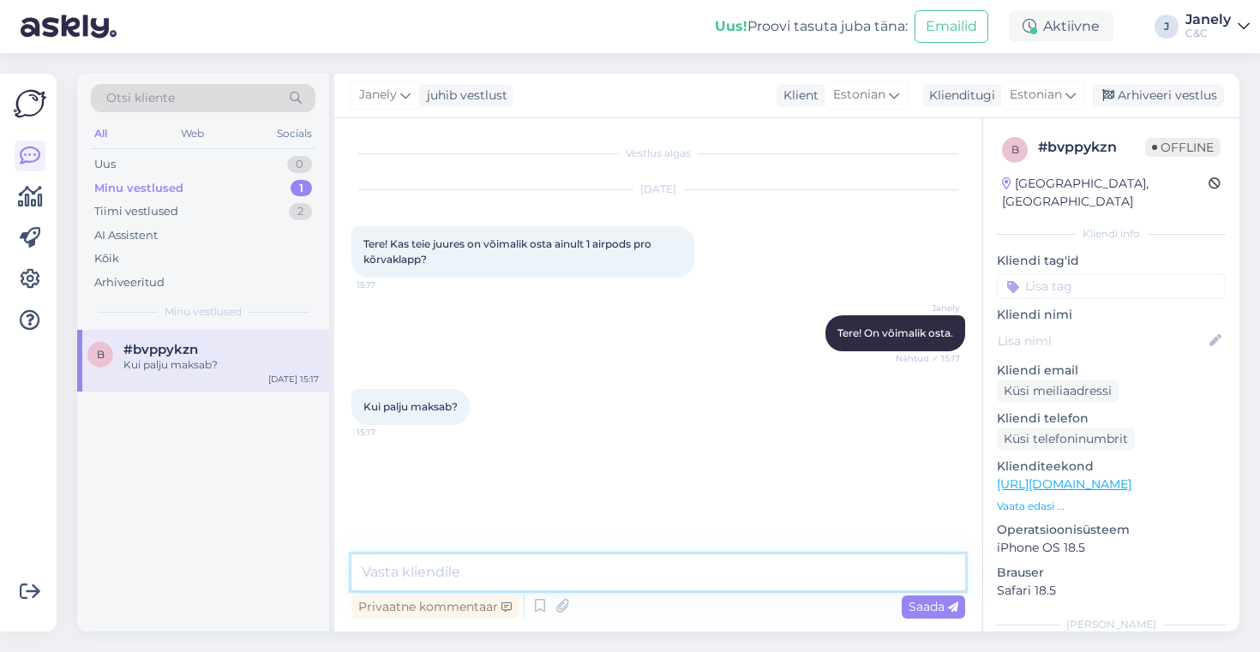
click at [510, 568] on textarea at bounding box center [658, 573] width 614 height 36
type textarea "111€"
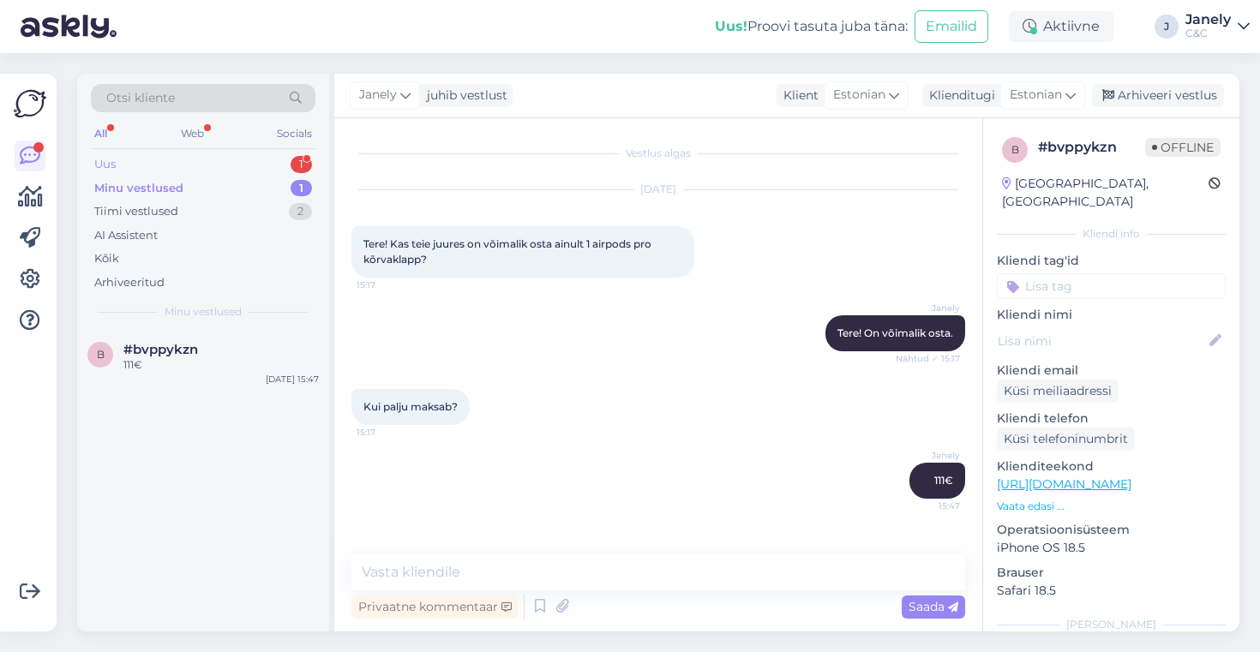
click at [273, 165] on div "Uus 1" at bounding box center [203, 165] width 225 height 24
click at [259, 364] on div "С других мест, телефоны приходят за 2-4 дня, [PERSON_NAME], euronics" at bounding box center [220, 372] width 195 height 31
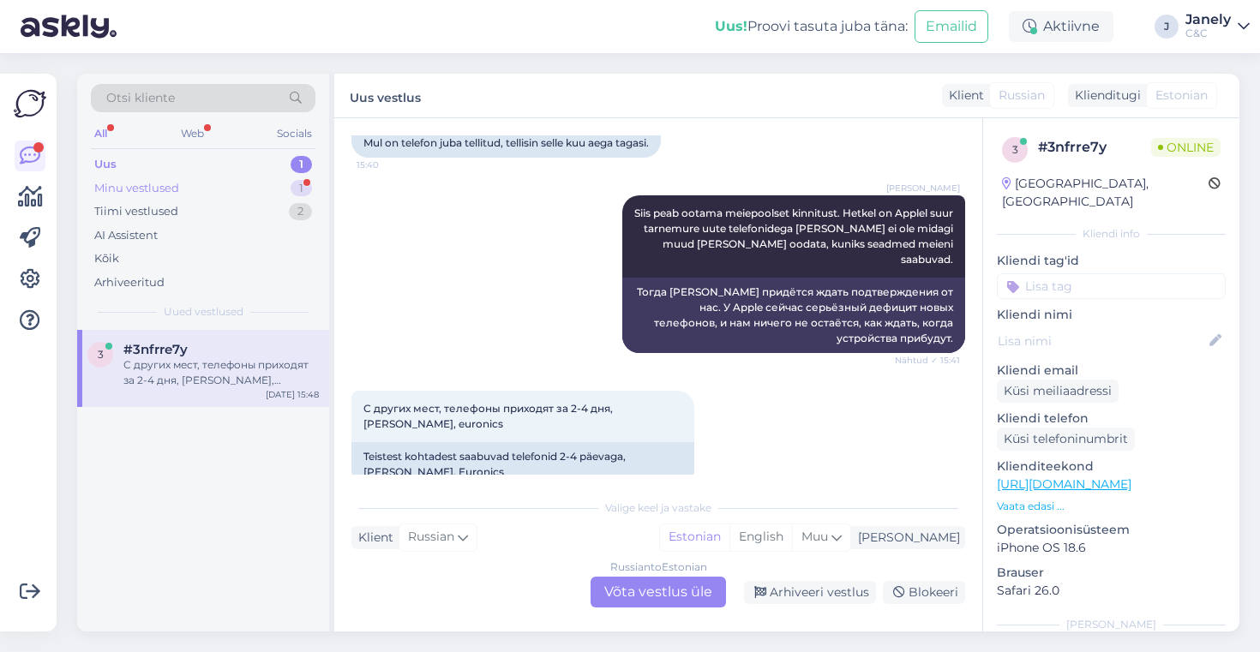
click at [260, 183] on div "Minu vestlused 1" at bounding box center [203, 189] width 225 height 24
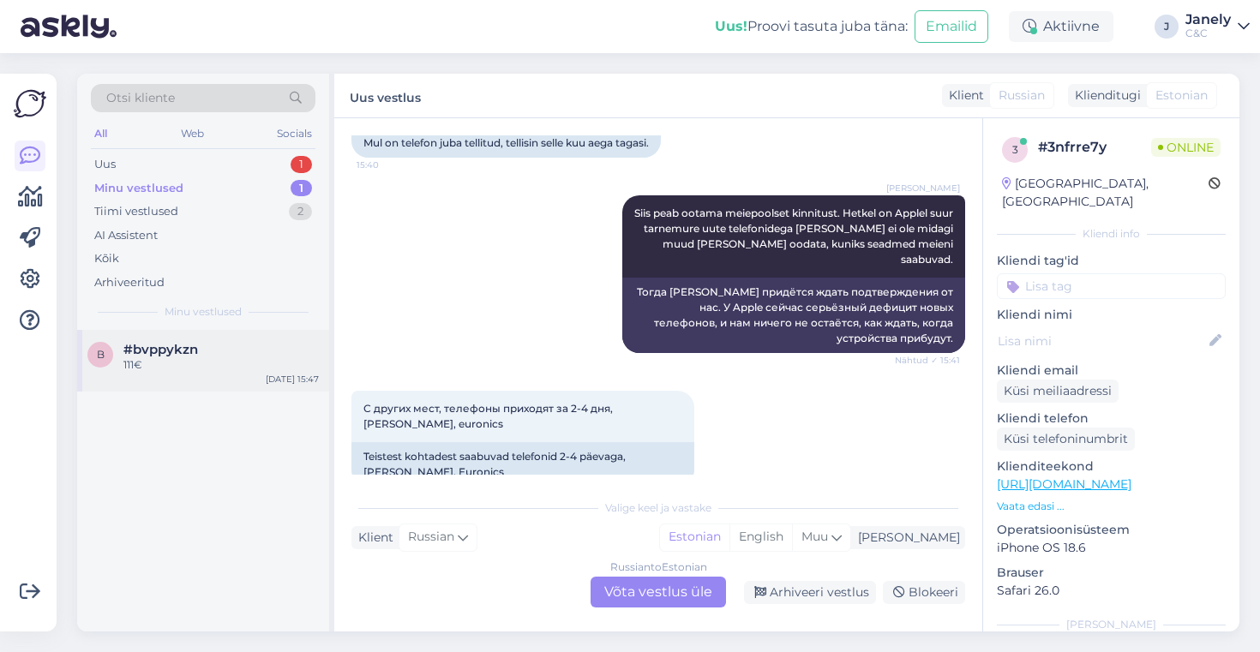
click at [261, 340] on div "b #bvppykzn 111€ [DATE] 15:47" at bounding box center [203, 361] width 252 height 62
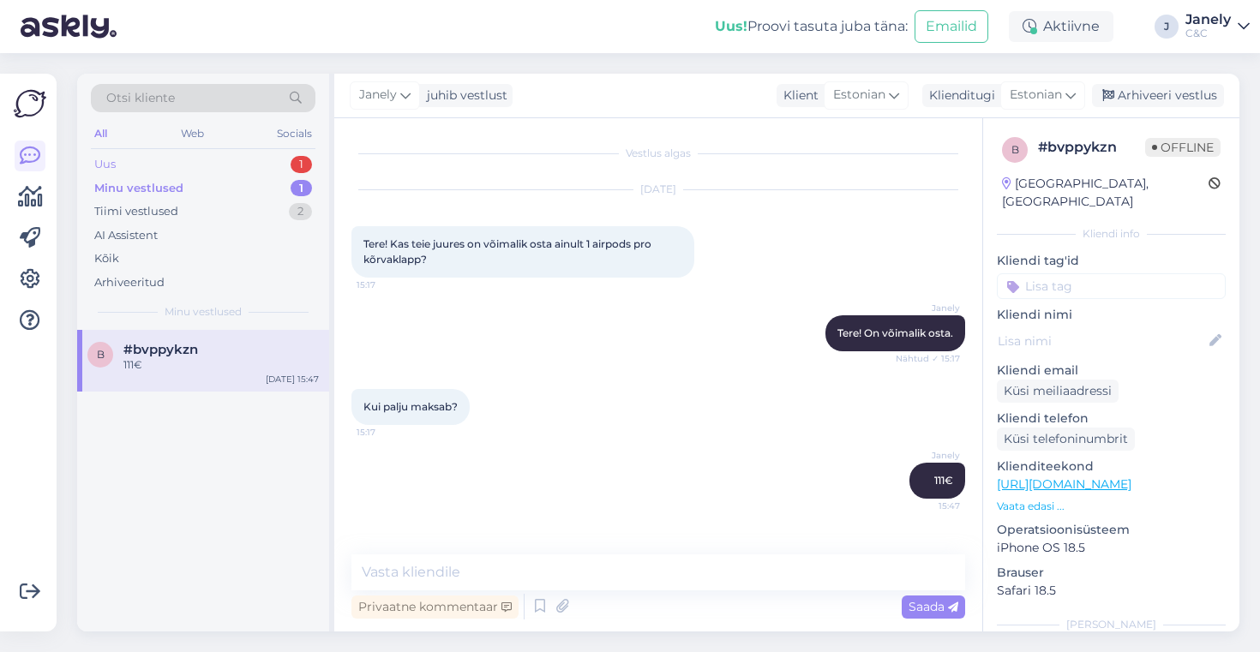
click at [249, 165] on div "Uus 1" at bounding box center [203, 165] width 225 height 24
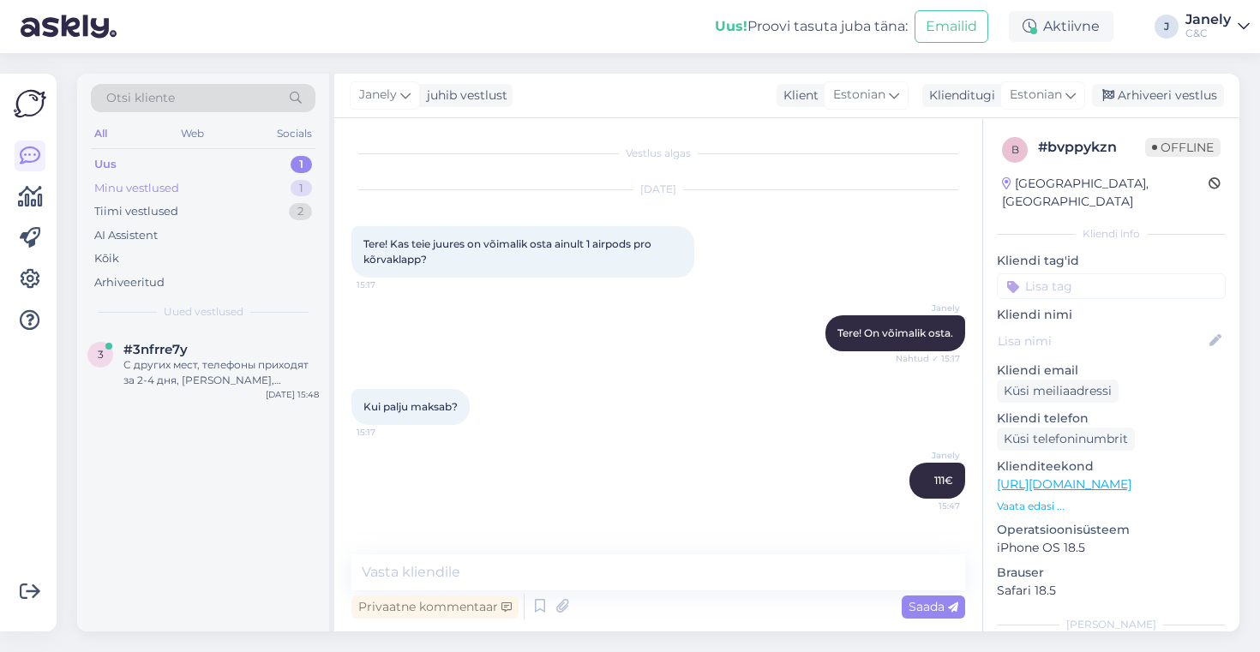
click at [229, 195] on div "Minu vestlused 1" at bounding box center [203, 189] width 225 height 24
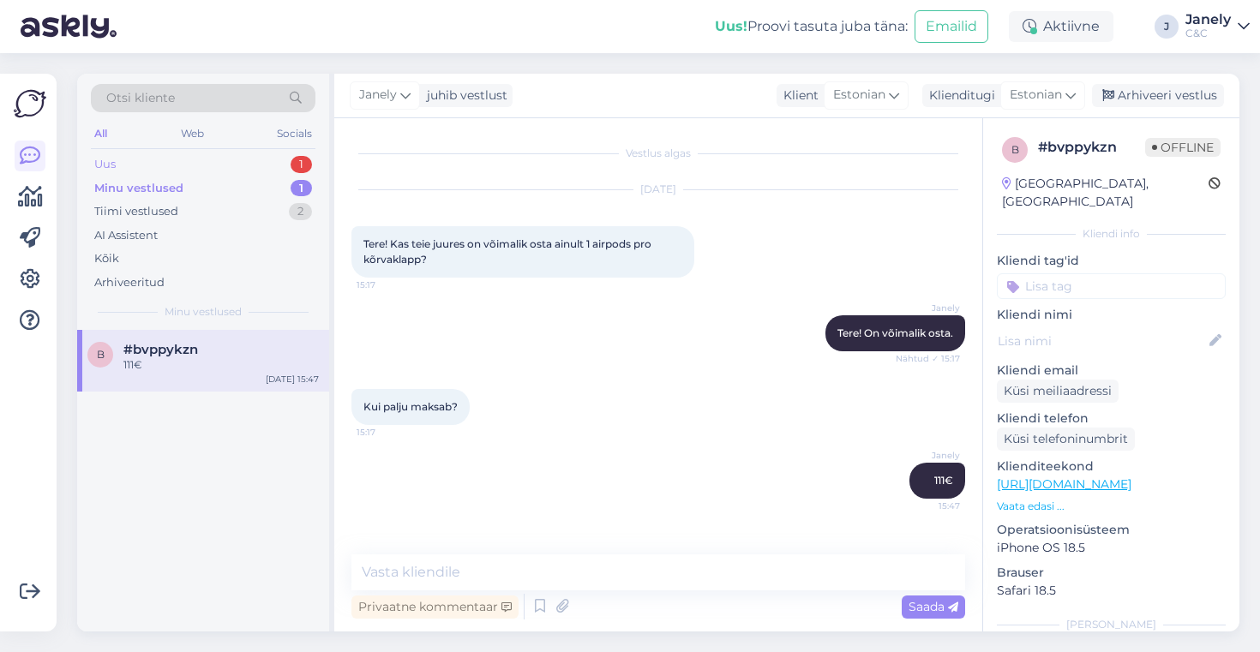
click at [207, 159] on div "Uus 1" at bounding box center [203, 165] width 225 height 24
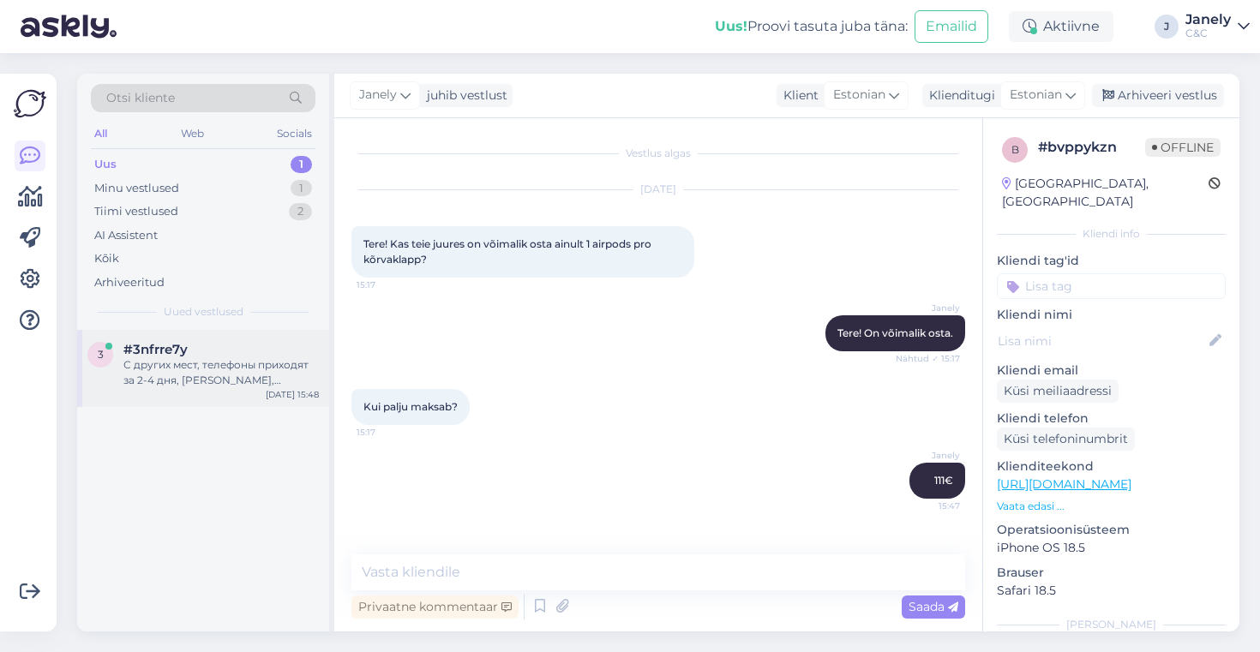
click at [273, 384] on div "С других мест, телефоны приходят за 2-4 дня, [PERSON_NAME], euronics" at bounding box center [220, 372] width 195 height 31
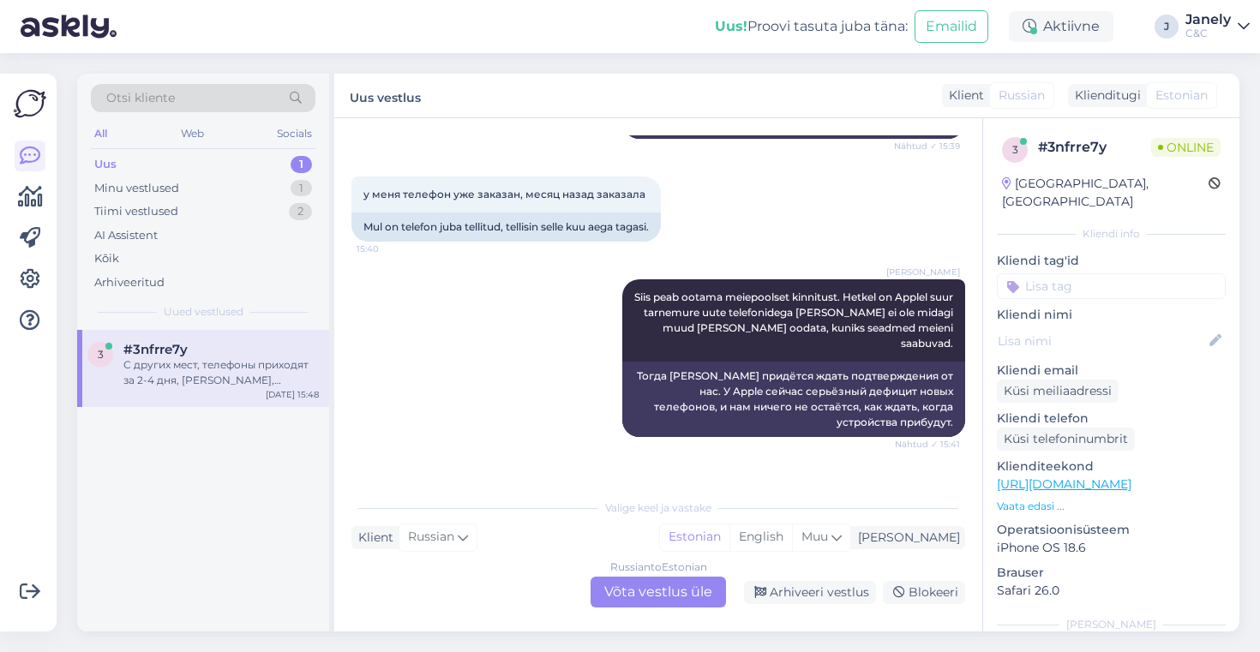
scroll to position [602, 0]
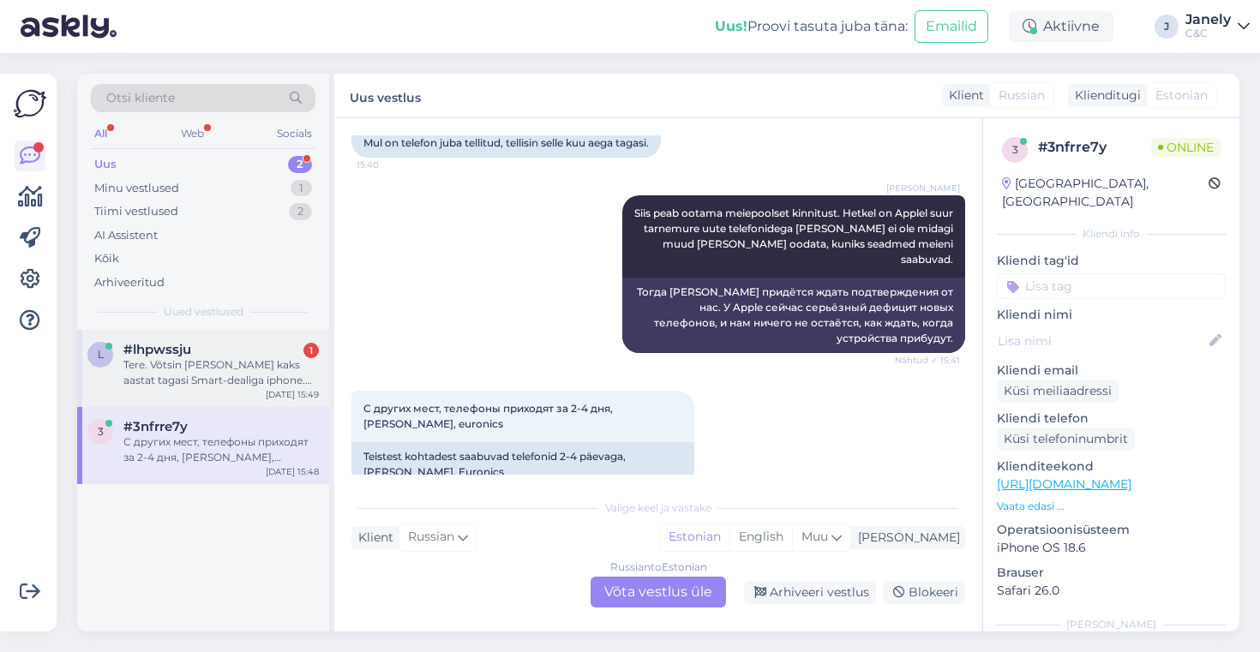
click at [274, 388] on div "[DATE] 15:49" at bounding box center [292, 394] width 53 height 13
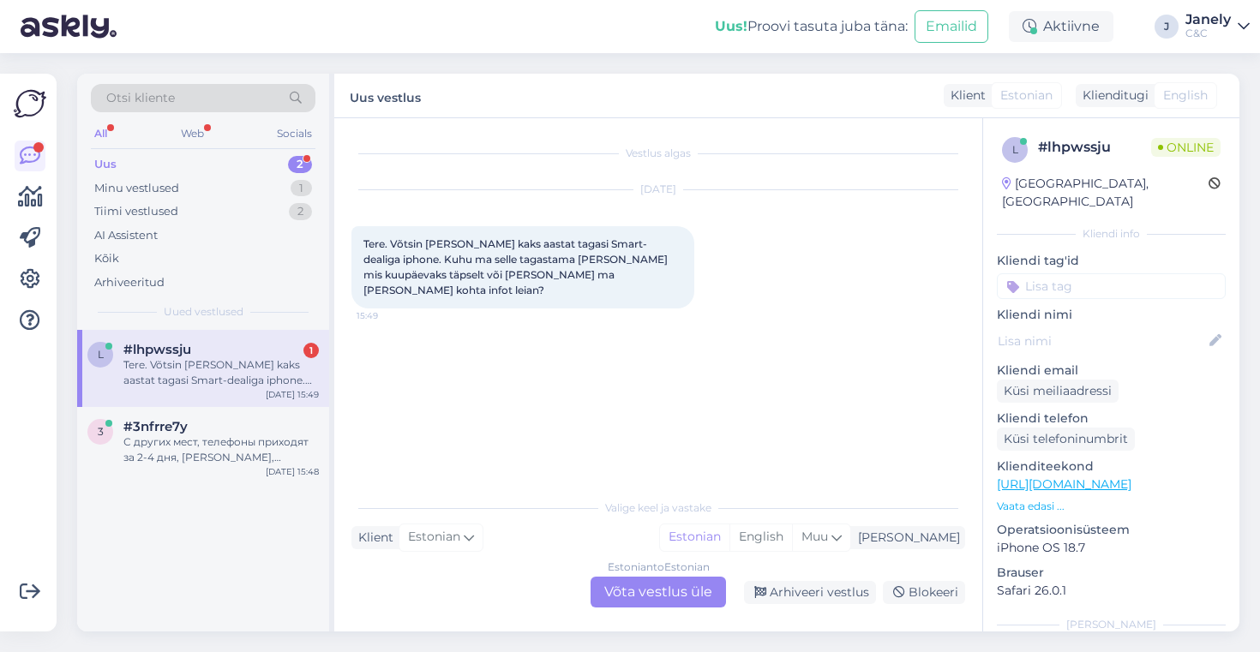
click at [622, 586] on div "Estonian to Estonian Võta vestlus üle" at bounding box center [658, 592] width 135 height 31
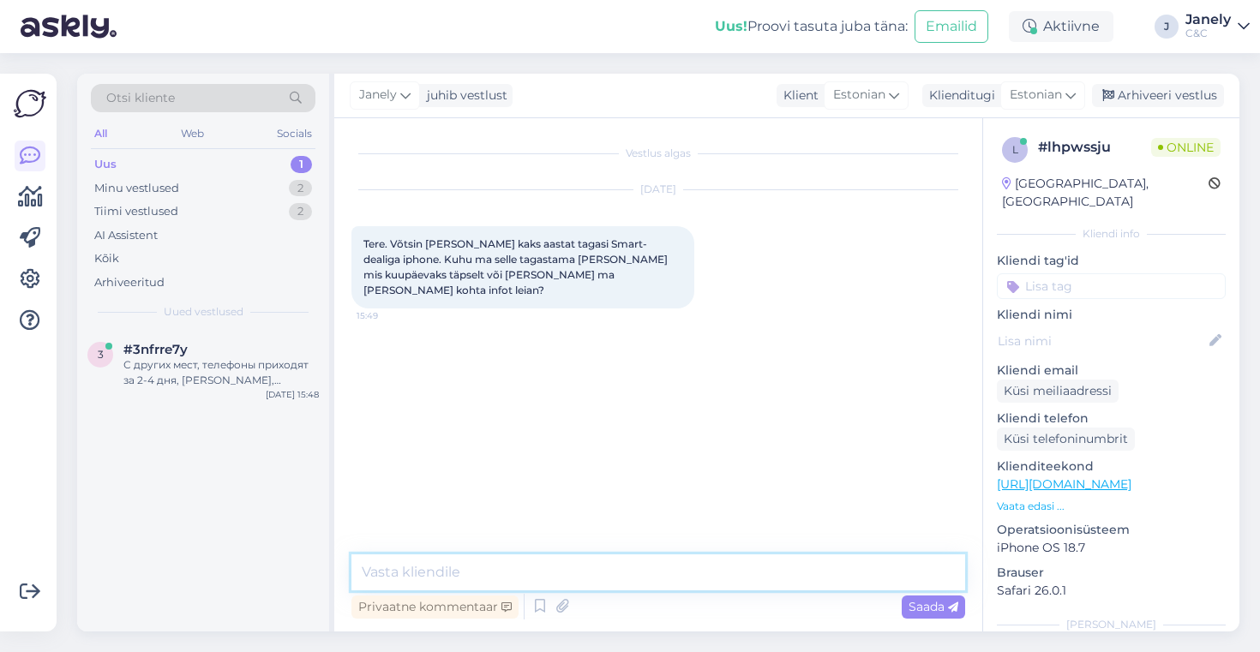
click at [520, 573] on textarea at bounding box center [658, 573] width 614 height 36
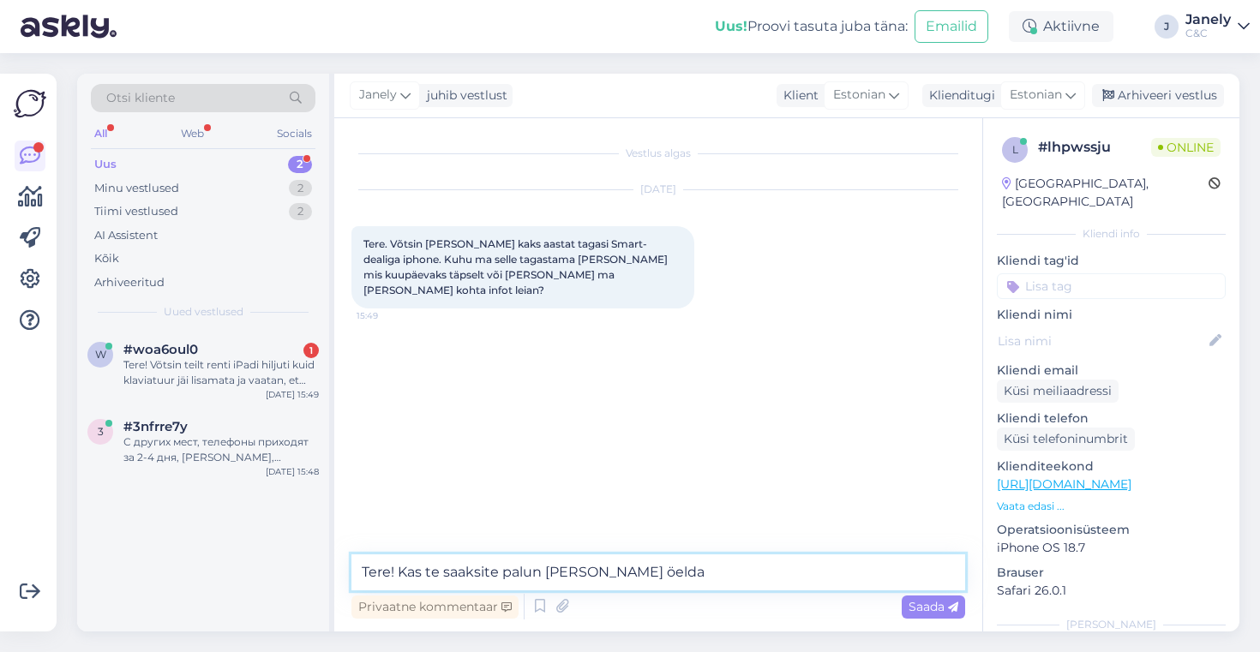
type textarea "Tere! Kas te saaksite palun [PERSON_NAME] öelda?"
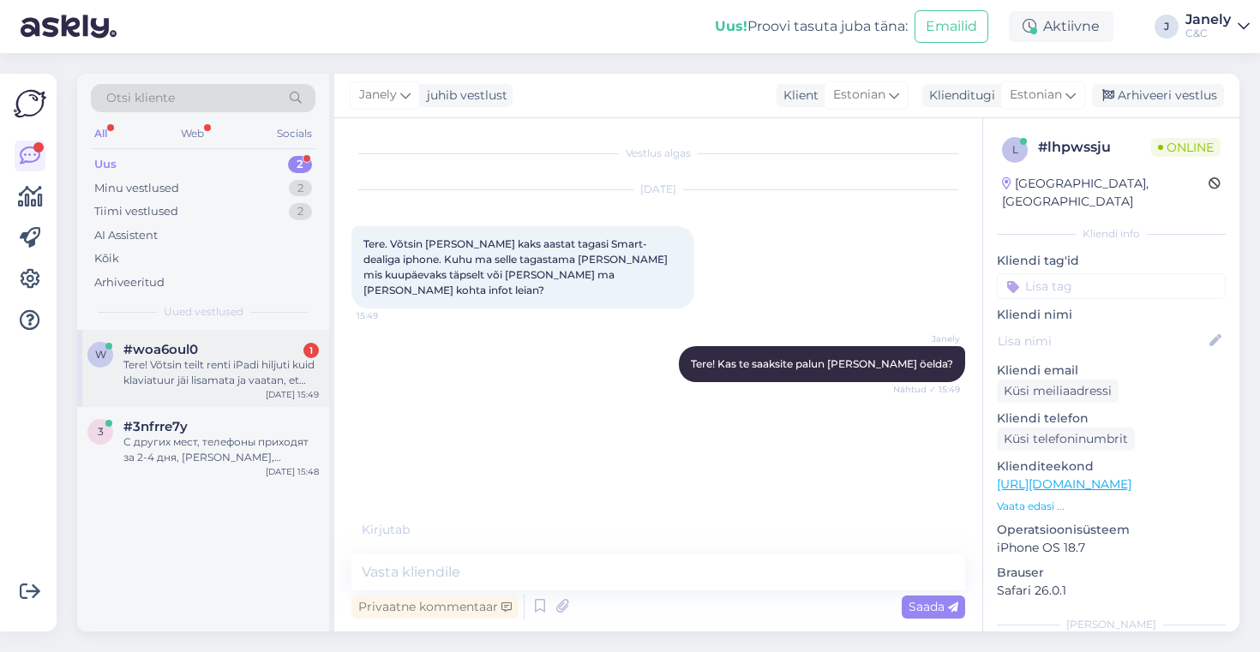
click at [288, 394] on div "[DATE] 15:49" at bounding box center [292, 394] width 53 height 13
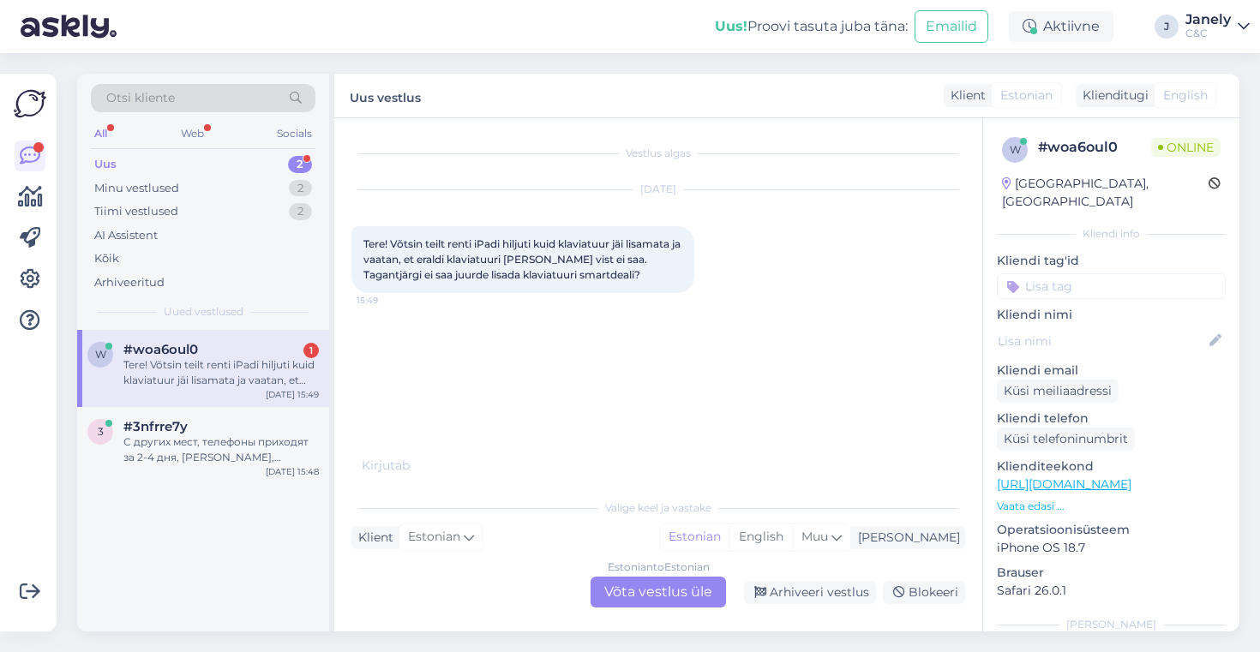
click at [225, 165] on div "Uus 2" at bounding box center [203, 165] width 225 height 24
click at [179, 183] on div "Minu vestlused 2" at bounding box center [203, 189] width 225 height 24
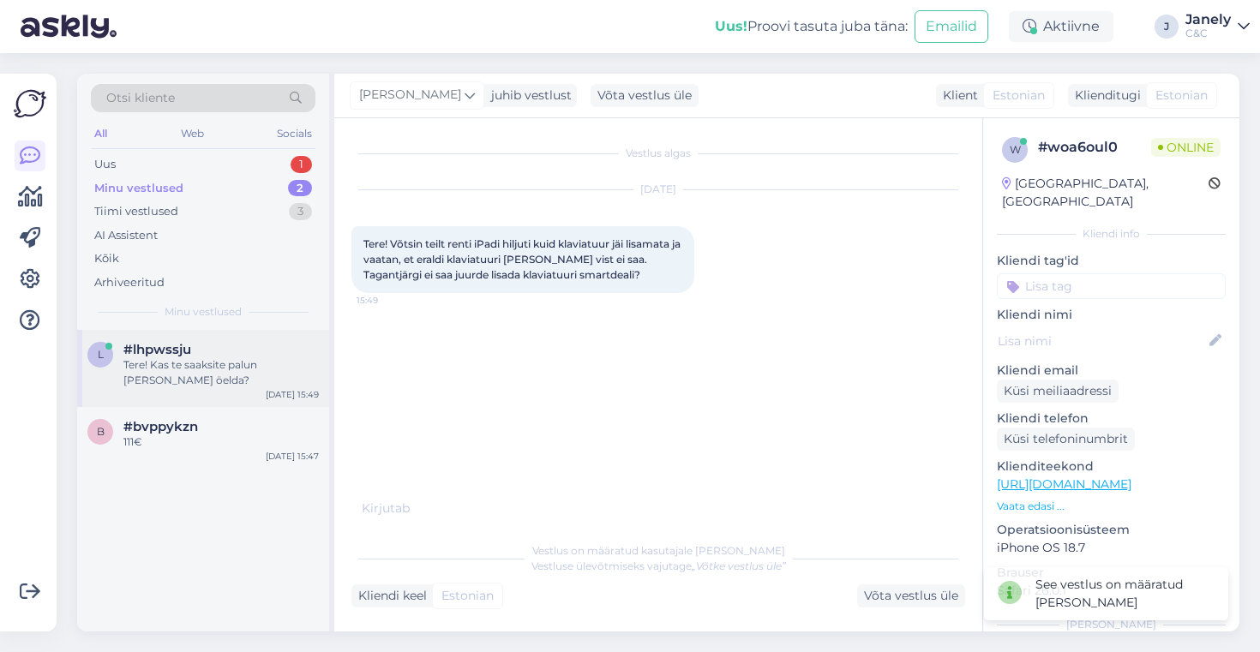
click at [191, 384] on div "Tere! Kas te saaksite palun [PERSON_NAME] öelda?" at bounding box center [220, 372] width 195 height 31
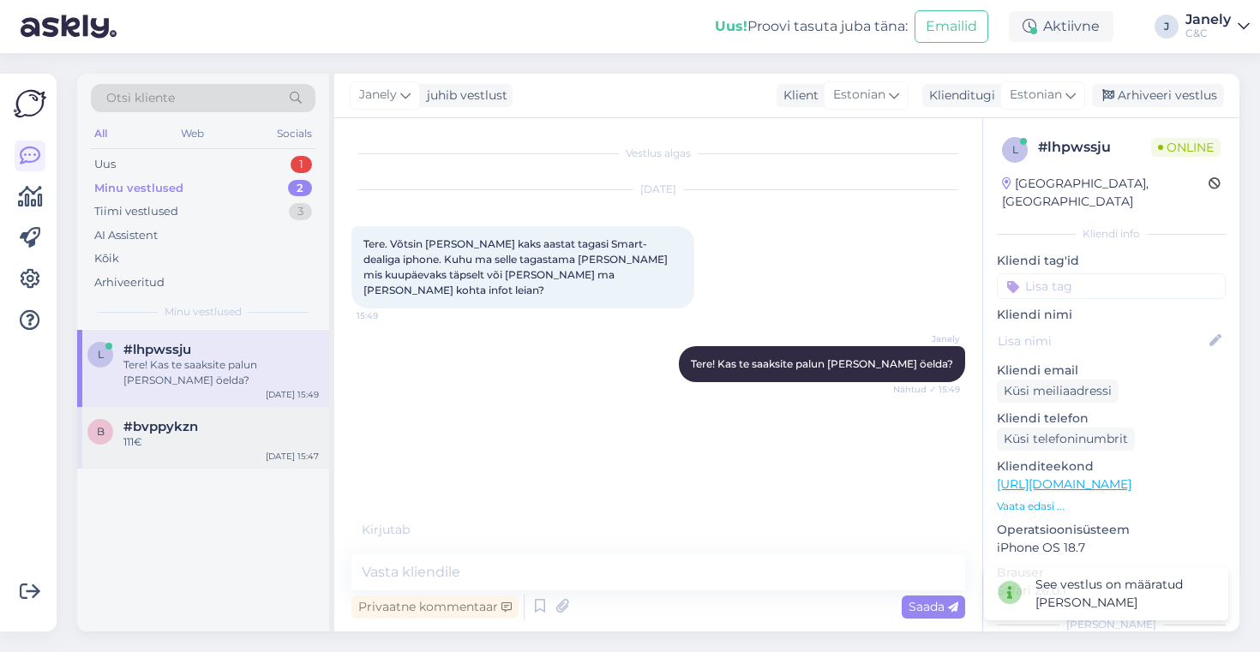
click at [219, 450] on div "b #bvppykzn 111€ [DATE] 15:47" at bounding box center [203, 438] width 252 height 62
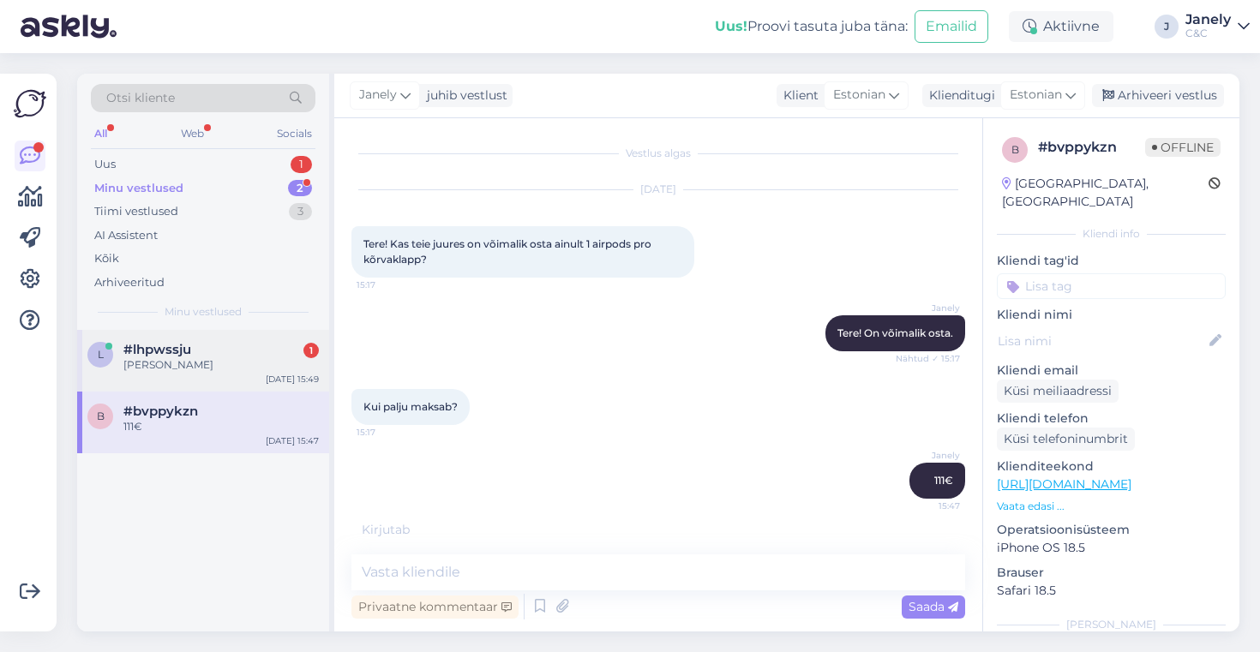
click at [227, 381] on div "l #lhpwssju 1 [PERSON_NAME] [DATE] 15:49" at bounding box center [203, 361] width 252 height 62
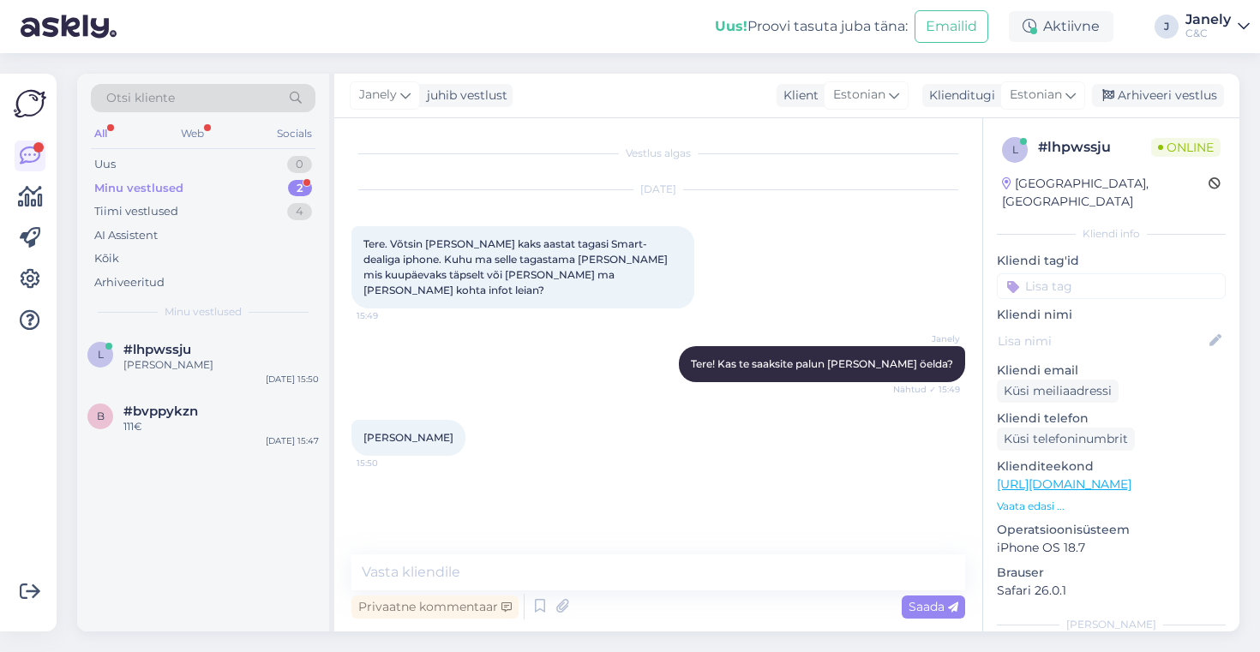
drag, startPoint x: 488, startPoint y: 418, endPoint x: 347, endPoint y: 424, distance: 140.7
click at [347, 424] on div "Vestlus algas [DATE] Tere. Võtsin [PERSON_NAME] kaks aastat tagasi Smart-dealig…" at bounding box center [658, 375] width 648 height 514
copy span "[PERSON_NAME]"
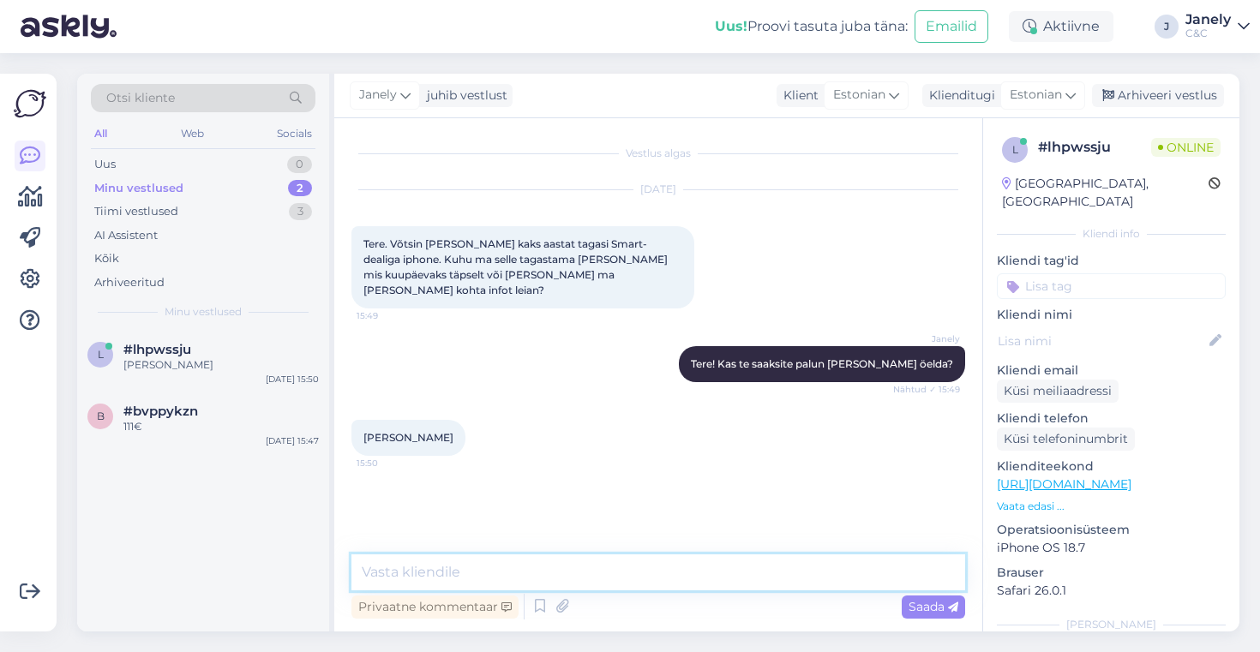
click at [508, 570] on textarea at bounding box center [658, 573] width 614 height 36
type textarea "Üks hetk, vaatan kohe üle"
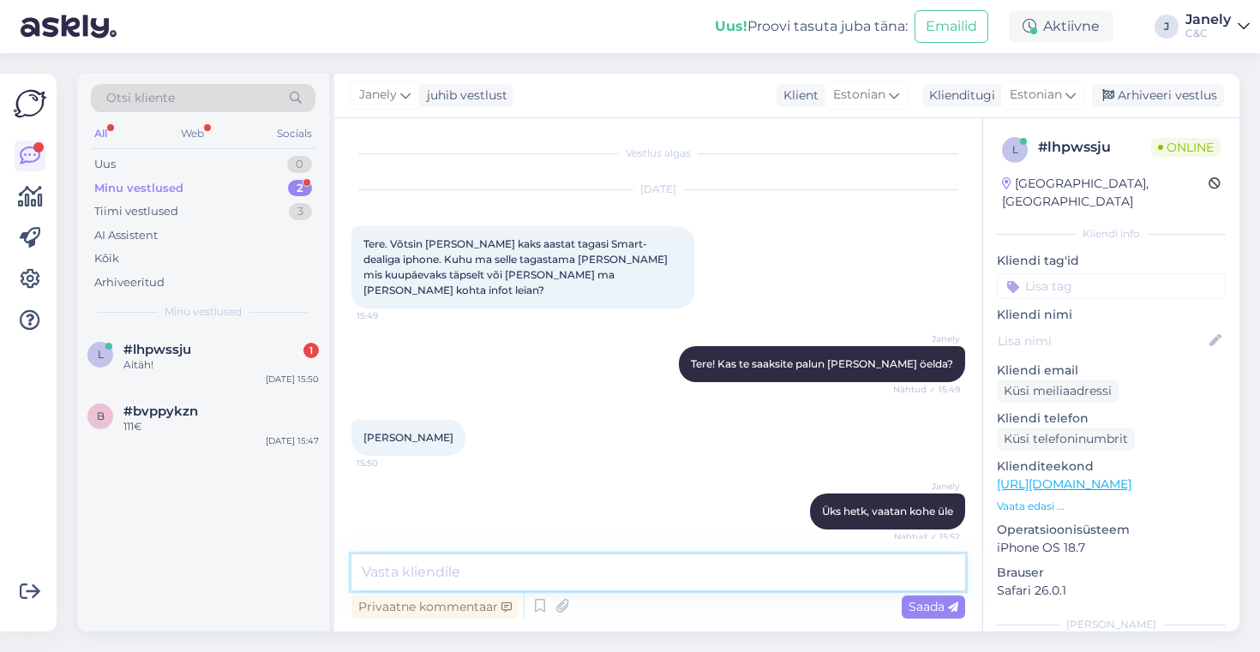
scroll to position [68, 0]
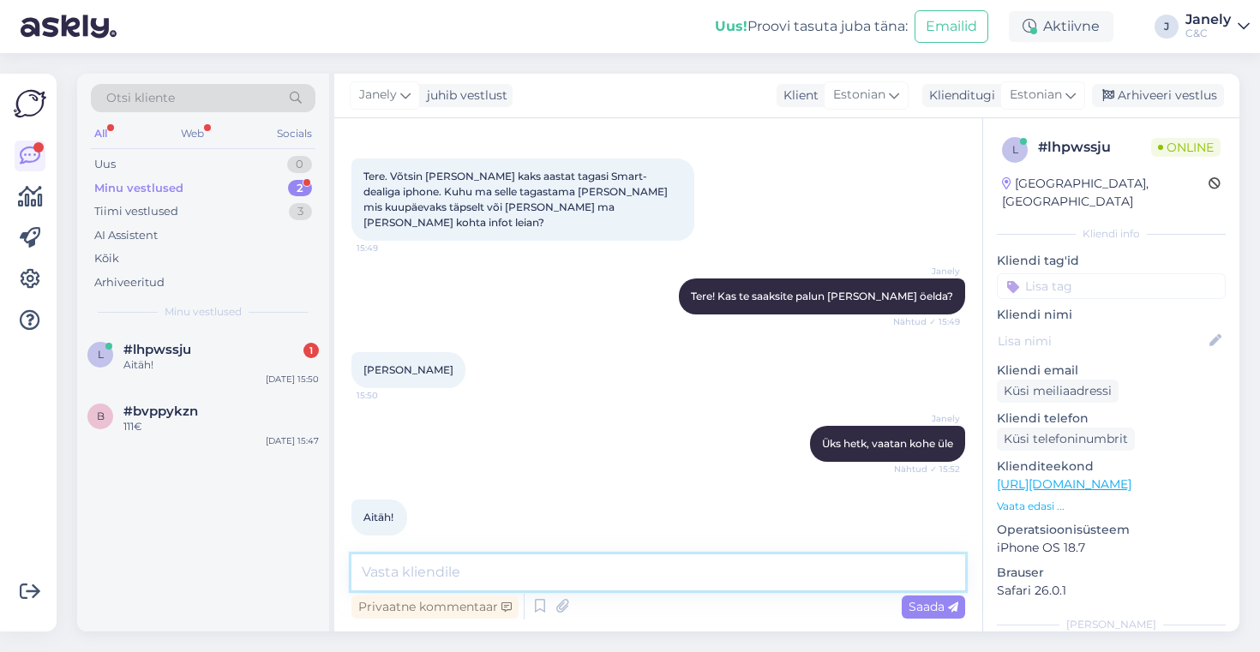
click at [426, 574] on textarea at bounding box center [658, 573] width 614 height 36
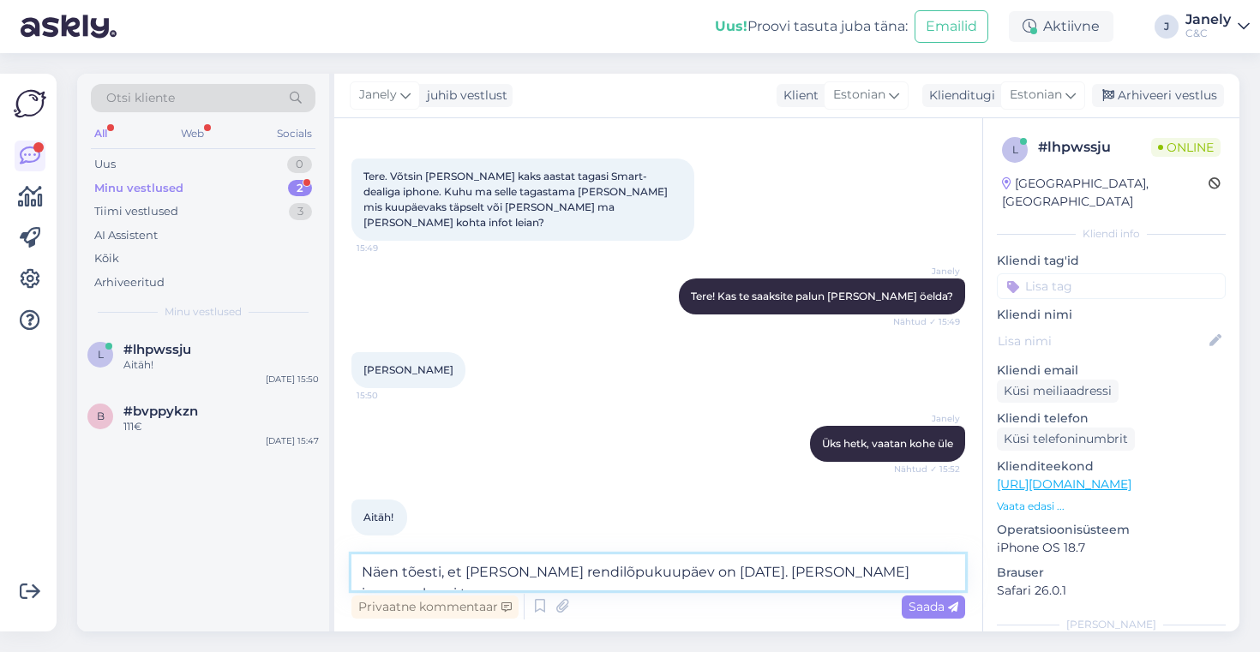
scroll to position [86, 0]
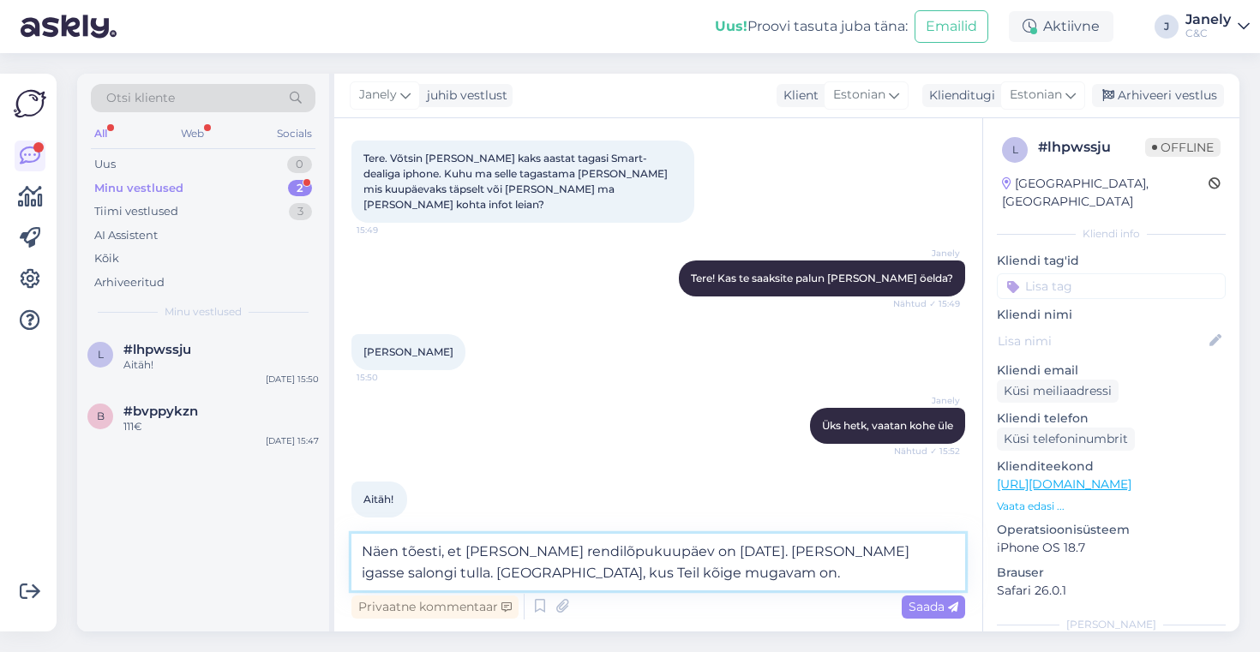
type textarea "Näen tõesti, et [PERSON_NAME] rendilõpukuupäev on [DATE]. [PERSON_NAME] igasse …"
click at [674, 578] on textarea "Näen tõesti, et [PERSON_NAME] rendilõpukuupäev on [DATE]. [PERSON_NAME] igasse …" at bounding box center [658, 562] width 614 height 57
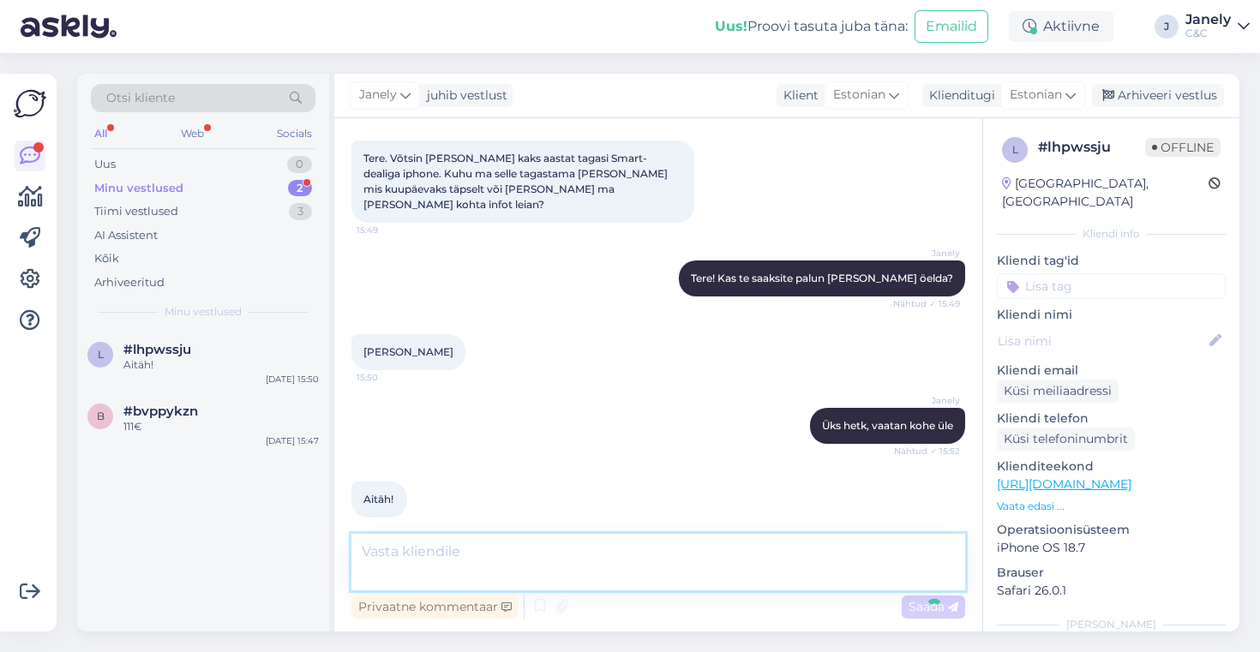
scroll to position [172, 0]
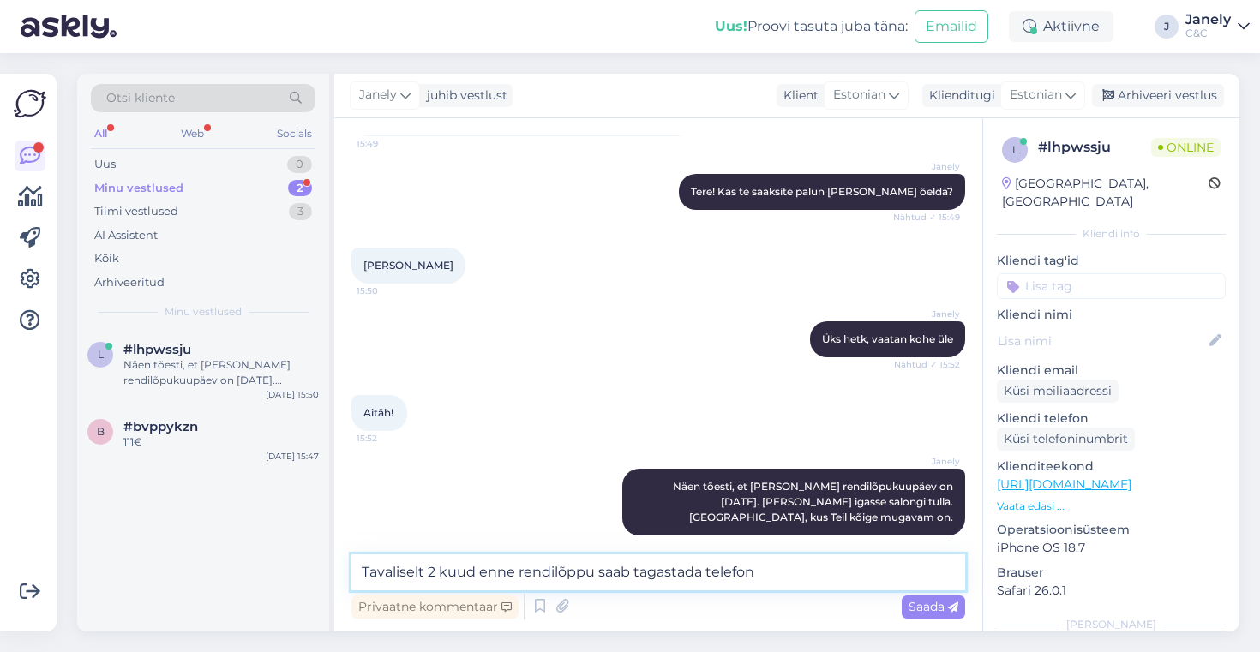
type textarea "Tavaliselt 2 kuud enne rendilõppu saab tagastada telefoni"
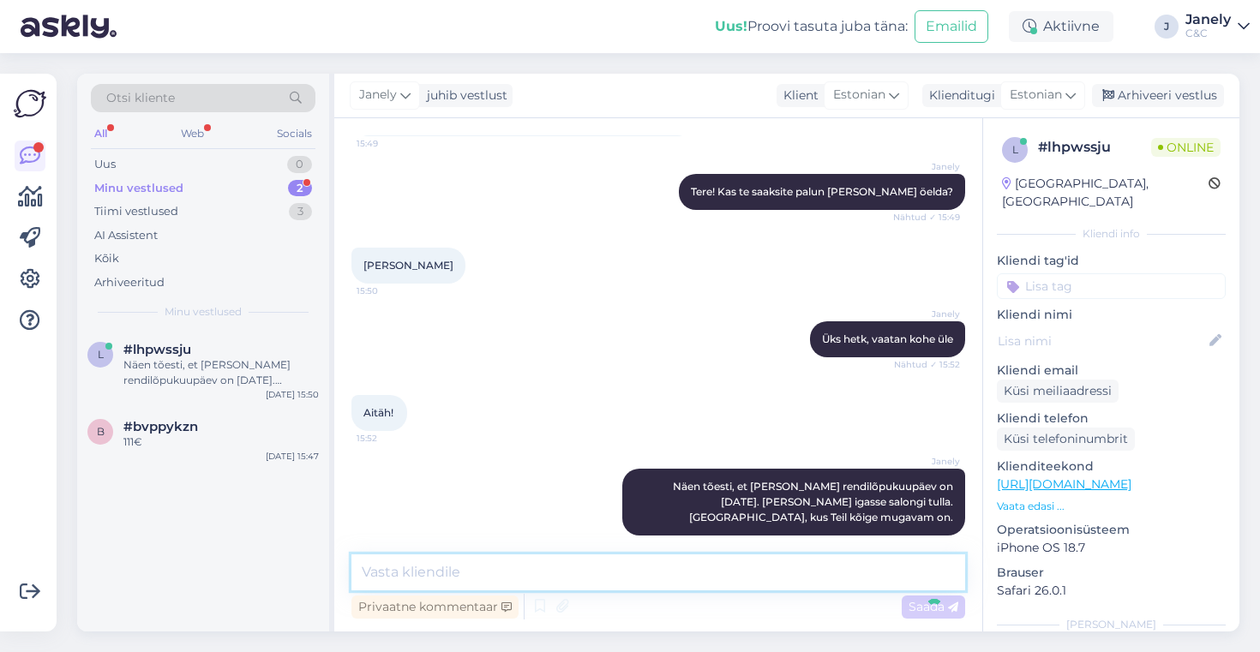
scroll to position [246, 0]
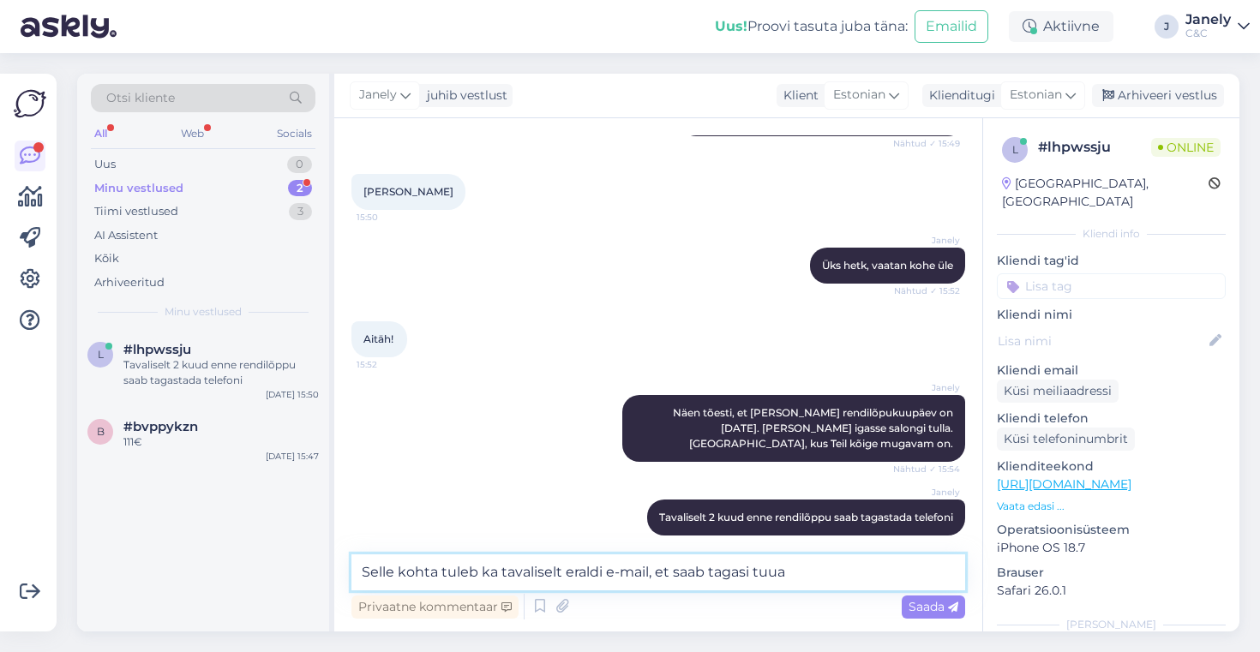
type textarea "Selle kohta tuleb ka tavaliselt eraldi e-mail, et saab tagasi tuua."
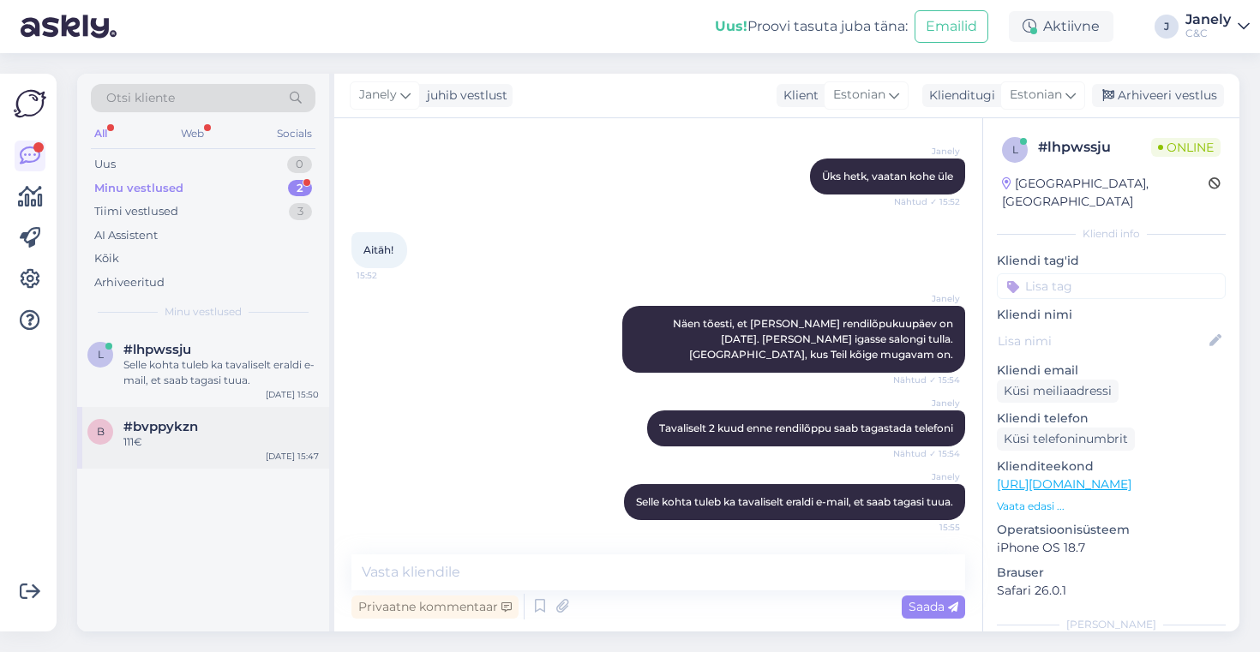
click at [220, 429] on div "#bvppykzn" at bounding box center [220, 426] width 195 height 15
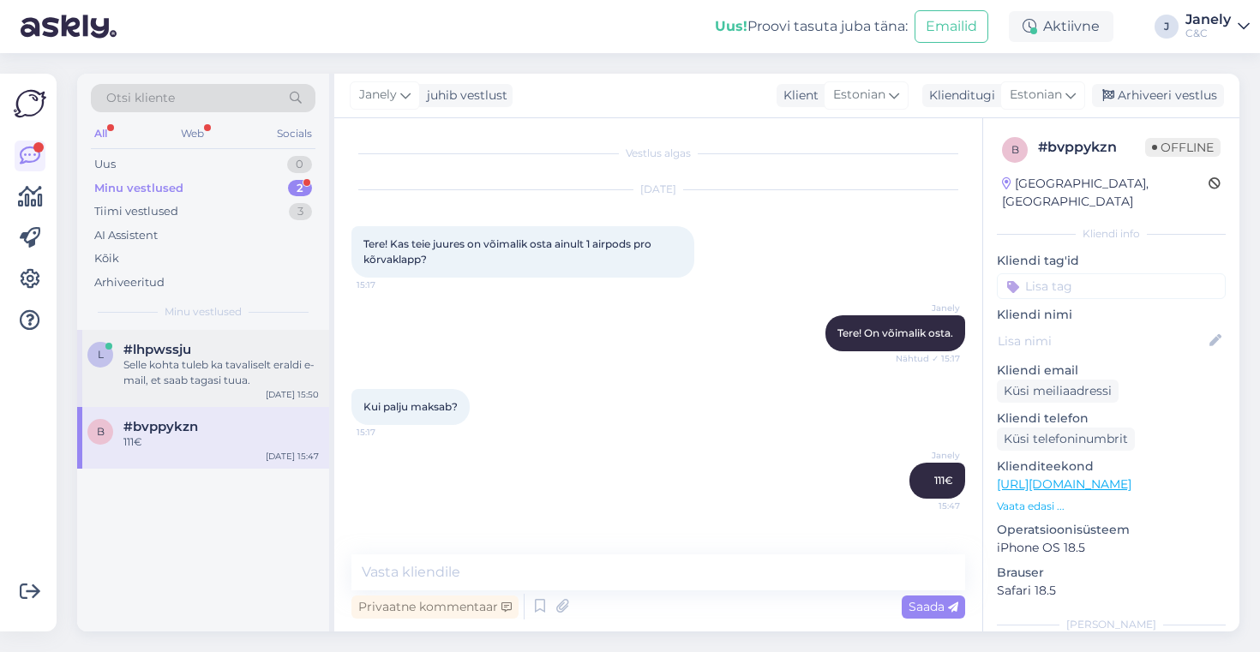
click at [243, 363] on div "Selle kohta tuleb ka tavaliselt eraldi e-mail, et saab tagasi tuua." at bounding box center [220, 372] width 195 height 31
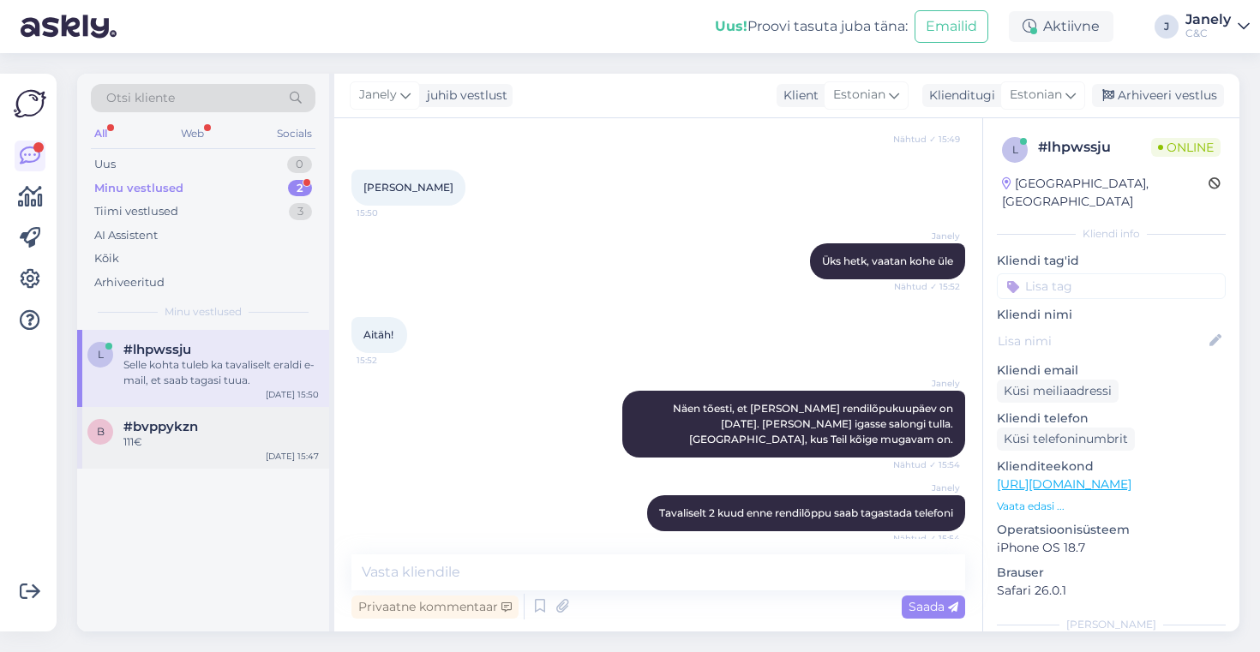
click at [242, 422] on div "#bvppykzn" at bounding box center [220, 426] width 195 height 15
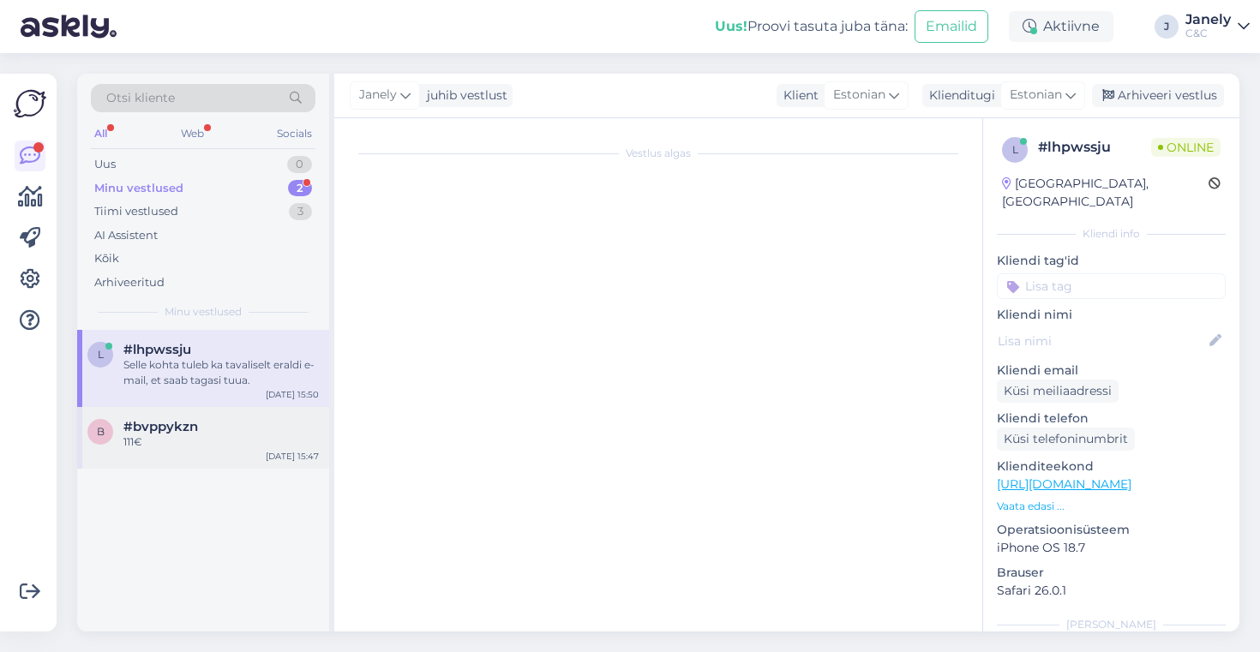
scroll to position [0, 0]
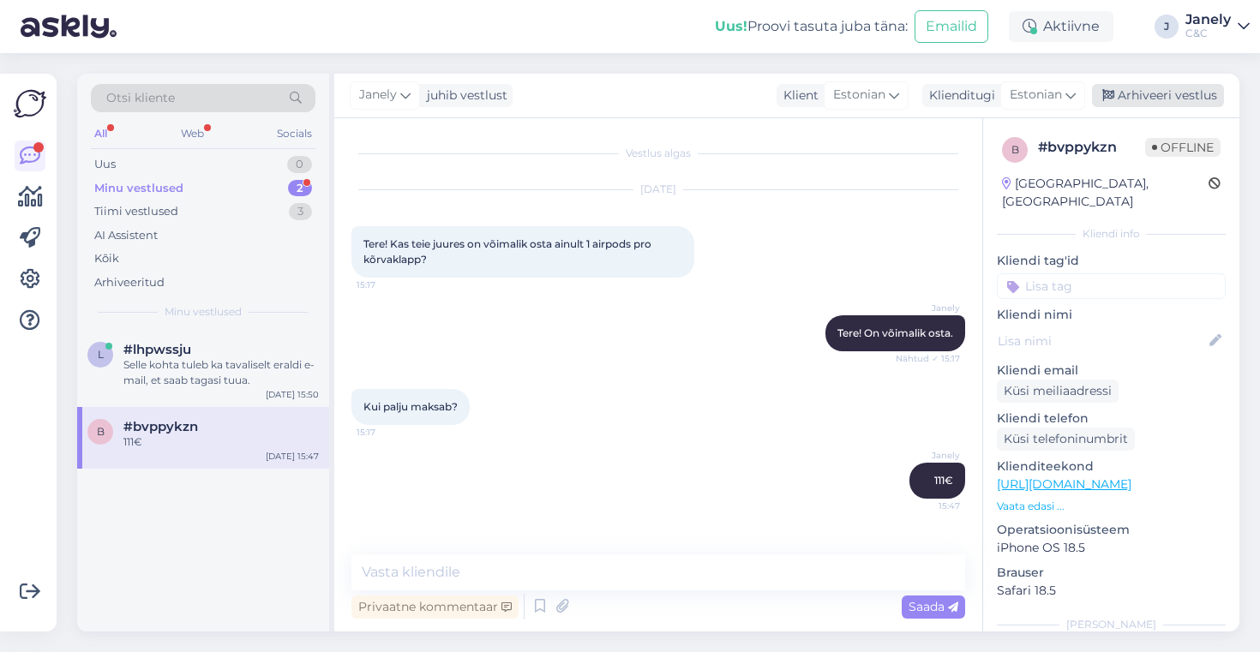
click at [1141, 93] on div "Arhiveeri vestlus" at bounding box center [1158, 95] width 132 height 23
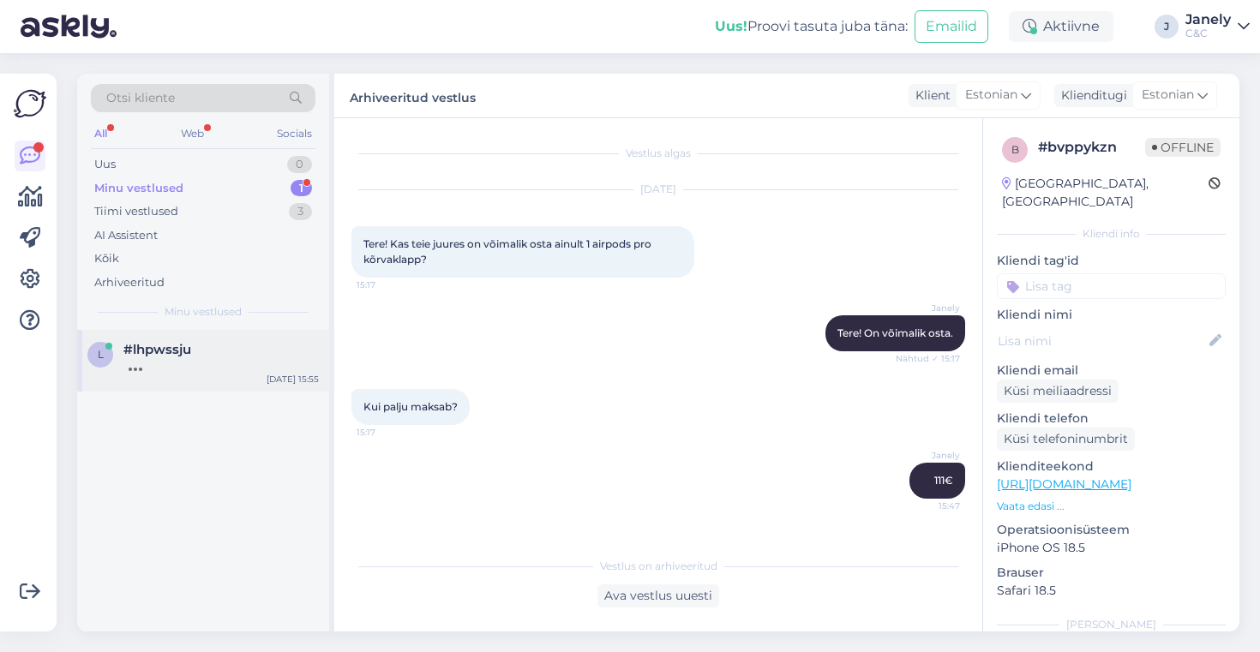
click at [219, 376] on div "l #lhpwssju [DATE] 15:55" at bounding box center [203, 361] width 252 height 62
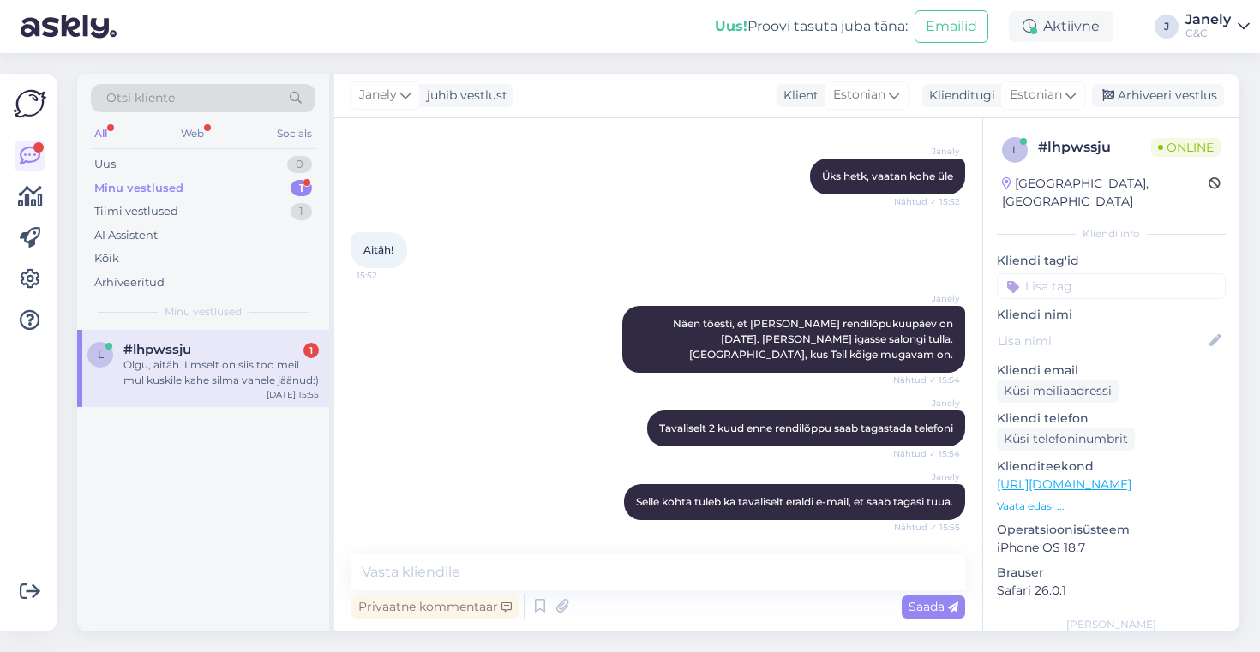
scroll to position [424, 0]
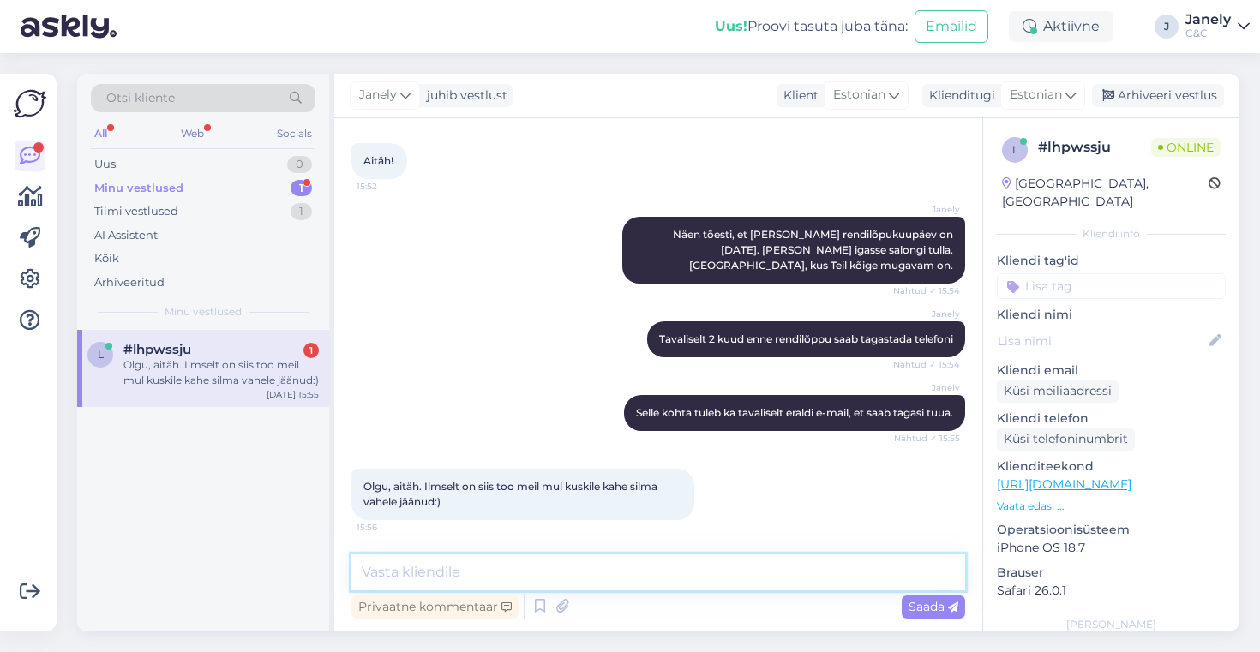
click at [522, 580] on textarea at bounding box center [658, 573] width 614 height 36
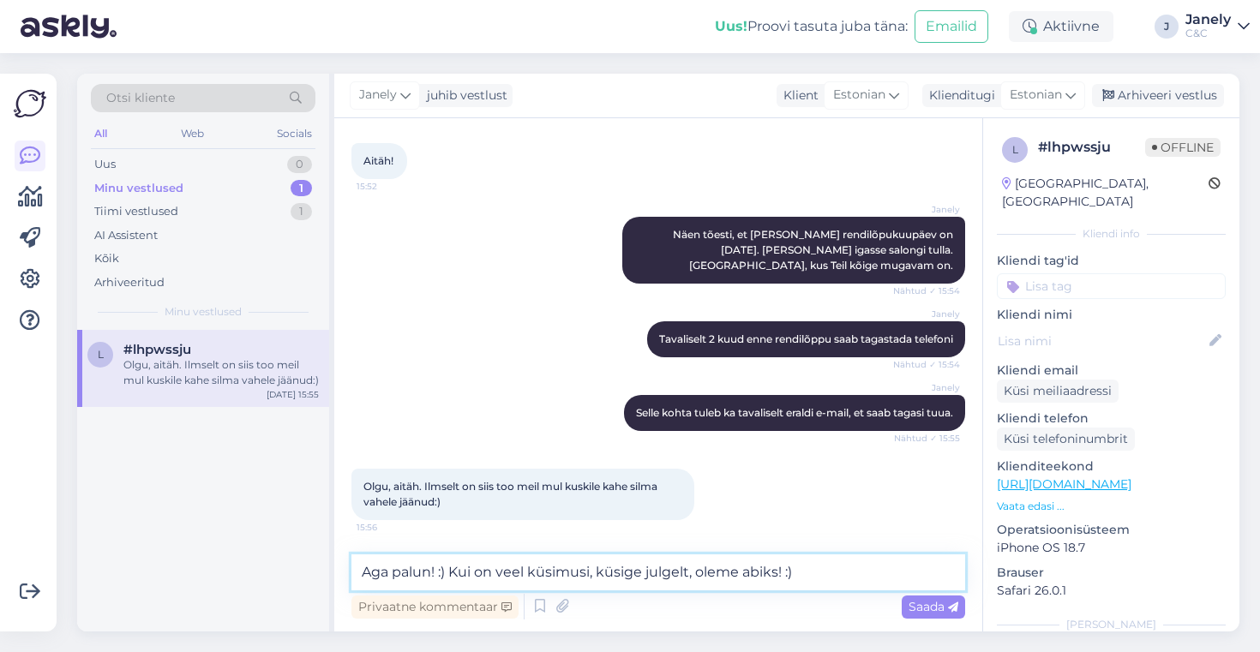
type textarea "Aga palun! :) Kui on veel küsimusi, küsige julgelt, oleme abiks! :)"
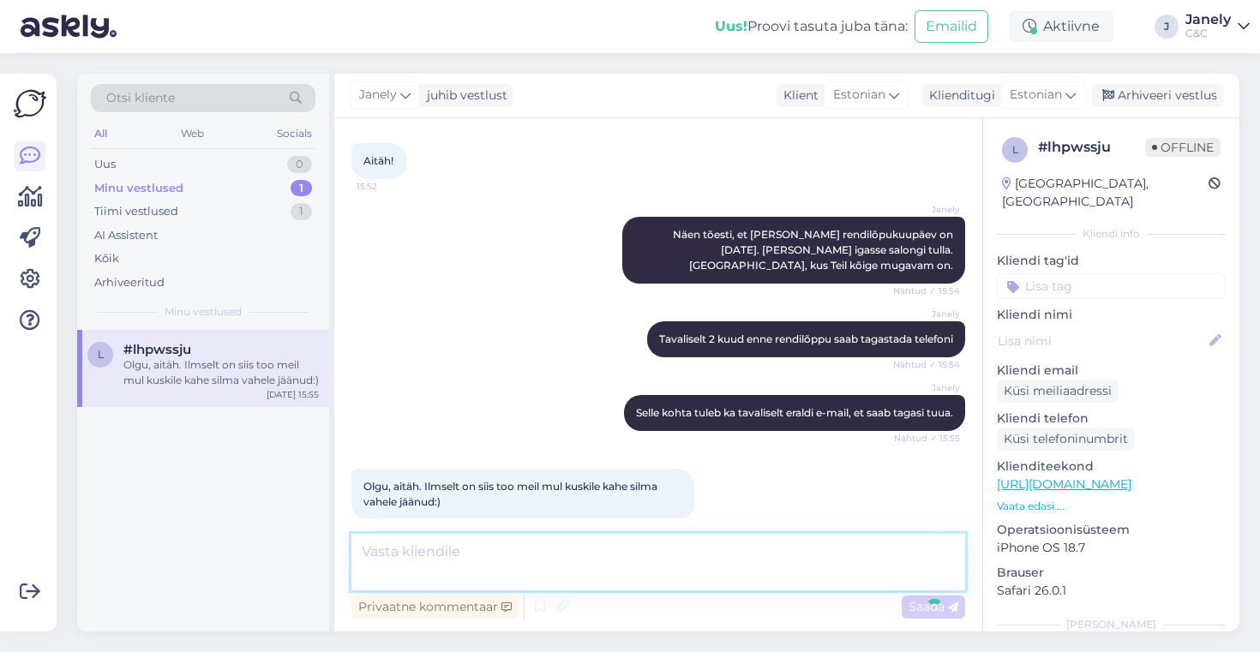
scroll to position [514, 0]
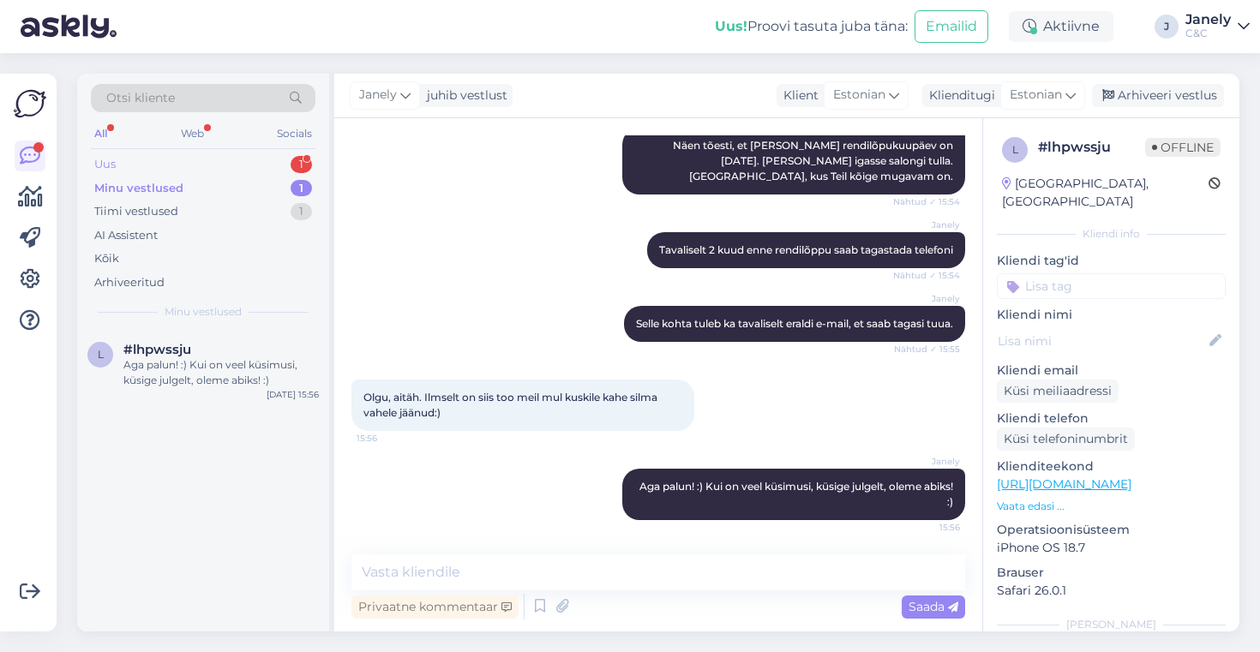
click at [259, 165] on div "Uus 1" at bounding box center [203, 165] width 225 height 24
click at [250, 371] on div "здрастуйте. Я хочу оформить телефон на три месяца. 17-м про как правильно сдела…" at bounding box center [220, 372] width 195 height 31
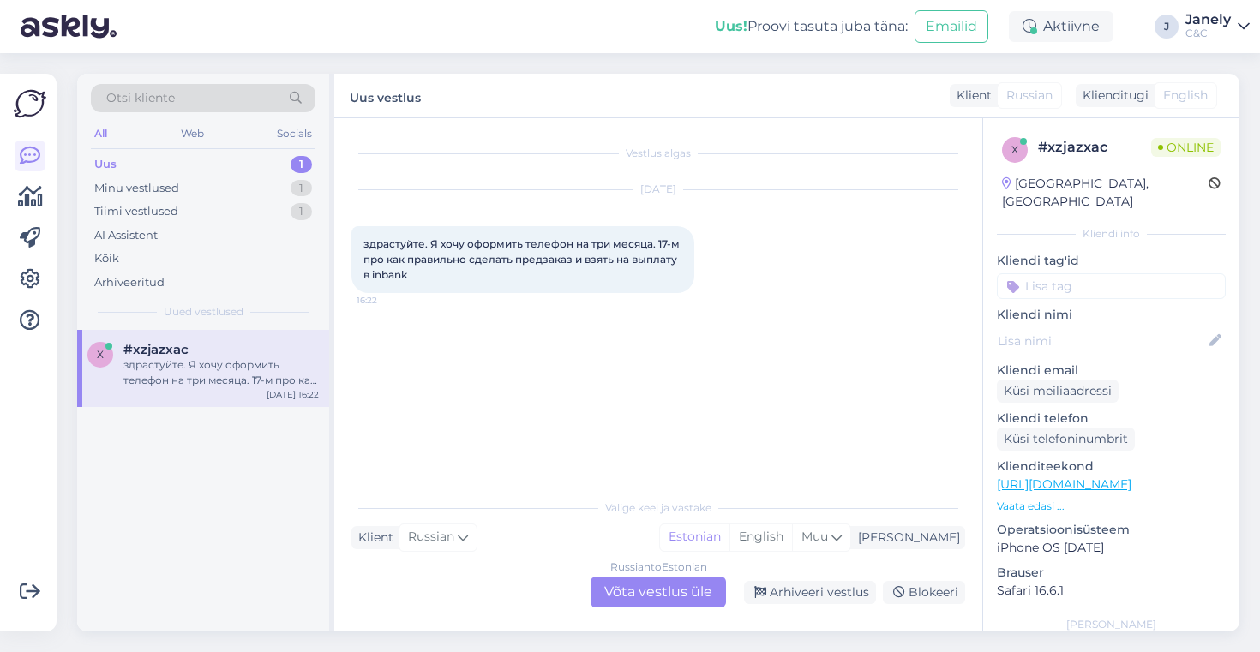
click at [643, 592] on div "Russian to Estonian Võta vestlus üle" at bounding box center [658, 592] width 135 height 31
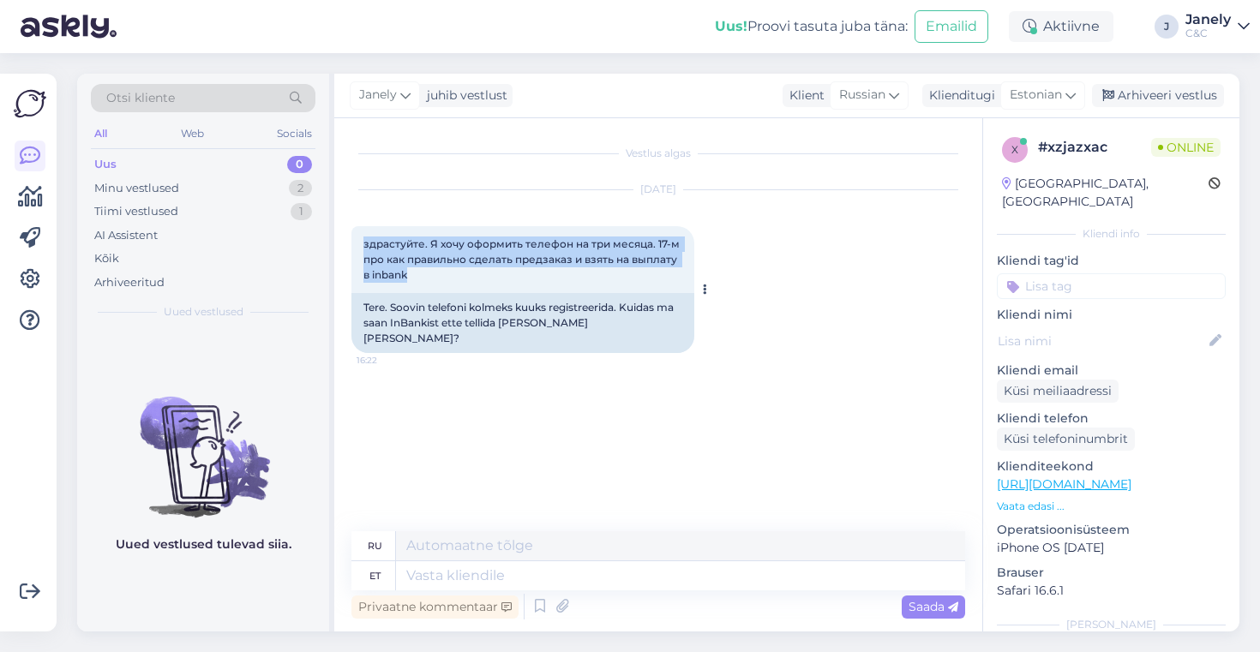
drag, startPoint x: 364, startPoint y: 243, endPoint x: 579, endPoint y: 289, distance: 219.1
click at [579, 289] on div "здрастуйте. Я хочу оформить телефон на три месяца. 17-м про как правильно сдела…" at bounding box center [522, 259] width 343 height 67
copy span "здрастуйте. Я хочу оформить телефон на три месяца. 17-м про как правильно сдела…"
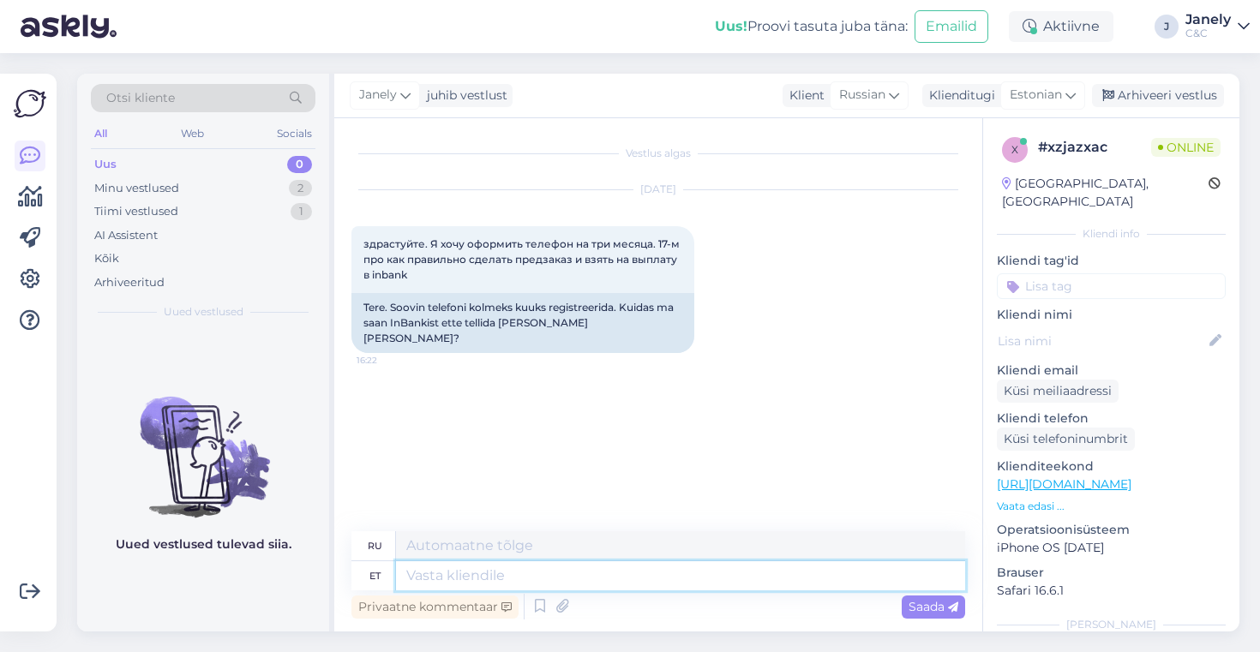
click at [477, 575] on textarea at bounding box center [680, 576] width 569 height 29
type textarea "Tere!"
type textarea "Привет!"
type textarea "Tere! Meie"
type textarea "Привет! Мы"
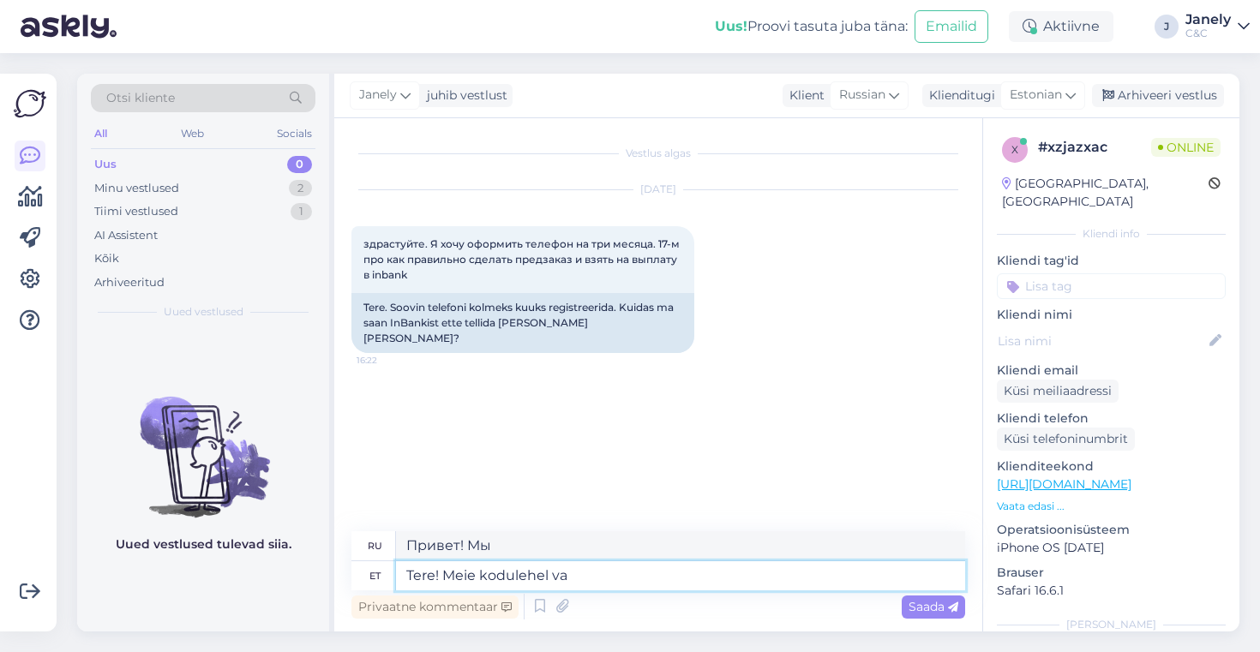
type textarea "Tere! Meie kodulehel val"
type textarea "Привет! На нашем сайте"
type textarea "Tere! Meie kodulehel valite"
type textarea "Здравствуйте! На нашем сайте вы выбираете"
type textarea "Tere! Meie kodulehel valite mudeli, m"
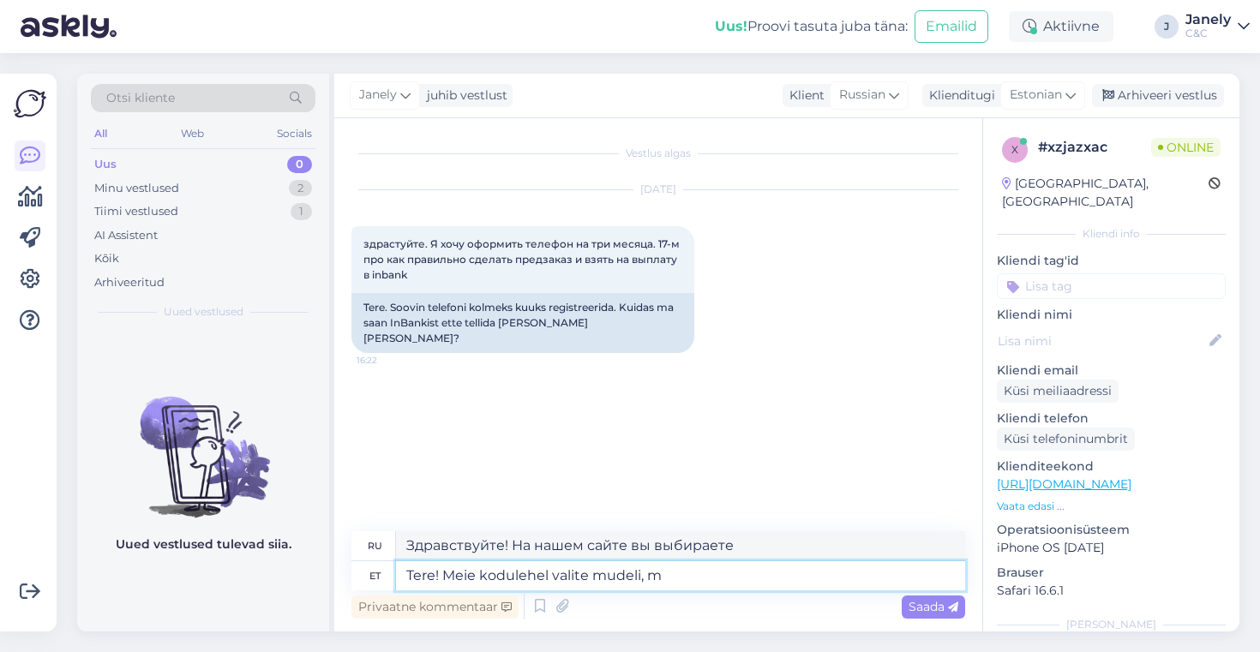
type textarea "Здравствуйте! На нашем сайте вы выбираете модель,"
type textarea "Tere! Meie kodulehel valite mudeli, mille so"
type textarea "Здравствуйте! На нашем сайте вы выбираете нужную вам модель."
type textarea "Tere! Meie kodulehel valite mudeli, mille soovite osta"
type textarea "Здравствуйте! На нашем сайте вы выбираете модель, которую хотите купить."
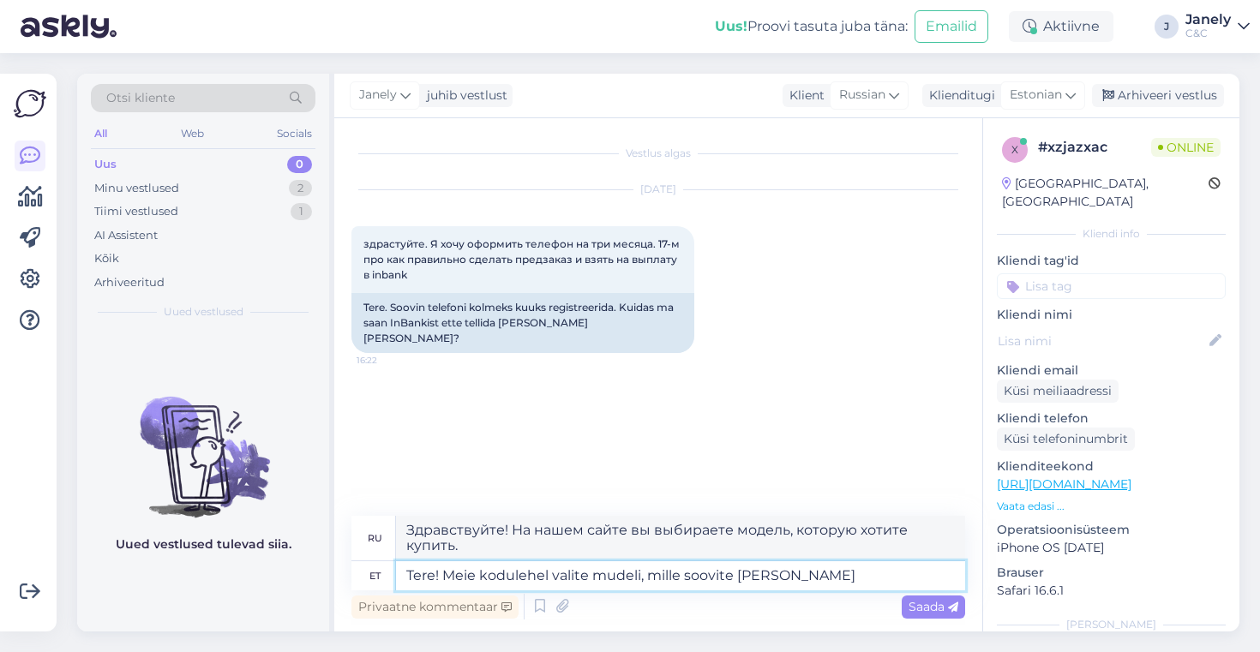
type textarea "Tere! Meie kodulehel valite mudeli, mille soovite [PERSON_NAME] s"
type textarea "Здравствуйте! На нашем сайте вы выбираете модель, которую хотите купить, и"
type textarea "Tere! Meie kodulehel valite mudeli, mille soovite [PERSON_NAME] siis"
type textarea "Здравствуйте! На нашем сайте вы выбираете модель, которую хотите купить, а затем"
type textarea "Tere! Meie kodulehel valite mudeli, mille soovite [PERSON_NAME] siis valm"
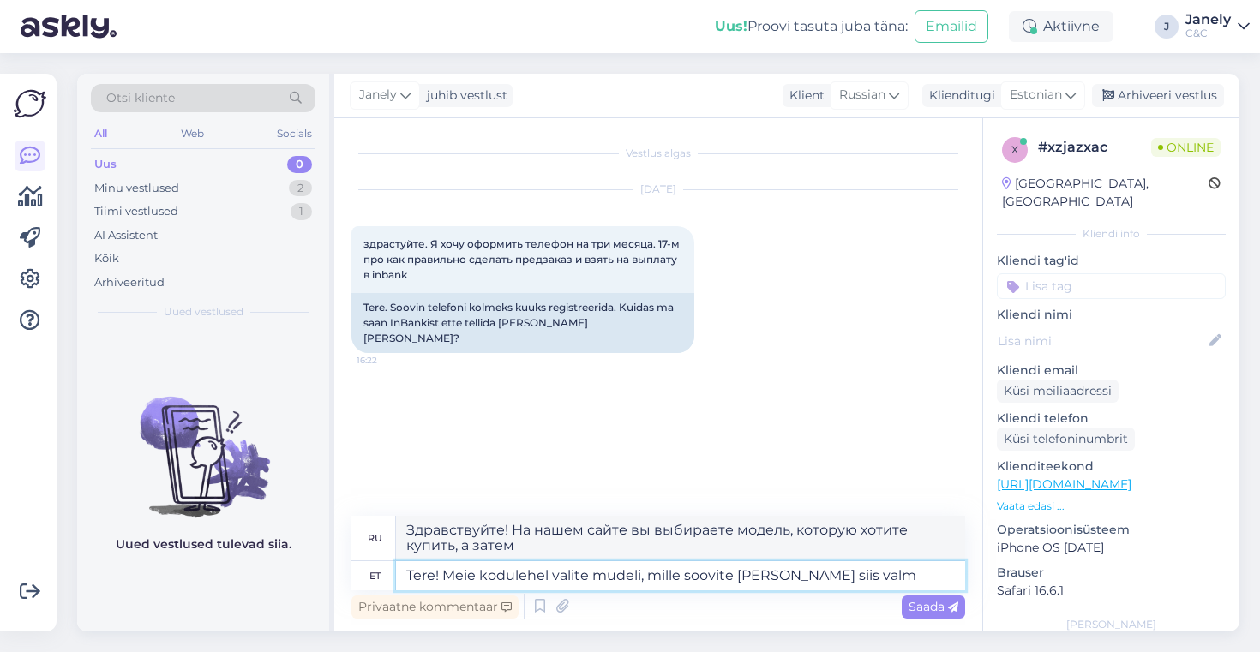
type textarea "Здравствуйте! На нашем сайте вы выбираете модель, которую хотите купить, а мы е…"
type textarea "Tere! Meie kodulehel valite mudeli, mille soovite [PERSON_NAME] siis valima I"
type textarea "Здравствуйте! На нашем сайте вы выбираете модель, которую хотите купить, а зате…"
type textarea "Tere! Meie kodulehel valite mudeli, mille soovite [PERSON_NAME] siis valima Inv"
type textarea "Здравствуйте! На нашем сайте вы выбираете модель, которую хотите купить, а зате…"
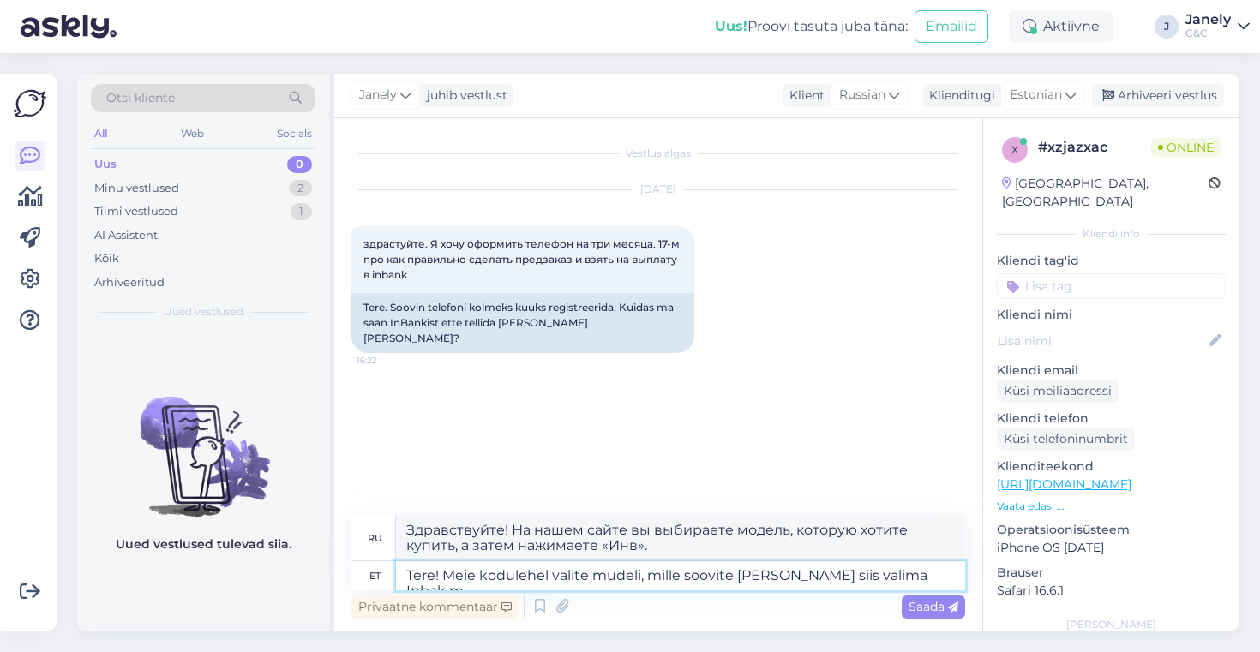
type textarea "Tere! Meie kodulehel valite mudeli, mille soovite [PERSON_NAME] siis valima Inb…"
type textarea "Здравствуйте! На нашем сайте вы выбираете модель, которую хотите купить, а зате…"
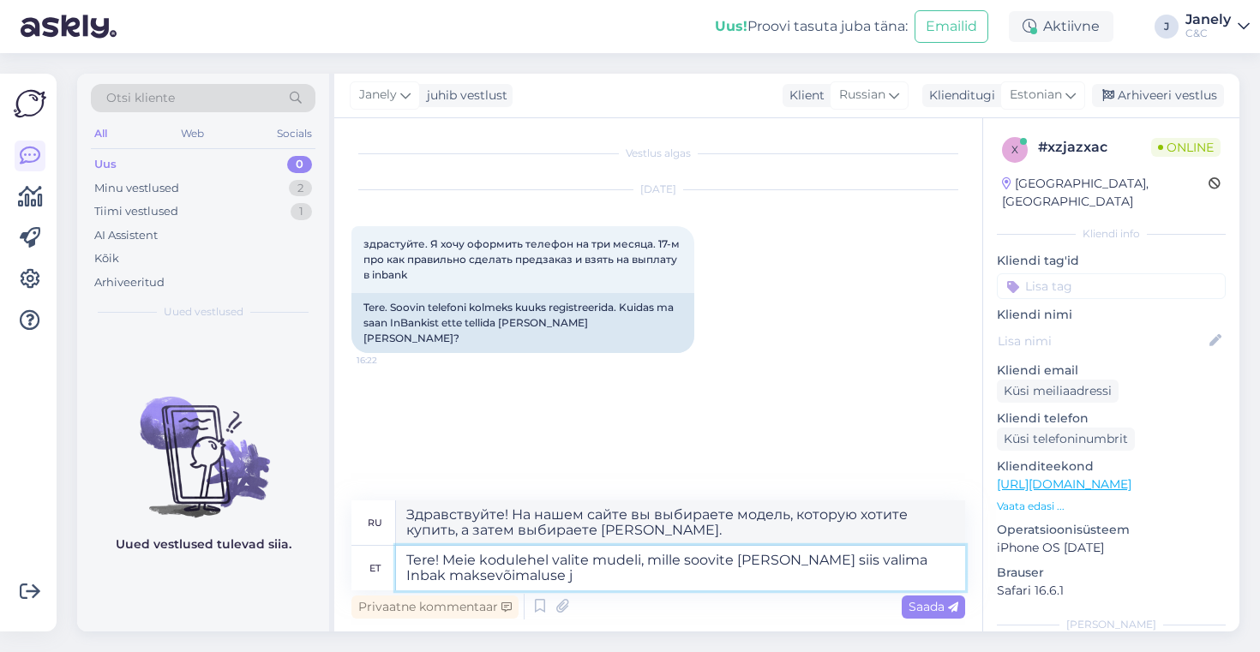
type textarea "Tere! Meie kodulehel valite mudeli, mille soovite [PERSON_NAME] siis valima Inb…"
type textarea "Здравствуйте! На нашем сайте вы выбираете модель, которую хотите купить, а зате…"
type textarea "Tere! Meie kodulehel valite mudeli, mille soovite [PERSON_NAME] siis valima Inb…"
type textarea "Здравствуйте! На нашем сайте вы выбираете модель, которую хотите купить, а зате…"
type textarea "Tere! Meie kodulehel valite mudeli, mille soovite [PERSON_NAME] siis valima Inb…"
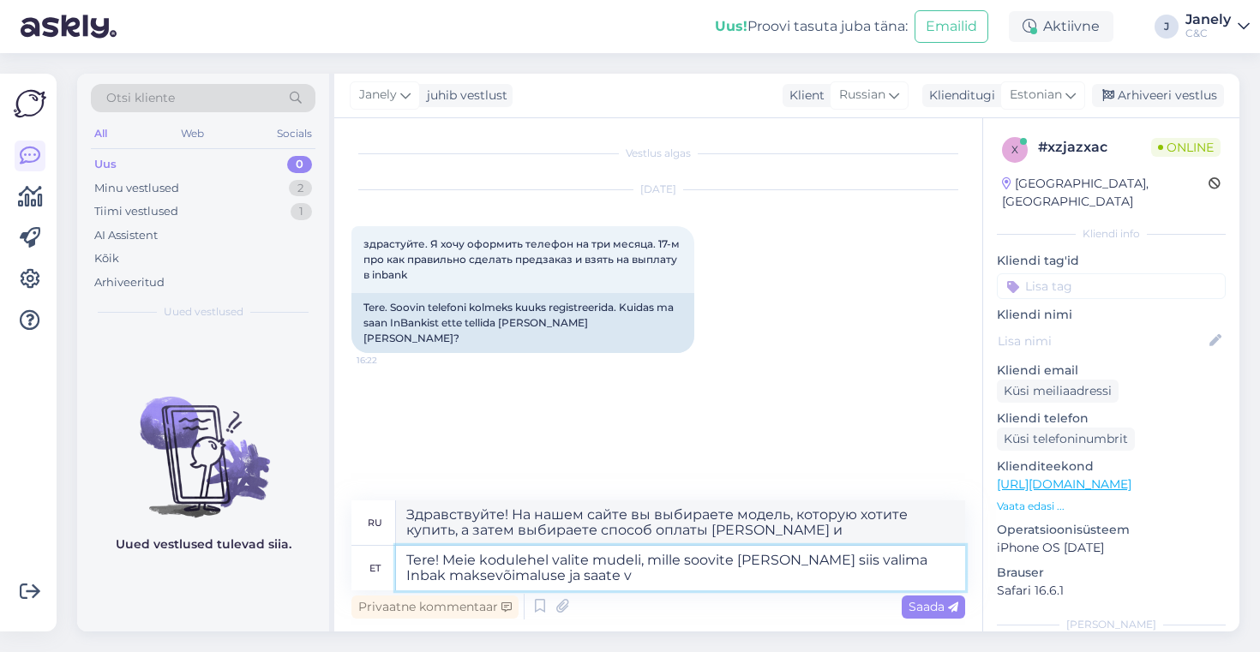
type textarea "Здравствуйте! На нашем сайте вы выбираете модель, которую хотите купить, а зате…"
type textarea "Tere! Meie kodulehel valite mudeli, mille soovite [PERSON_NAME] siis valima Inb…"
type textarea "Здравствуйте! На нашем сайте вы выбираете модель, которую хотите купить, а зате…"
type textarea "Tere! Meie kodulehel valite mudeli, mille soovite [PERSON_NAME] siis valima Inb…"
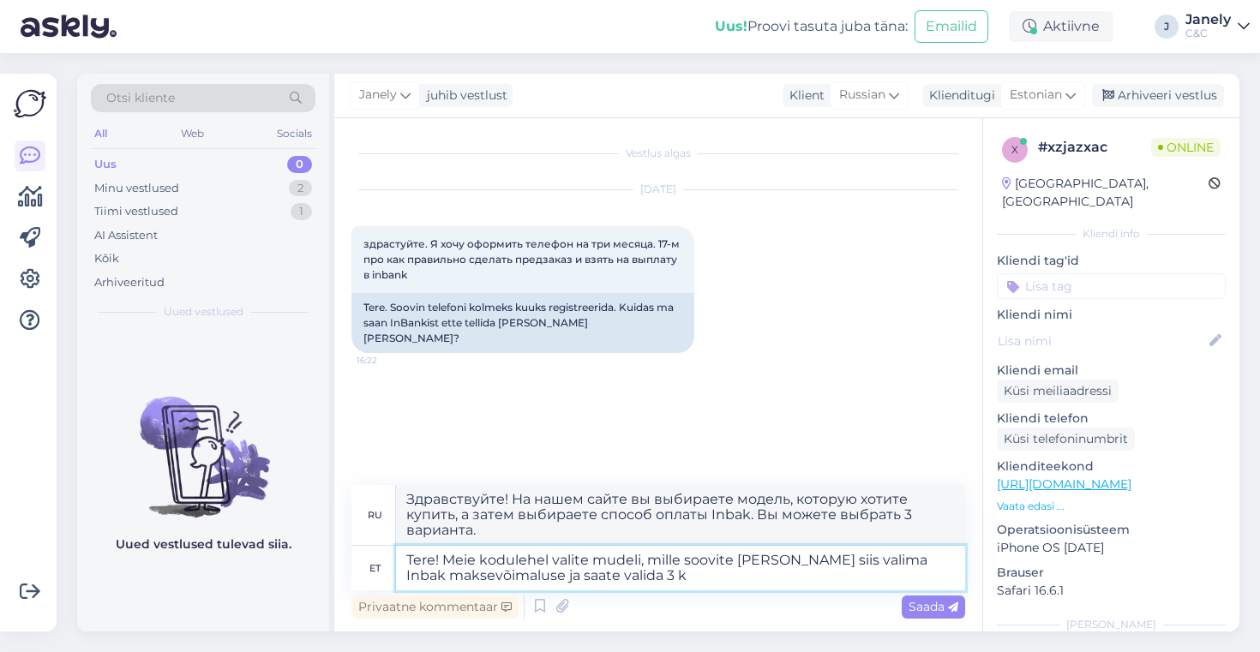
type textarea "Здравствуйте! На нашем сайте вы выбираете модель, которую хотите купить, а зате…"
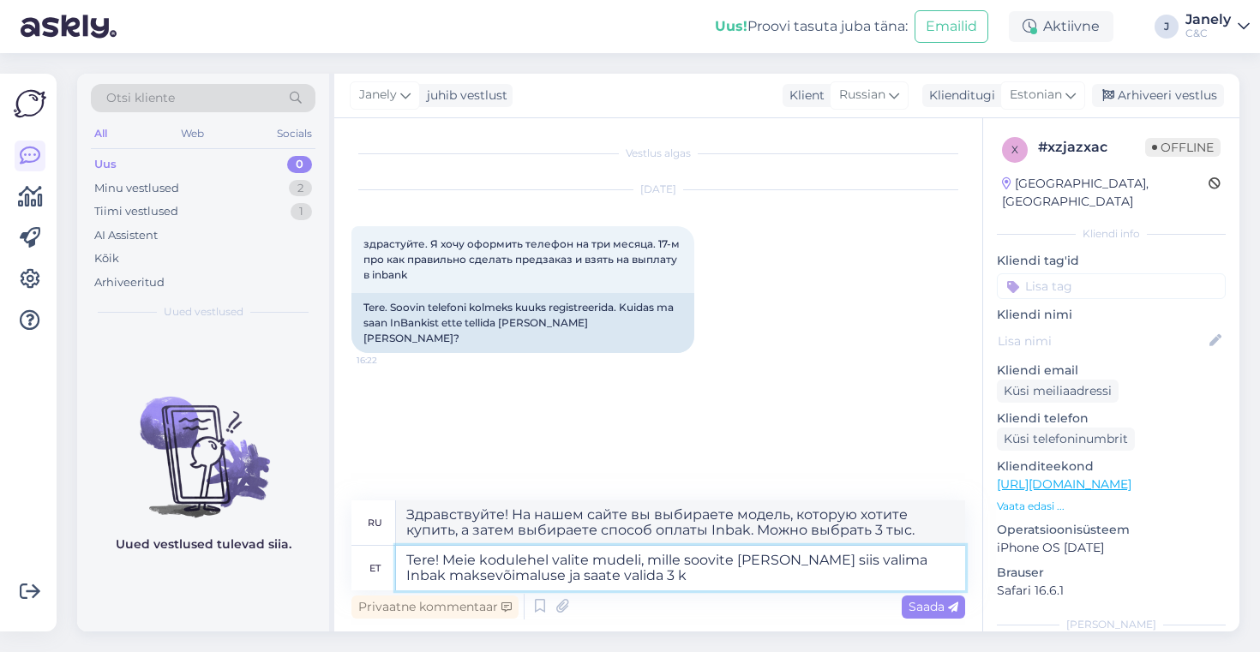
type textarea "Tere! Meie kodulehel valite mudeli, mille soovite [PERSON_NAME] siis valima Inb…"
type textarea "Здравствуйте! На нашем сайте вы выбираете модель, которую хотите купить, а зате…"
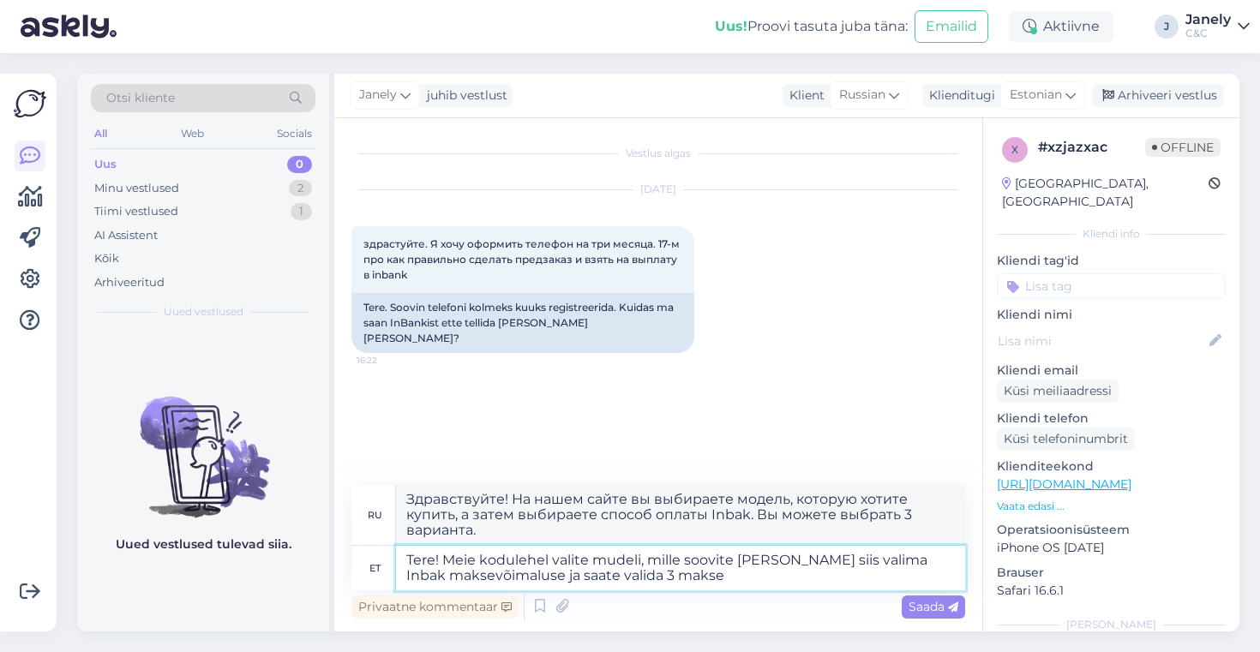
type textarea "Tere! Meie kodulehel valite mudeli, mille soovite [PERSON_NAME] siis valima Inb…"
type textarea "Здравствуйте! На нашем сайте вы выбираете модель, которую хотите купить, а зате…"
type textarea "Tere! Meie kodulehel valite mudeli, mille soovite [PERSON_NAME] siis valima Inb…"
type textarea "Здравствуйте! На нашем сайте вы выбираете модель, которую хотите купить, а зате…"
type textarea "Tere! Meie kodulehel valite mudeli, mille soovite [PERSON_NAME] siis valima Inb…"
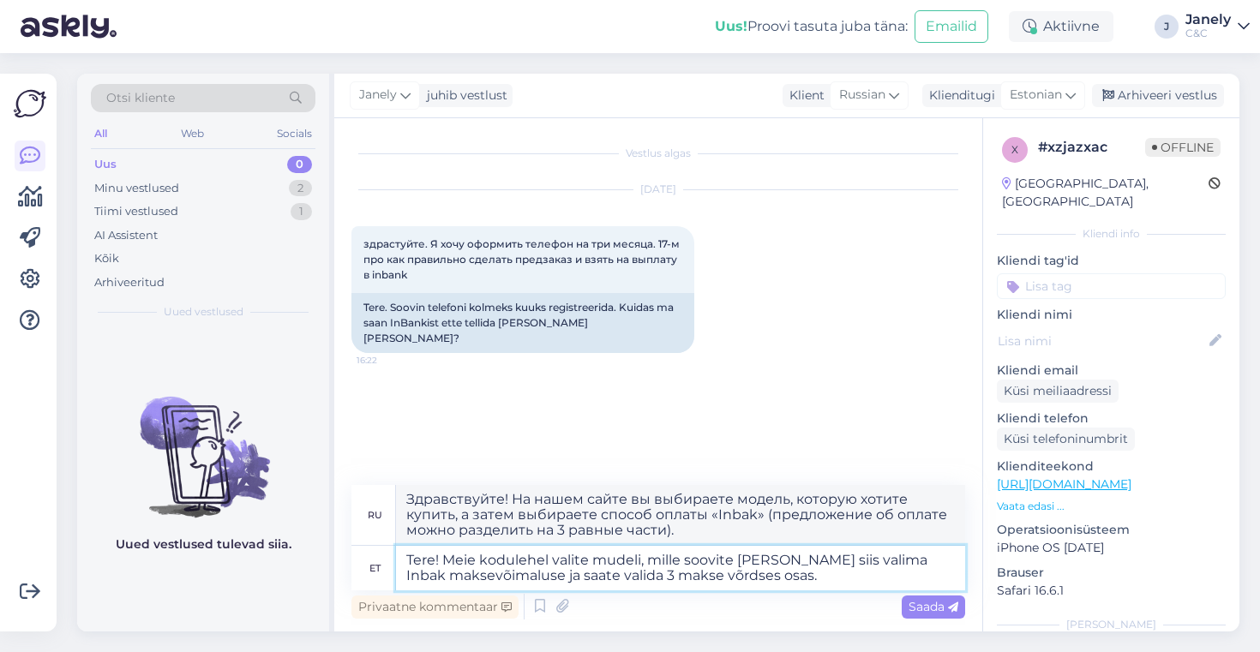
type textarea "Здравствуйте! На нашем сайте вы выбираете модель, которую хотите купить, а зате…"
type textarea "Tere! Meie kodulehel valite mudeli, mille soovite [PERSON_NAME] siis valima Inb…"
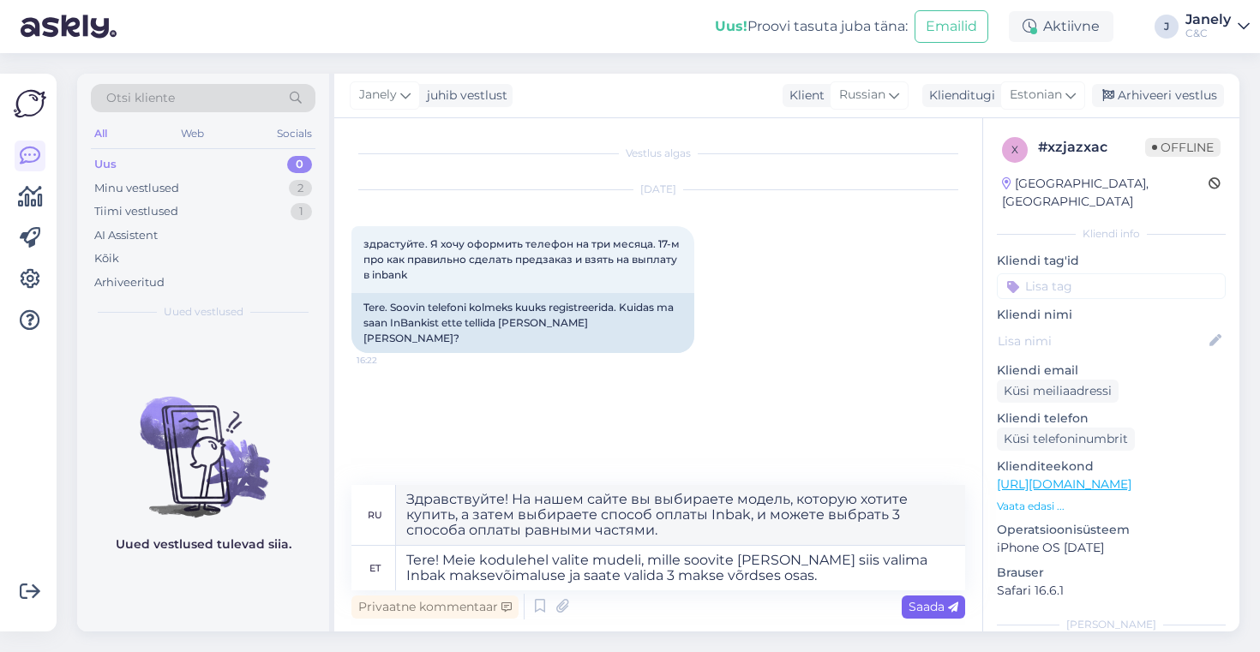
click at [935, 613] on span "Saada" at bounding box center [934, 606] width 50 height 15
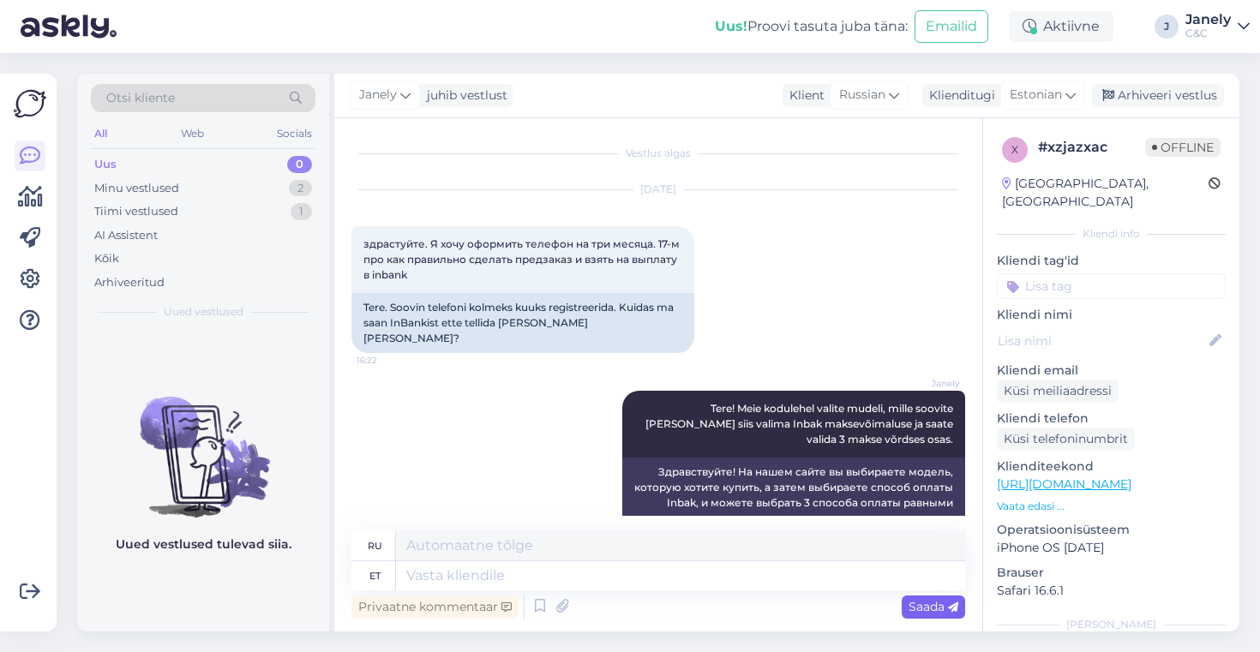
scroll to position [21, 0]
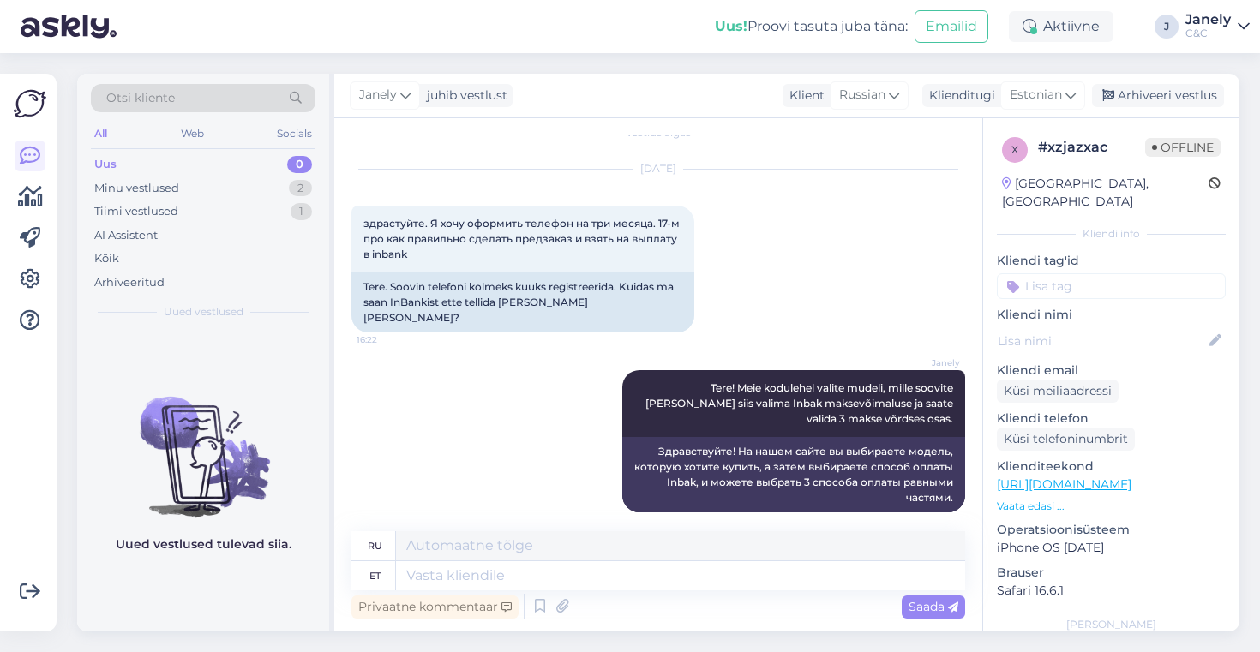
click at [418, 39] on div "Uus! Proovi tasuta [PERSON_NAME]: Emailid Aktiivne J Janely C&C" at bounding box center [630, 26] width 1260 height 53
